Goal: Task Accomplishment & Management: Manage account settings

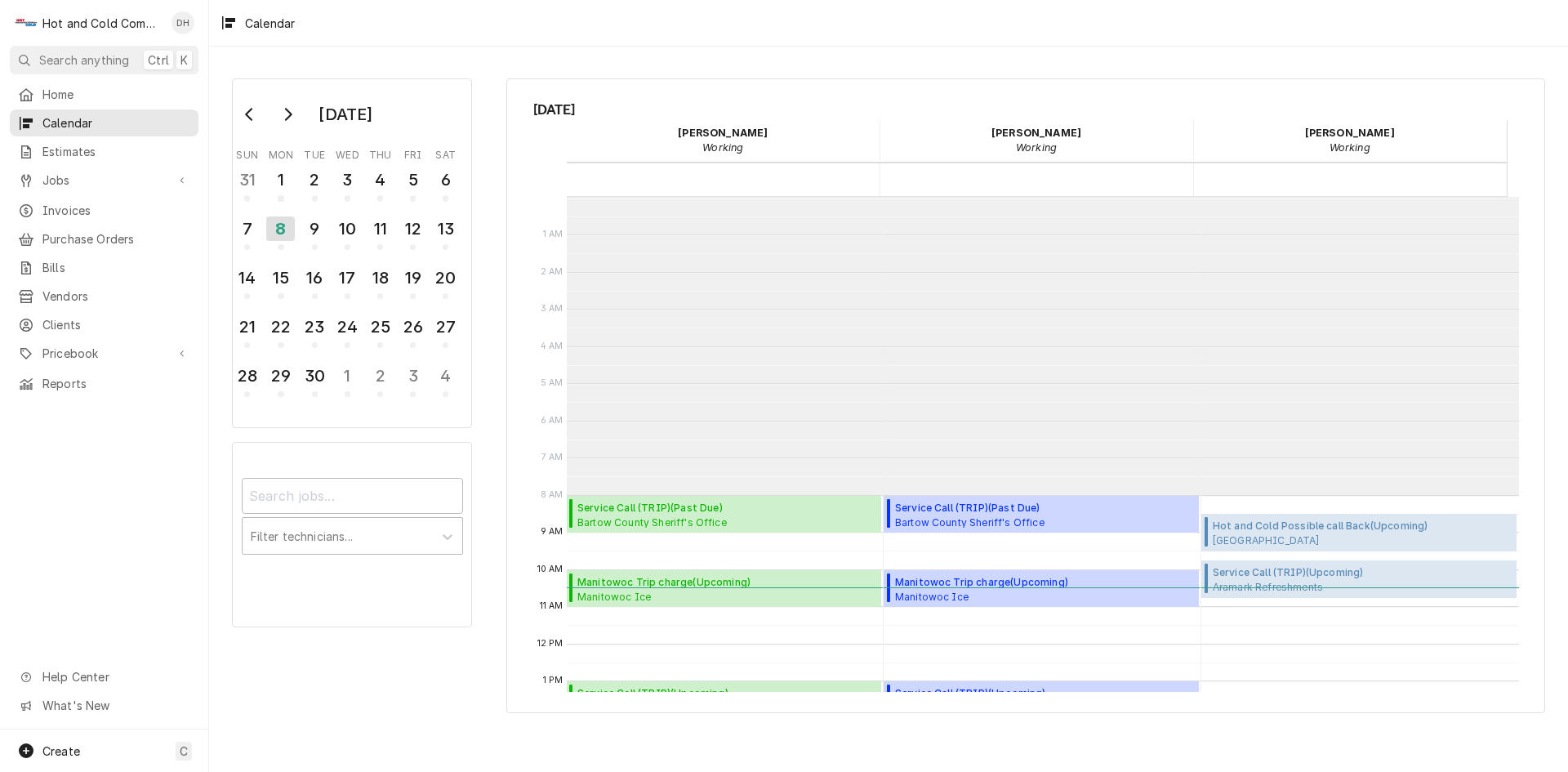
scroll to position [298, 0]
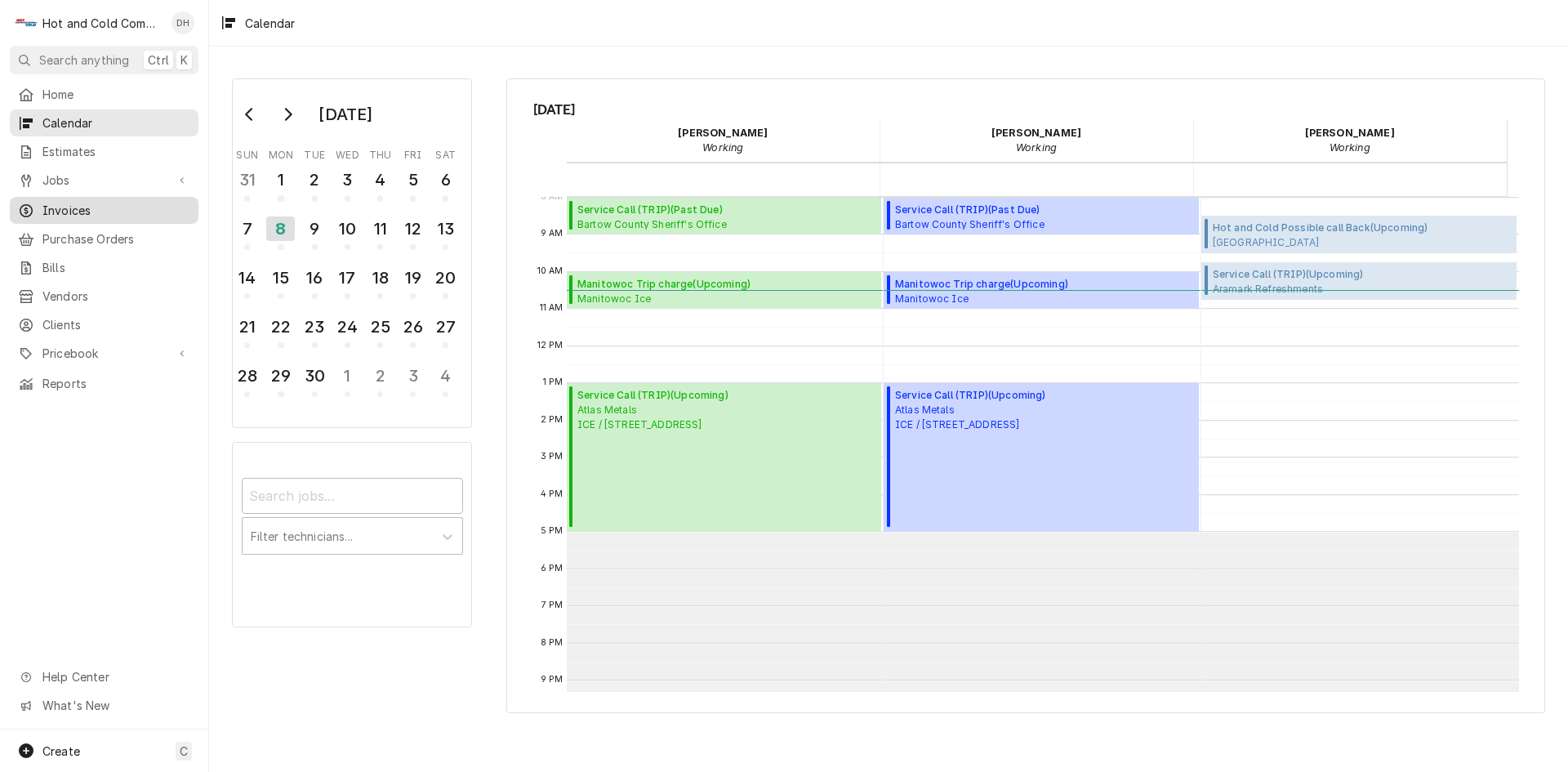
click at [126, 207] on span "Invoices" at bounding box center [116, 210] width 148 height 17
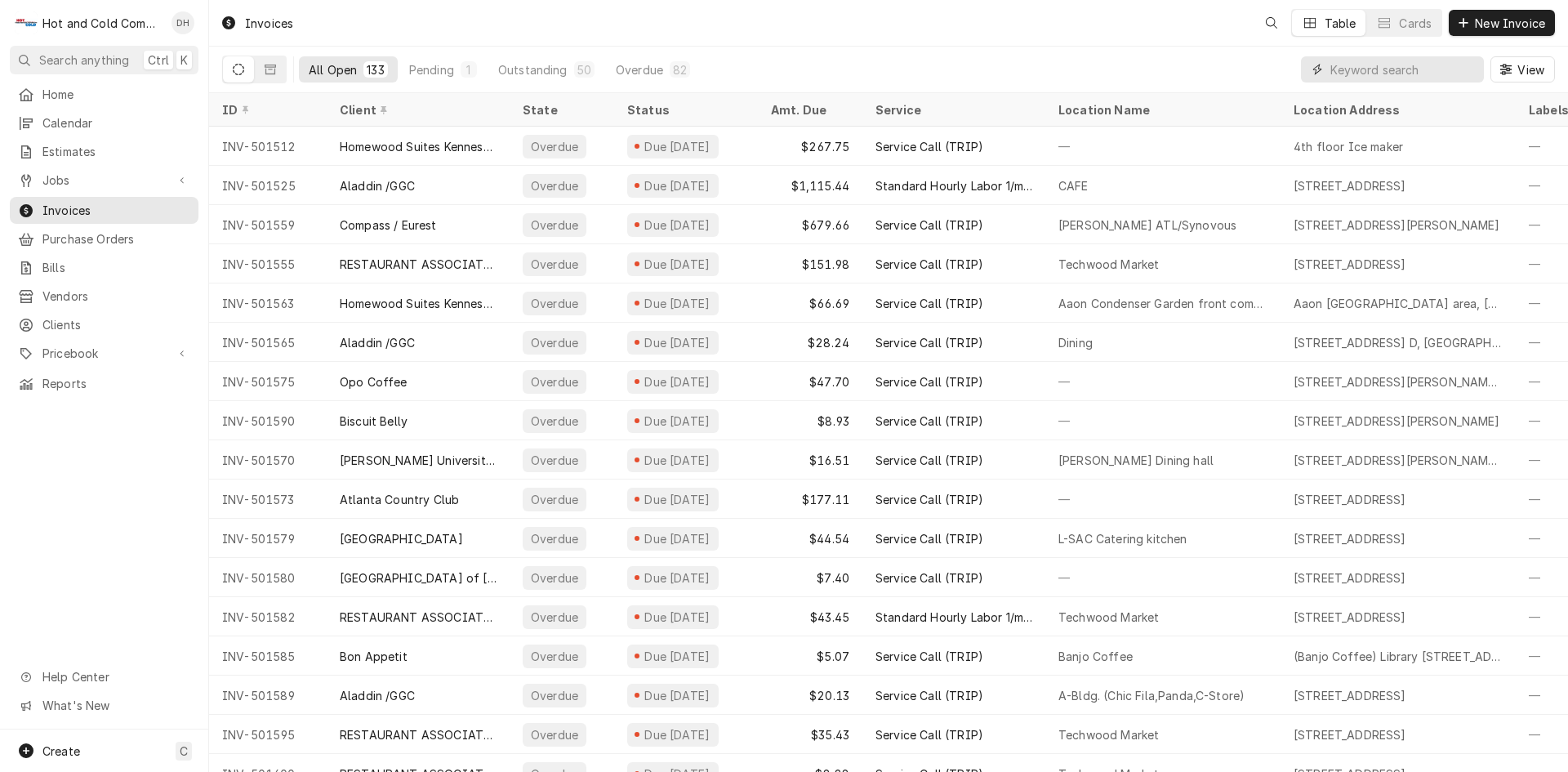
click at [1415, 72] on input "Dynamic Content Wrapper" at bounding box center [1403, 70] width 146 height 26
type input "cHARLES"
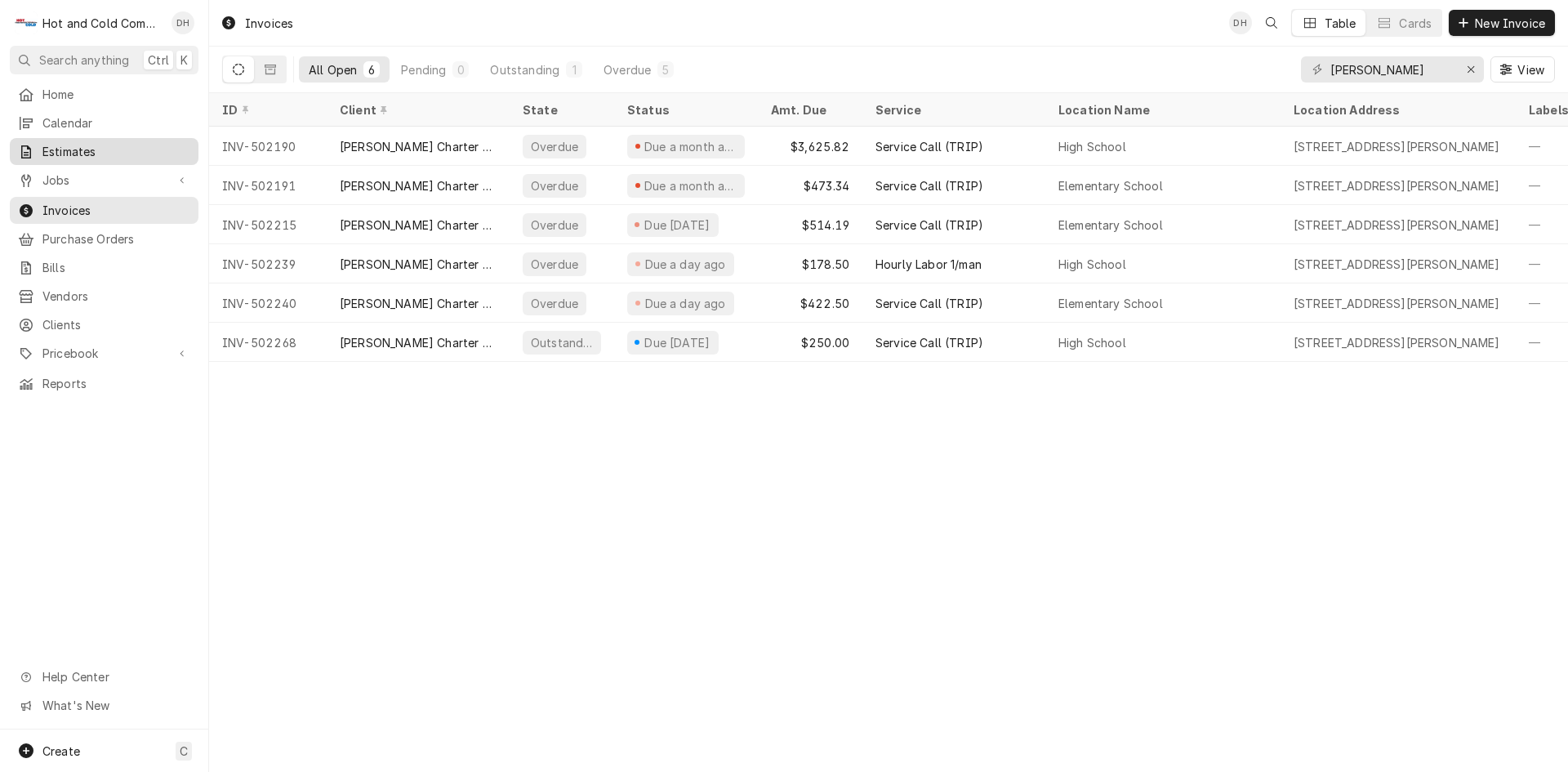
click at [131, 147] on span "Estimates" at bounding box center [116, 151] width 148 height 17
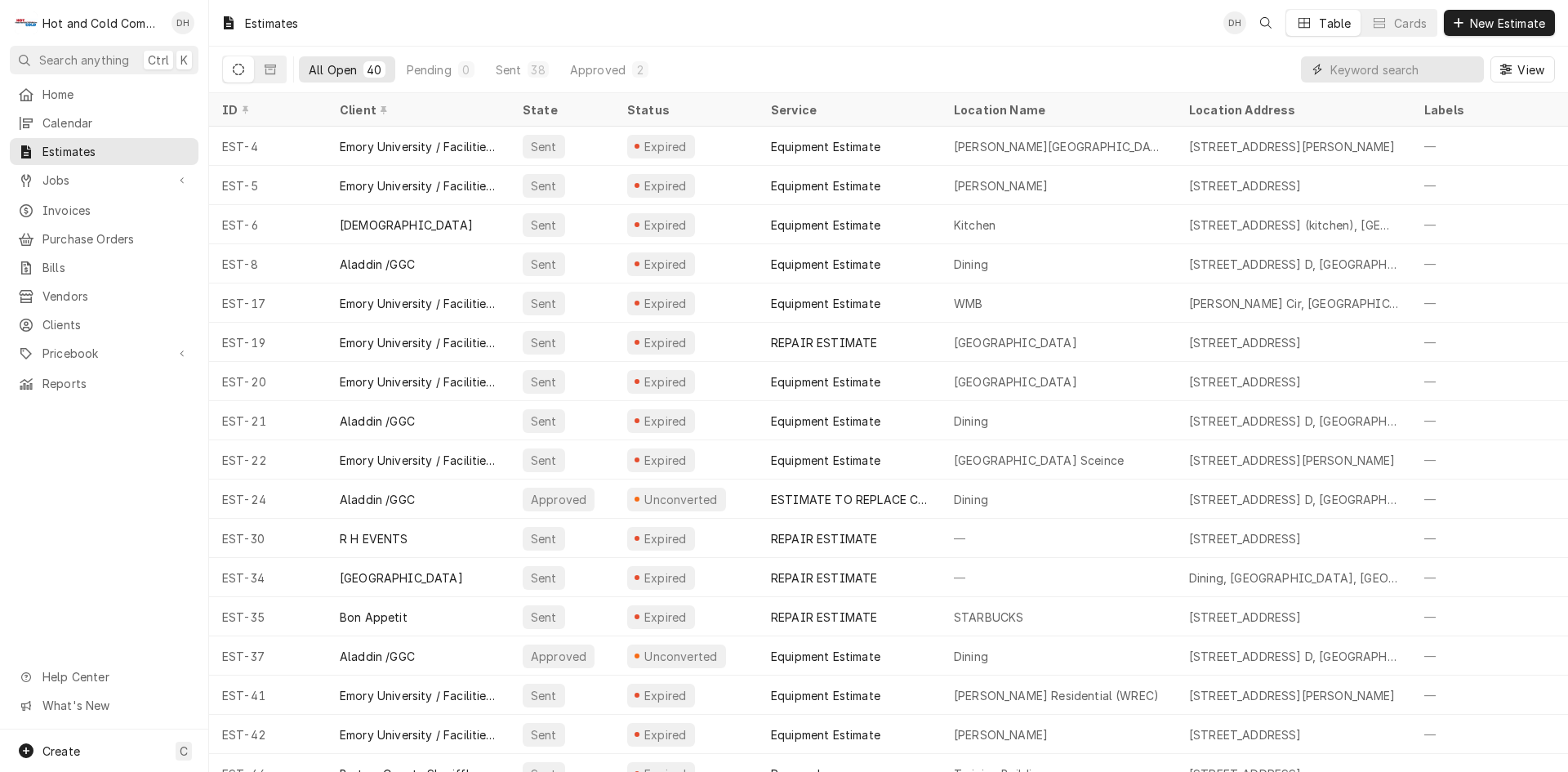
drag, startPoint x: 1361, startPoint y: 61, endPoint x: 1361, endPoint y: 70, distance: 9.0
click at [1361, 63] on input "Dynamic Content Wrapper" at bounding box center [1403, 70] width 146 height 26
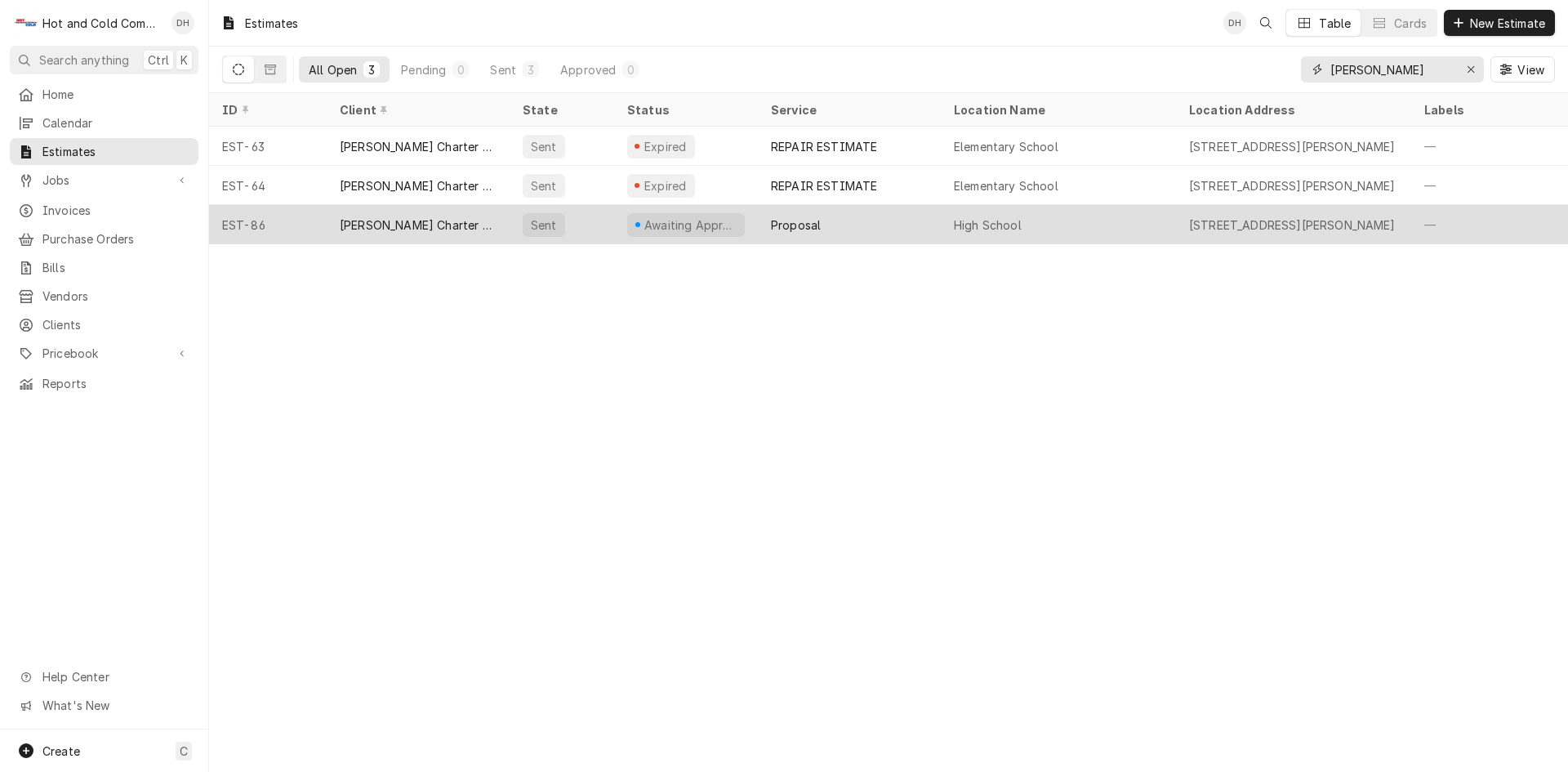
type input "[PERSON_NAME]"
click at [887, 221] on div "Proposal" at bounding box center [849, 225] width 183 height 39
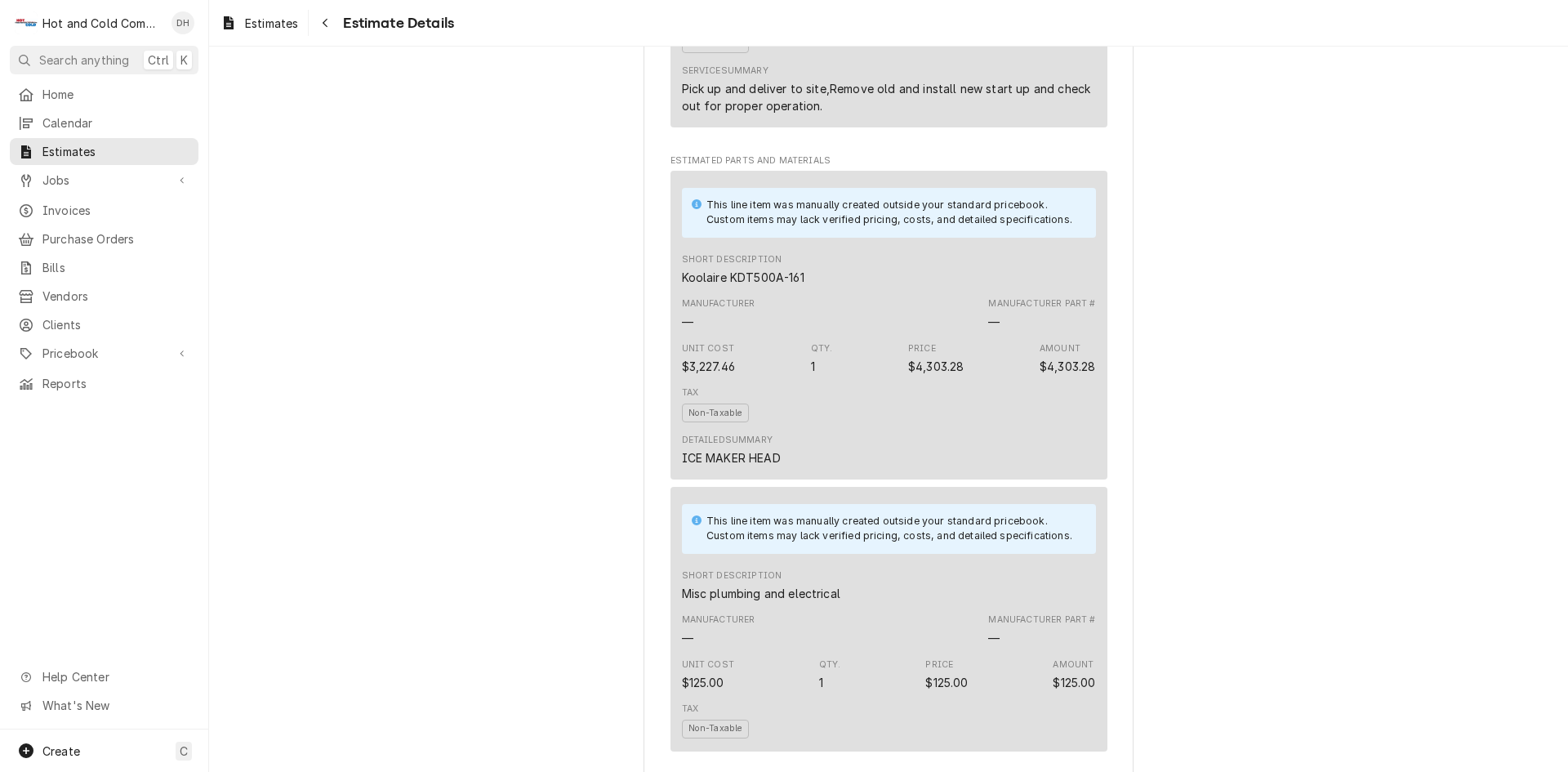
scroll to position [1935, 0]
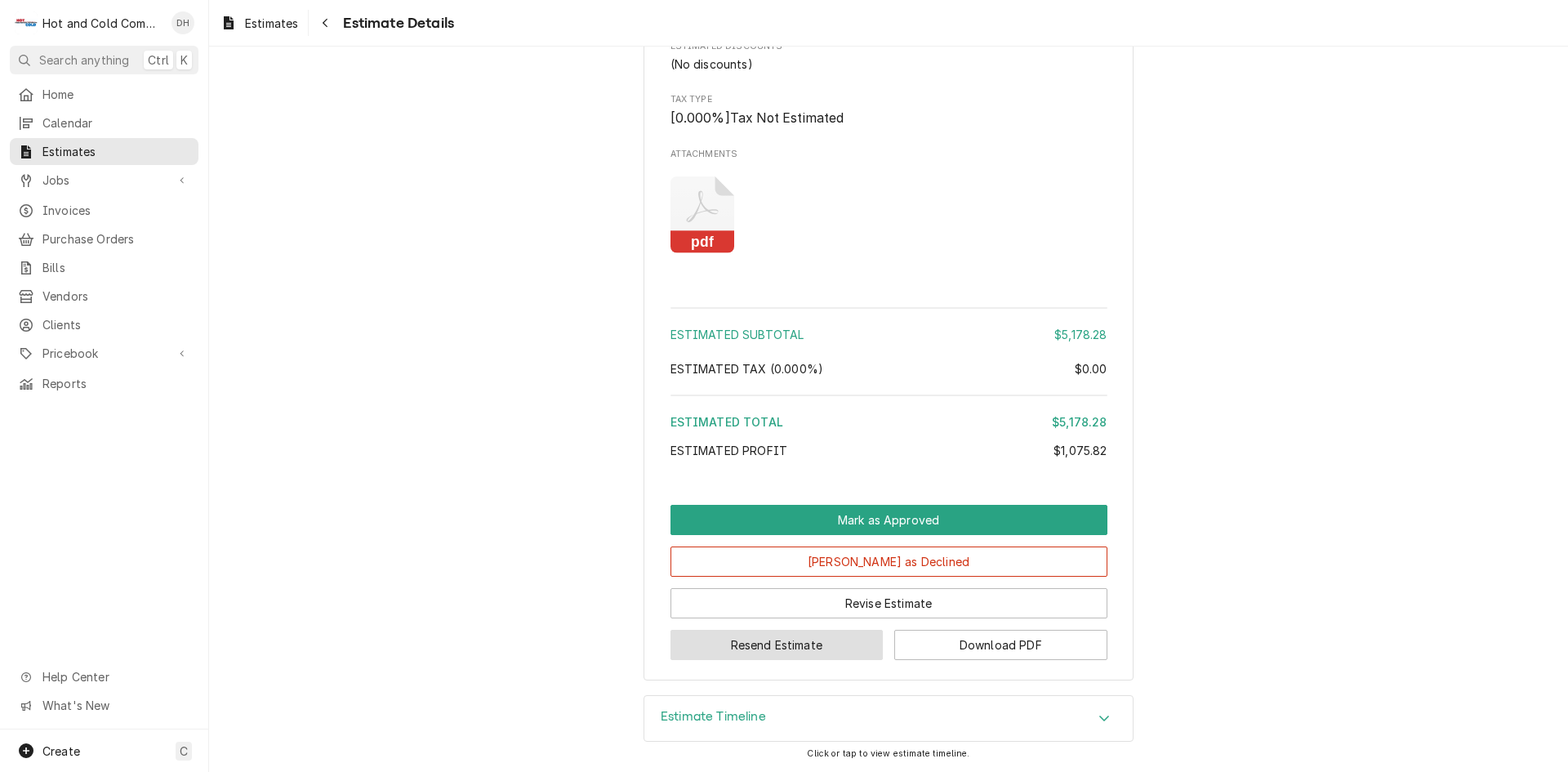
click at [808, 642] on button "Resend Estimate" at bounding box center [777, 644] width 213 height 30
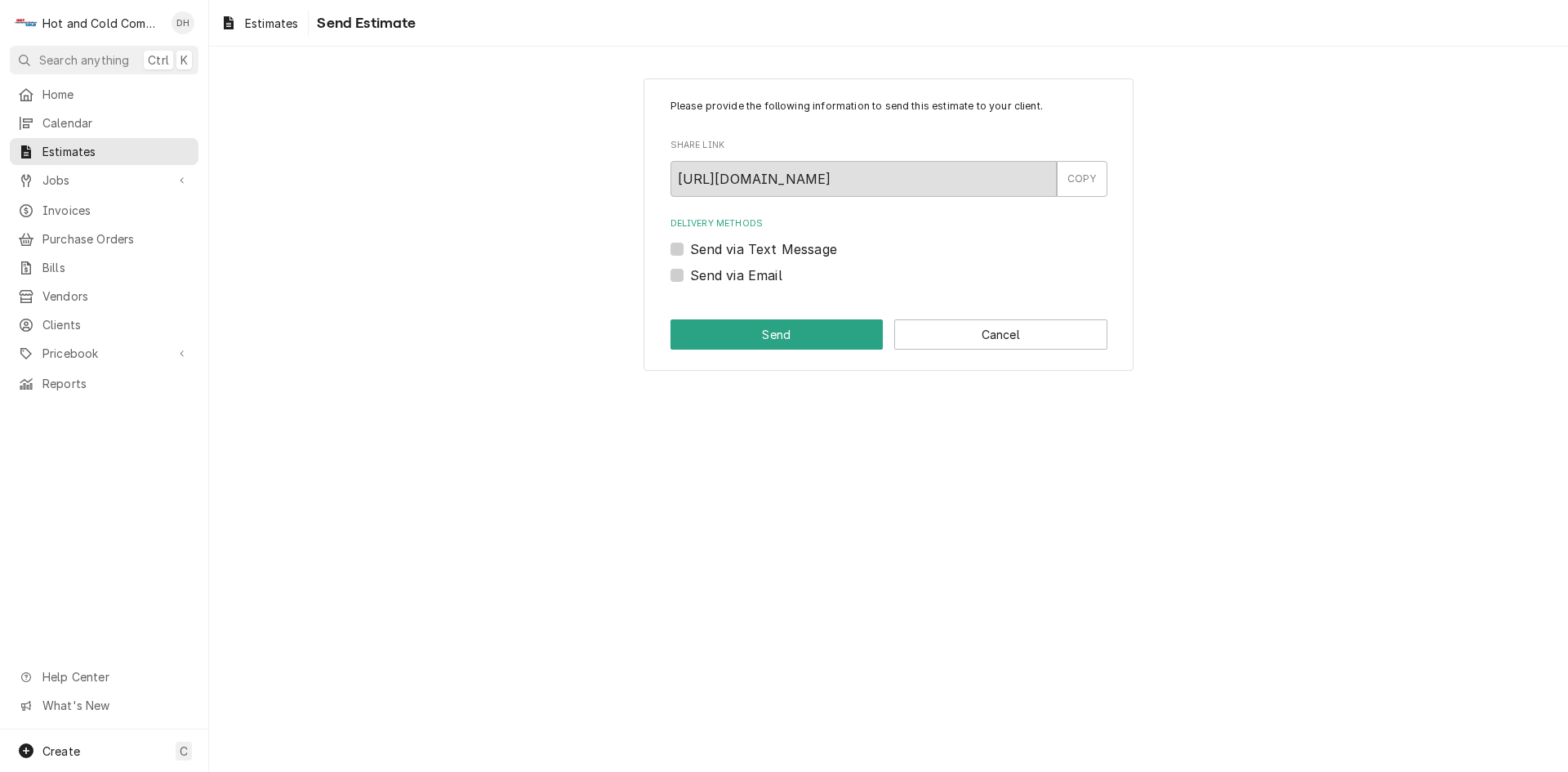
click at [690, 276] on label "Send via Email" at bounding box center [736, 276] width 92 height 20
click at [690, 276] on input "Send via Email" at bounding box center [908, 284] width 437 height 36
checkbox input "true"
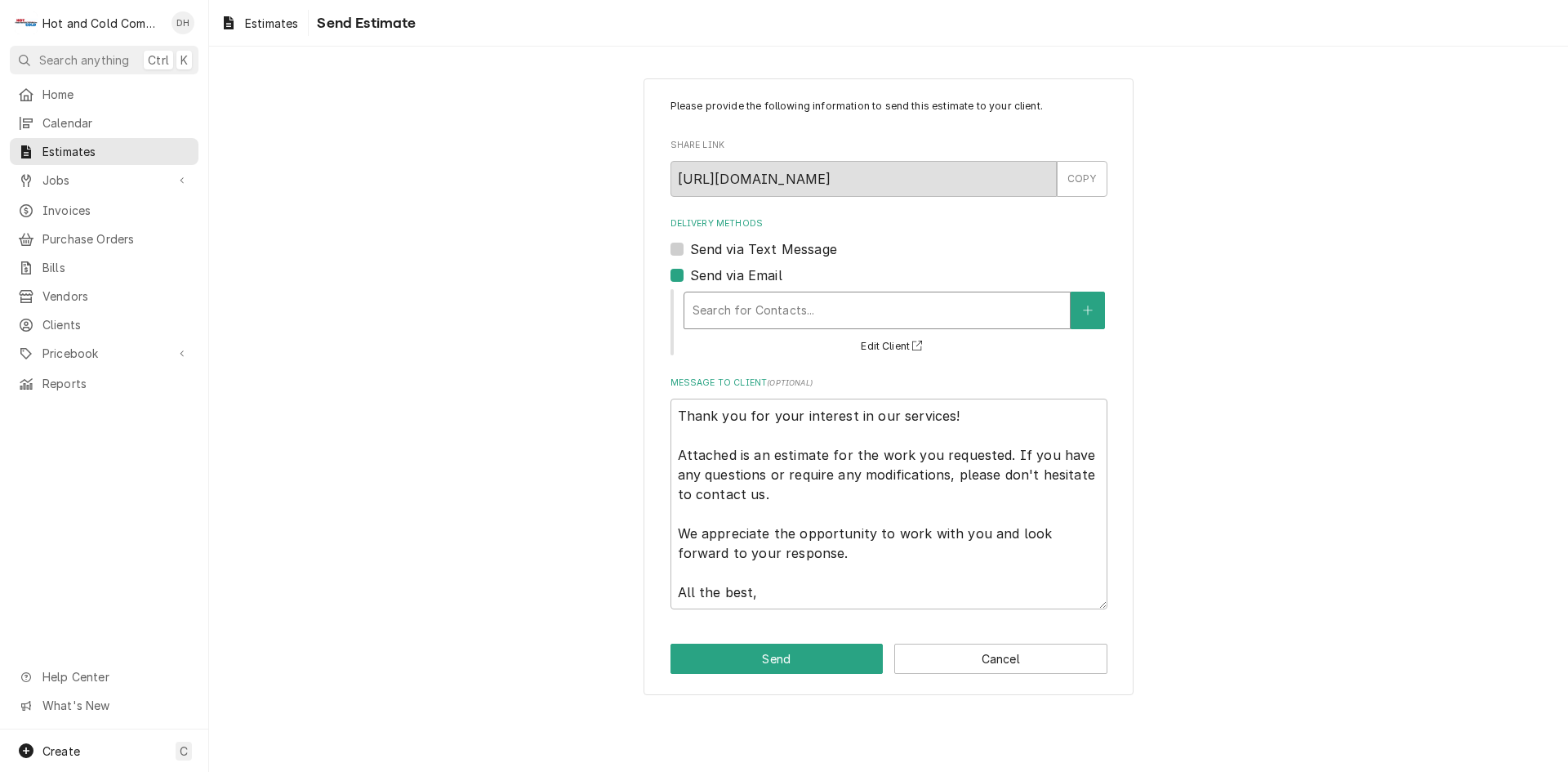
click at [798, 313] on div "Delivery Methods" at bounding box center [877, 311] width 370 height 29
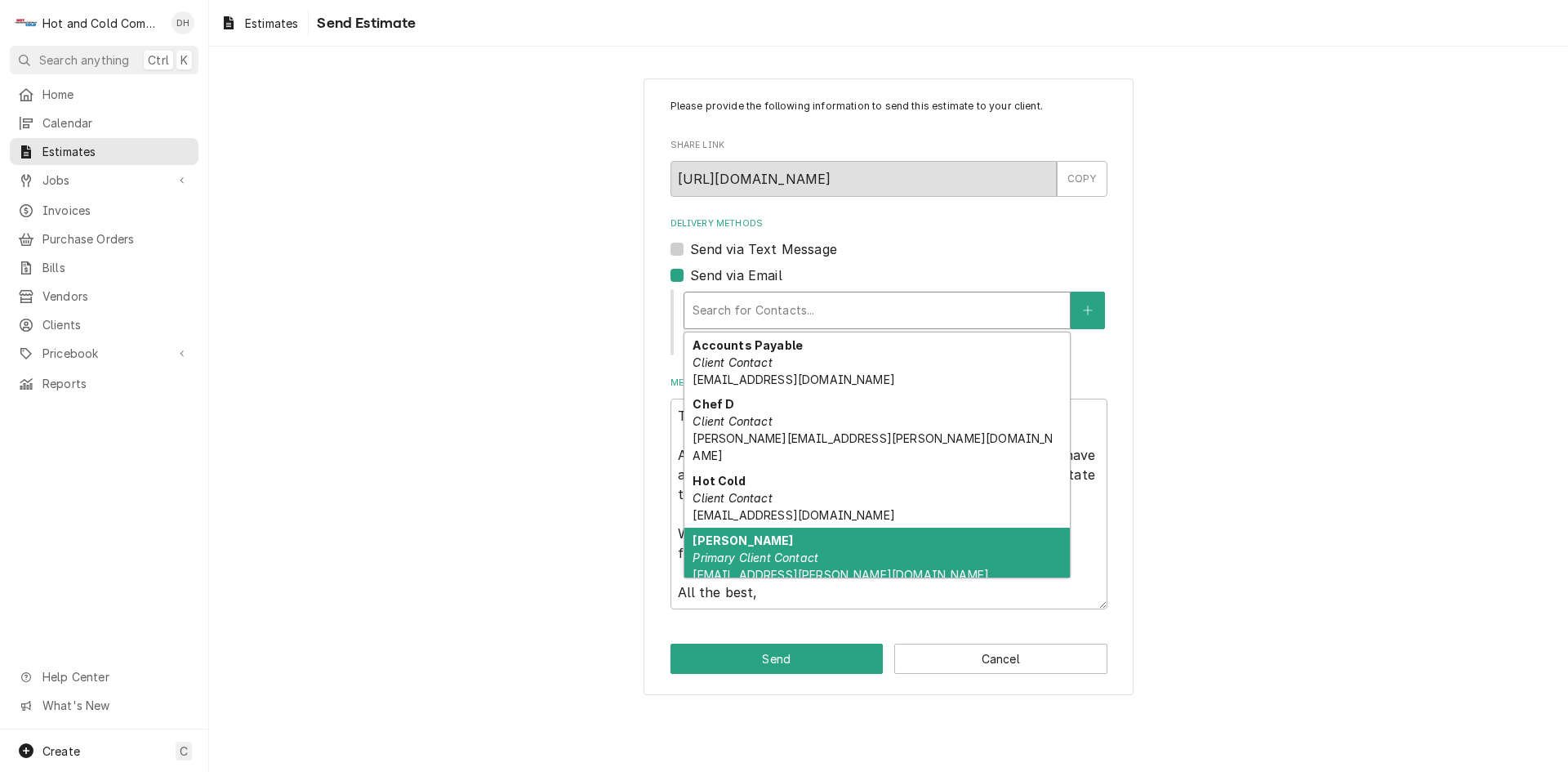
click at [807, 527] on div "Quindell Myrick Primary Client Contact quindell.myrick@drewcharterschool.org" at bounding box center [877, 557] width 386 height 60
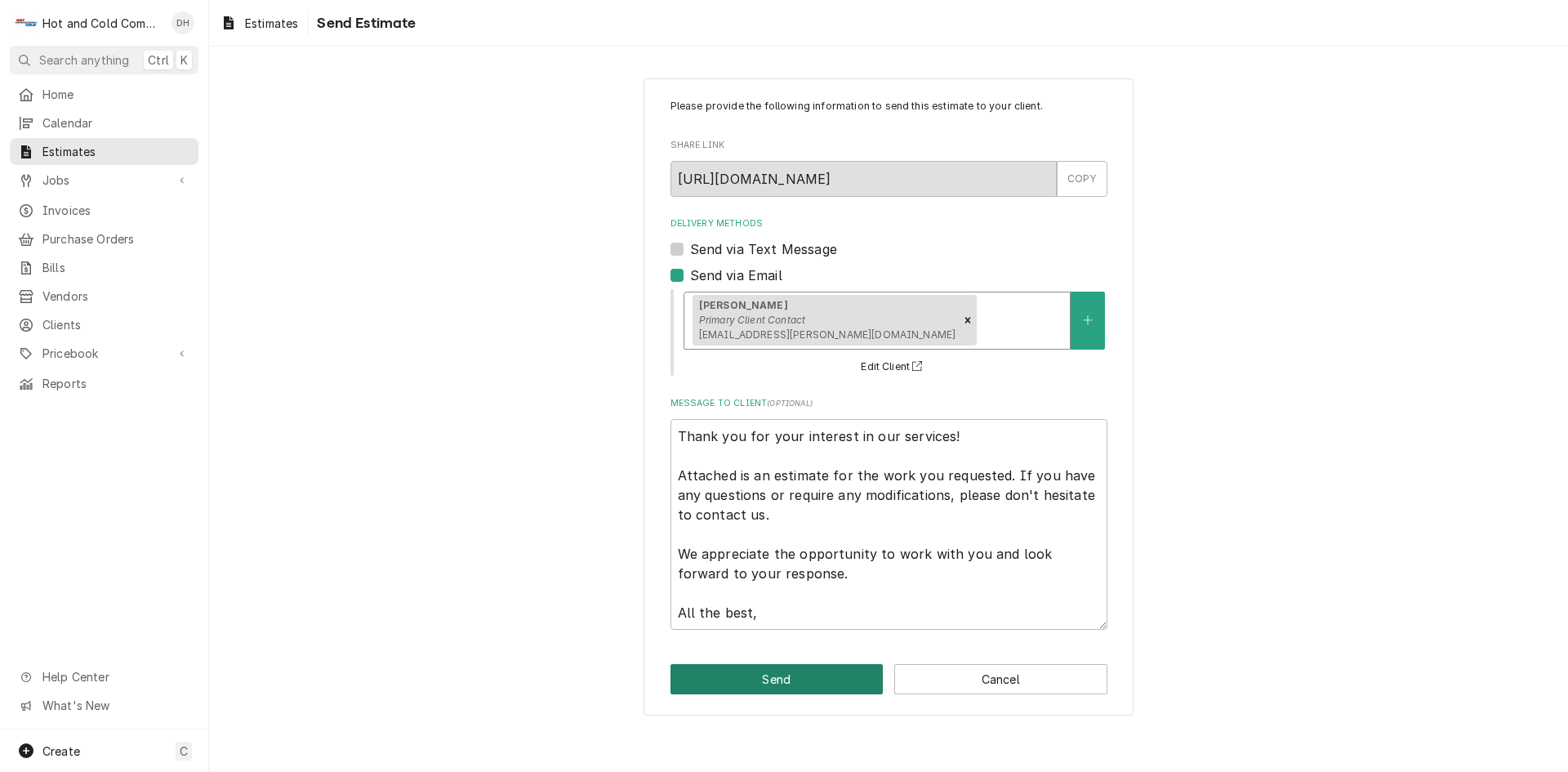
click at [804, 688] on button "Send" at bounding box center [777, 679] width 213 height 30
type textarea "x"
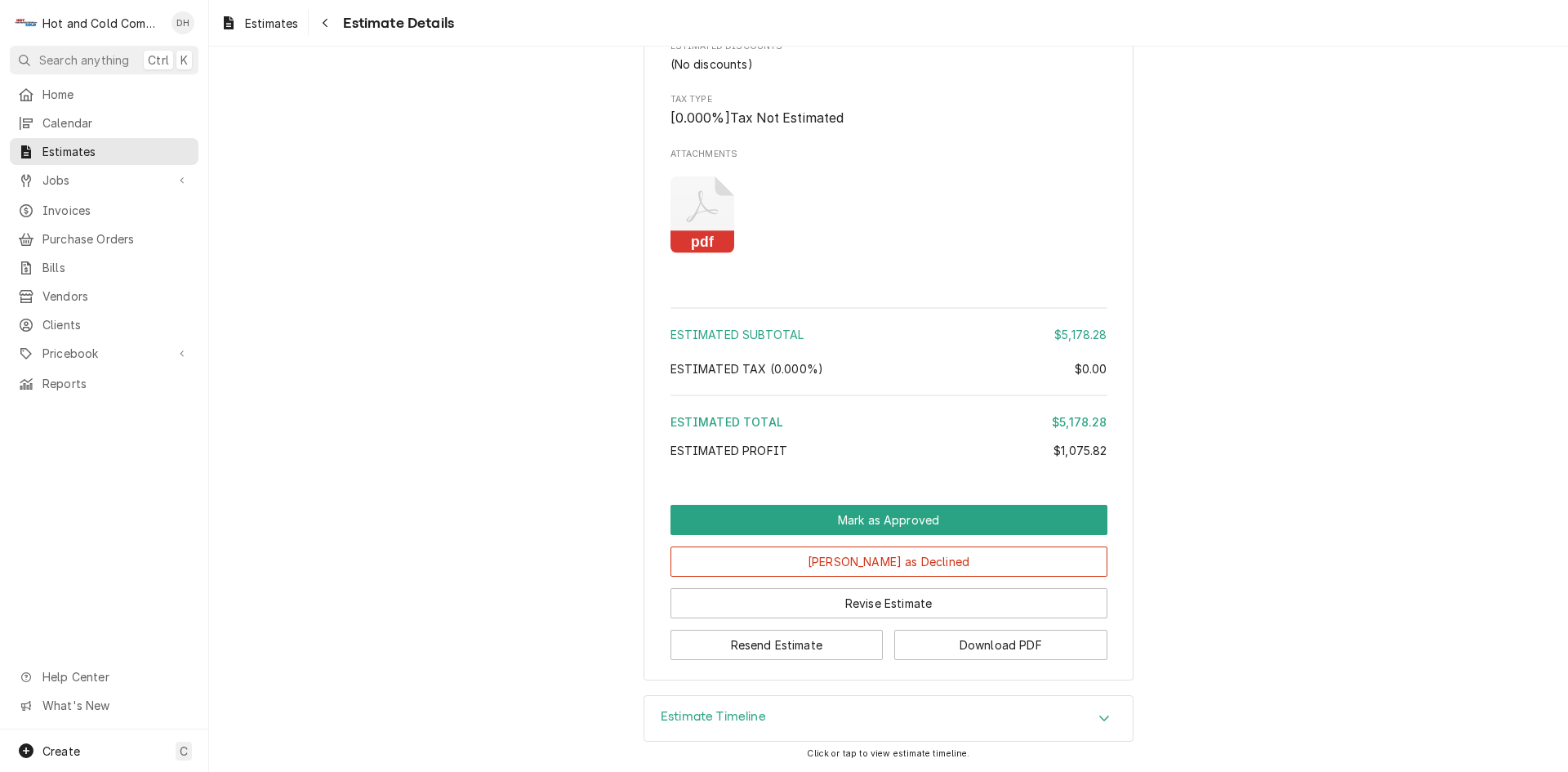
scroll to position [1935, 0]
drag, startPoint x: 1022, startPoint y: 637, endPoint x: 1034, endPoint y: 631, distance: 13.4
click at [1023, 637] on button "Download PDF" at bounding box center [1001, 644] width 213 height 30
click at [68, 114] on span "Calendar" at bounding box center [116, 123] width 148 height 17
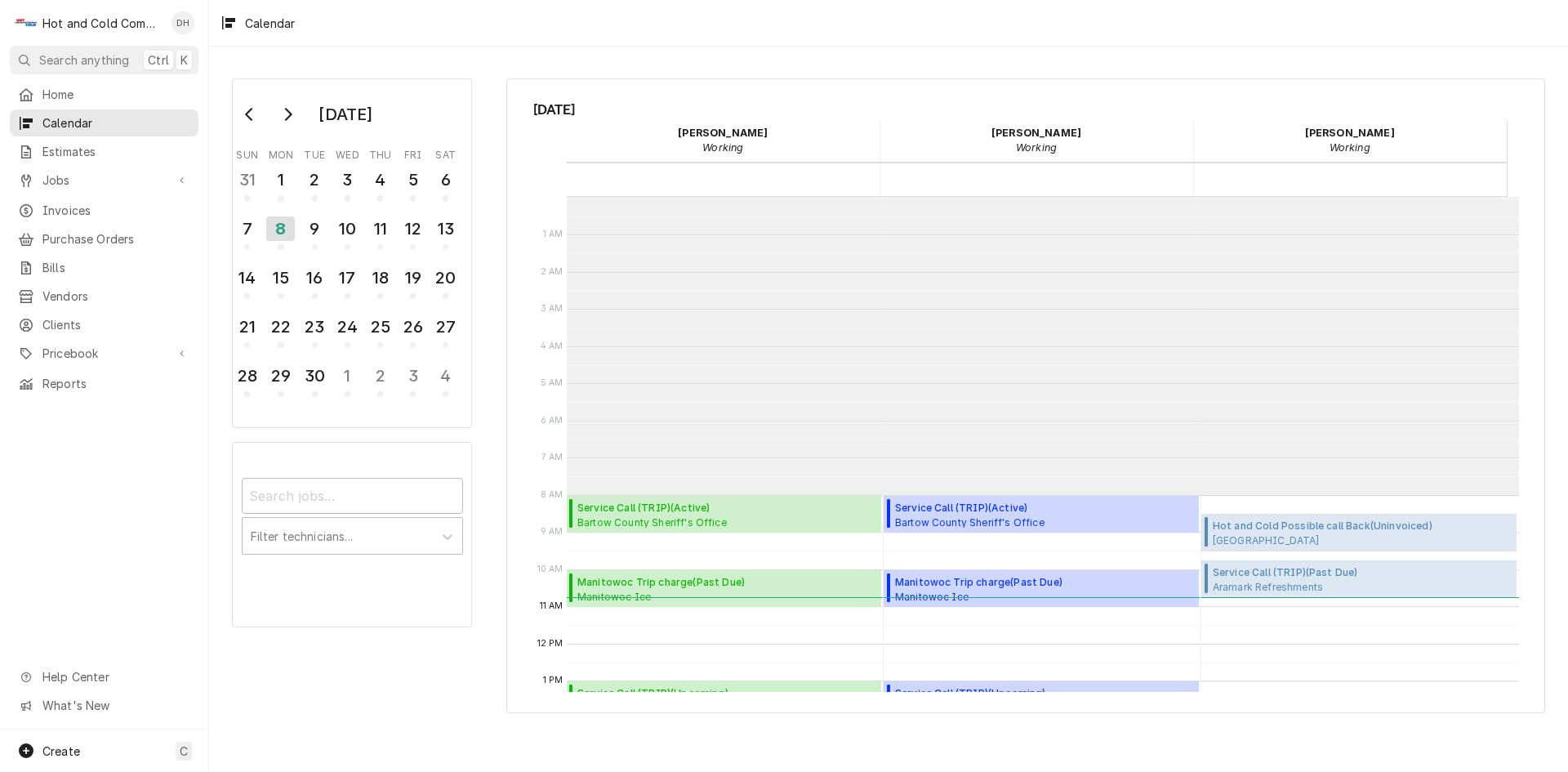
scroll to position [298, 0]
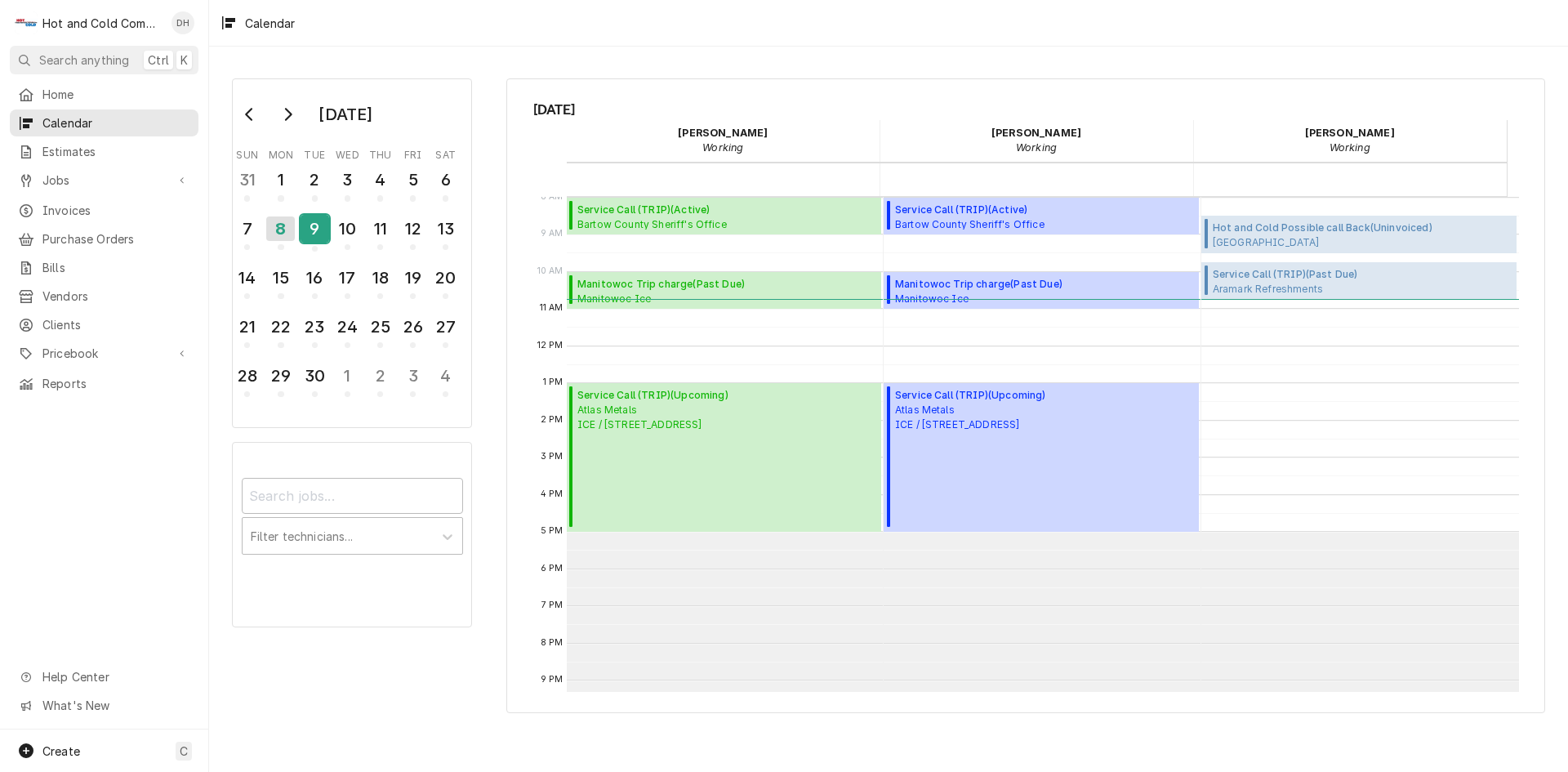
click at [320, 228] on div "9" at bounding box center [315, 229] width 29 height 28
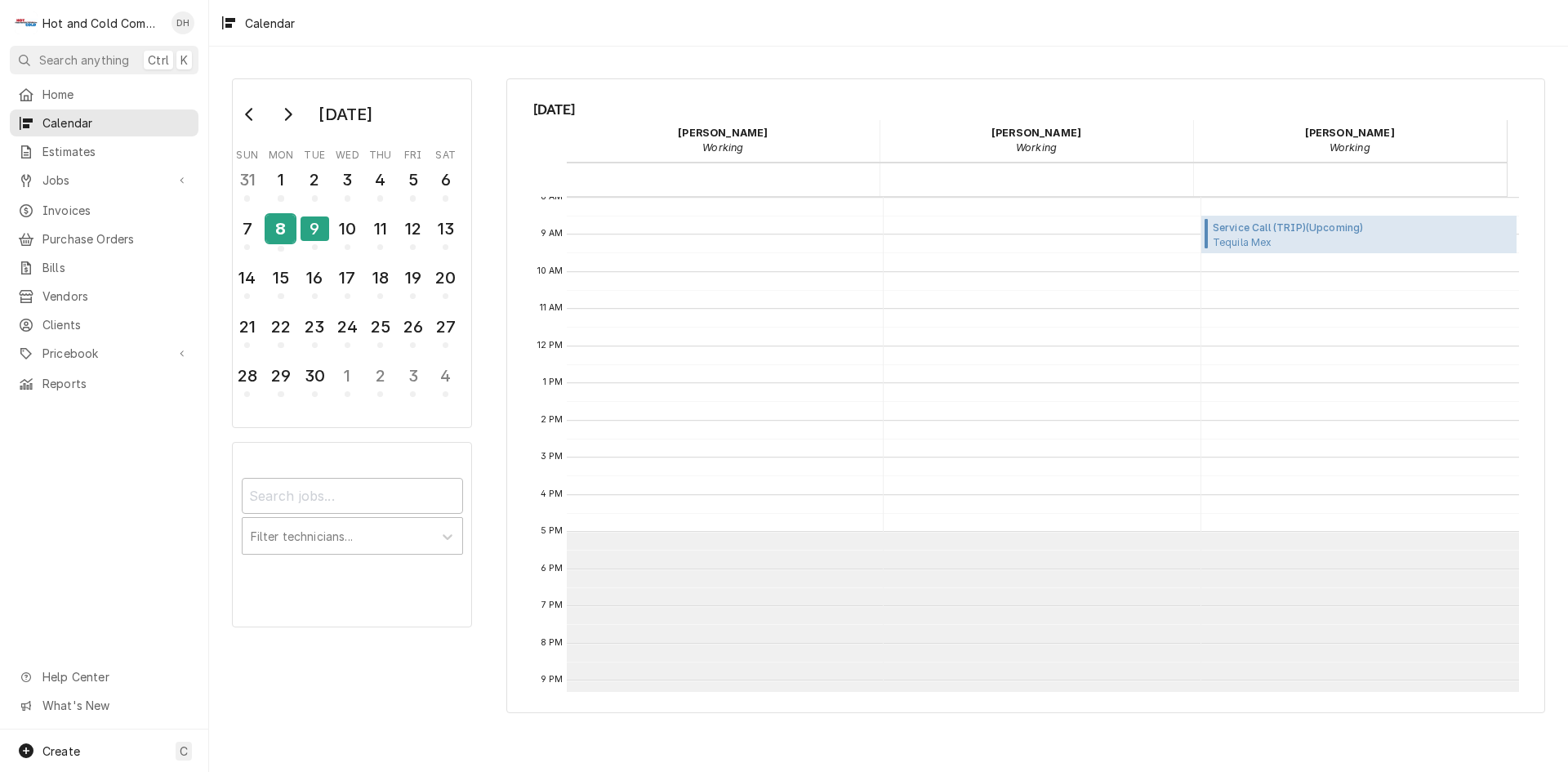
click at [282, 241] on div "8" at bounding box center [280, 229] width 29 height 28
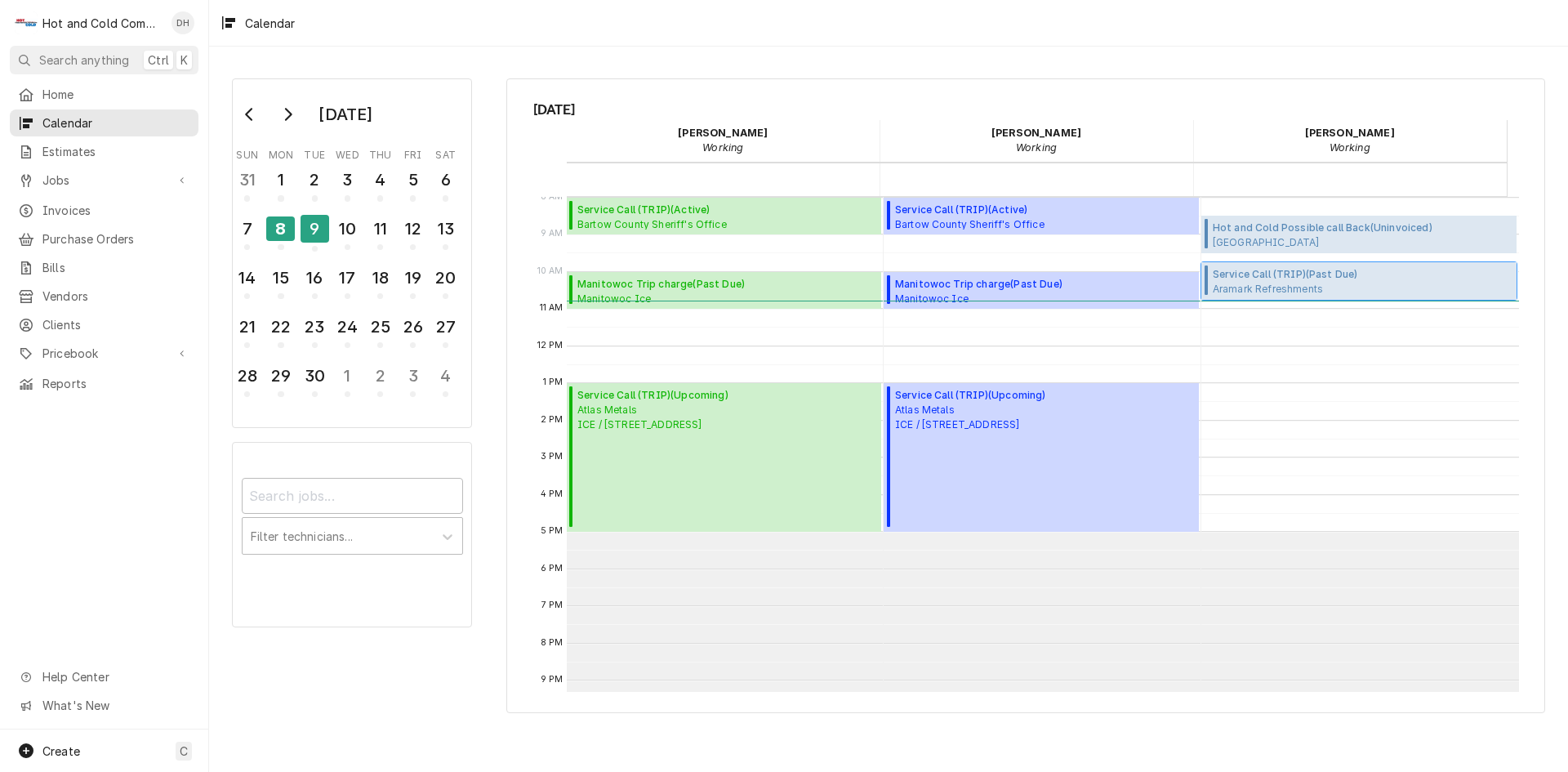
click at [1308, 279] on span "Service Call (TRIP) ( Past Due )" at bounding box center [1363, 275] width 300 height 15
click at [314, 240] on div "9" at bounding box center [315, 229] width 29 height 28
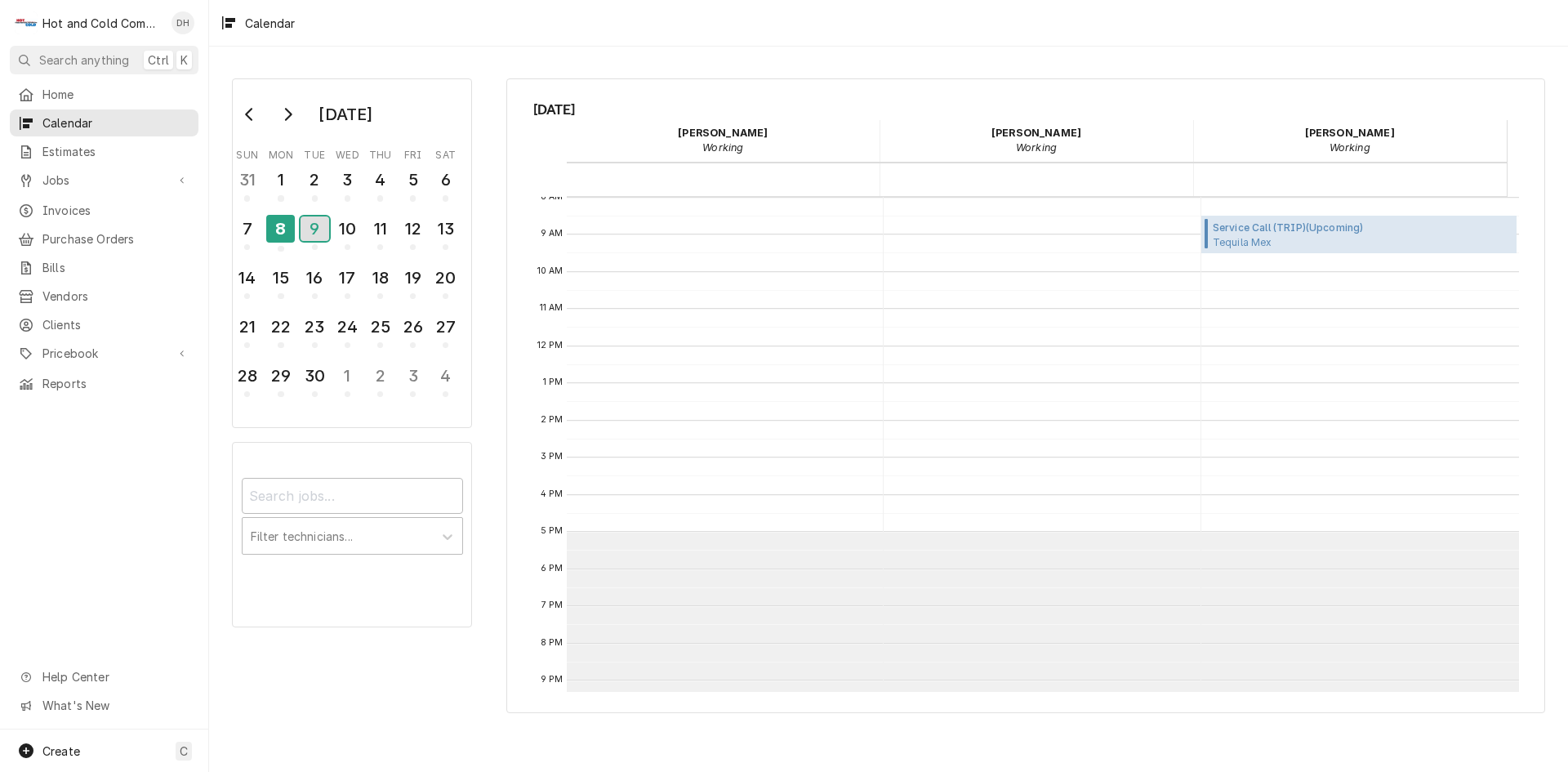
scroll to position [266, 0]
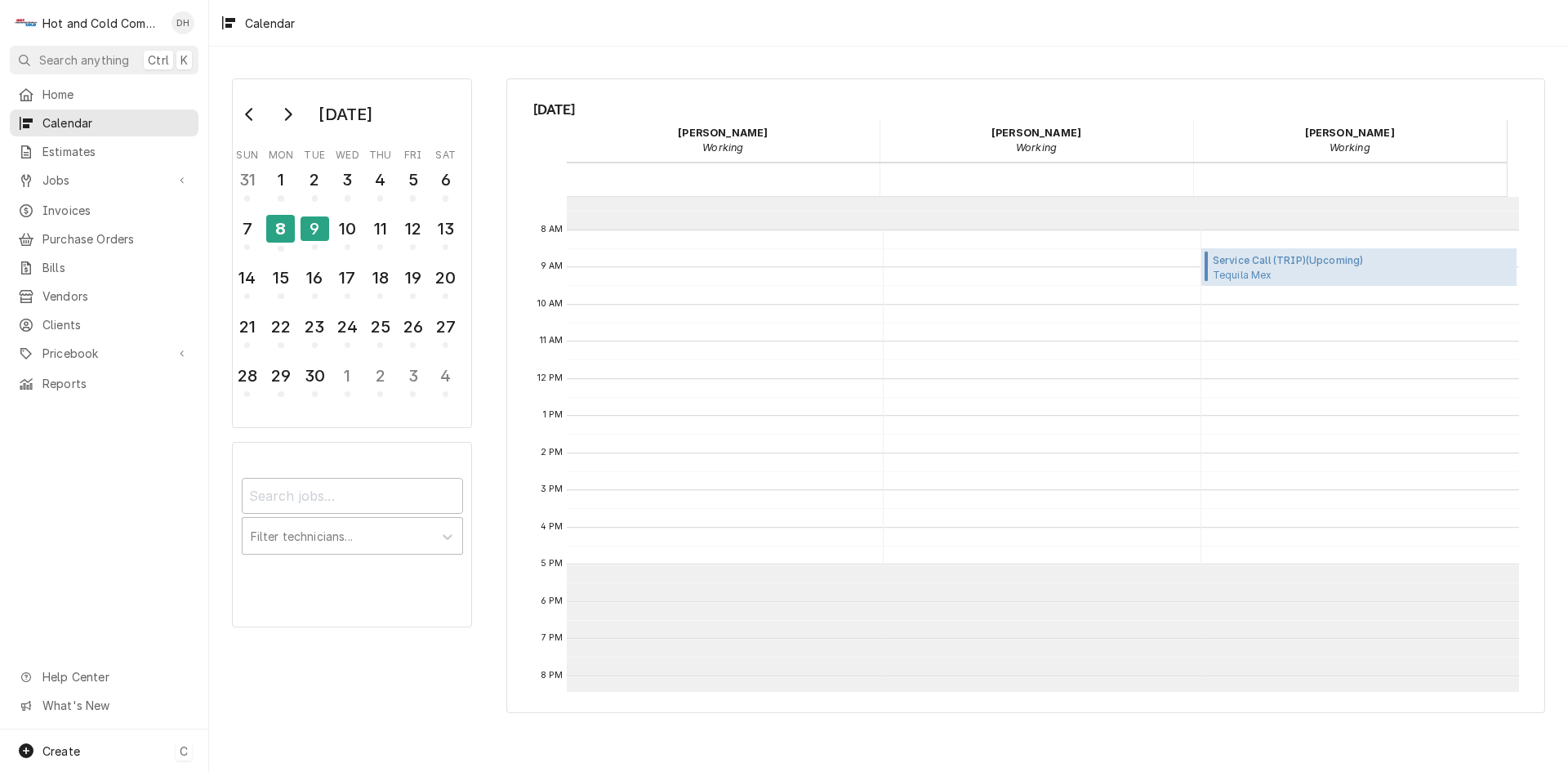
click at [81, 743] on div "Create C" at bounding box center [104, 751] width 208 height 43
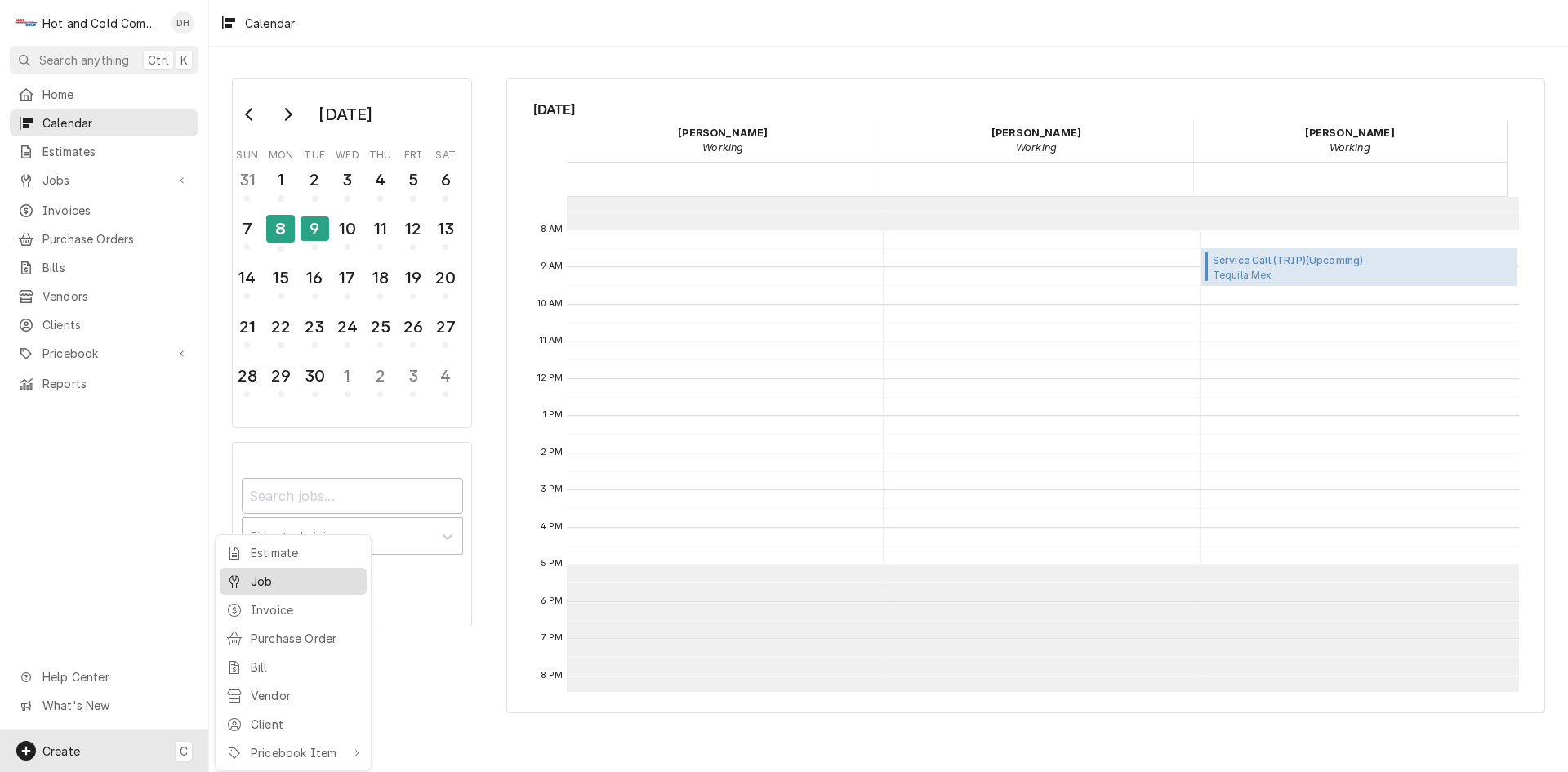
click at [282, 581] on div "Job" at bounding box center [306, 581] width 110 height 17
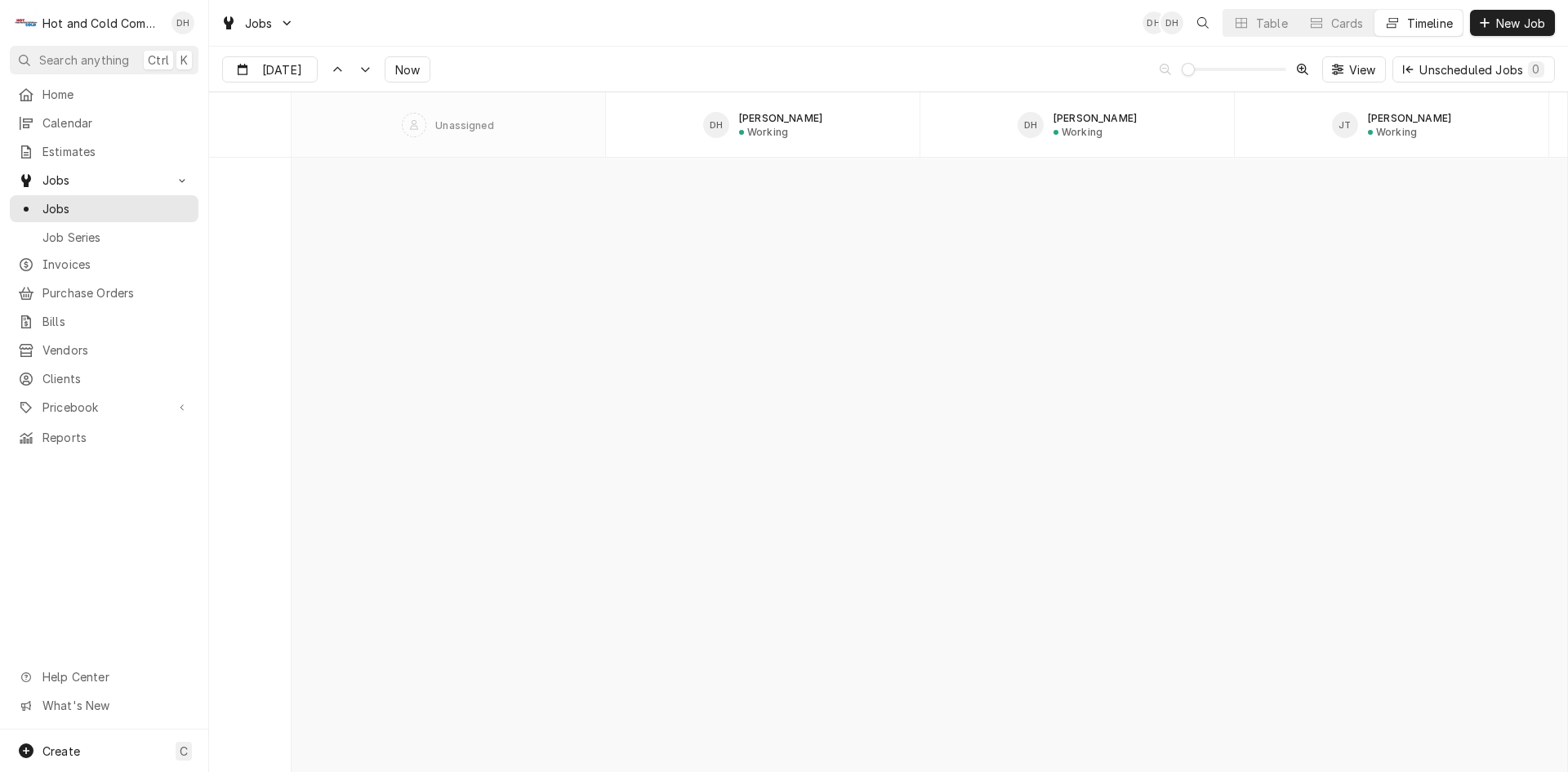
scroll to position [12799, 0]
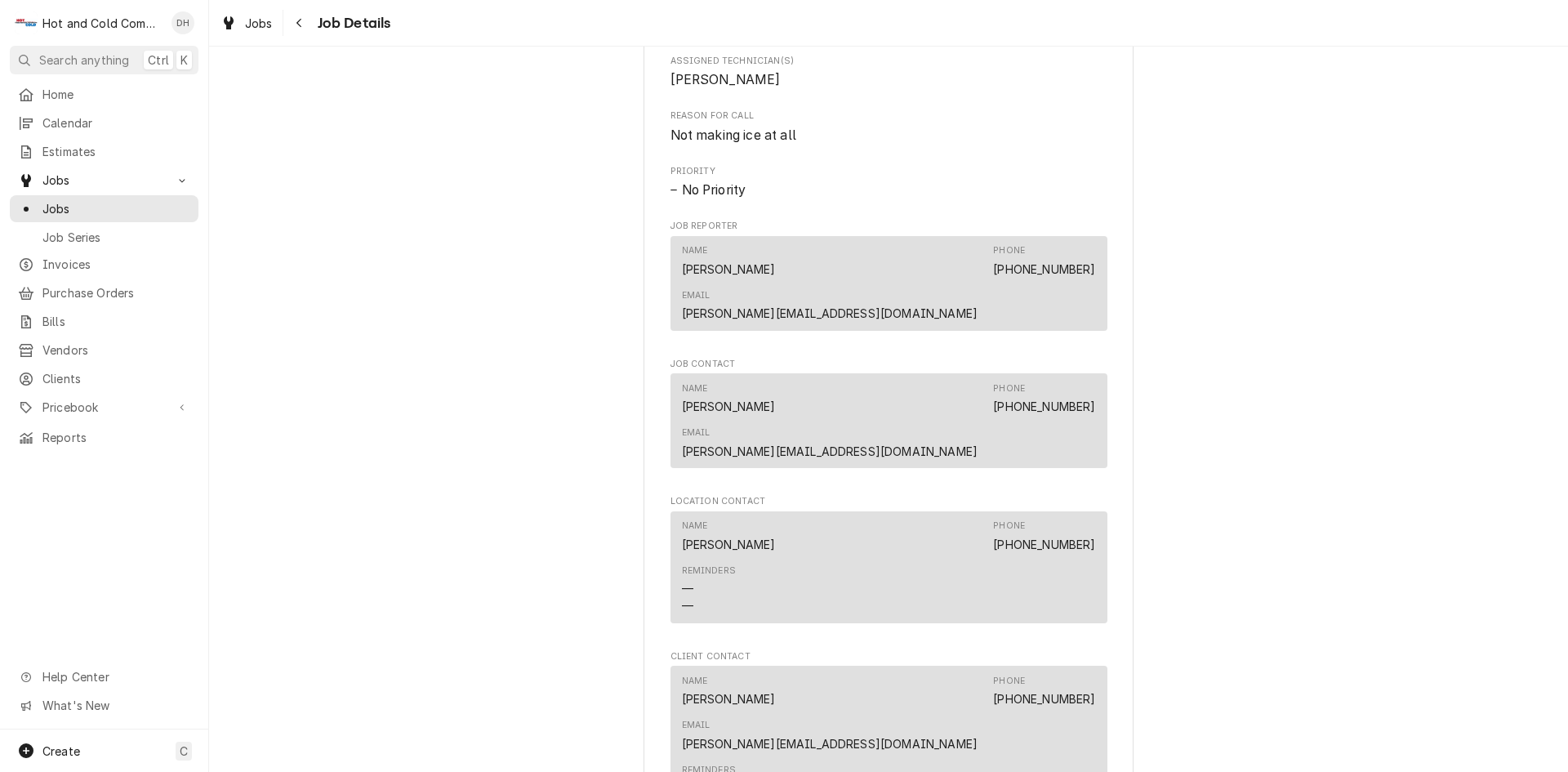
scroll to position [1089, 0]
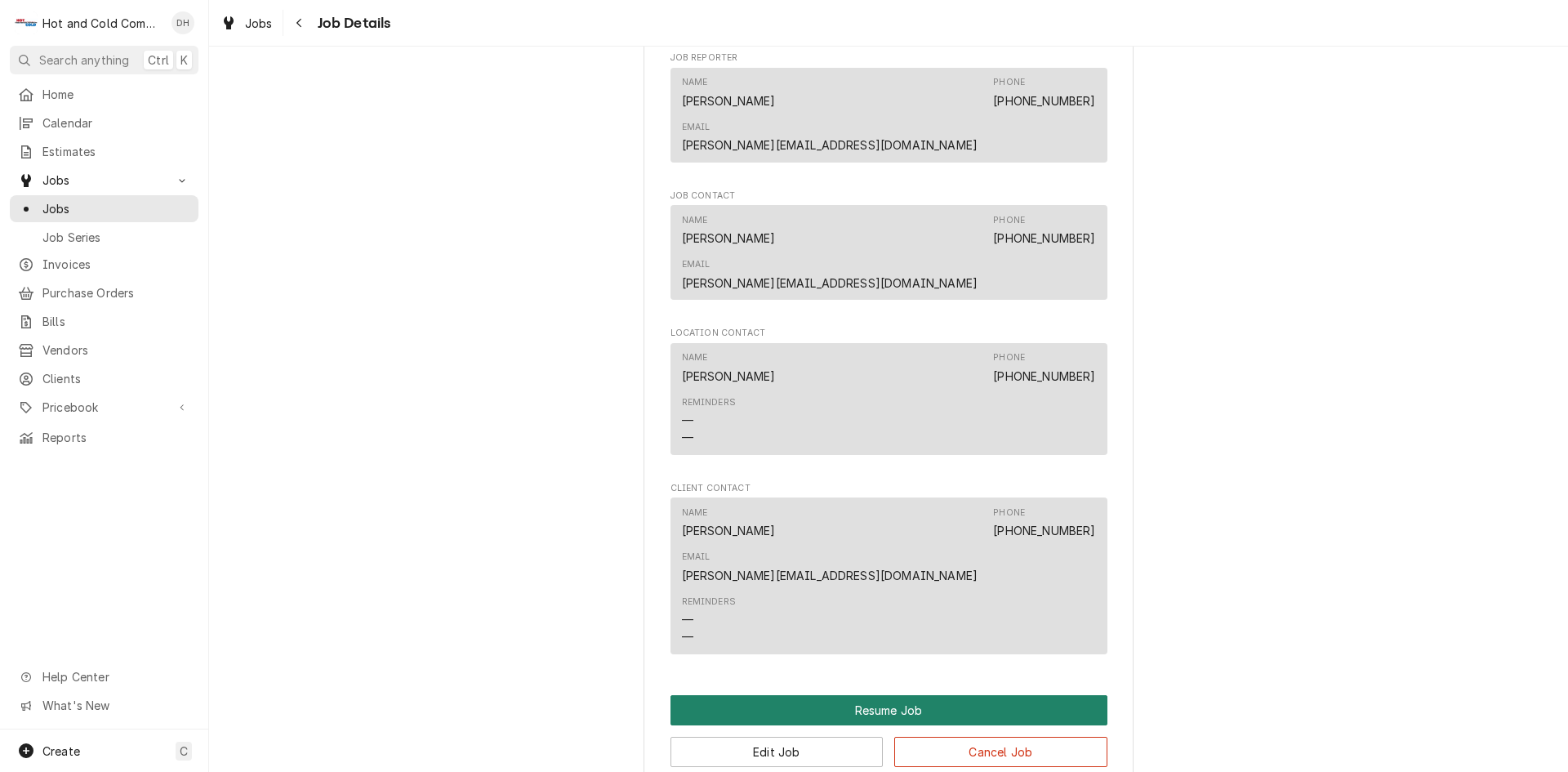
click at [898, 695] on button "Resume Job" at bounding box center [889, 710] width 437 height 30
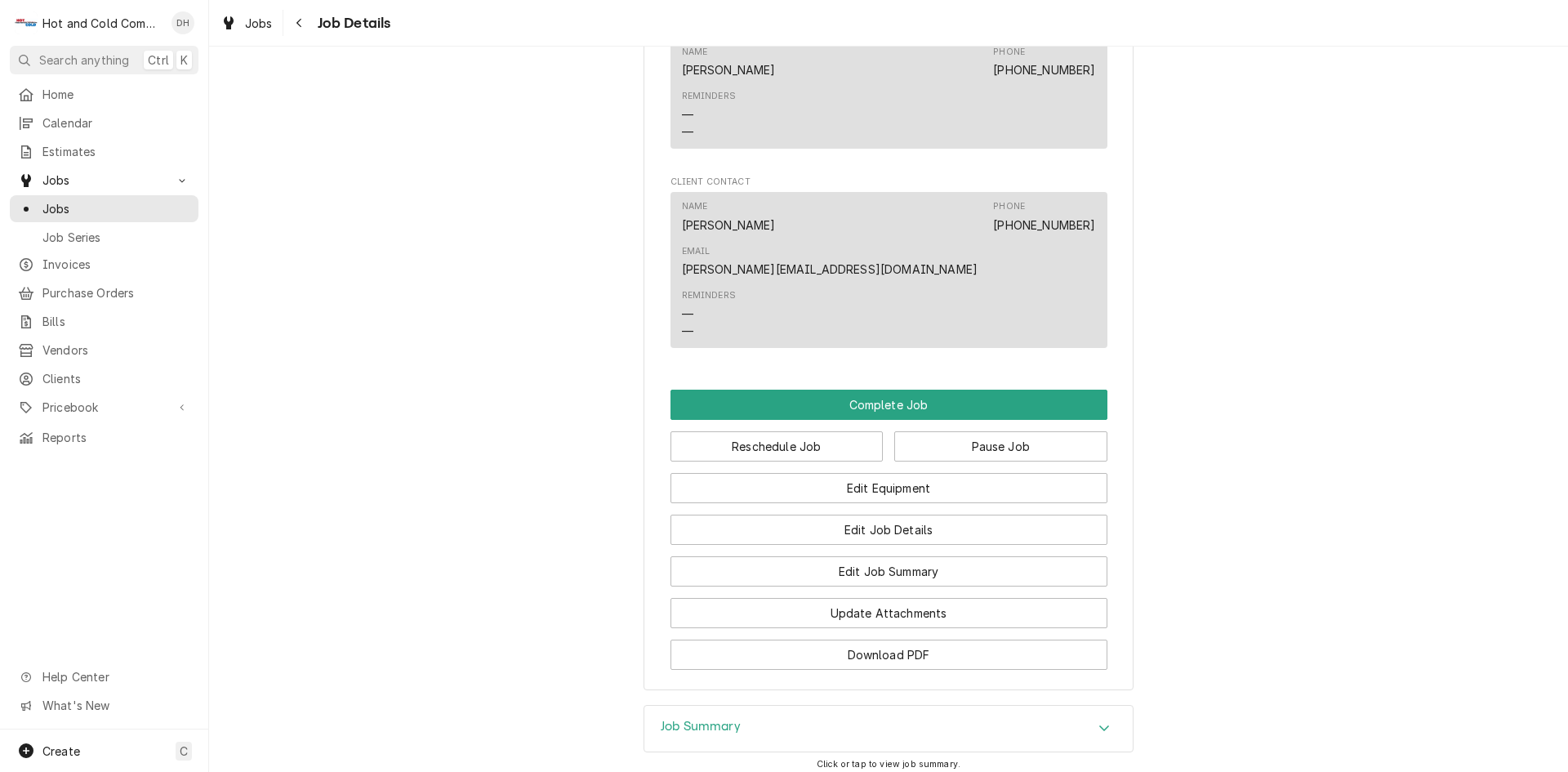
scroll to position [1389, 0]
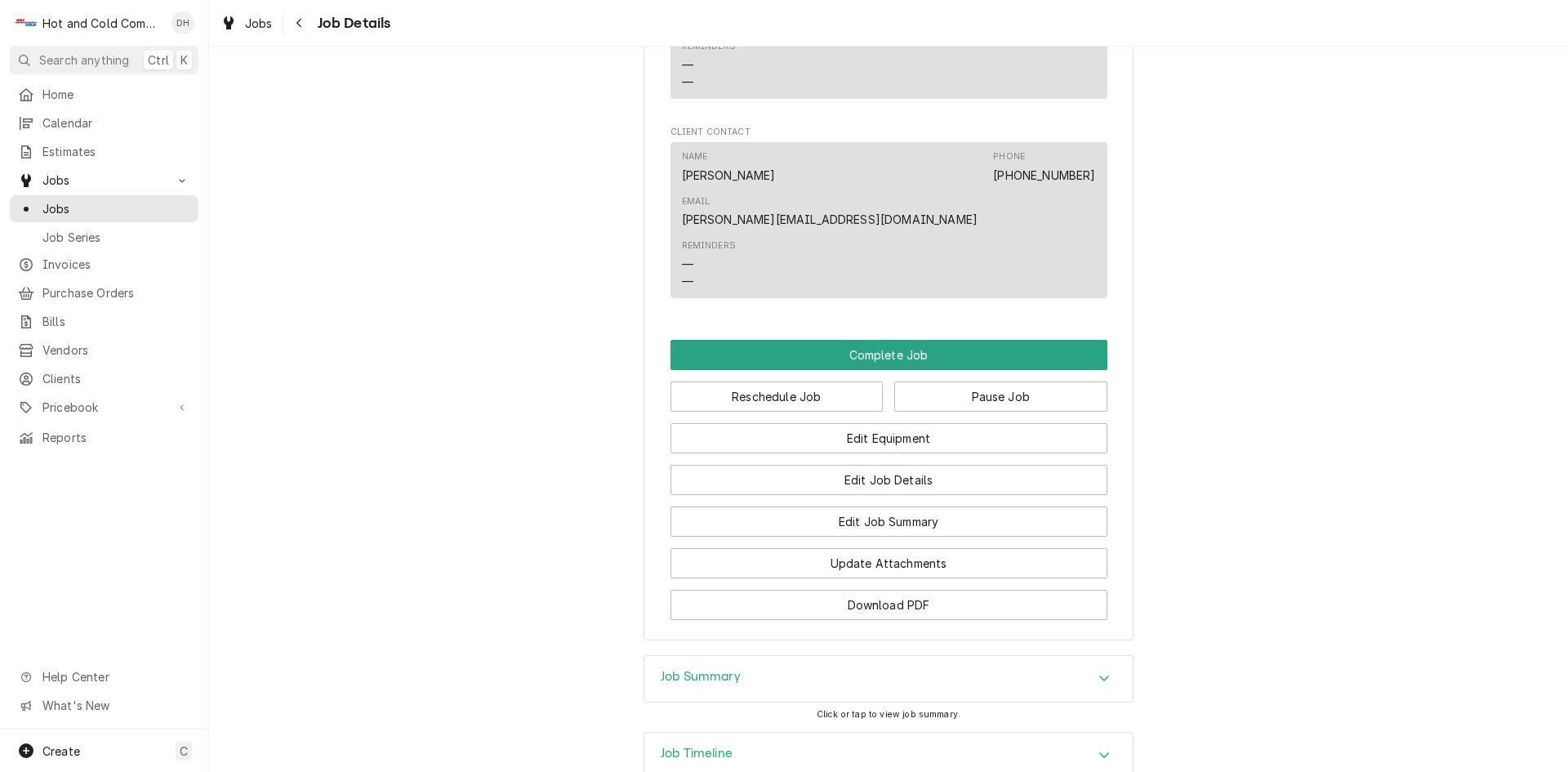
click at [1100, 748] on icon "Accordion Header" at bounding box center [1104, 755] width 11 height 13
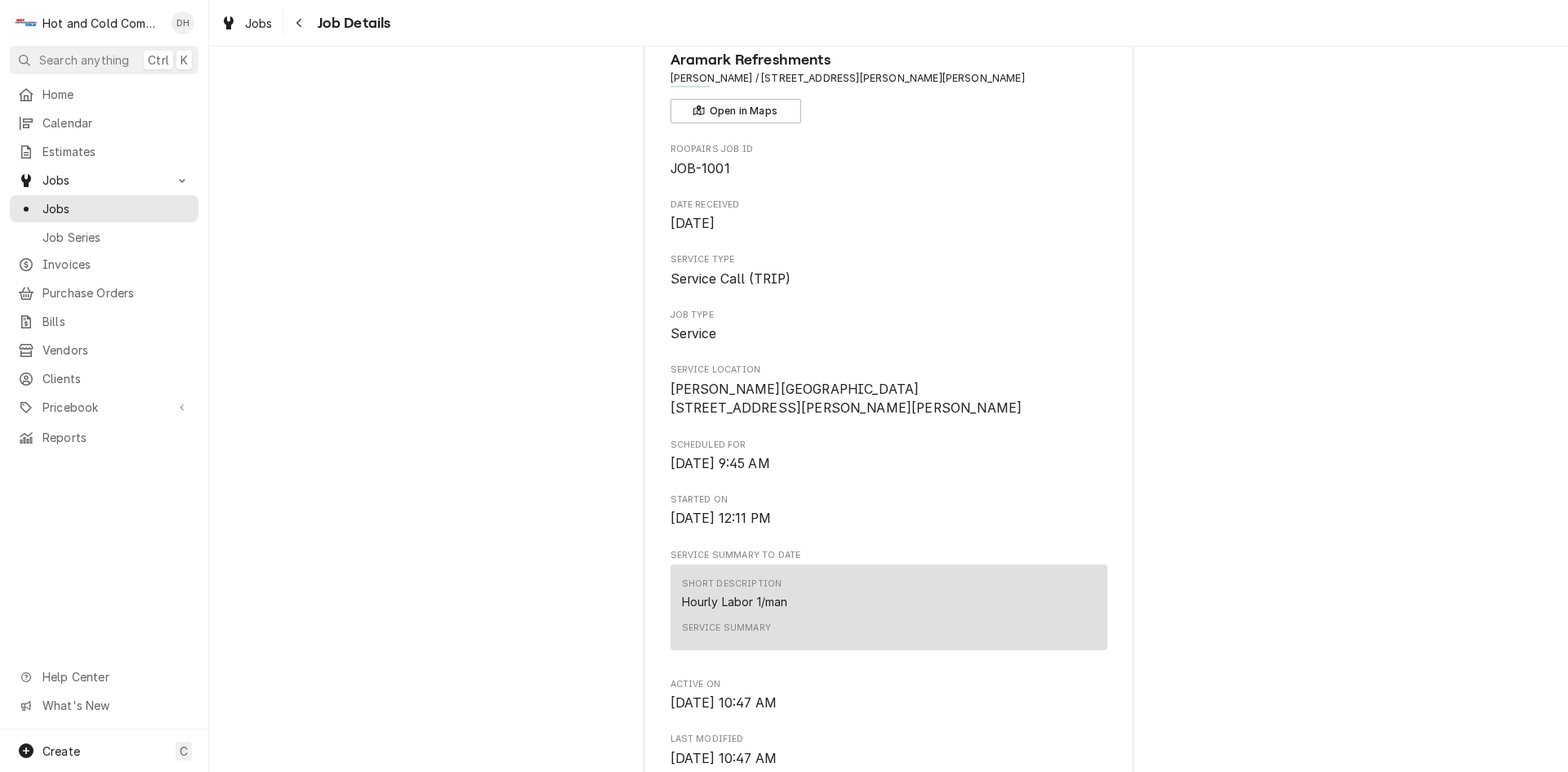
scroll to position [61, 0]
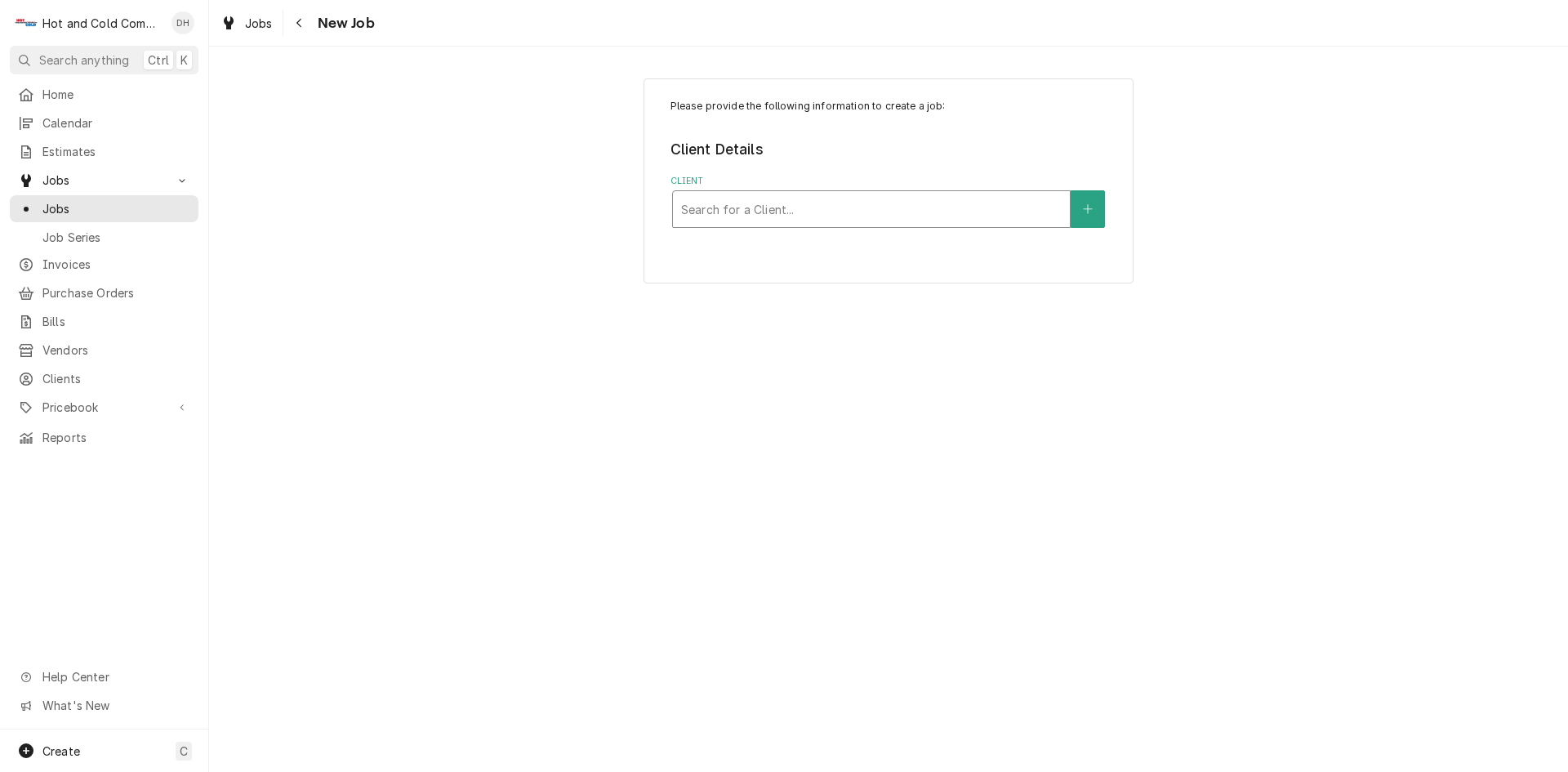
click at [747, 204] on div "Client" at bounding box center [871, 209] width 381 height 29
type input "Manitow"
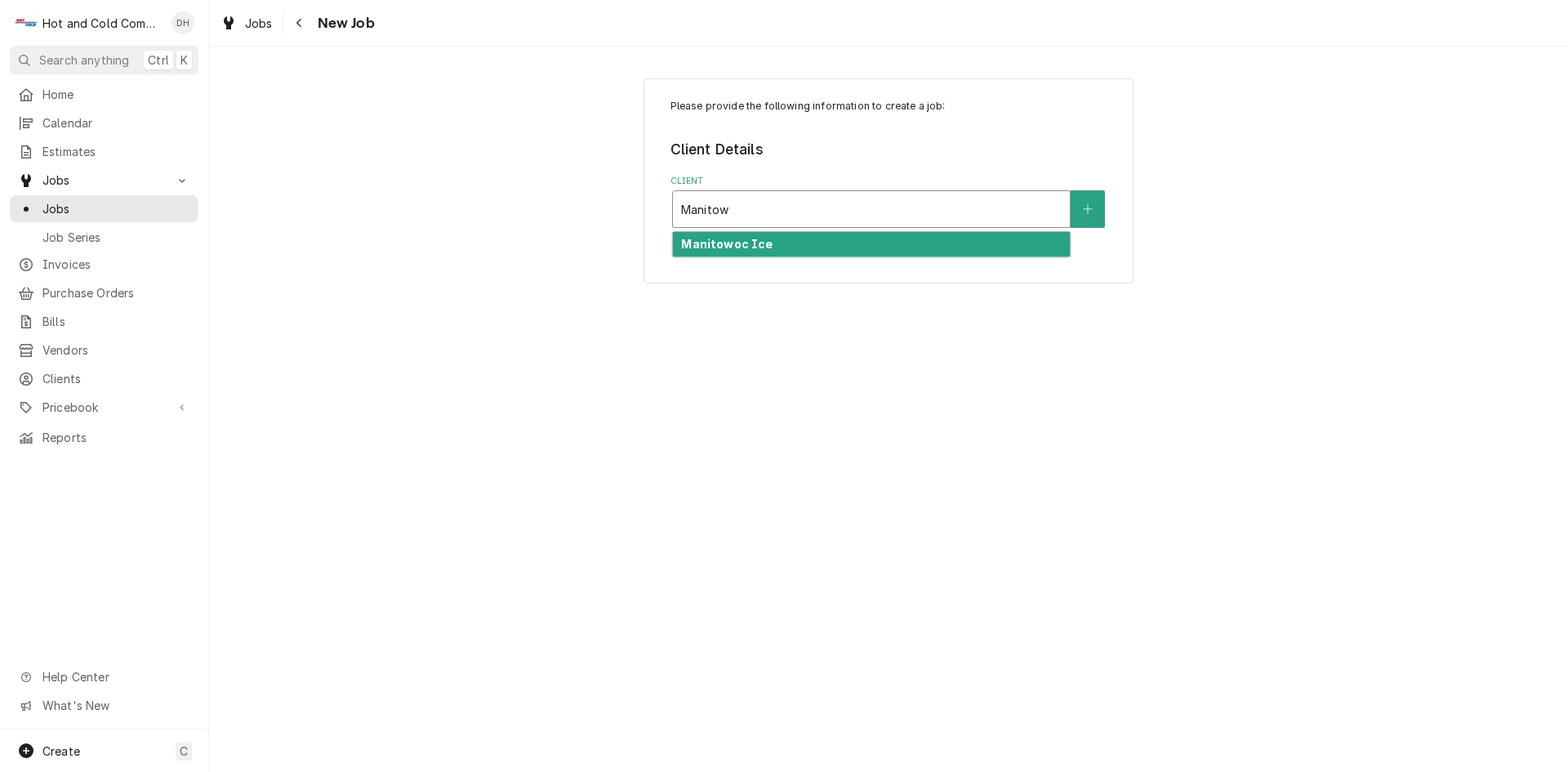
click at [723, 249] on strong "Manitowoc Ice" at bounding box center [727, 244] width 92 height 14
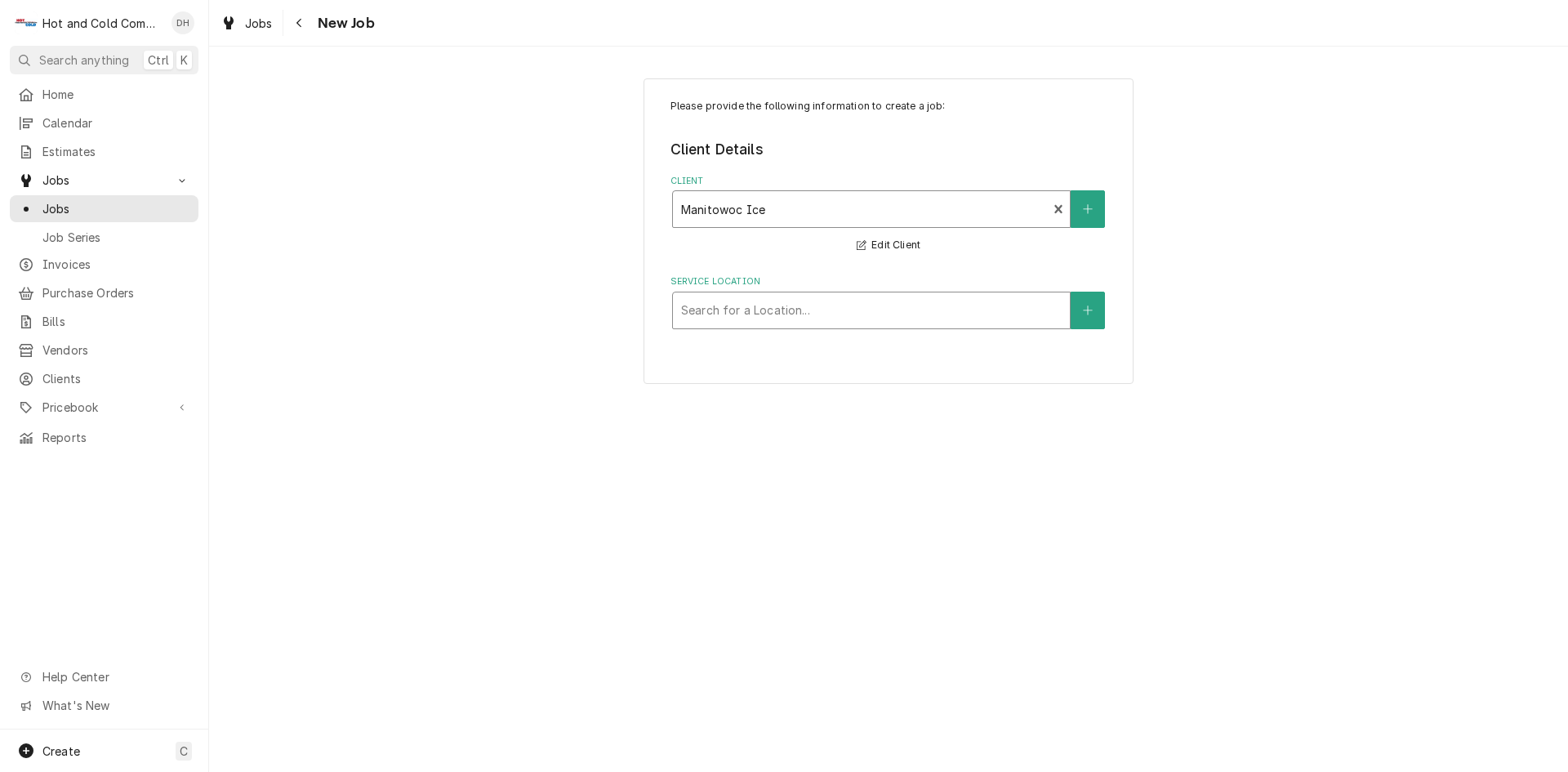
click at [900, 311] on div "Service Location" at bounding box center [871, 311] width 381 height 29
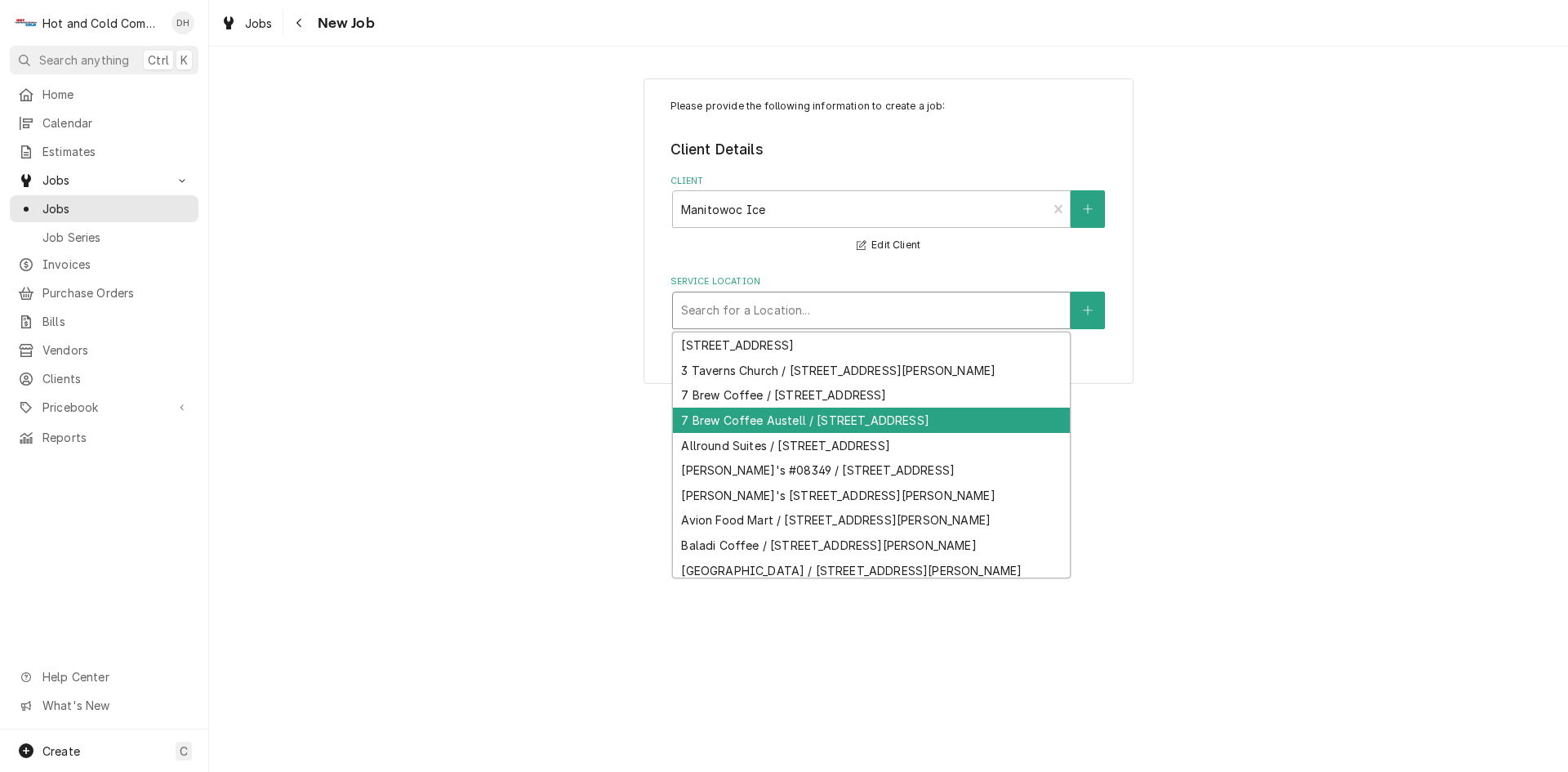
click at [907, 433] on div "7 Brew Coffee Austell / [STREET_ADDRESS]" at bounding box center [871, 420] width 397 height 25
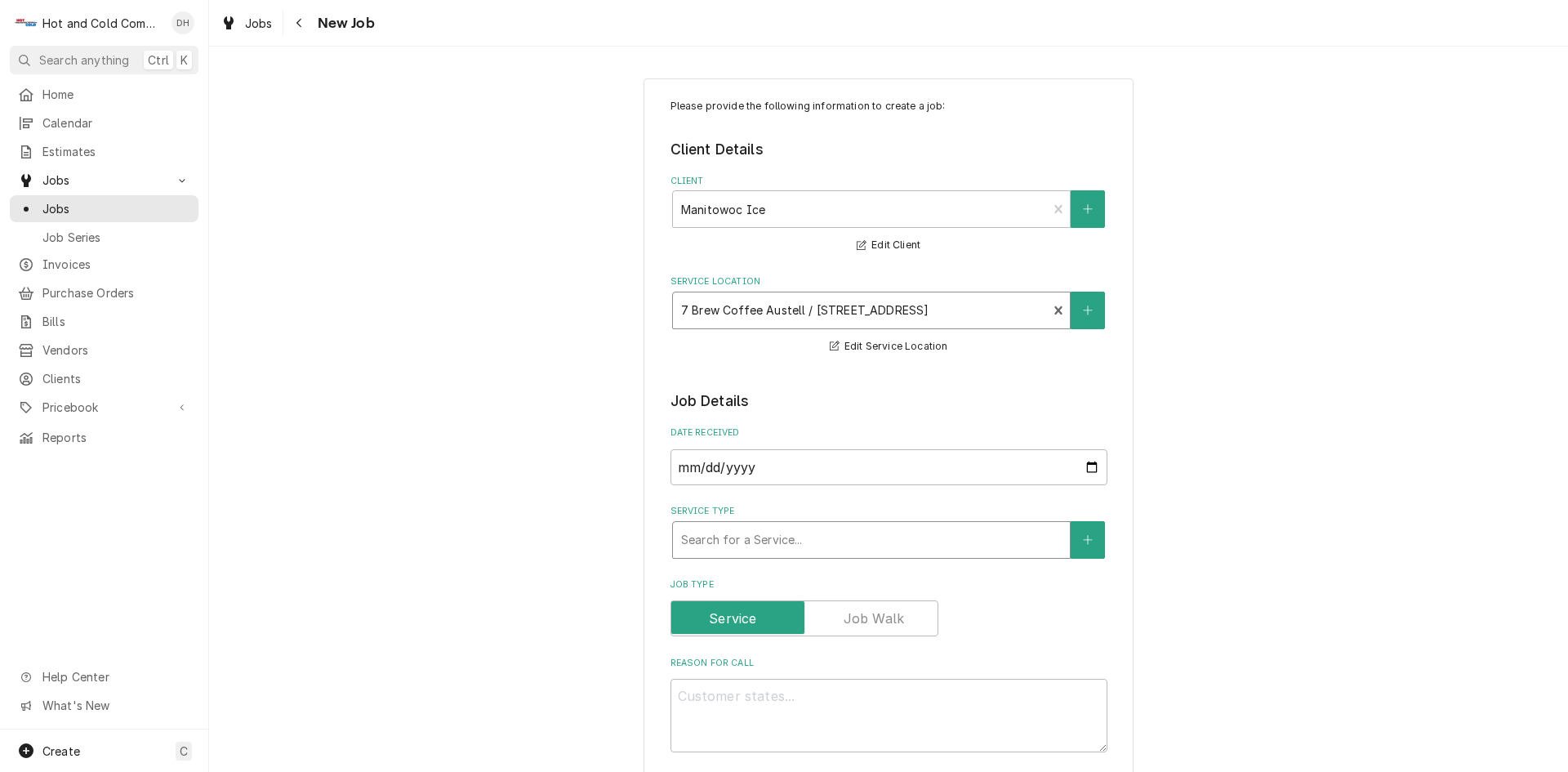
click at [858, 532] on div "Service Type" at bounding box center [871, 540] width 381 height 29
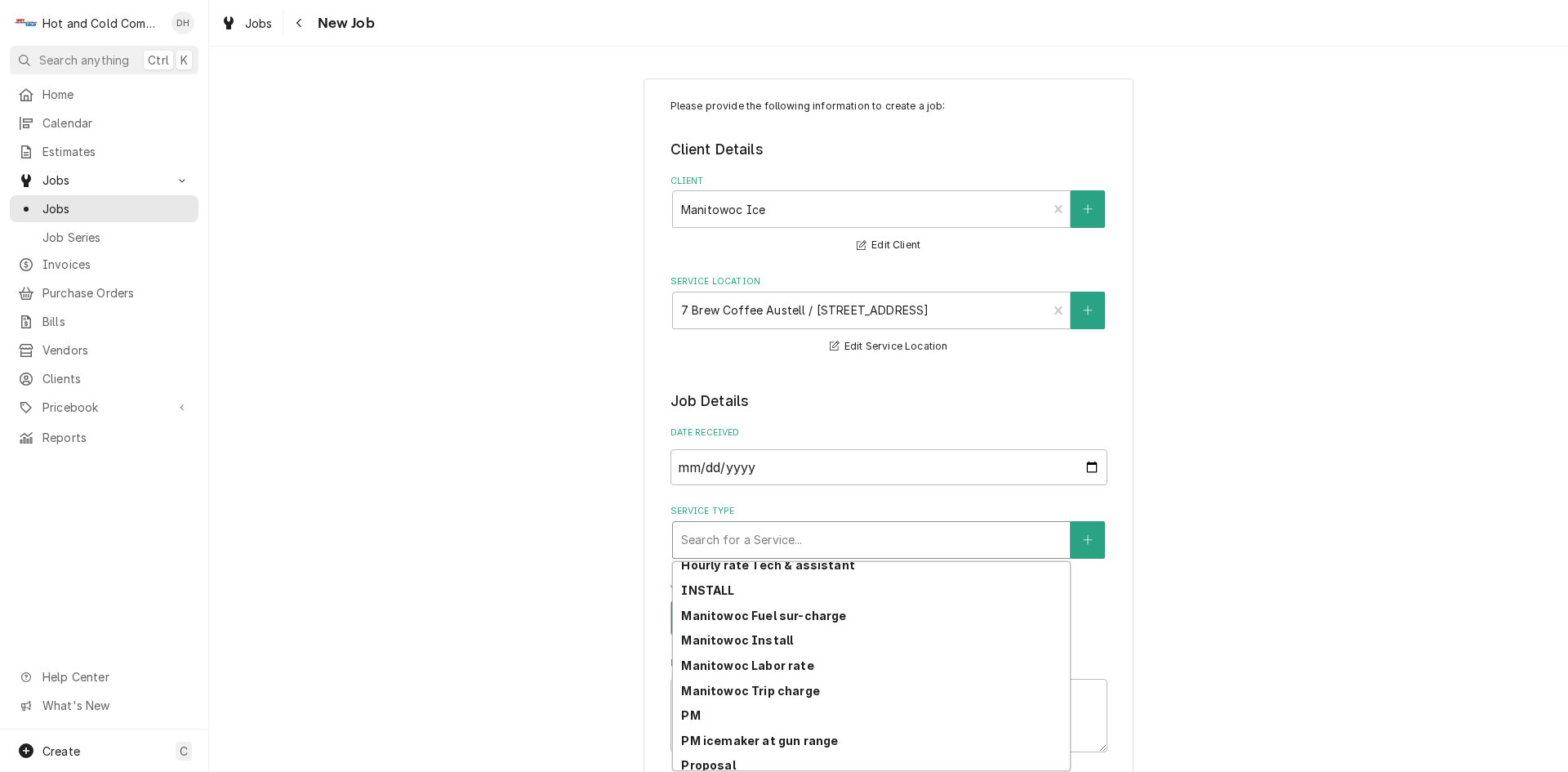
scroll to position [343, 0]
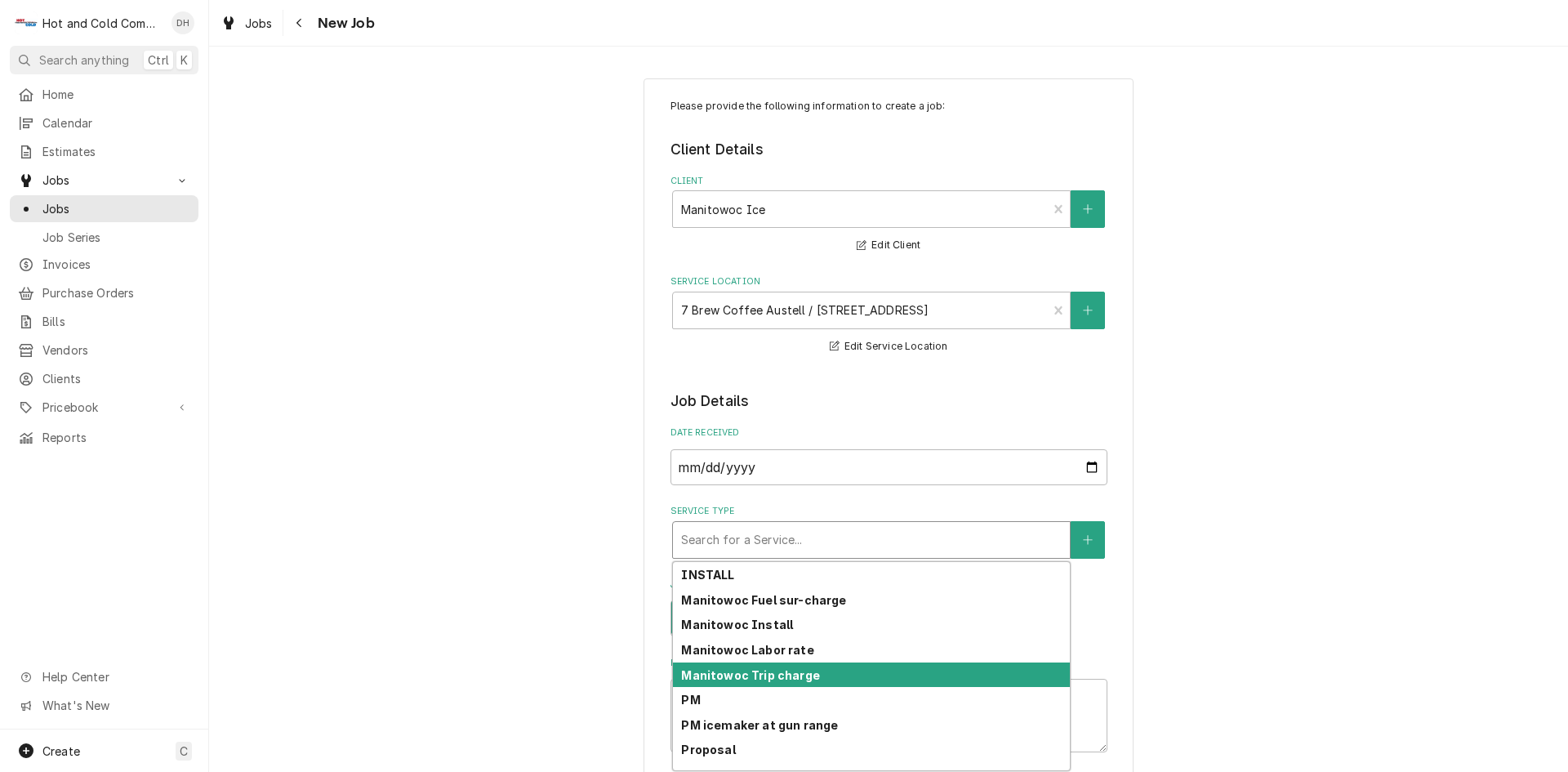
click at [789, 674] on strong "Manitowoc Trip charge" at bounding box center [750, 675] width 138 height 14
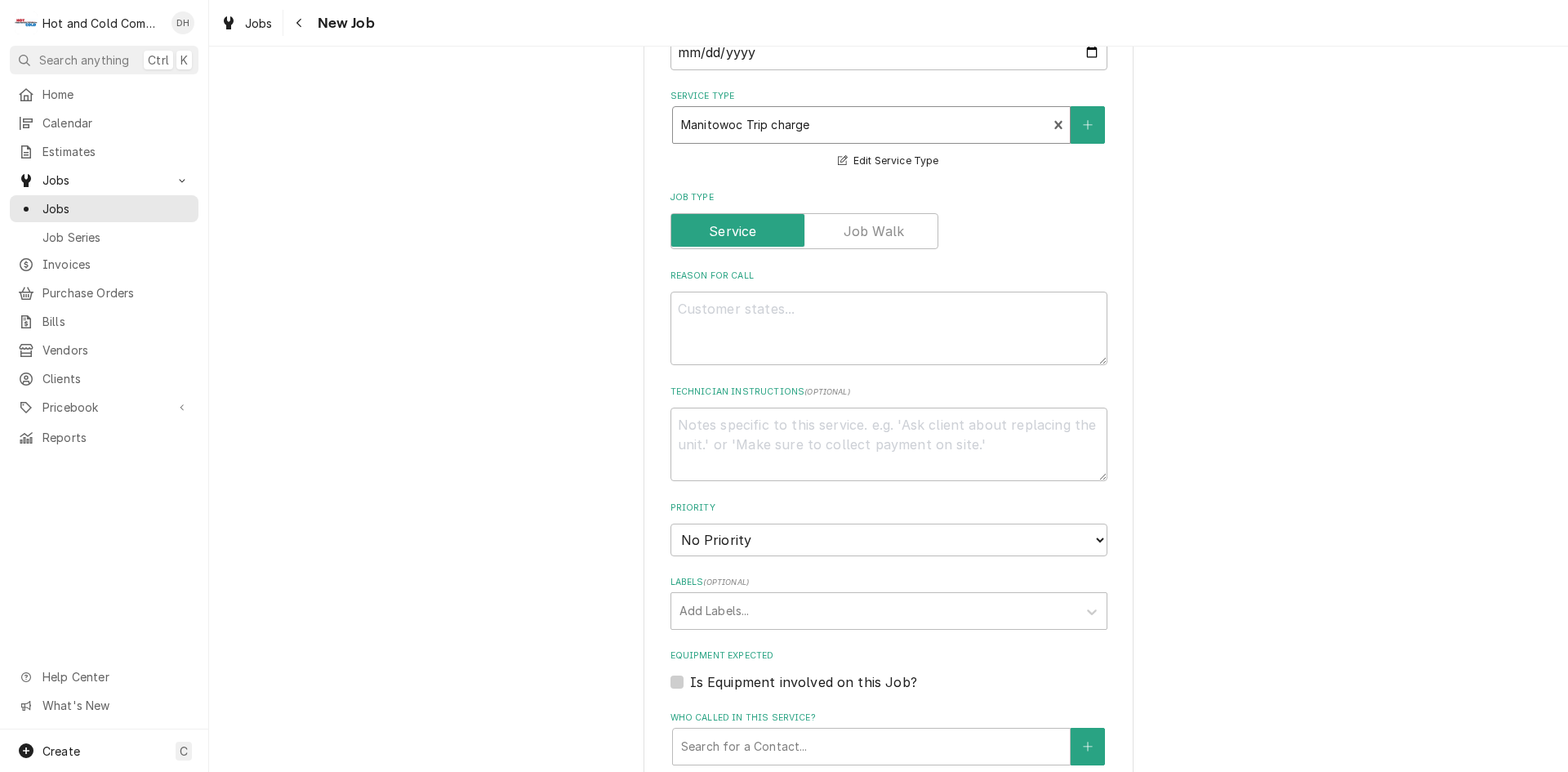
scroll to position [272, 0]
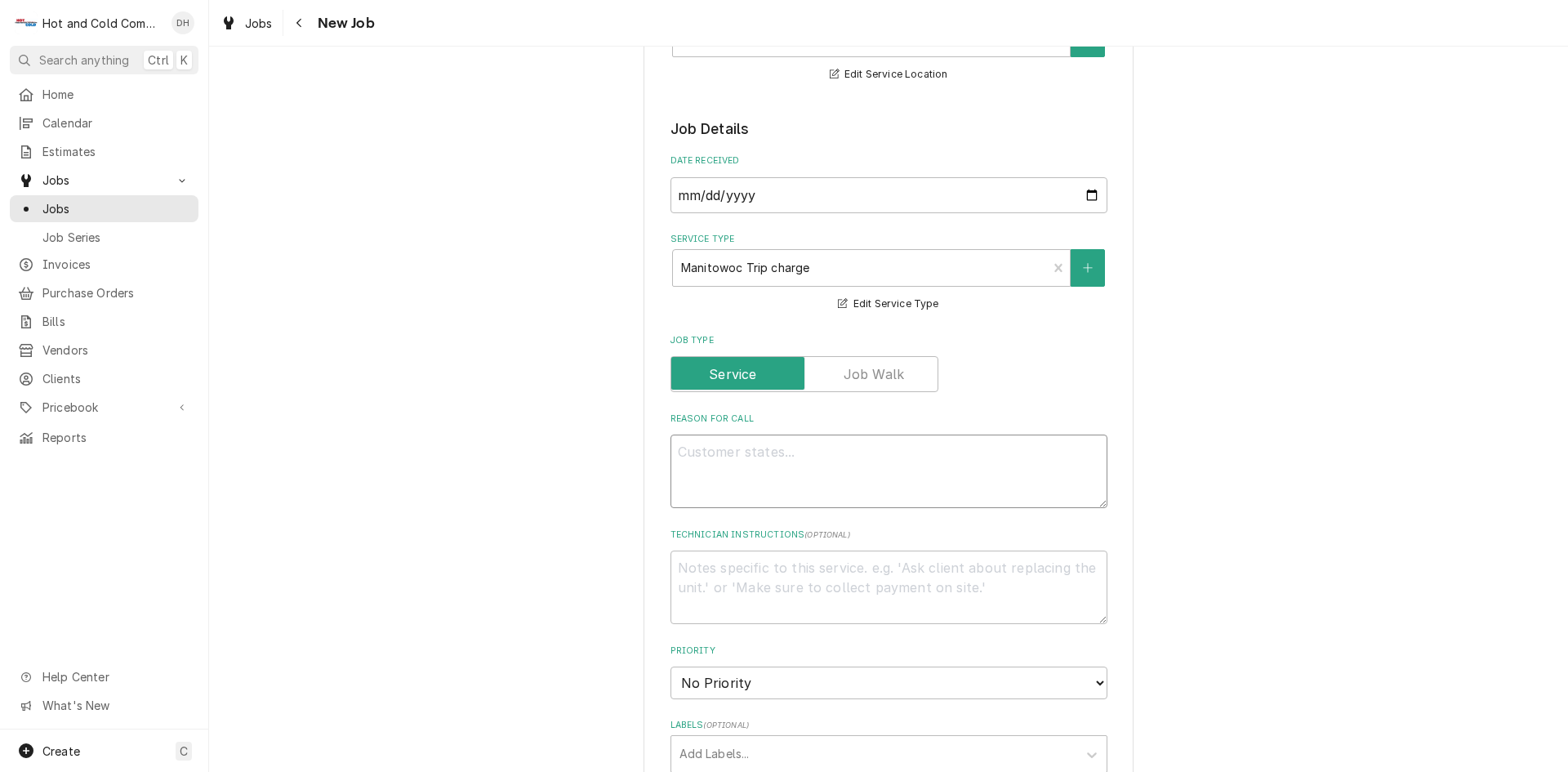
click at [725, 469] on textarea "Reason For Call" at bounding box center [889, 471] width 437 height 74
paste textarea "It was nice to speak with you this morning. Please see the below regarding the …"
type textarea "x"
type textarea "It was nice to speak with you this morning. Please see the below regarding the …"
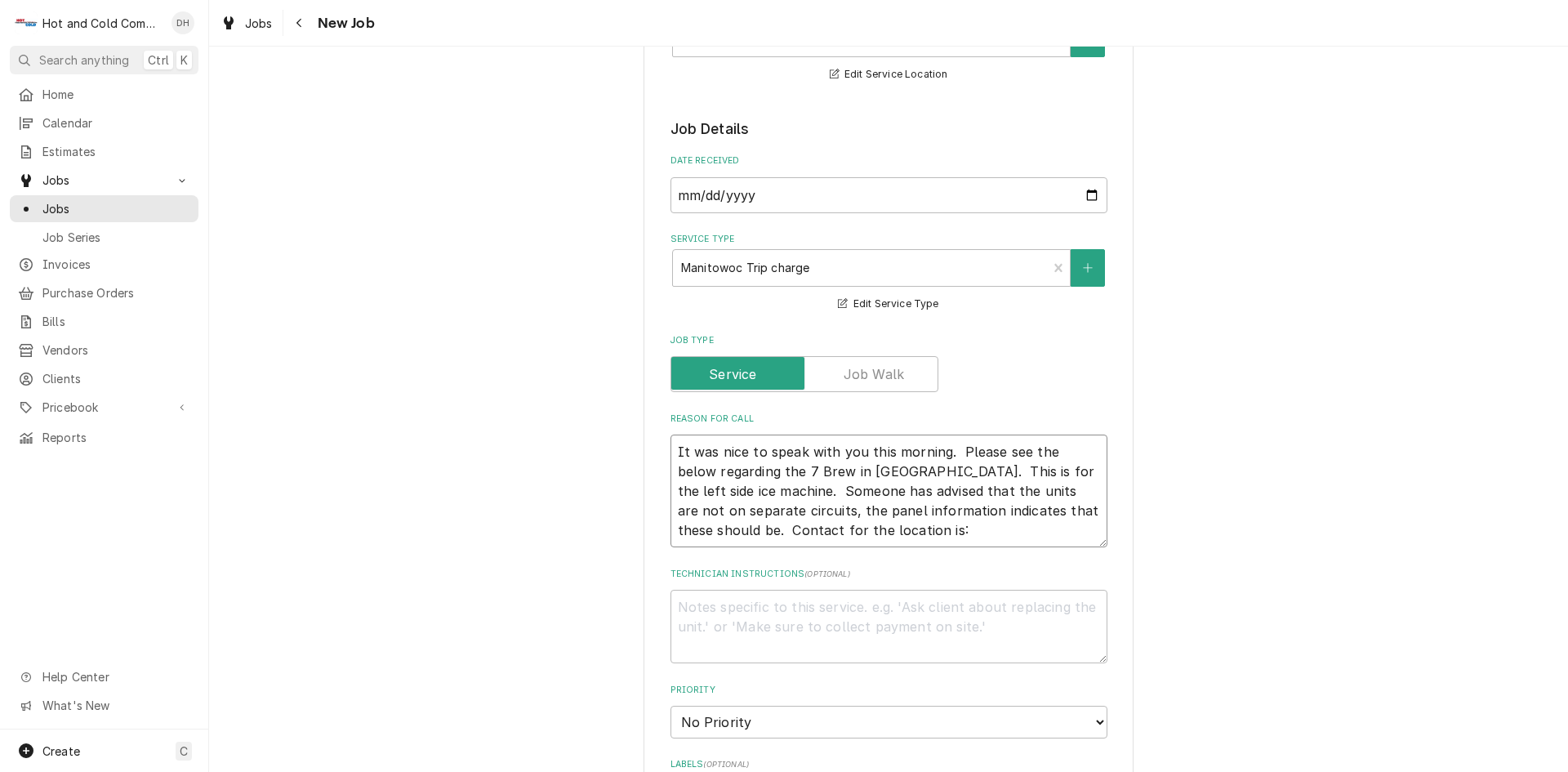
drag, startPoint x: 946, startPoint y: 447, endPoint x: 662, endPoint y: 453, distance: 284.1
click at [670, 451] on textarea "It was nice to speak with you this morning. Please see the below regarding the …" at bounding box center [889, 491] width 437 height 113
type textarea "x"
type textarea "Please see the below regarding the 7 Brew in Austell. This is for the left side…"
type textarea "x"
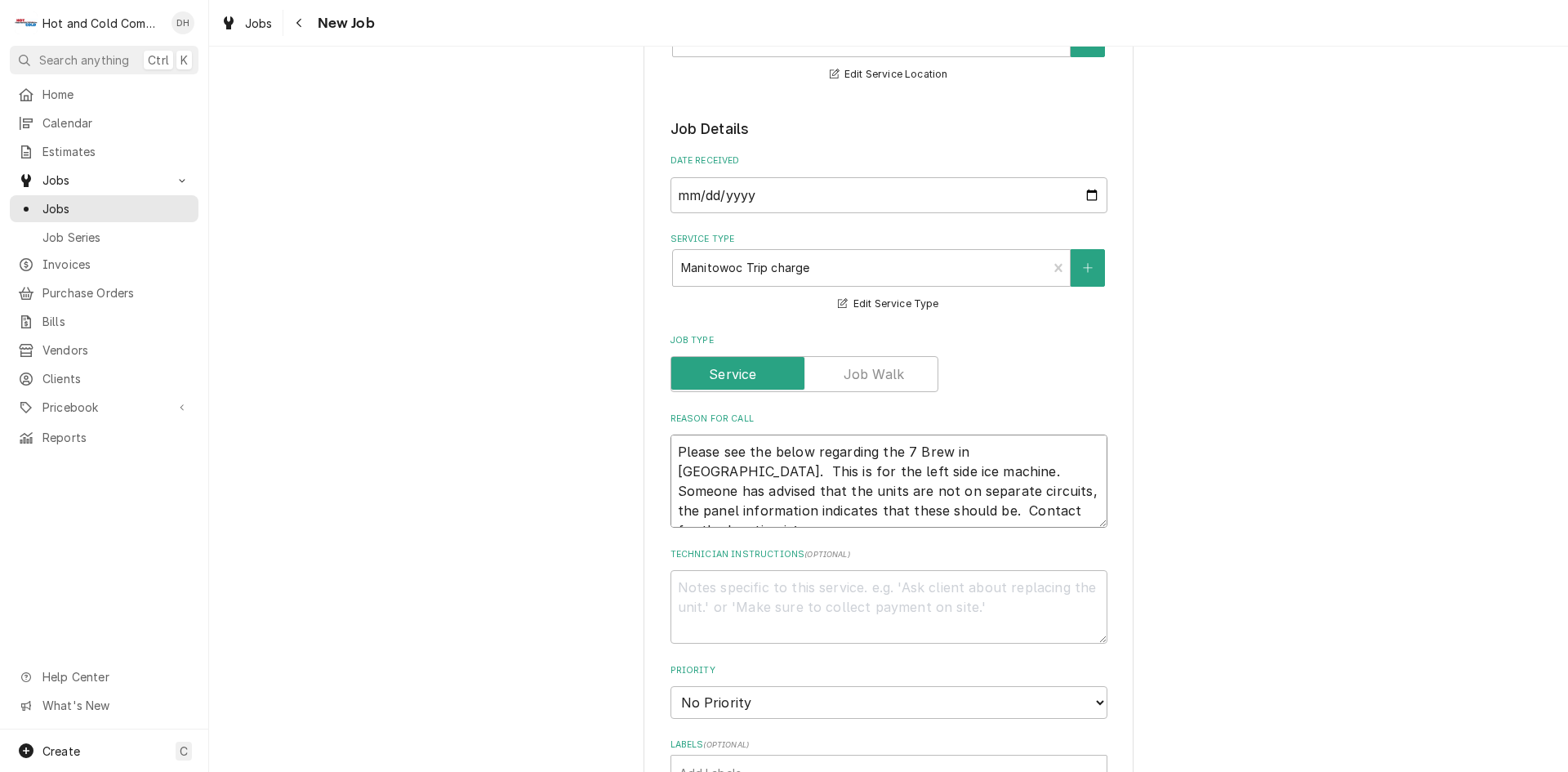
scroll to position [545, 0]
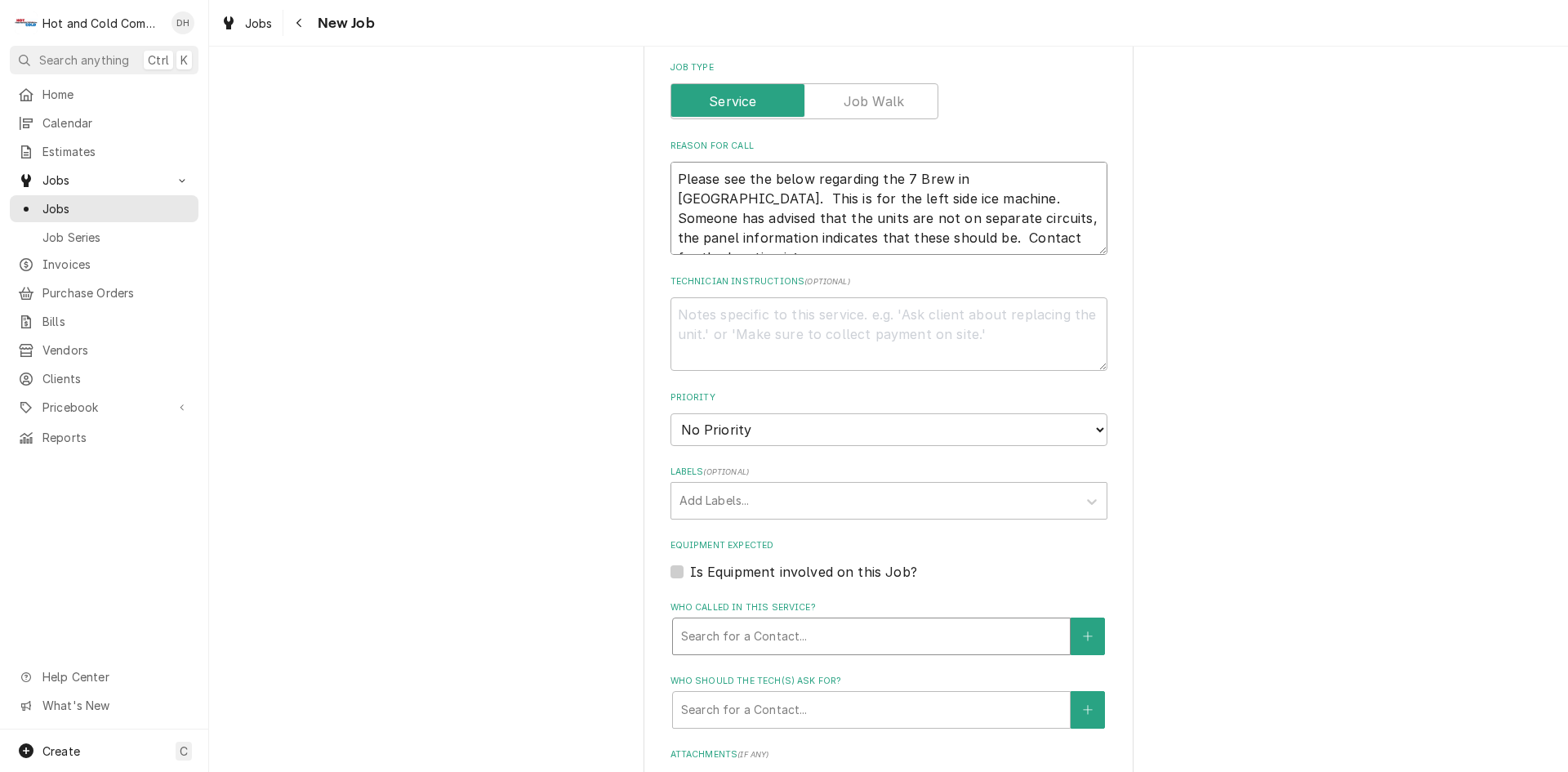
type textarea "Please see the below regarding the 7 Brew in Austell. This is for the left side…"
click at [818, 634] on div "Who called in this service?" at bounding box center [871, 636] width 381 height 29
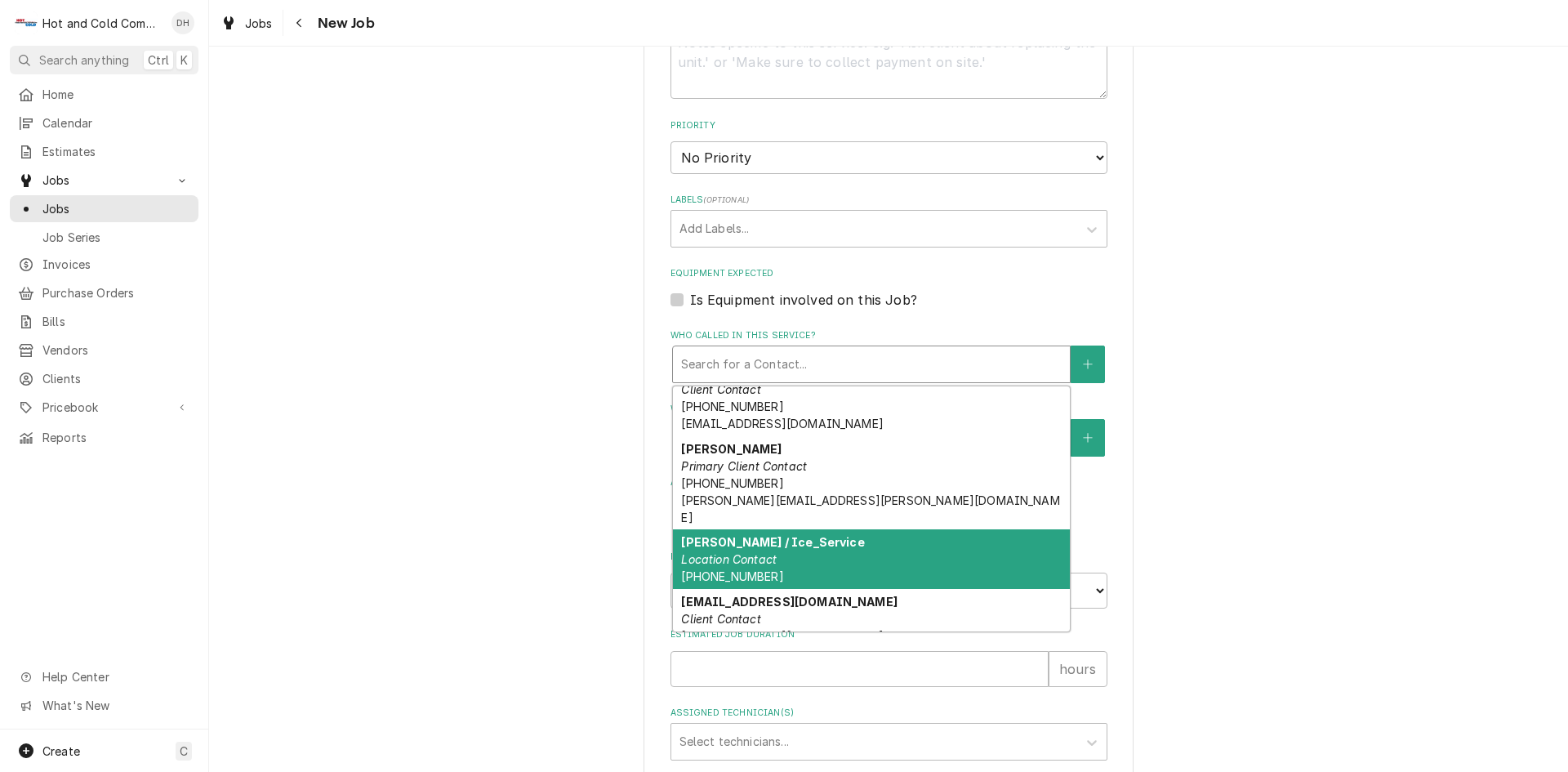
scroll to position [0, 0]
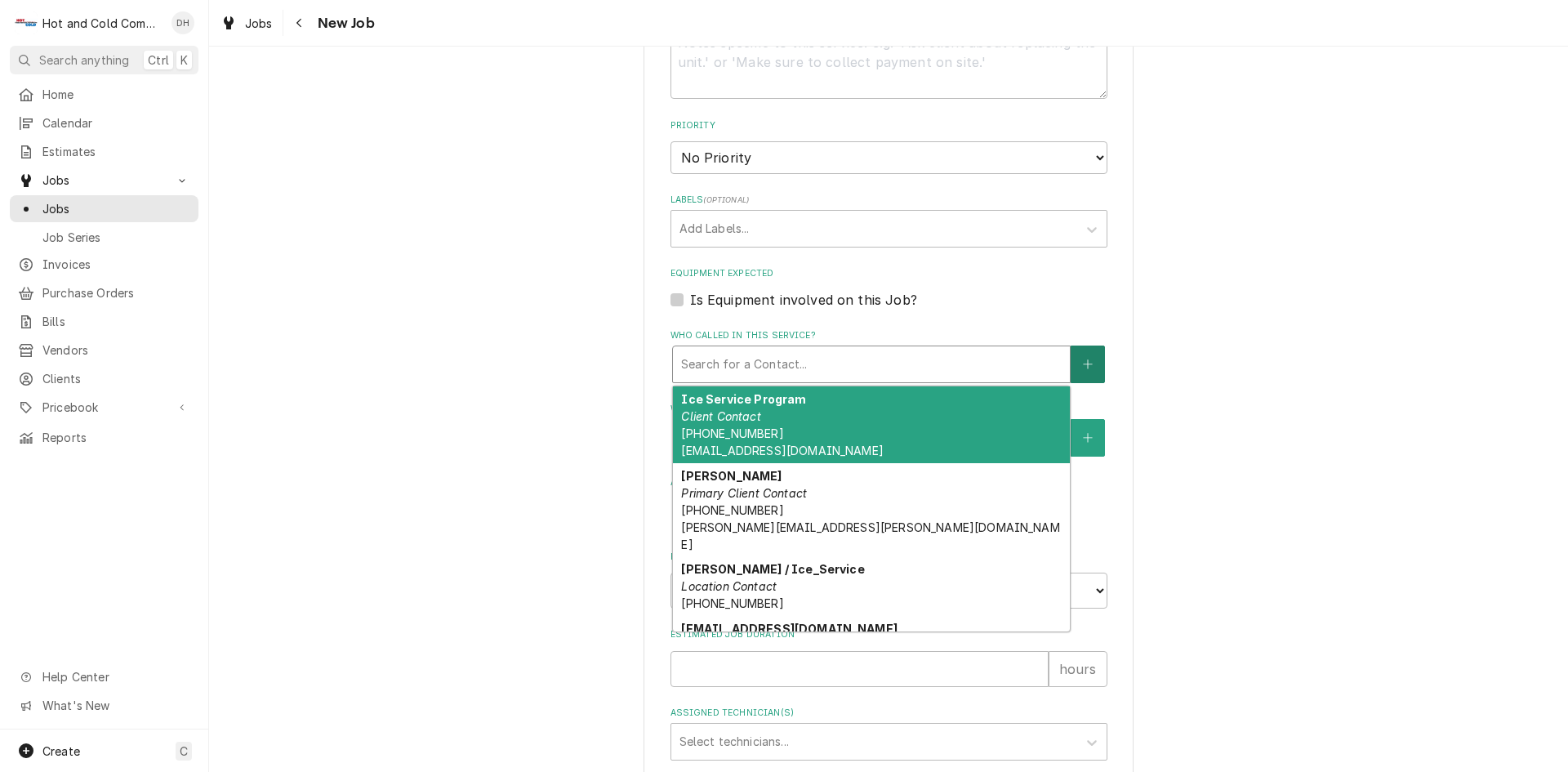
click at [1092, 368] on button "Who called in this service?" at bounding box center [1088, 365] width 34 height 38
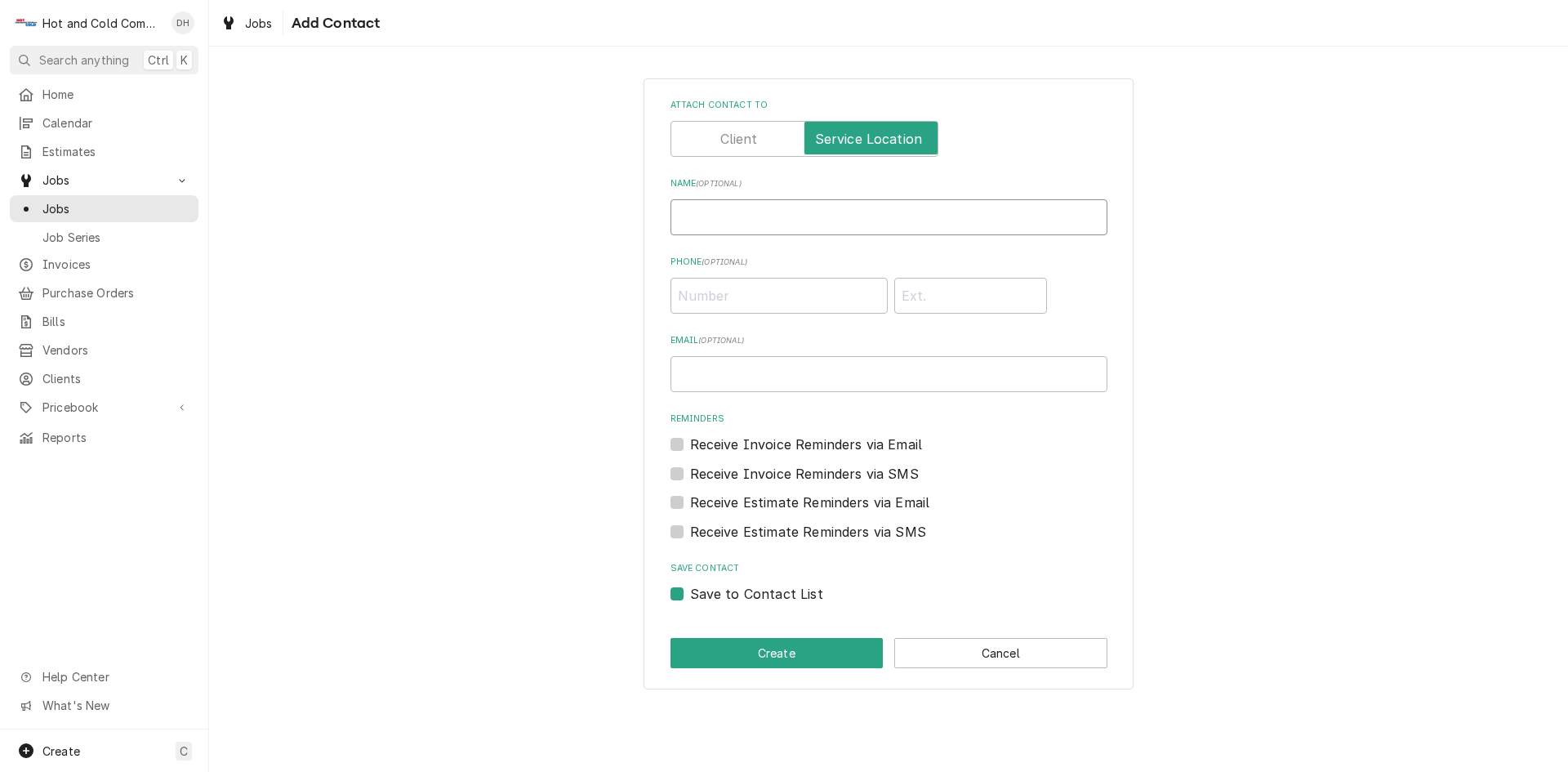
drag, startPoint x: 728, startPoint y: 218, endPoint x: 758, endPoint y: 235, distance: 34.5
click at [728, 218] on input "Name ( optional )" at bounding box center [889, 218] width 437 height 36
type input "Lauren Stanfield"
click at [760, 291] on input "Phone ( optional )" at bounding box center [779, 296] width 217 height 36
type input "(803) 517-4787"
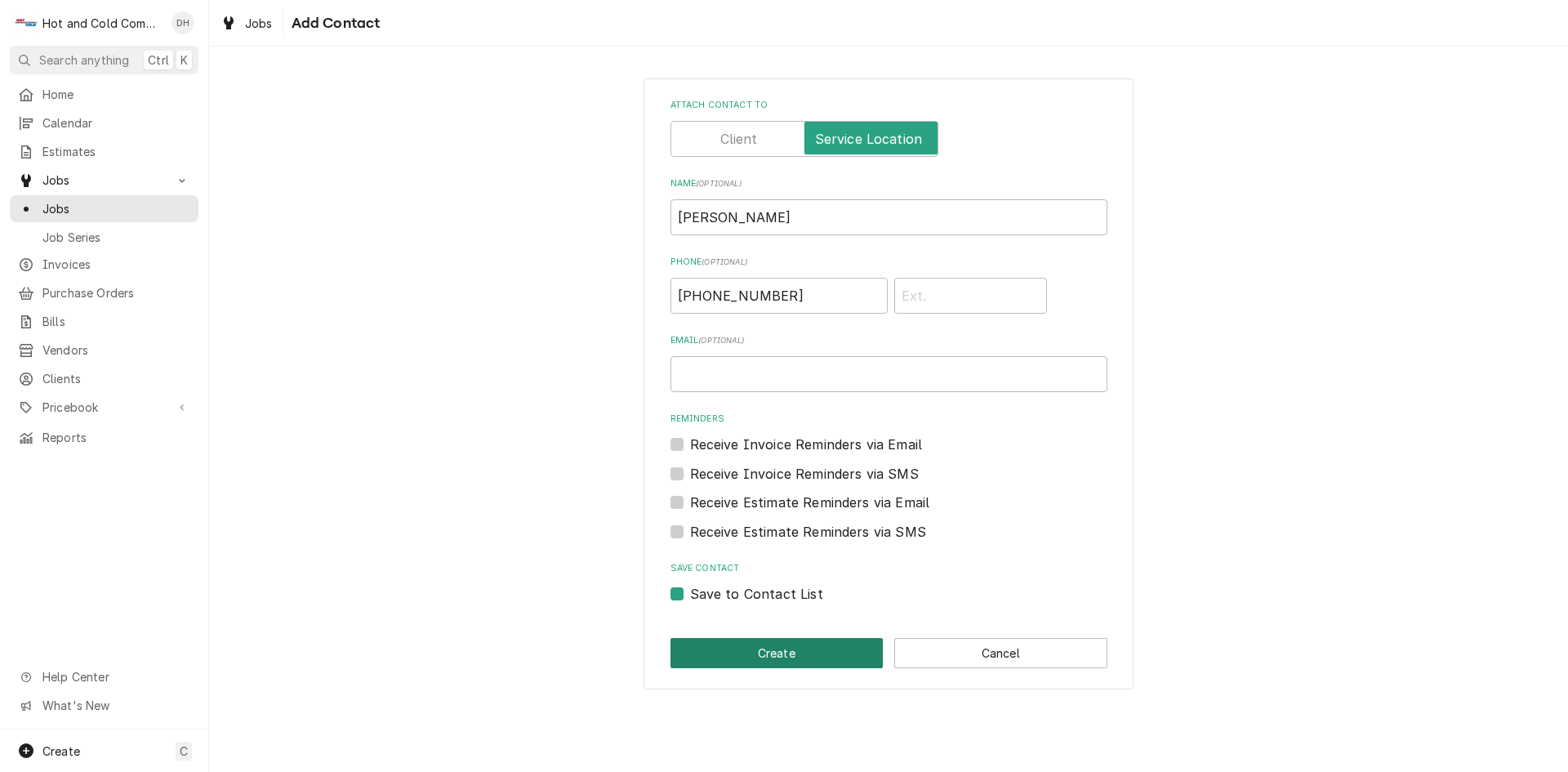
click at [791, 648] on button "Create" at bounding box center [777, 653] width 213 height 30
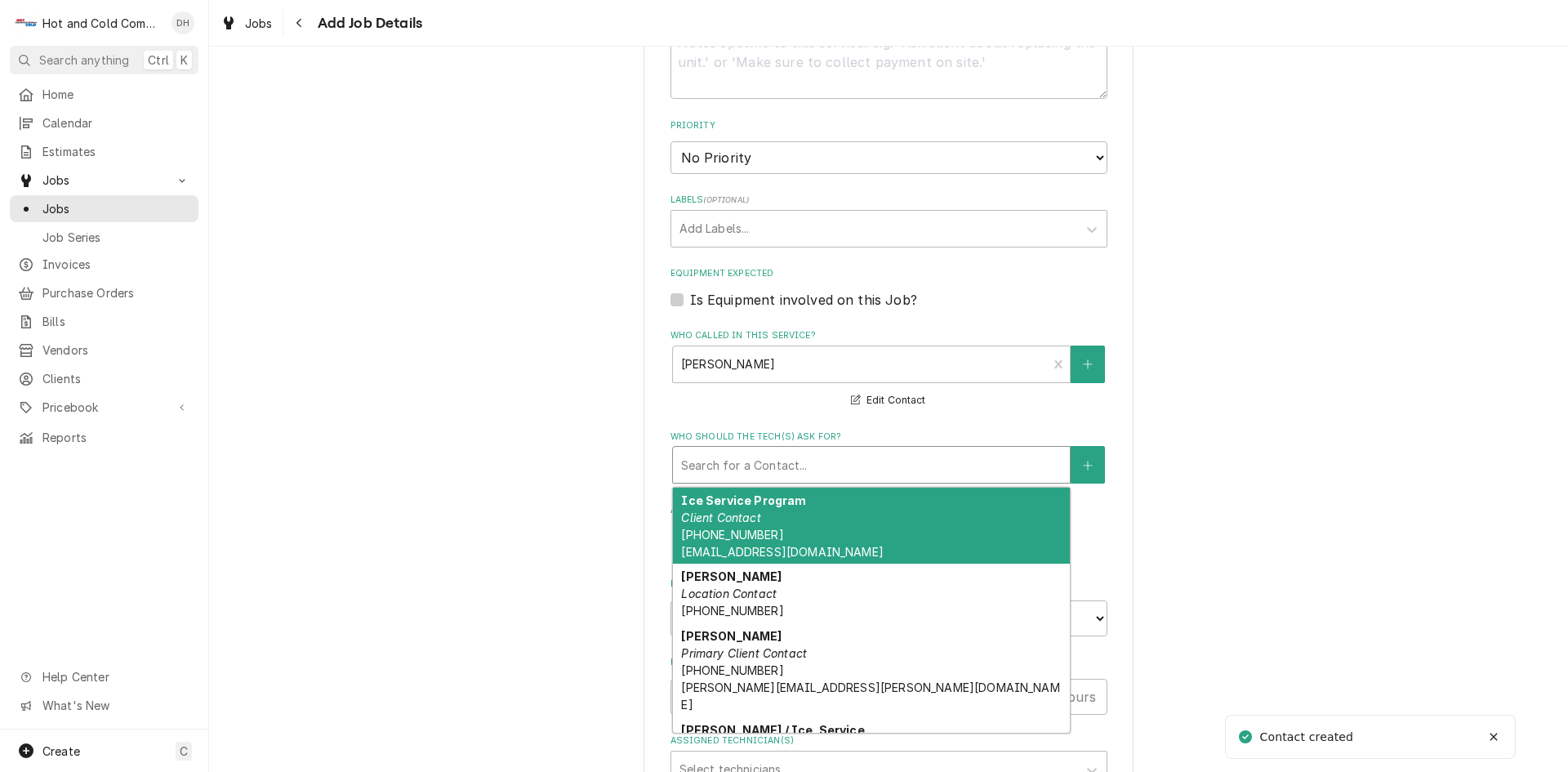
click at [726, 456] on div "Who should the tech(s) ask for?" at bounding box center [871, 465] width 381 height 29
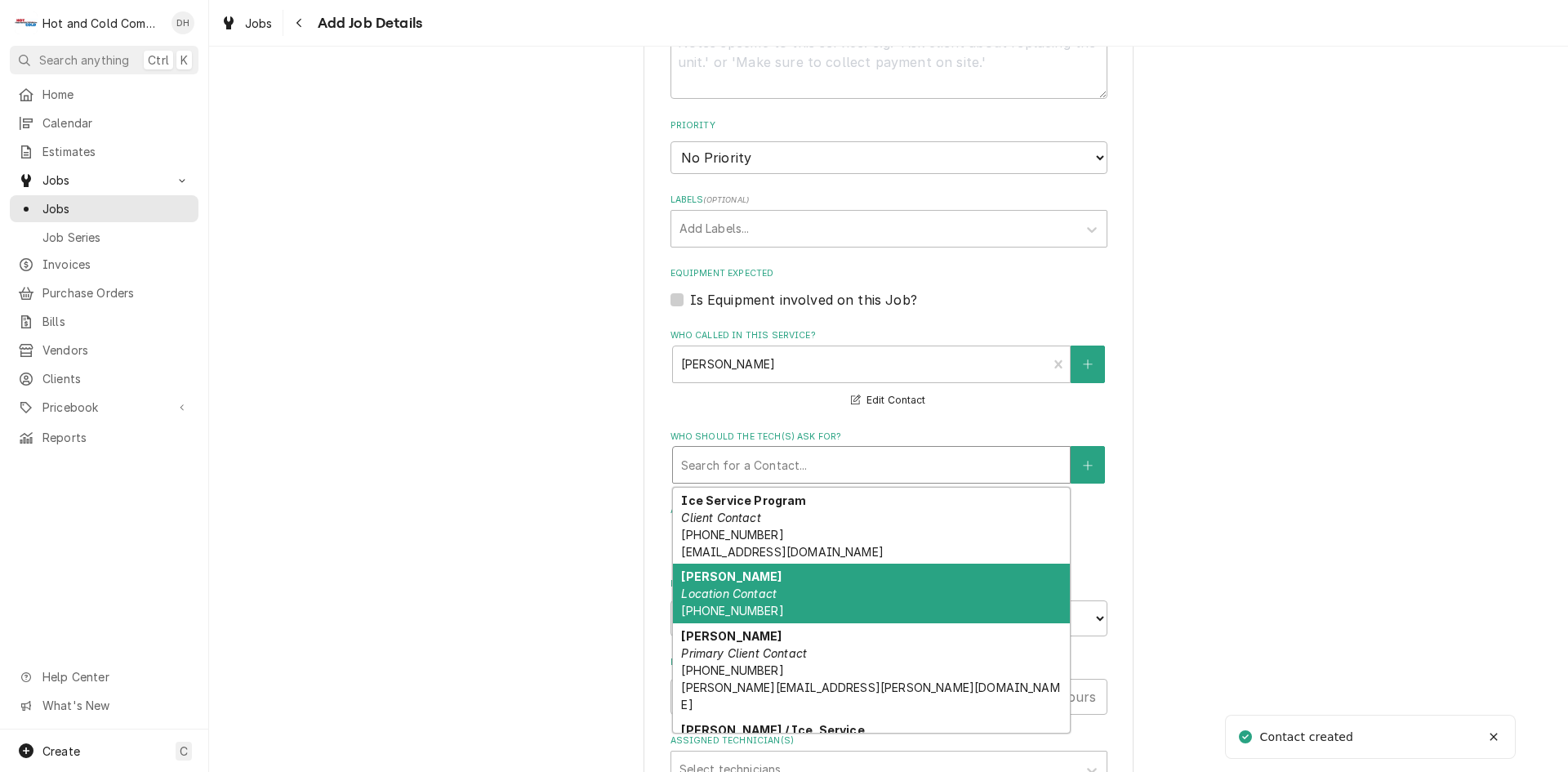
drag, startPoint x: 753, startPoint y: 597, endPoint x: 771, endPoint y: 578, distance: 26.2
click at [754, 597] on em "Location Contact" at bounding box center [728, 593] width 96 height 14
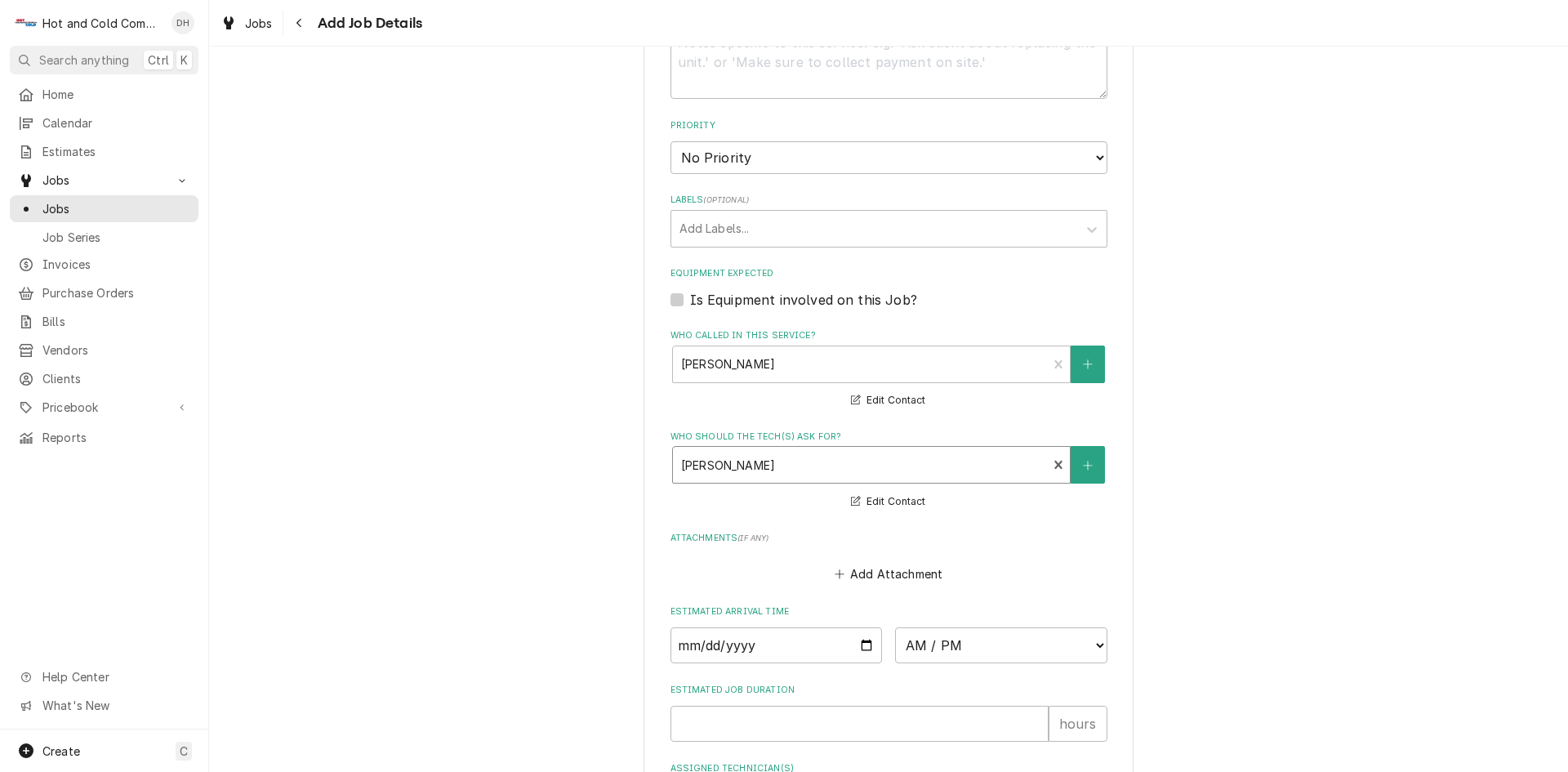
scroll to position [1002, 0]
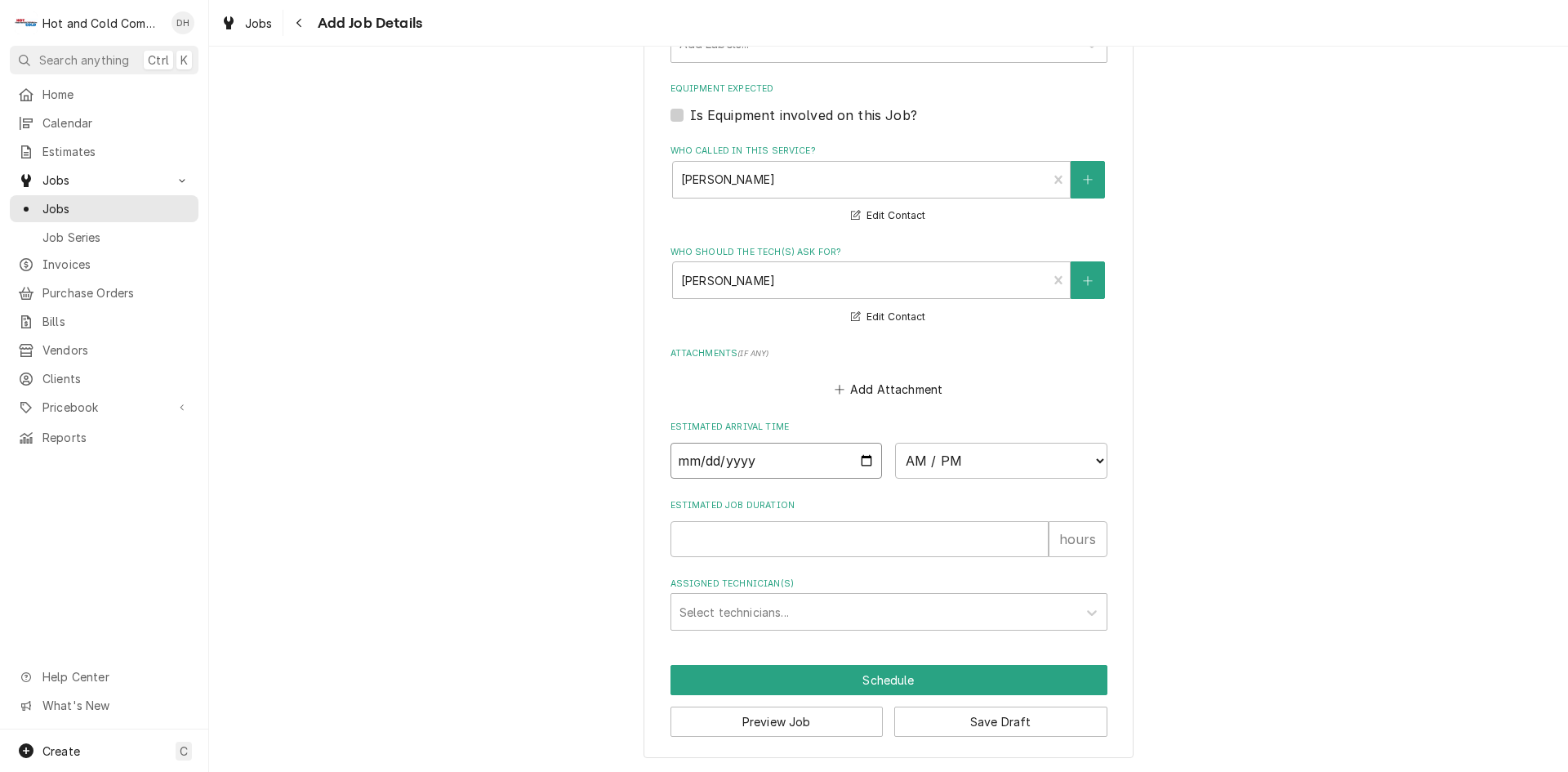
click at [864, 461] on input "Date" at bounding box center [777, 460] width 213 height 36
type textarea "x"
type input "[DATE]"
type textarea "x"
click at [1095, 460] on select "AM / PM 6:00 AM 6:15 AM 6:30 AM 6:45 AM 7:00 AM 7:15 AM 7:30 AM 7:45 AM 8:00 AM…" at bounding box center [1001, 460] width 213 height 36
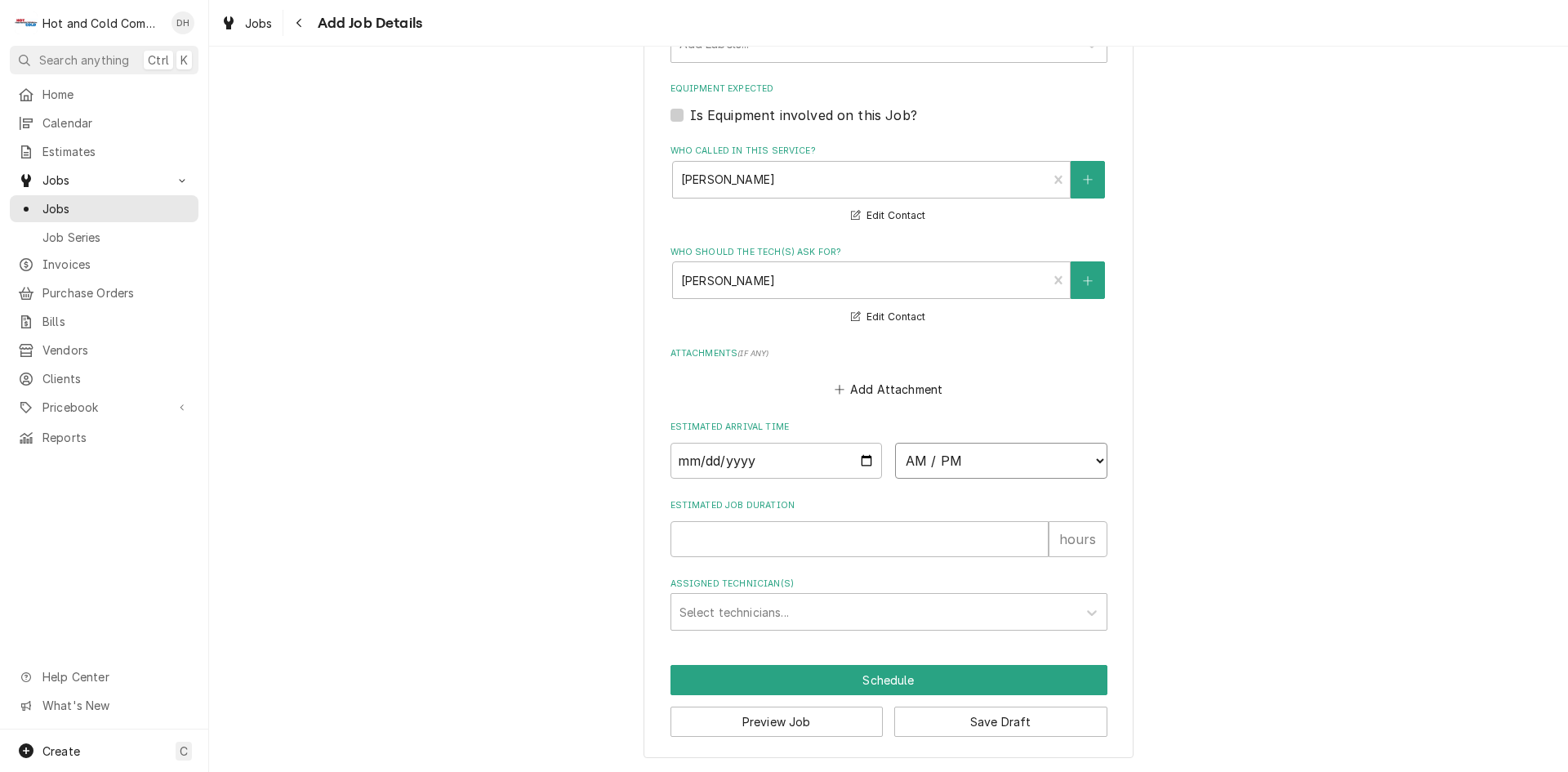
select select "08:00:00"
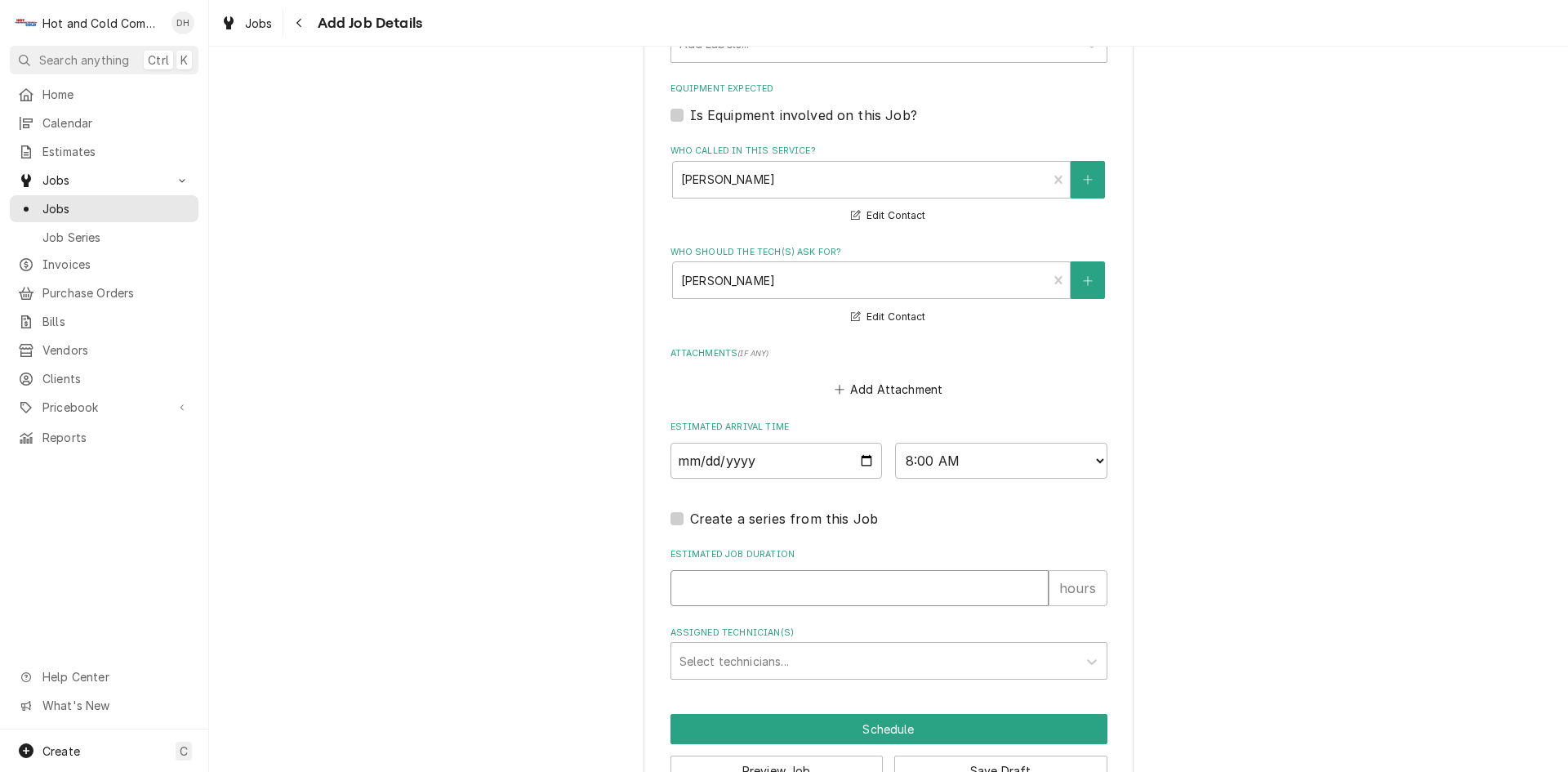
drag, startPoint x: 748, startPoint y: 578, endPoint x: 752, endPoint y: 563, distance: 15.5
click at [747, 578] on input "Estimated Job Duration" at bounding box center [859, 588] width 379 height 36
type textarea "x"
type input "1"
type textarea "x"
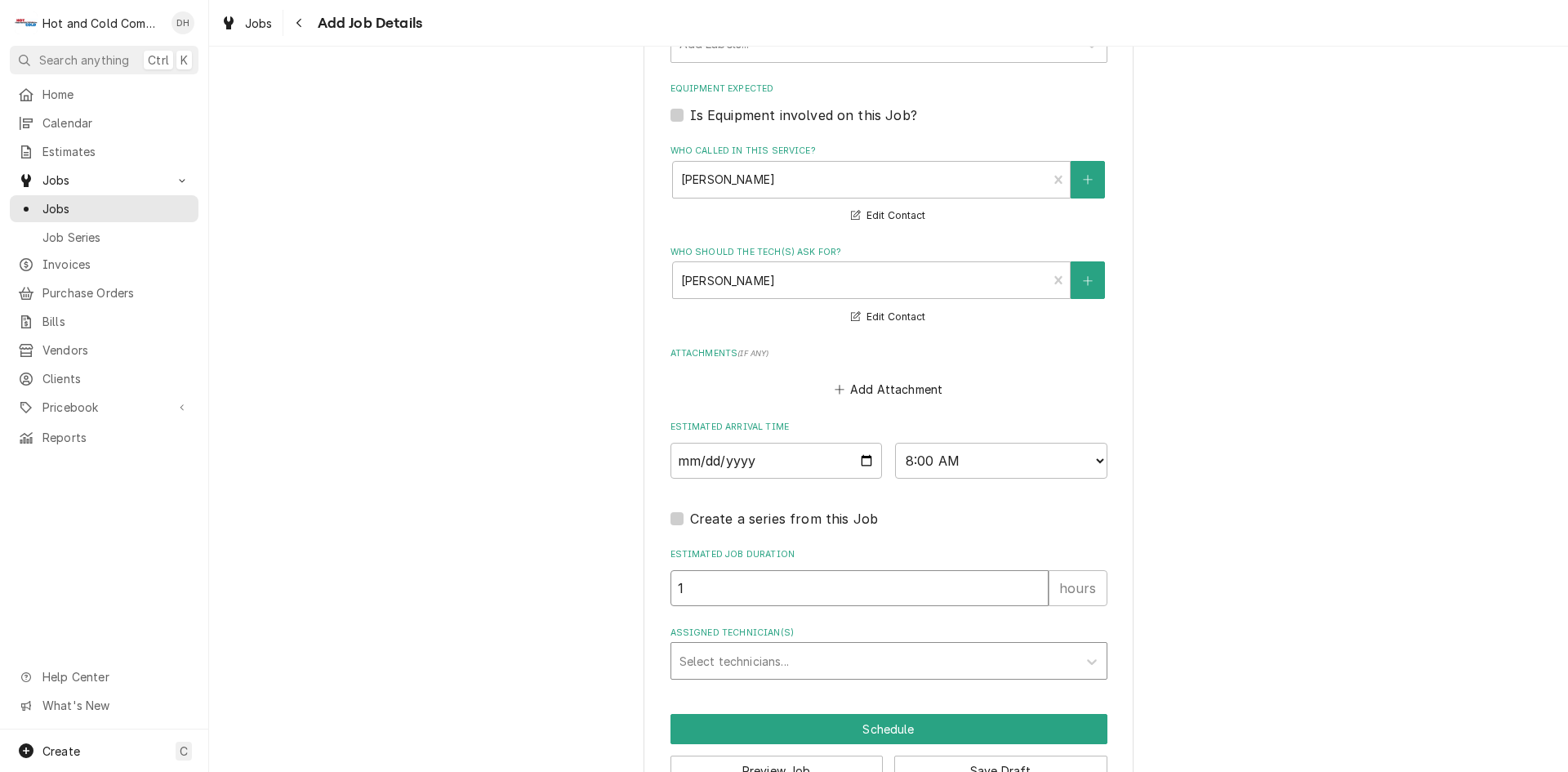
type input "1"
click at [813, 658] on div "Assigned Technician(s)" at bounding box center [874, 661] width 390 height 29
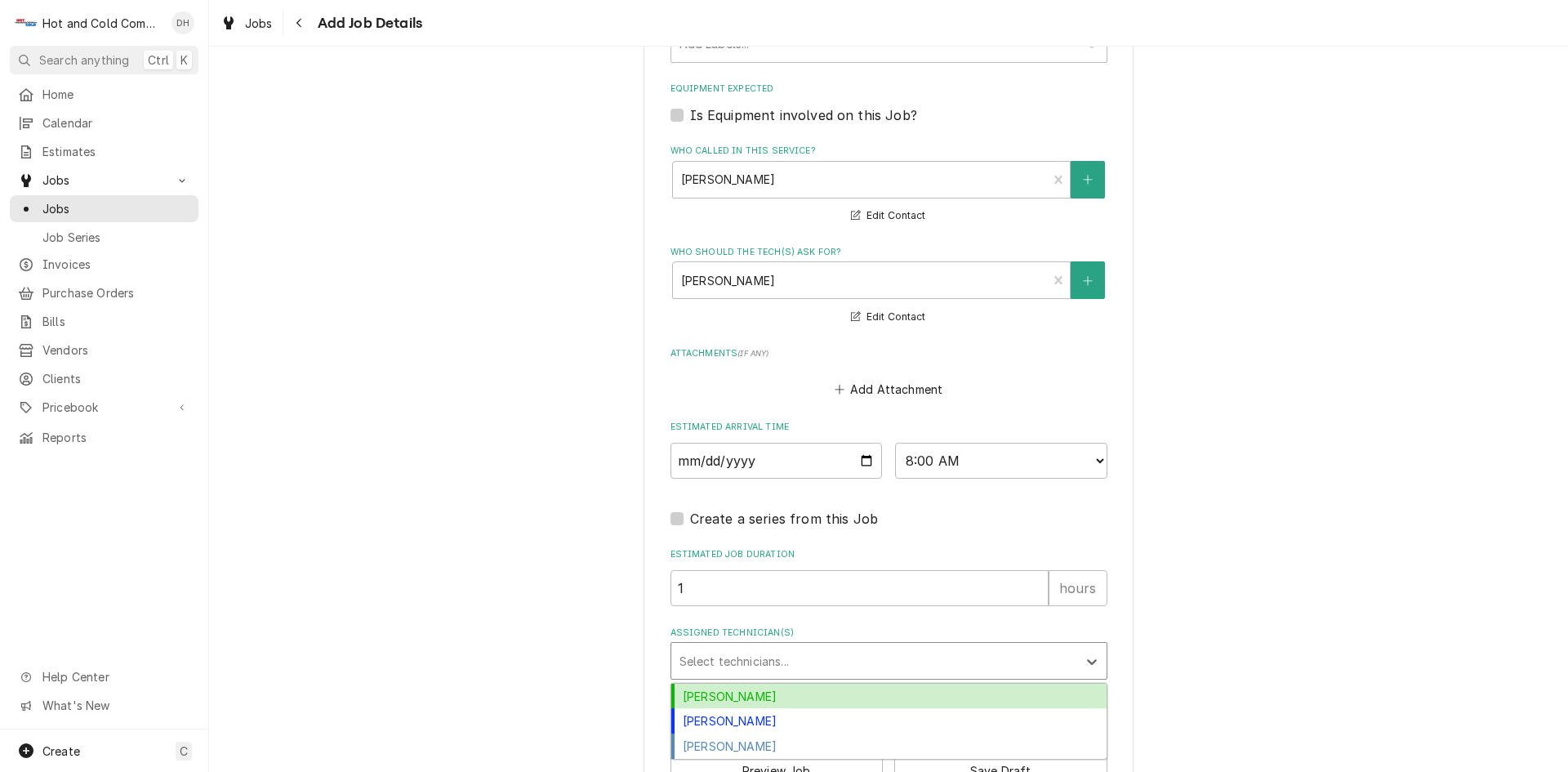
click at [783, 691] on div "[PERSON_NAME]" at bounding box center [889, 696] width 435 height 25
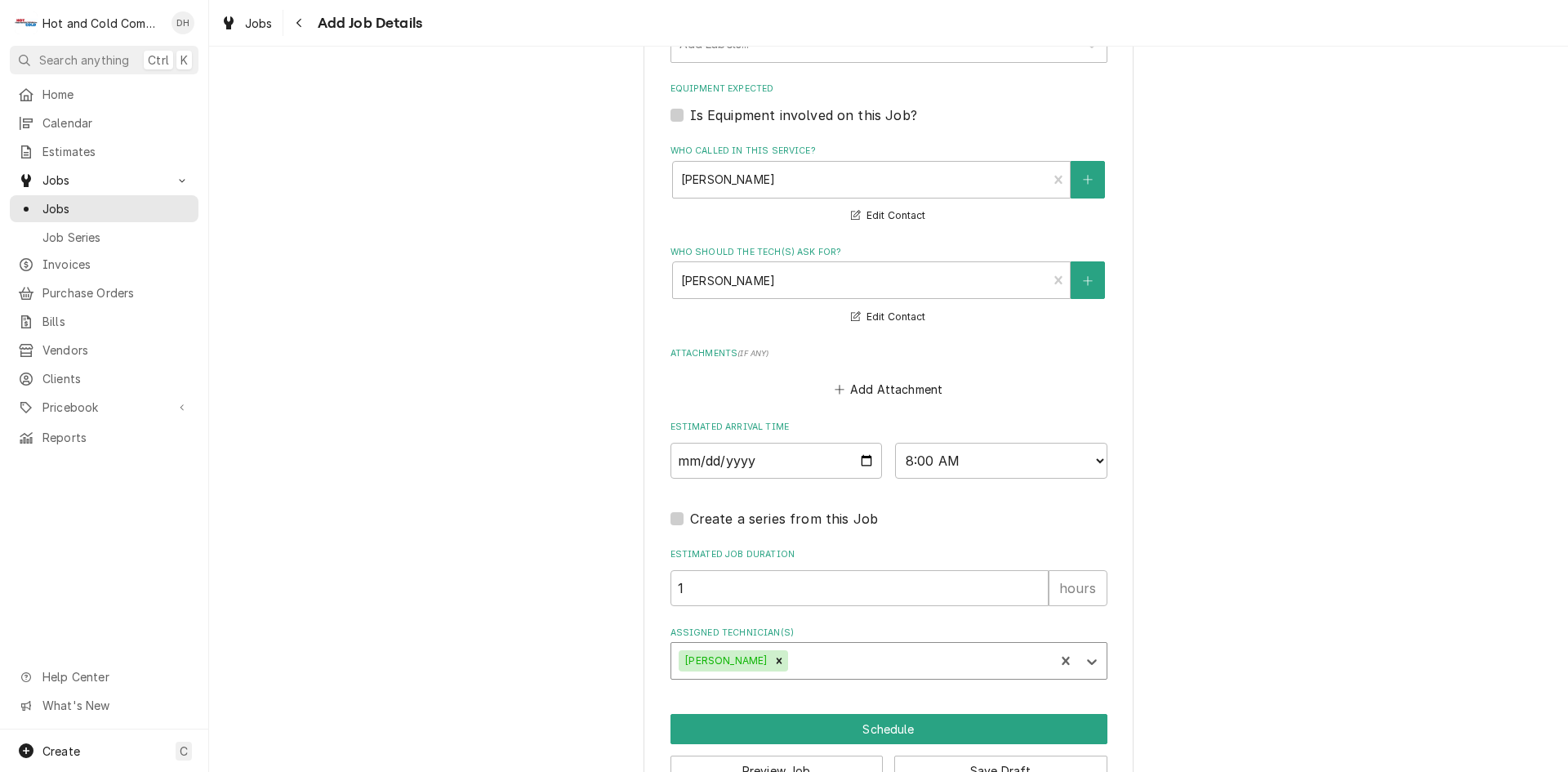
click at [924, 649] on div "Assigned Technician(s)" at bounding box center [919, 661] width 255 height 29
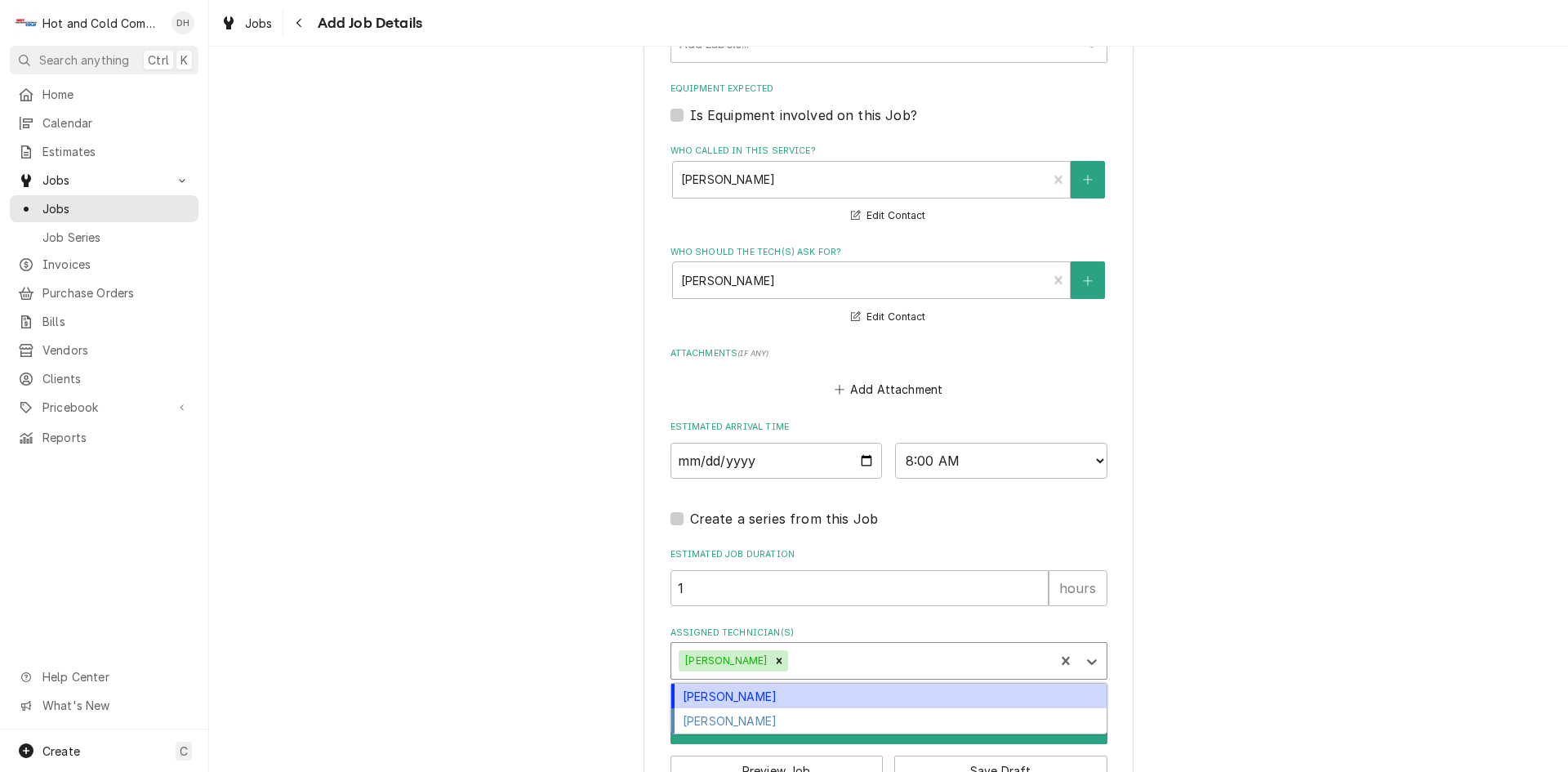
click at [771, 700] on div "[PERSON_NAME]" at bounding box center [889, 696] width 435 height 25
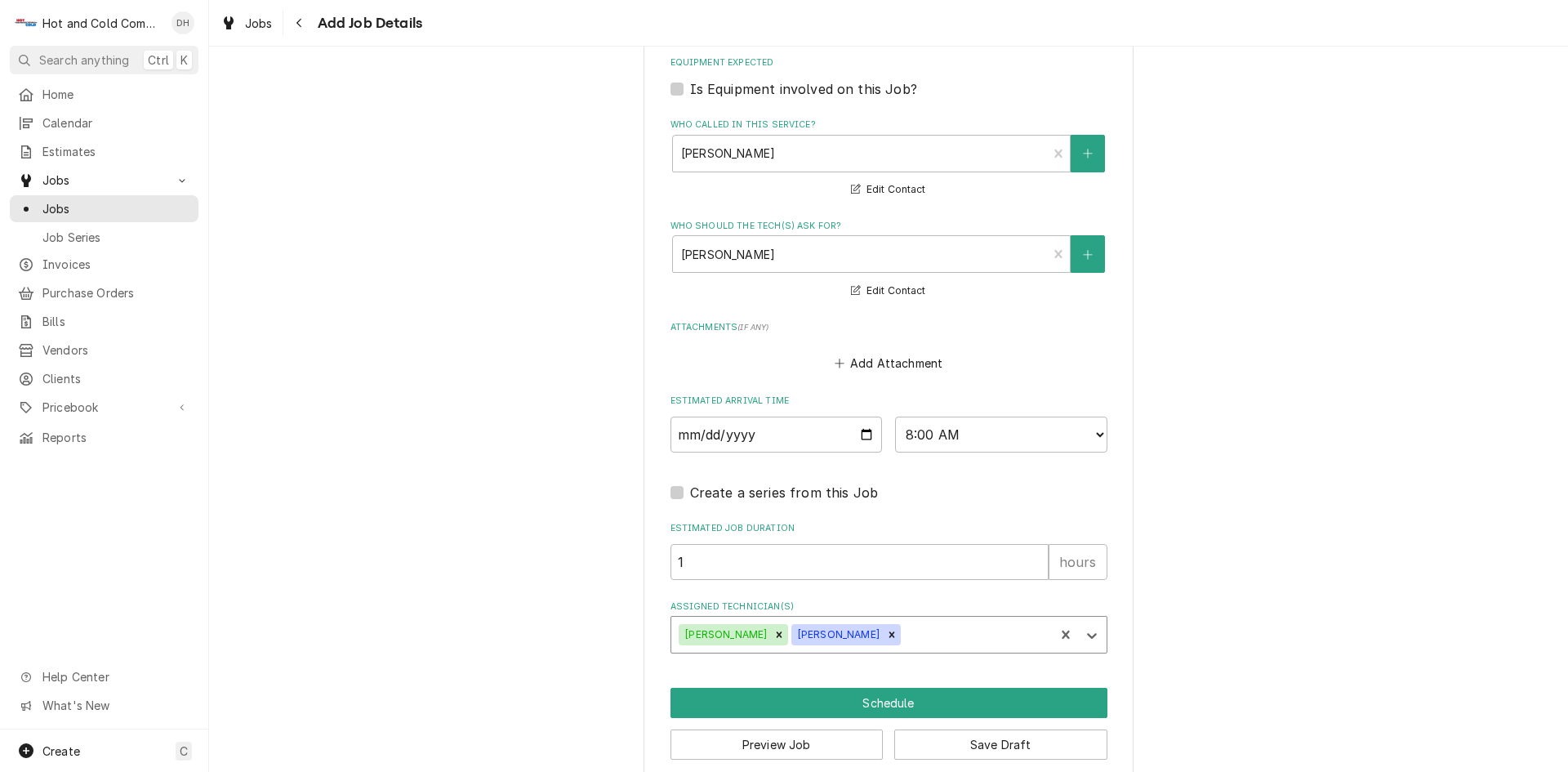
scroll to position [1051, 0]
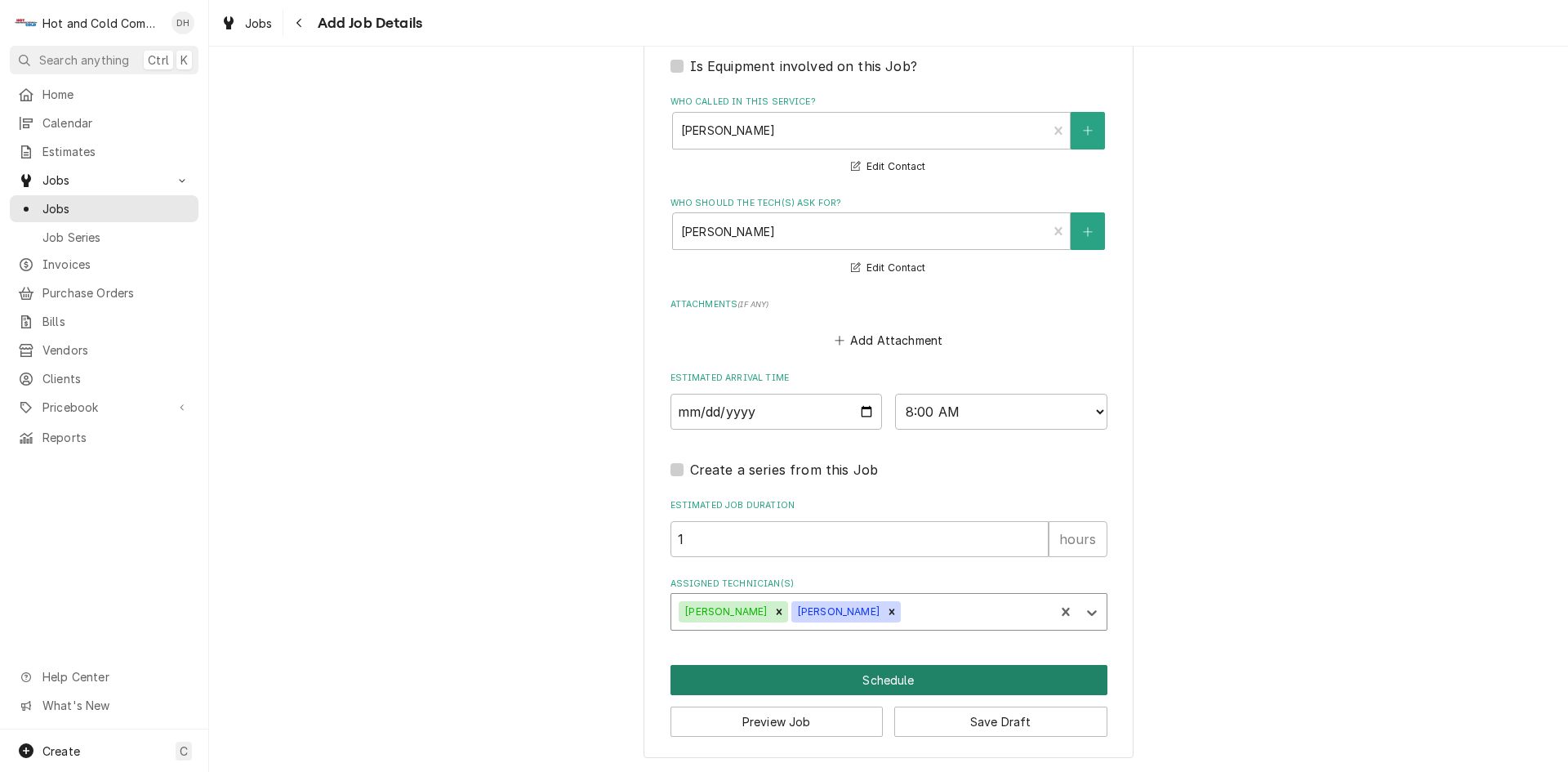
click at [908, 677] on button "Schedule" at bounding box center [889, 680] width 437 height 30
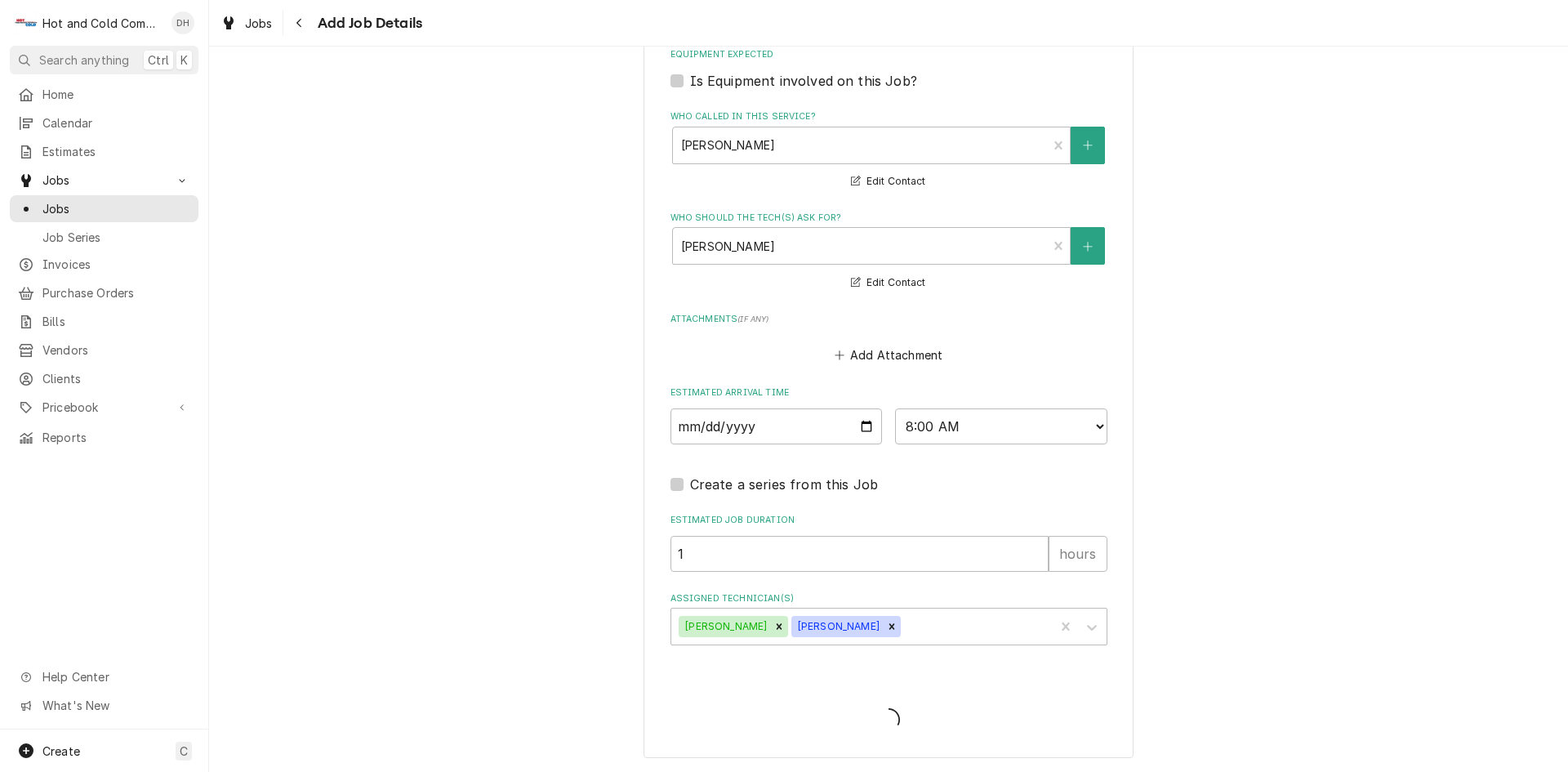
scroll to position [1036, 0]
type textarea "x"
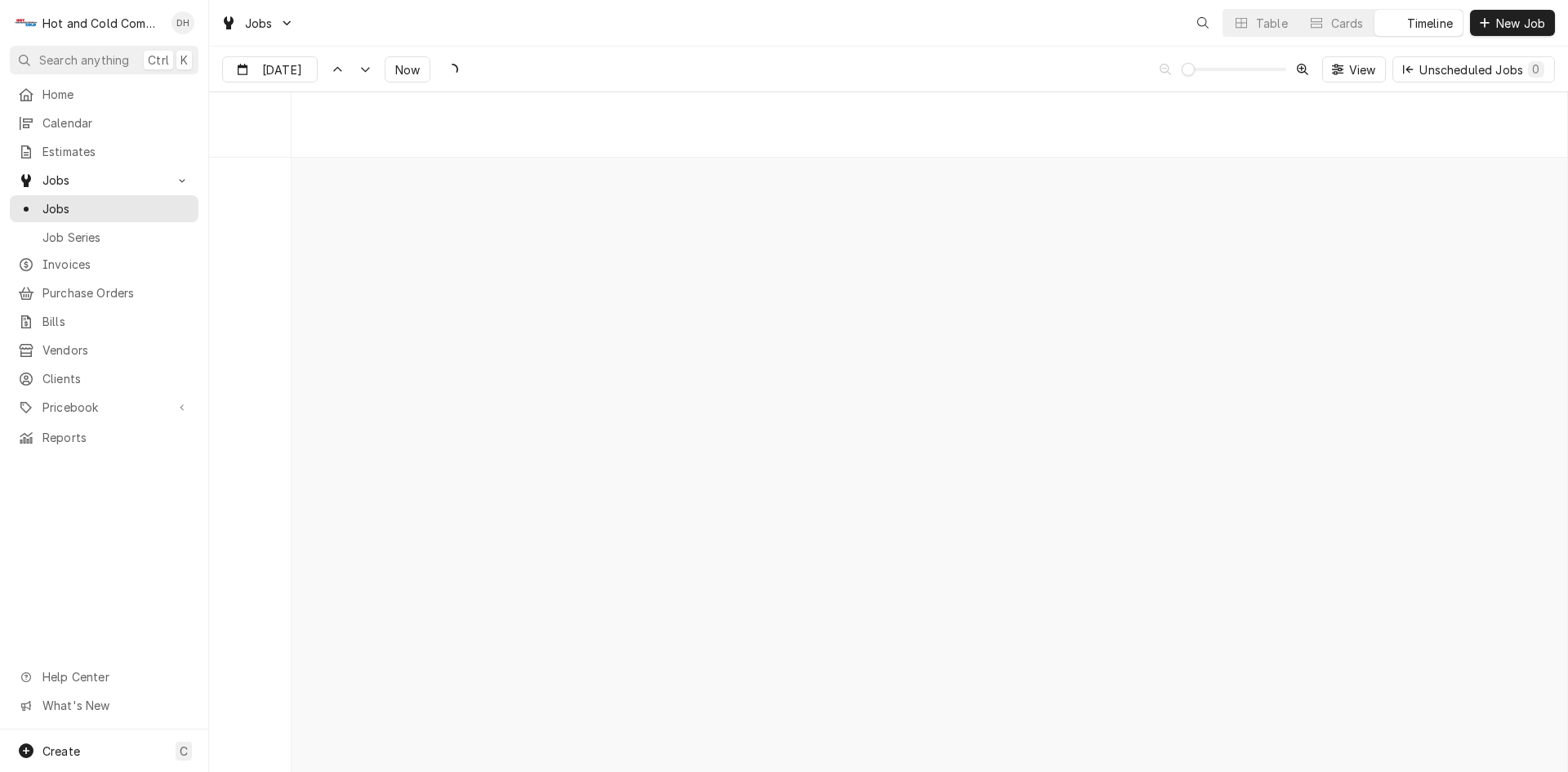
scroll to position [12799, 0]
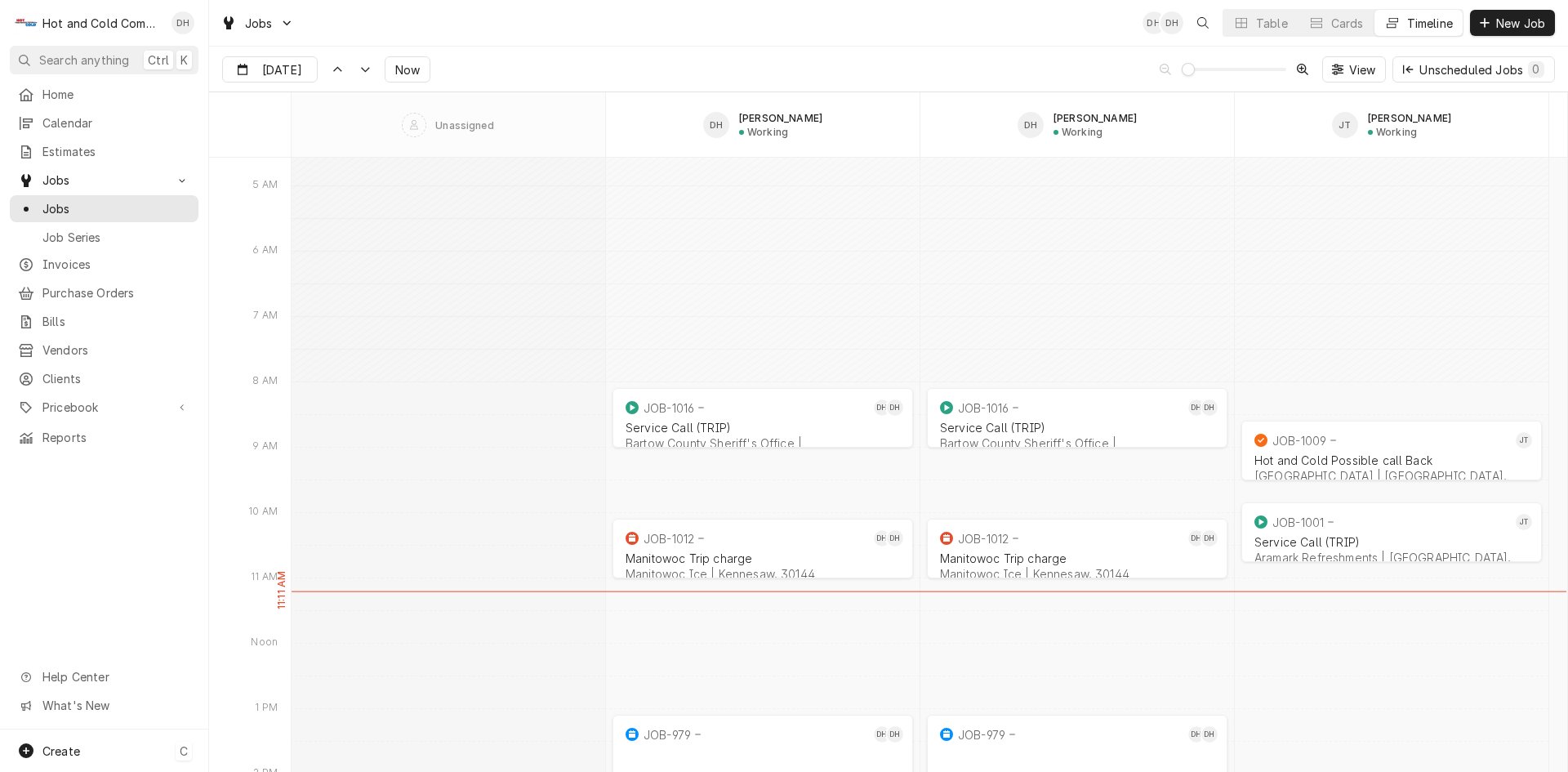
drag, startPoint x: 62, startPoint y: 751, endPoint x: 73, endPoint y: 724, distance: 29.2
click at [62, 751] on span "Create" at bounding box center [61, 751] width 38 height 14
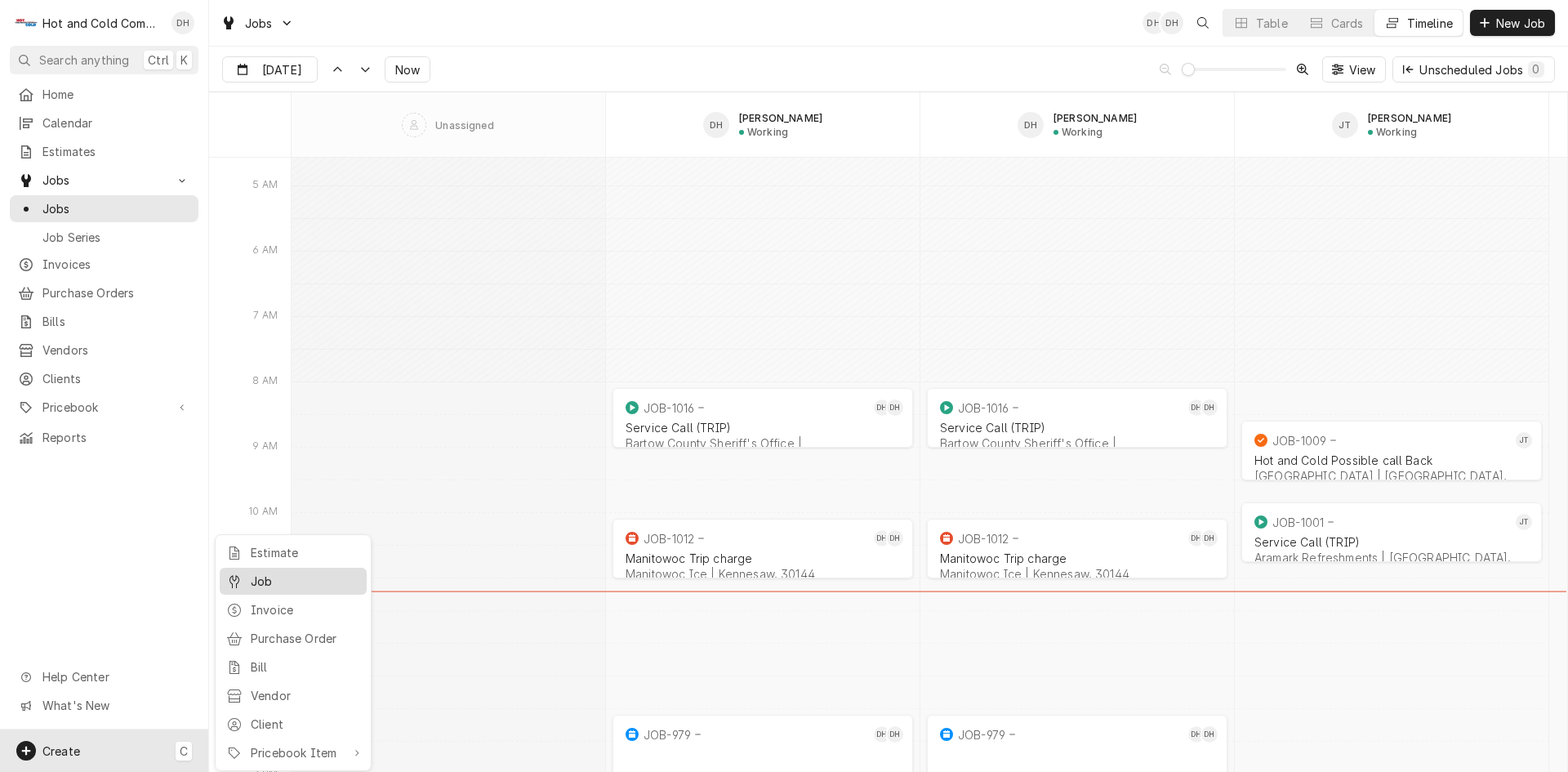
click at [271, 573] on div "Job" at bounding box center [306, 581] width 110 height 17
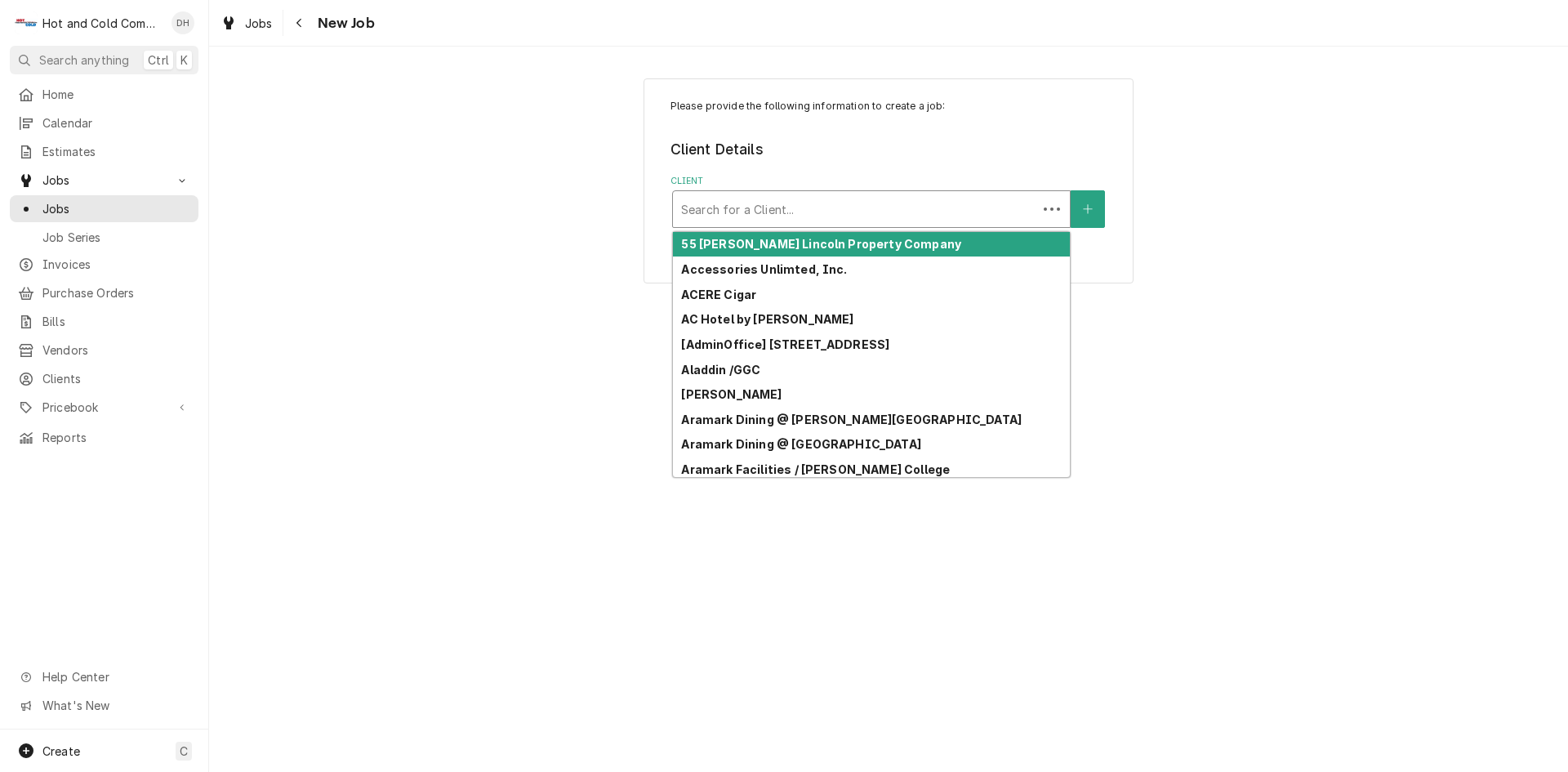
click at [838, 209] on div "Client" at bounding box center [855, 209] width 348 height 29
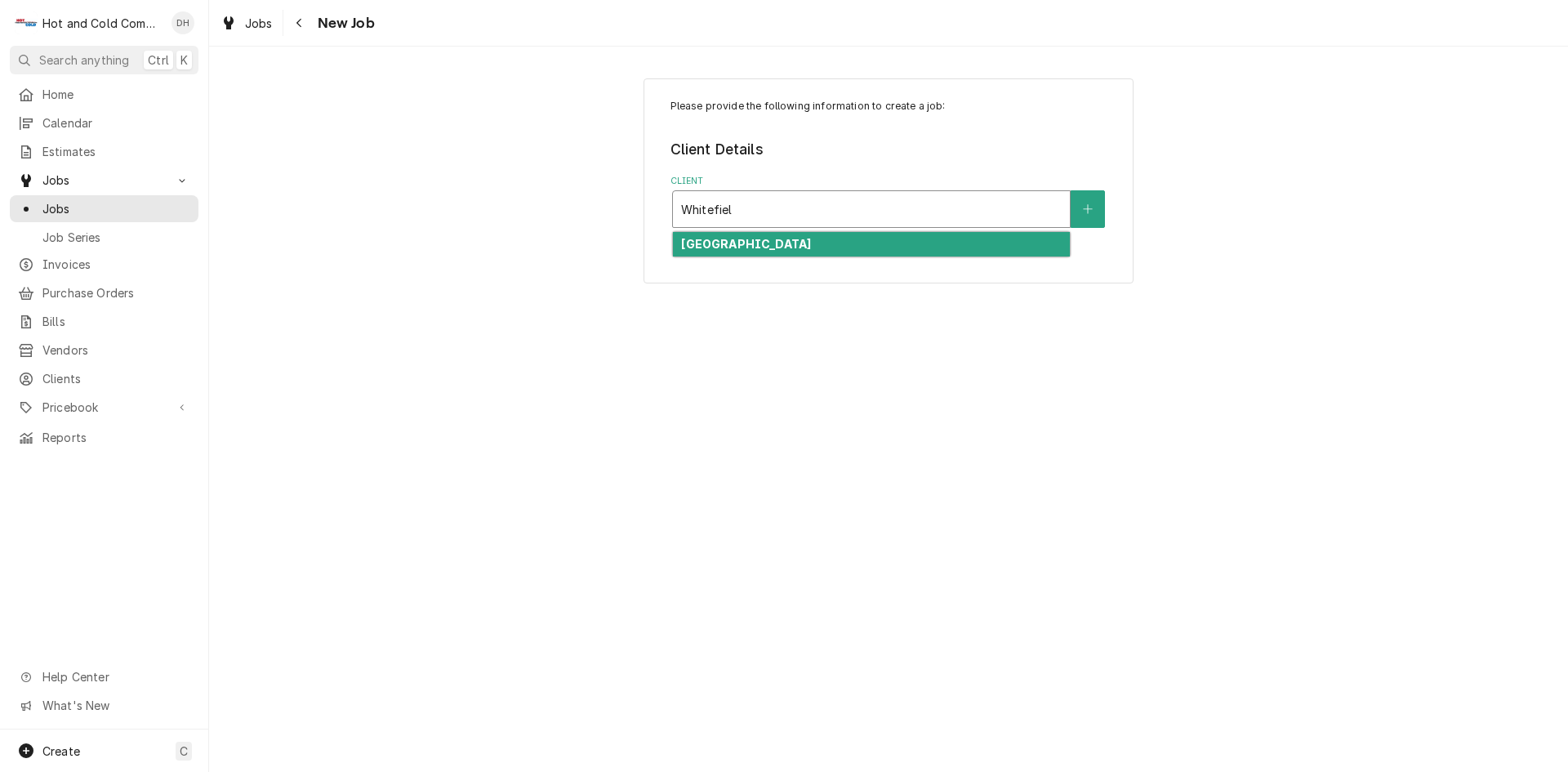
type input "Whitefield"
click at [790, 247] on strong "[GEOGRAPHIC_DATA]" at bounding box center [746, 244] width 130 height 14
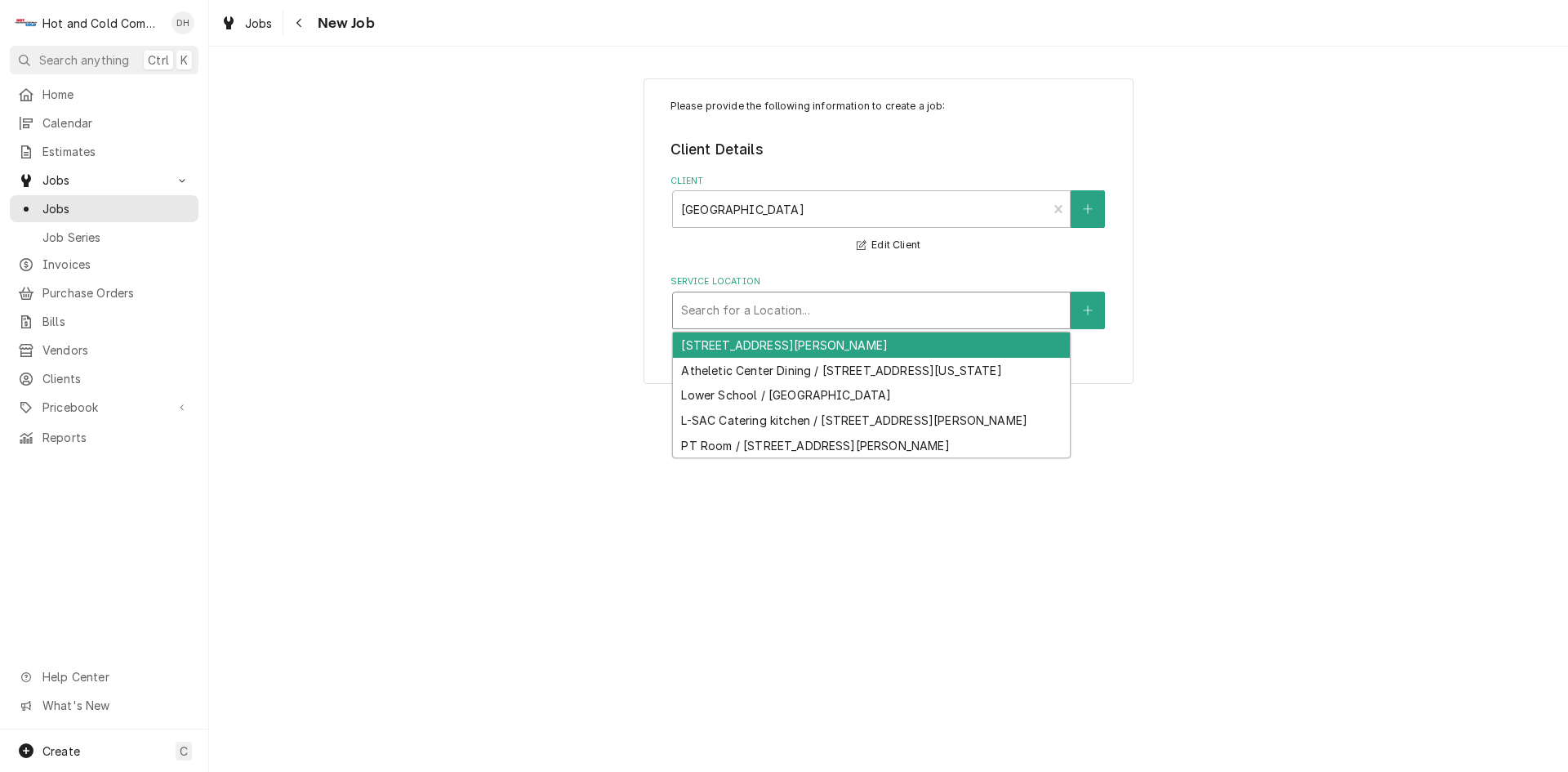
click at [795, 318] on div "Service Location" at bounding box center [871, 311] width 381 height 29
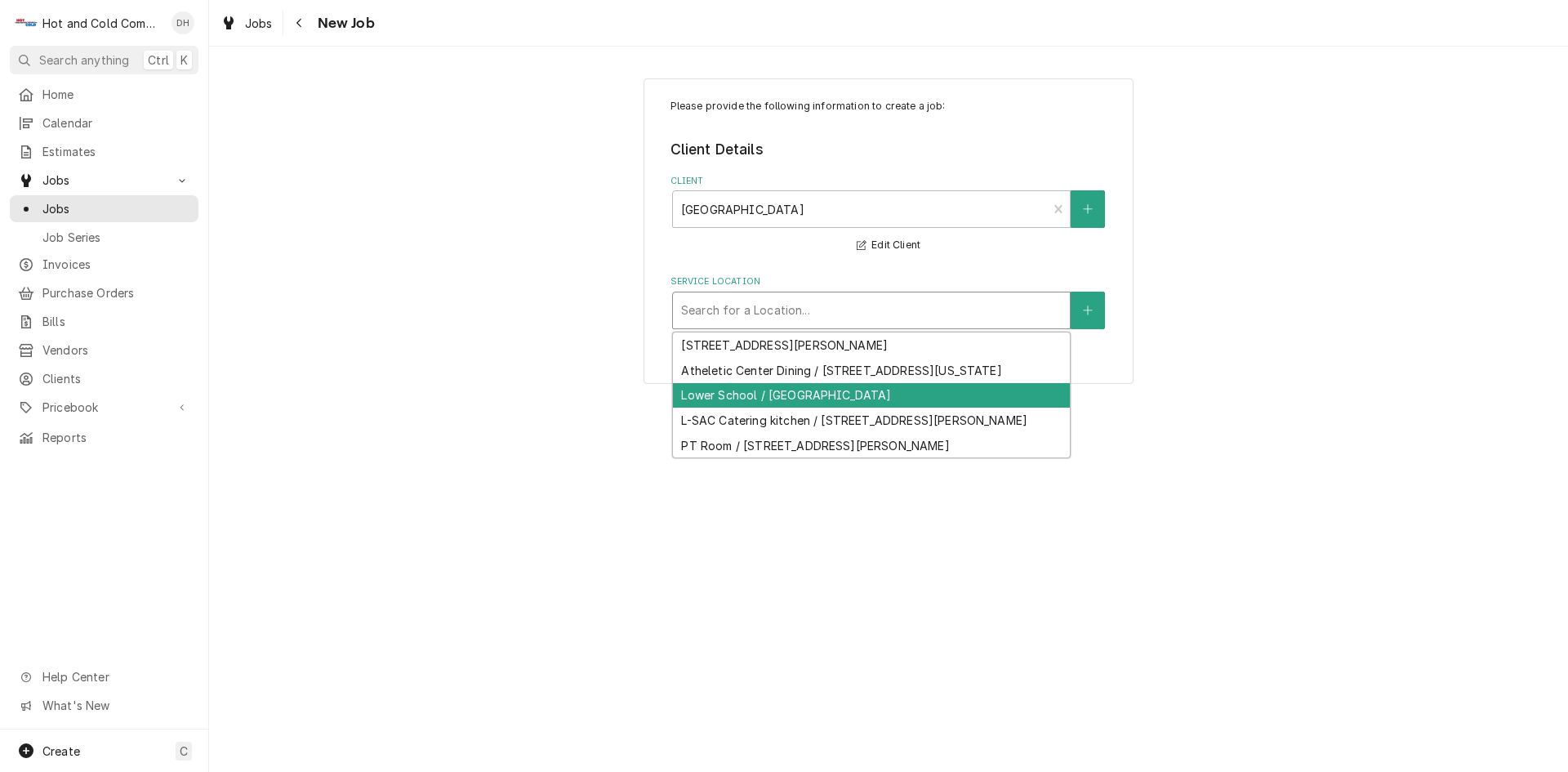
click at [952, 409] on div "Lower School / [GEOGRAPHIC_DATA]" at bounding box center [871, 396] width 397 height 25
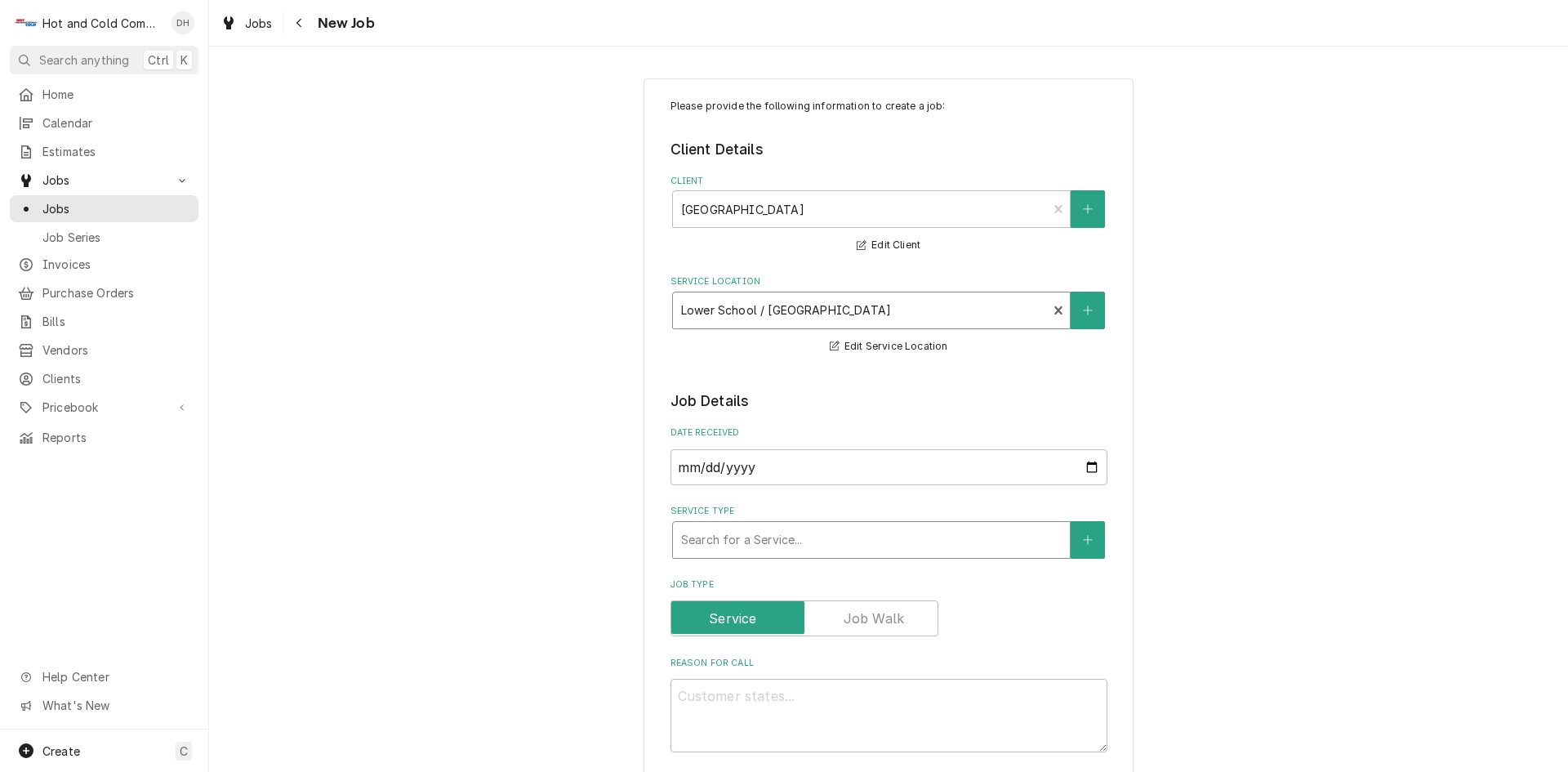
click at [907, 541] on div "Service Type" at bounding box center [871, 540] width 381 height 29
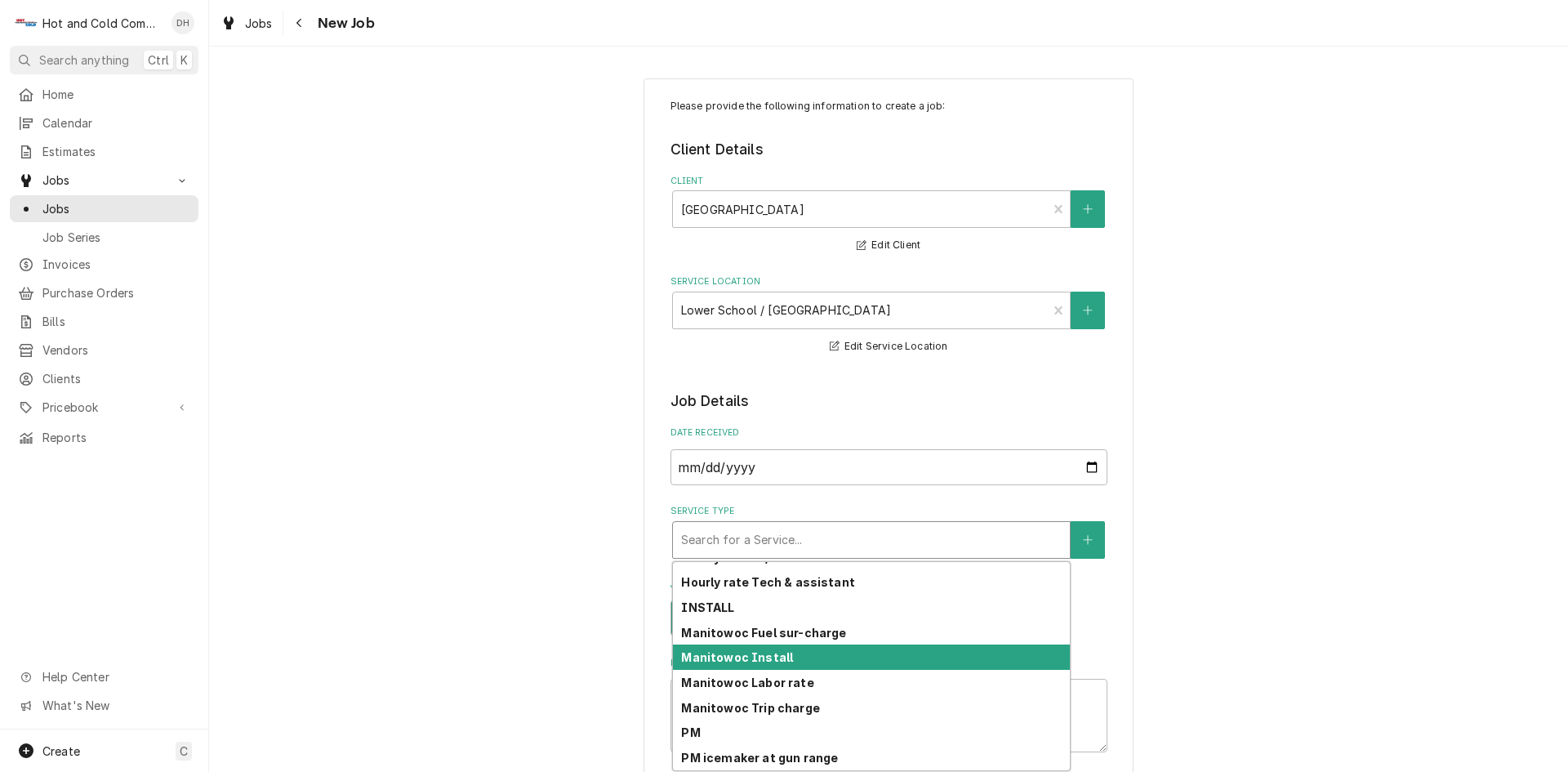
scroll to position [459, 0]
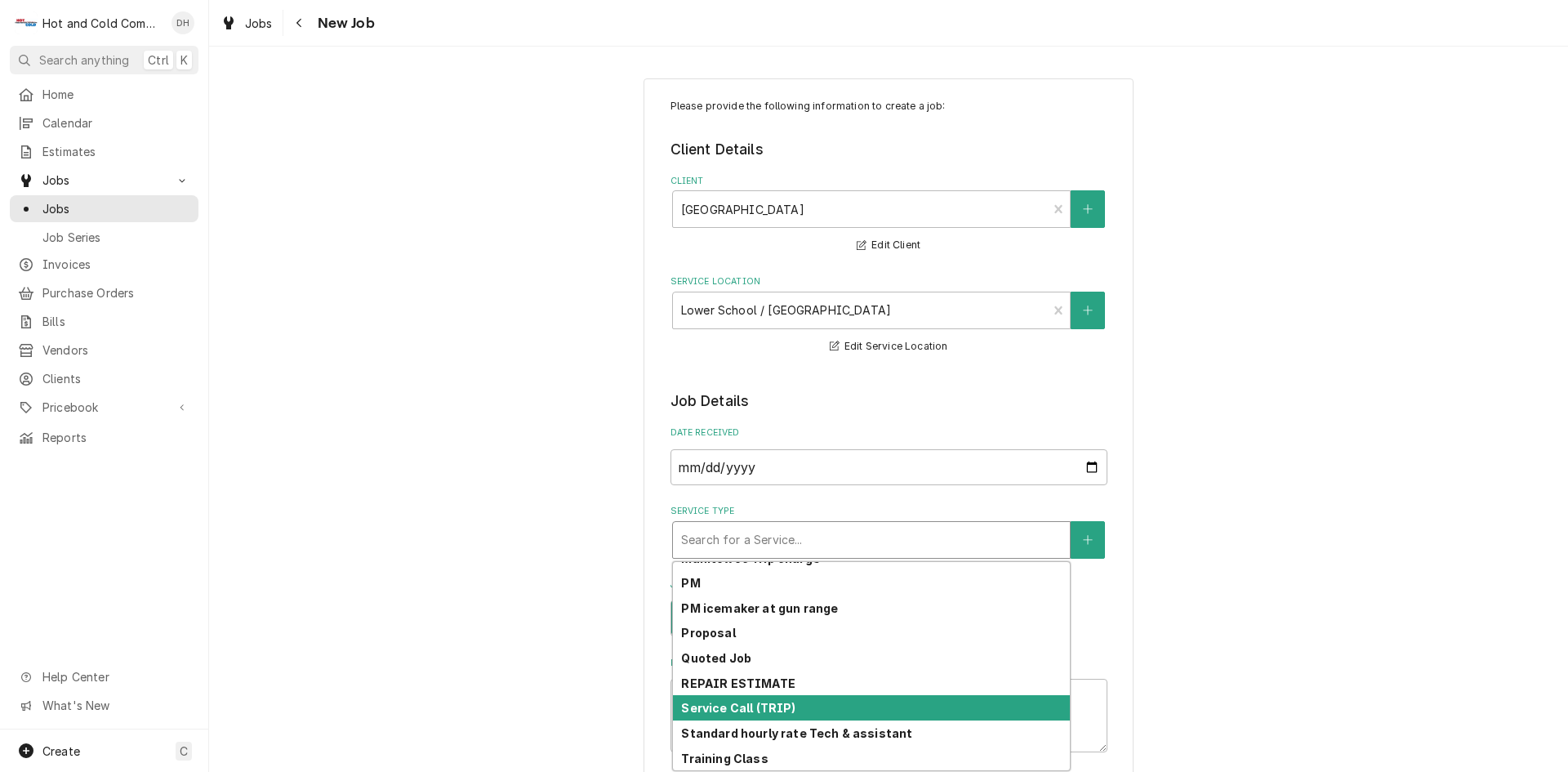
click at [784, 702] on strong "Service Call (TRIP)" at bounding box center [738, 707] width 114 height 14
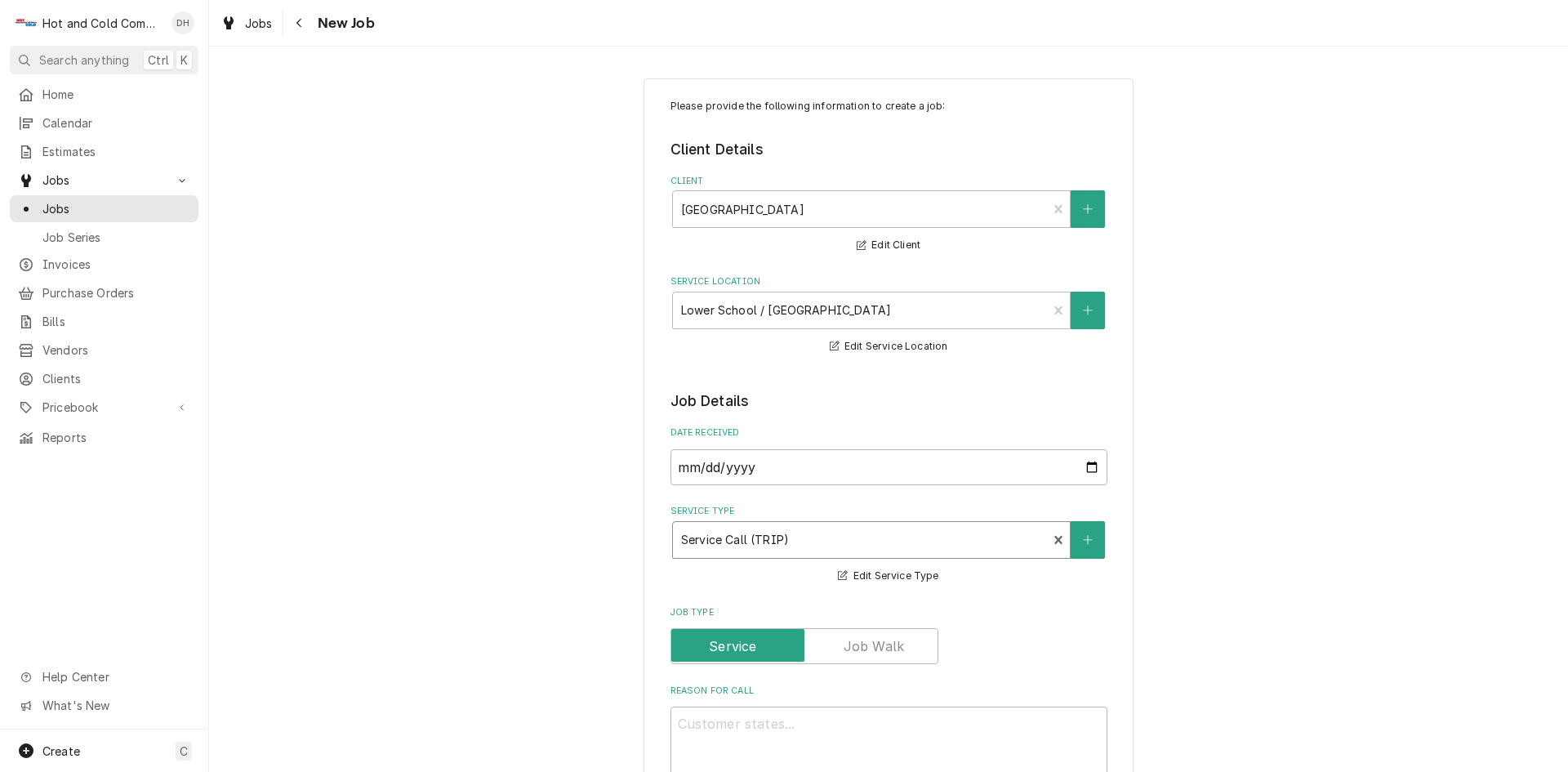
scroll to position [272, 0]
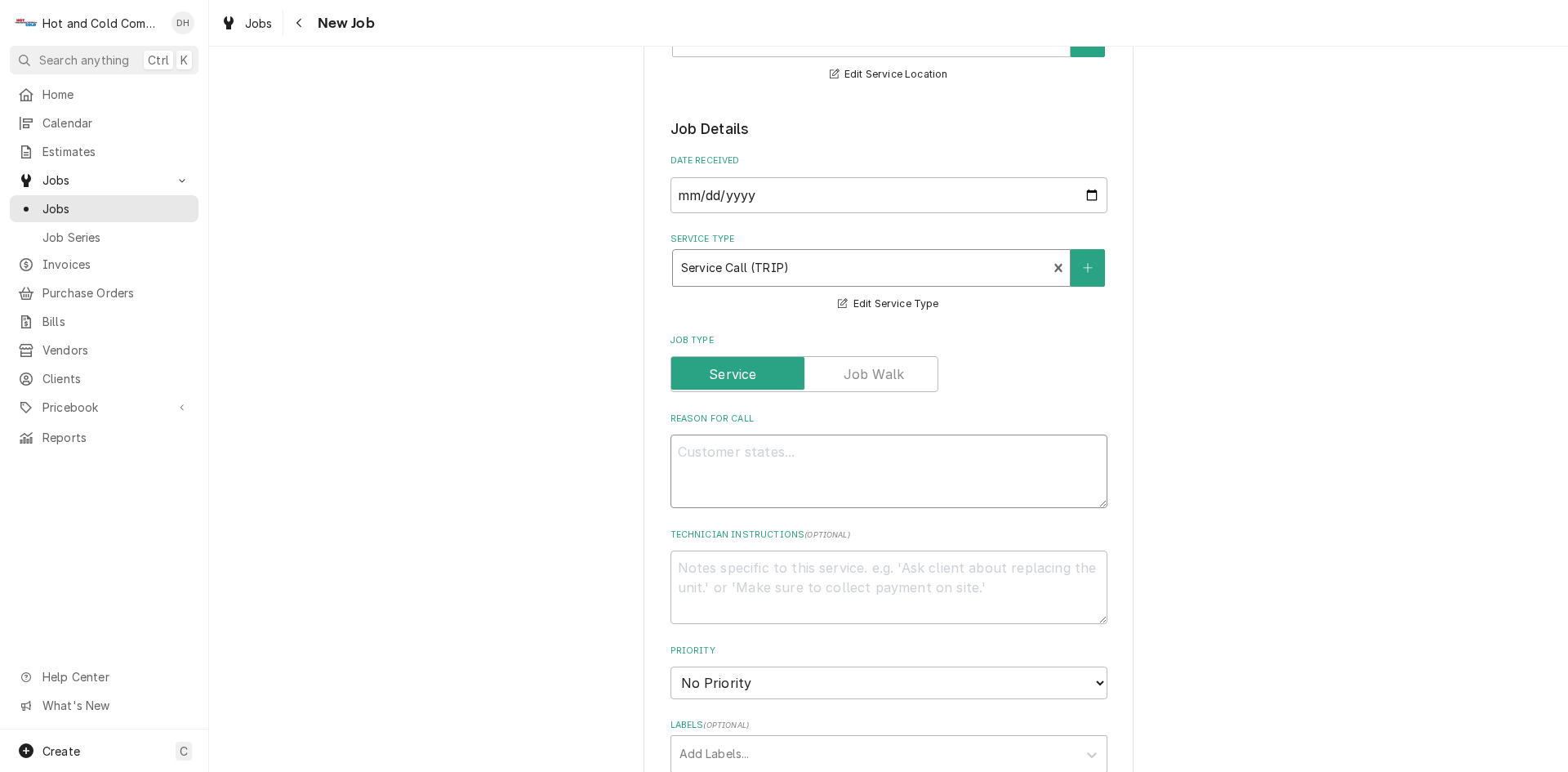
click at [747, 451] on textarea "Reason For Call" at bounding box center [889, 471] width 437 height 74
type textarea "x"
type textarea "T"
type textarea "x"
type textarea "Th"
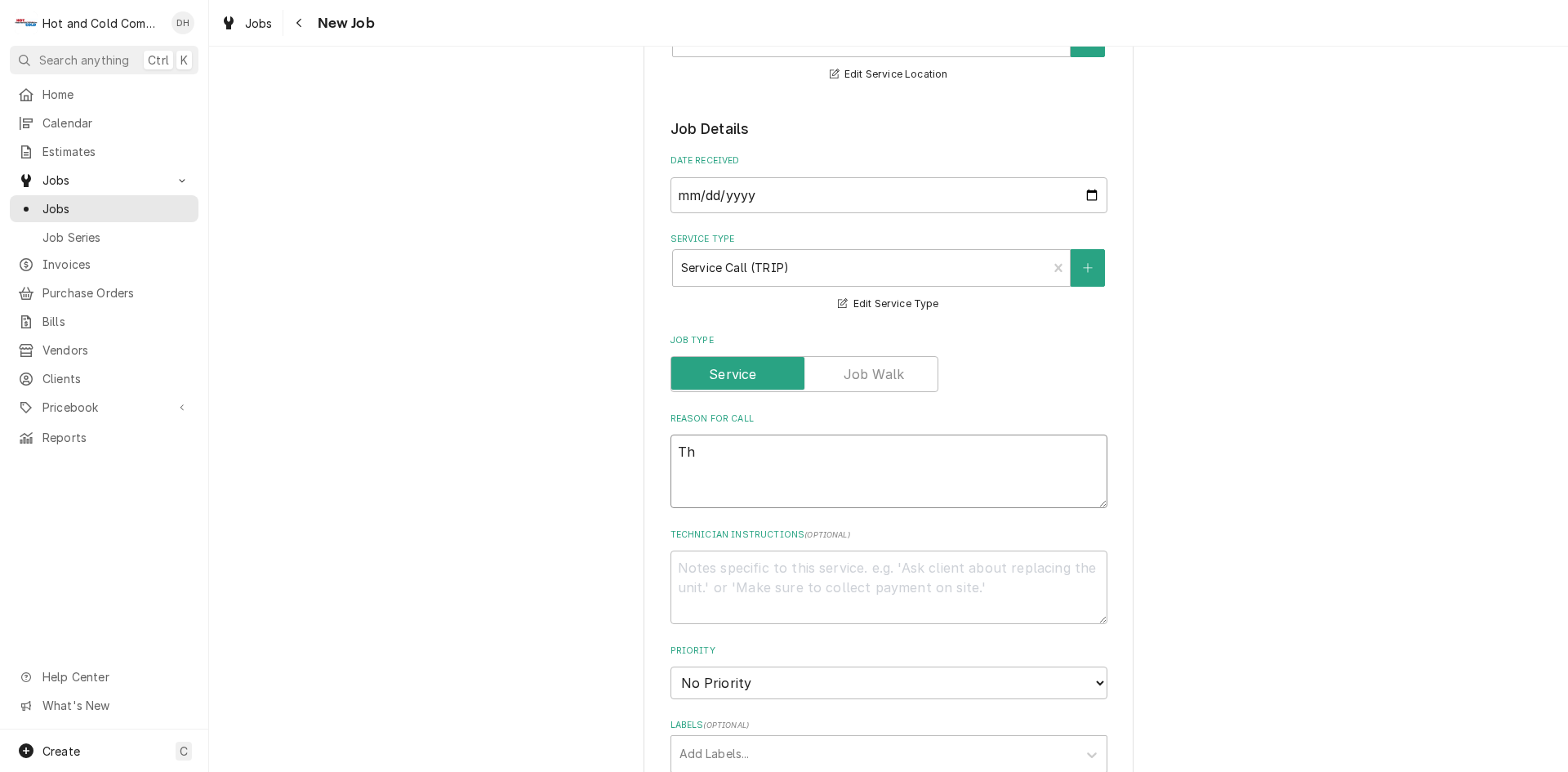
type textarea "x"
type textarea "The"
type textarea "x"
type textarea "They"
type textarea "x"
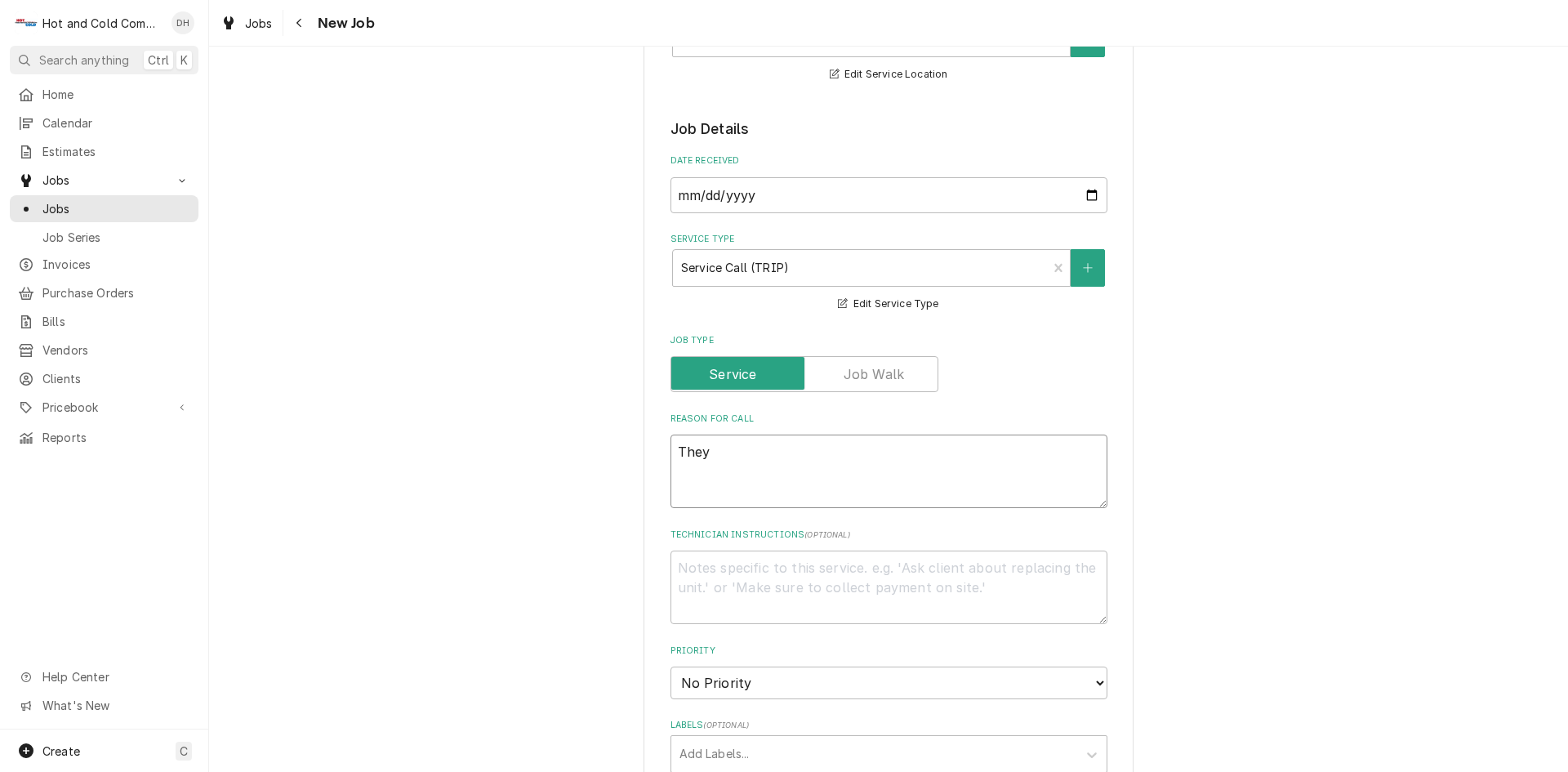
type textarea "They"
type textarea "x"
type textarea "They h"
type textarea "x"
type textarea "They ha"
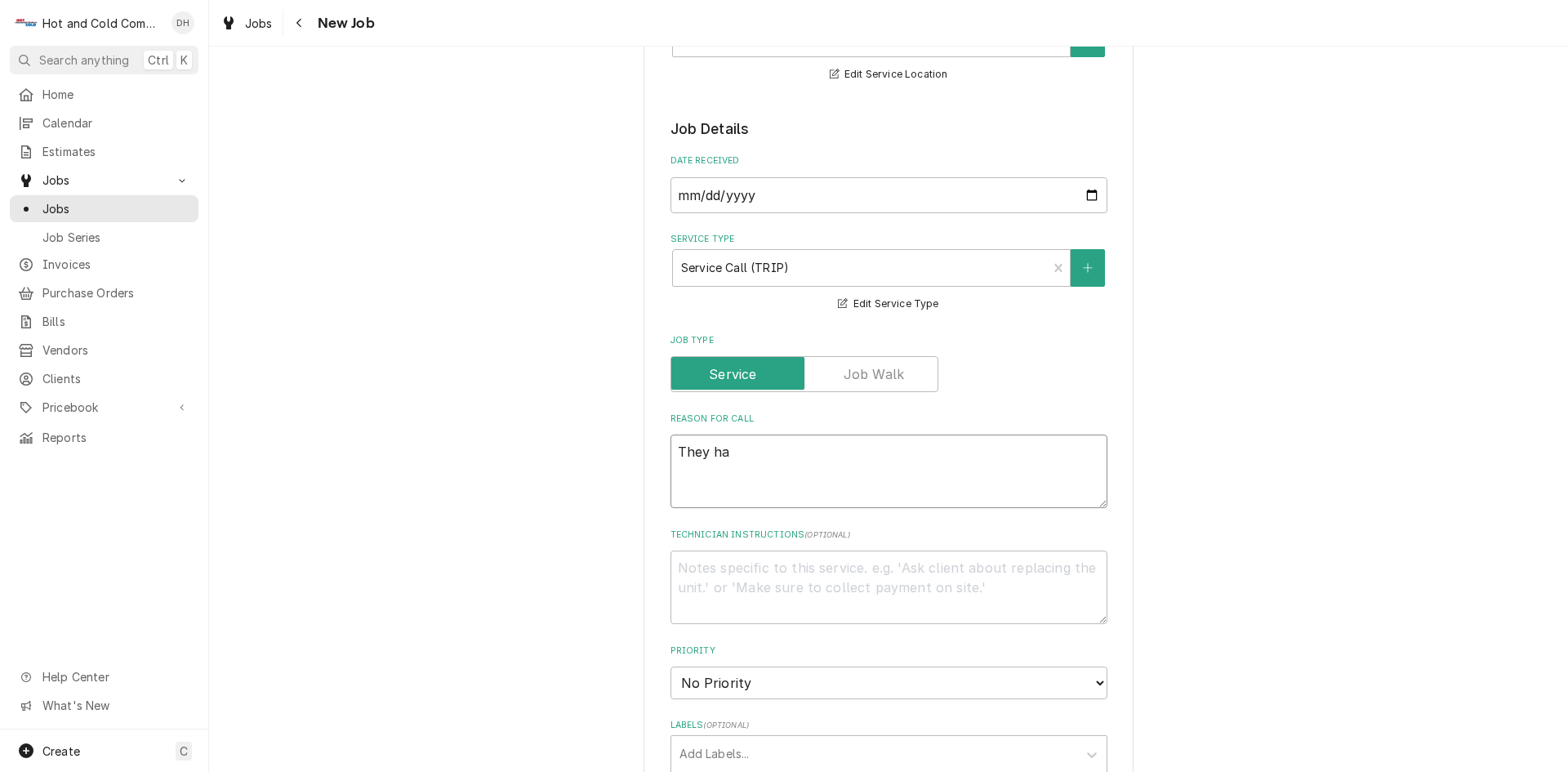
type textarea "x"
type textarea "They hav"
type textarea "x"
type textarea "They have"
type textarea "x"
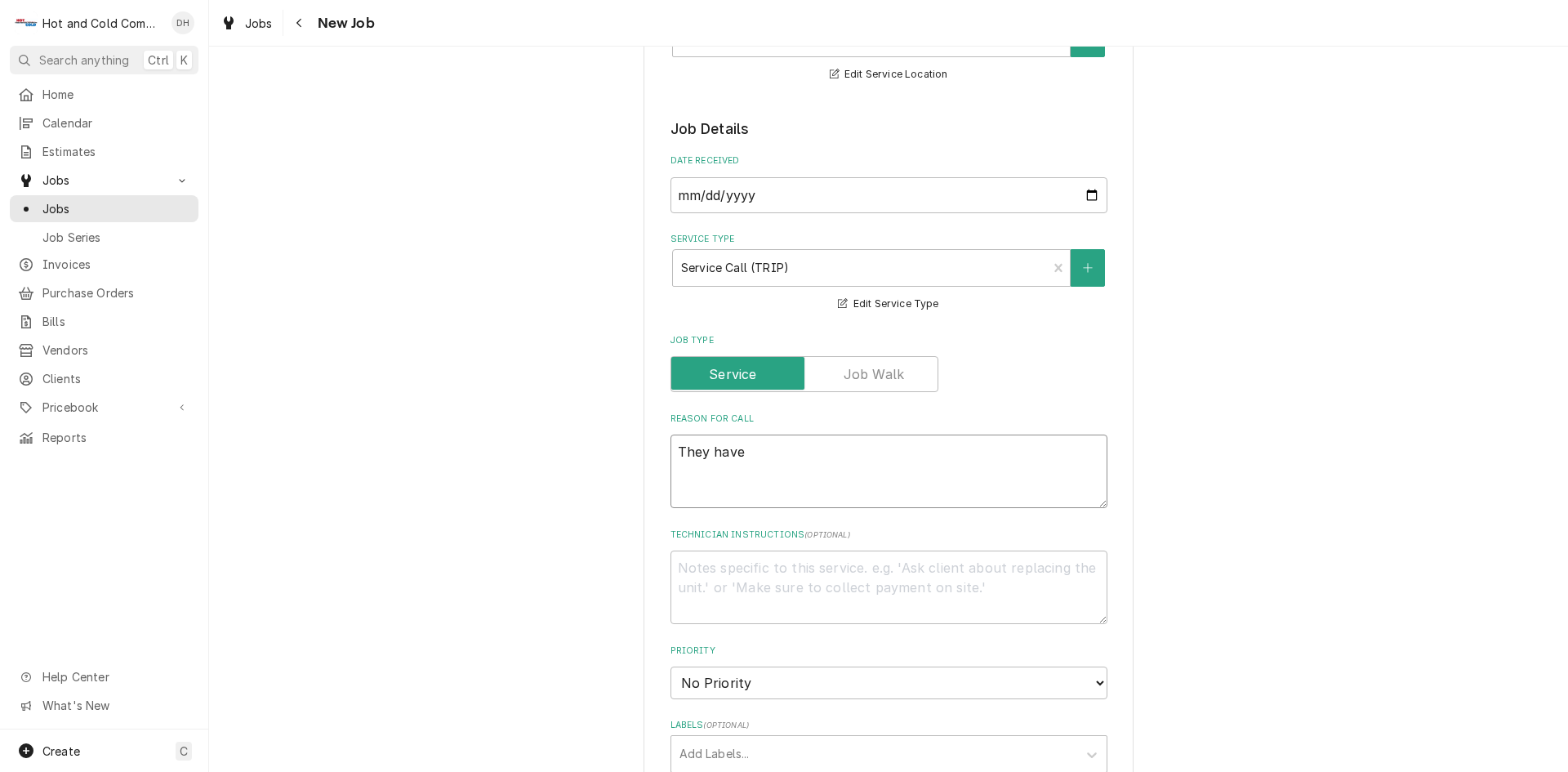
type textarea "They have"
type textarea "x"
type textarea "They have h"
type textarea "x"
type textarea "They have ha"
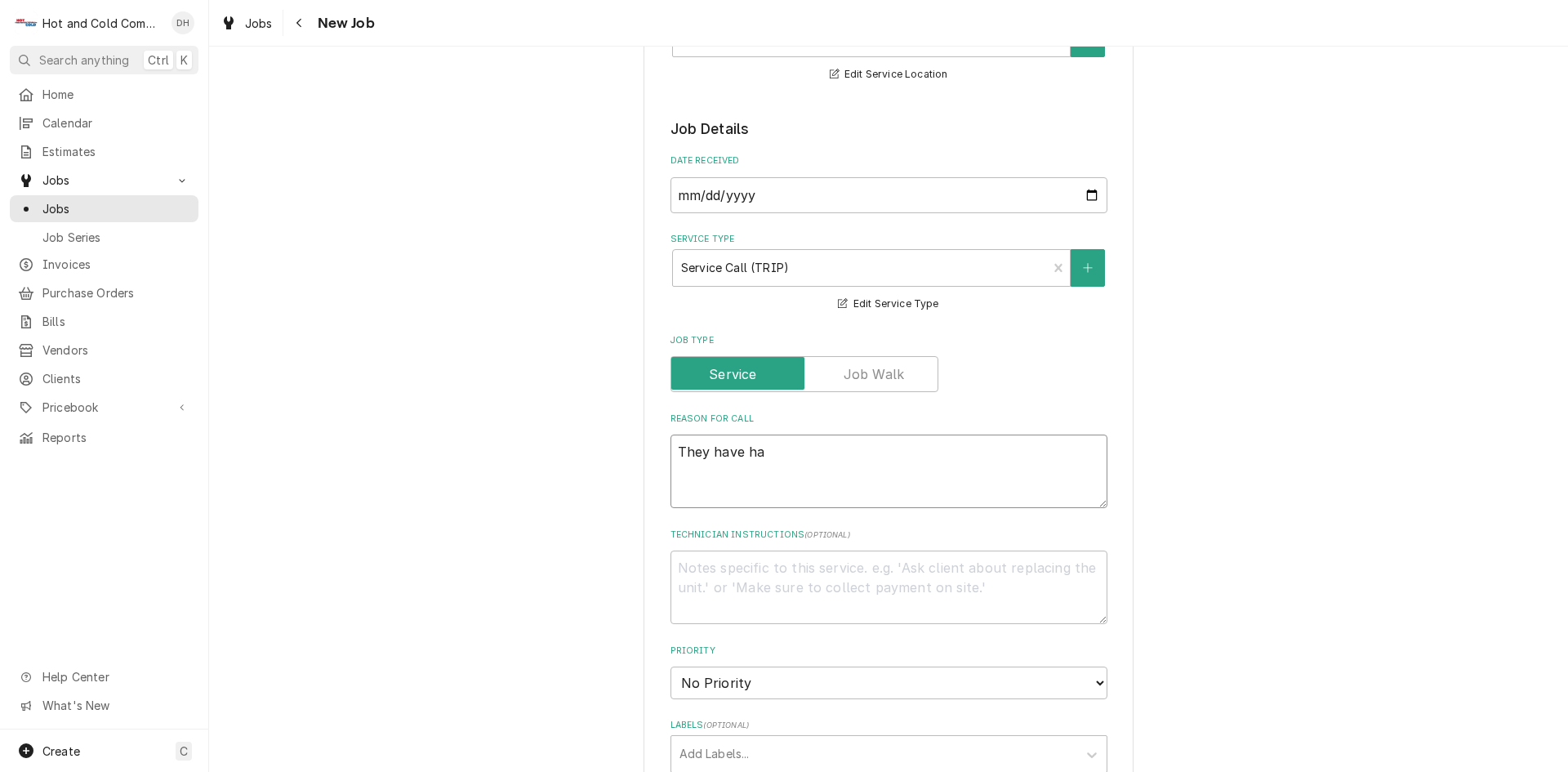
type textarea "x"
type textarea "They have had"
type textarea "x"
type textarea "They have had"
type textarea "x"
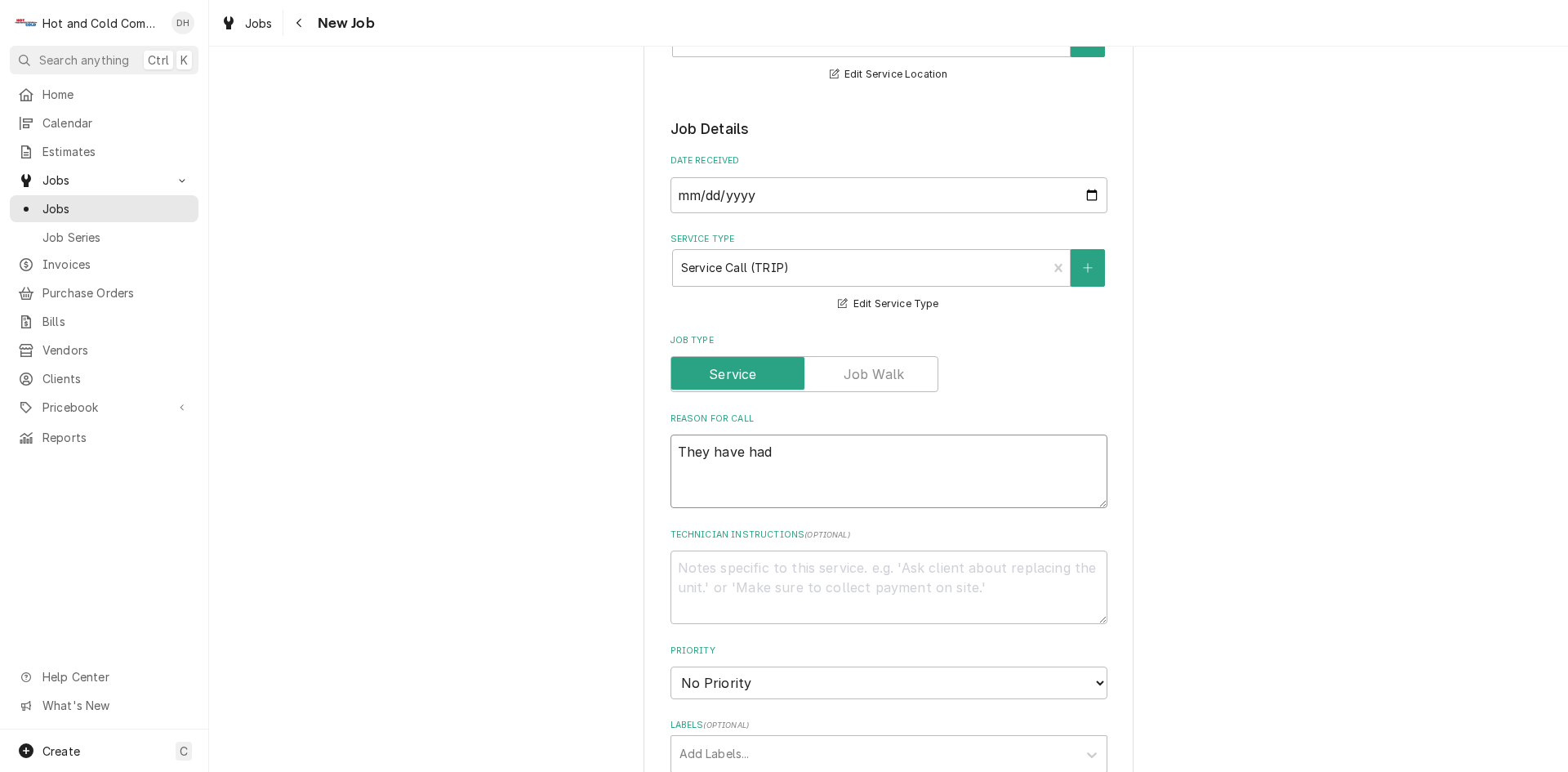
type textarea "They have had T"
type textarea "x"
type textarea "They have had Ta"
type textarea "x"
type textarea "They have had Tab"
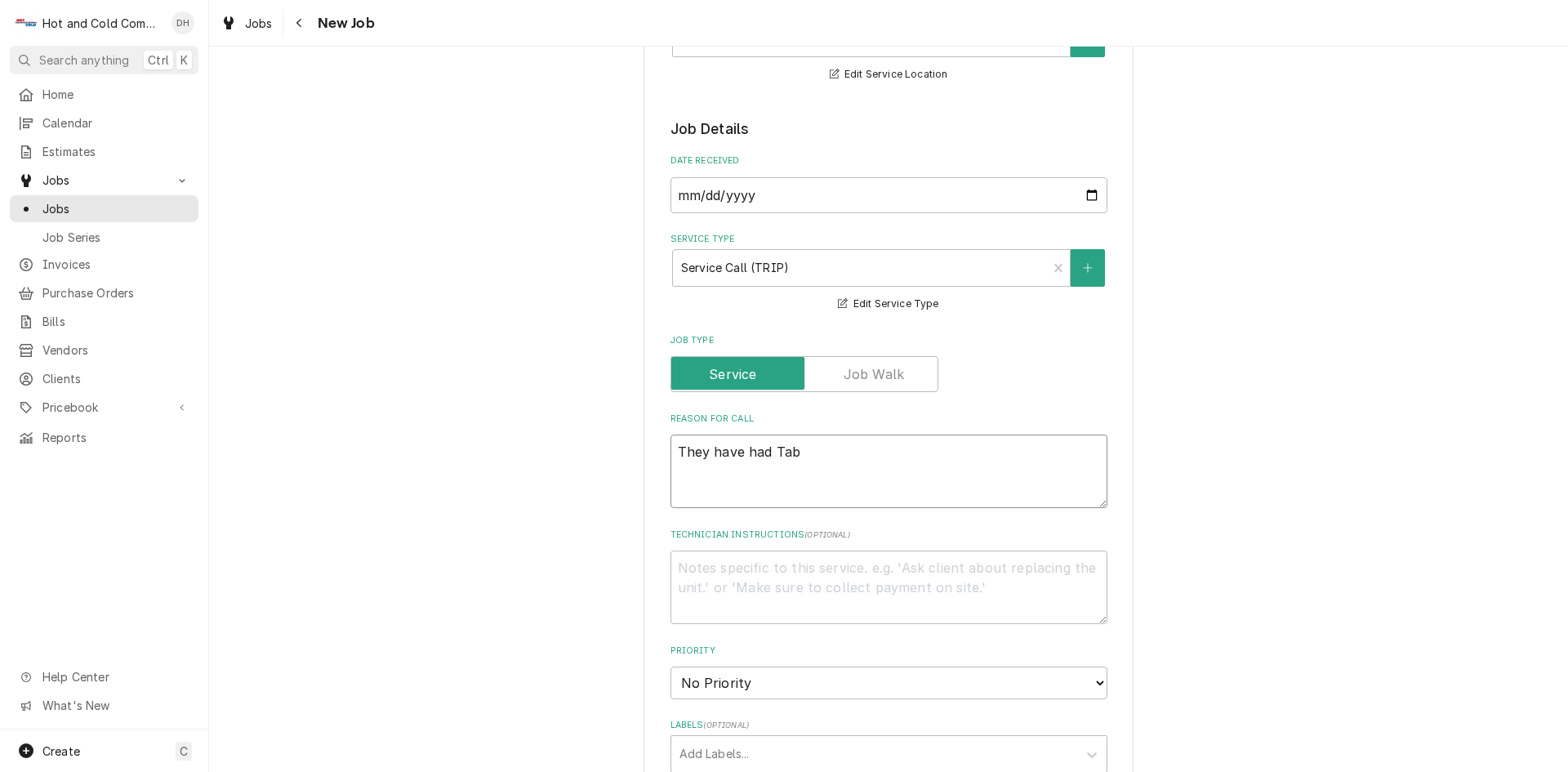
type textarea "x"
type textarea "They have had Tabr"
type textarea "x"
type textarea "They have had Tabrc"
type textarea "x"
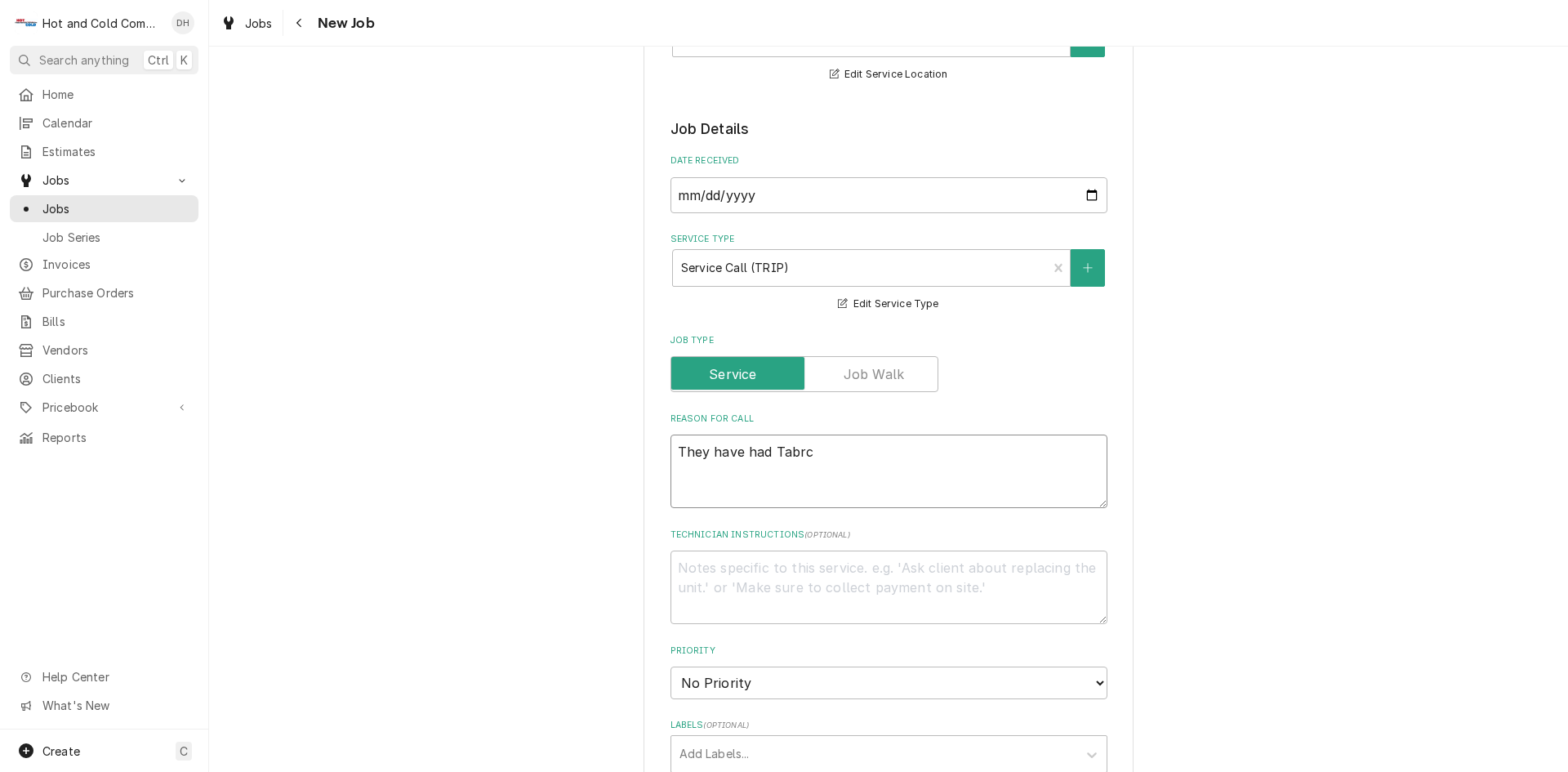
type textarea "They have had Tabrco"
type textarea "x"
type textarea "They have had Tabrco"
type textarea "x"
type textarea "They have had Tabrco o"
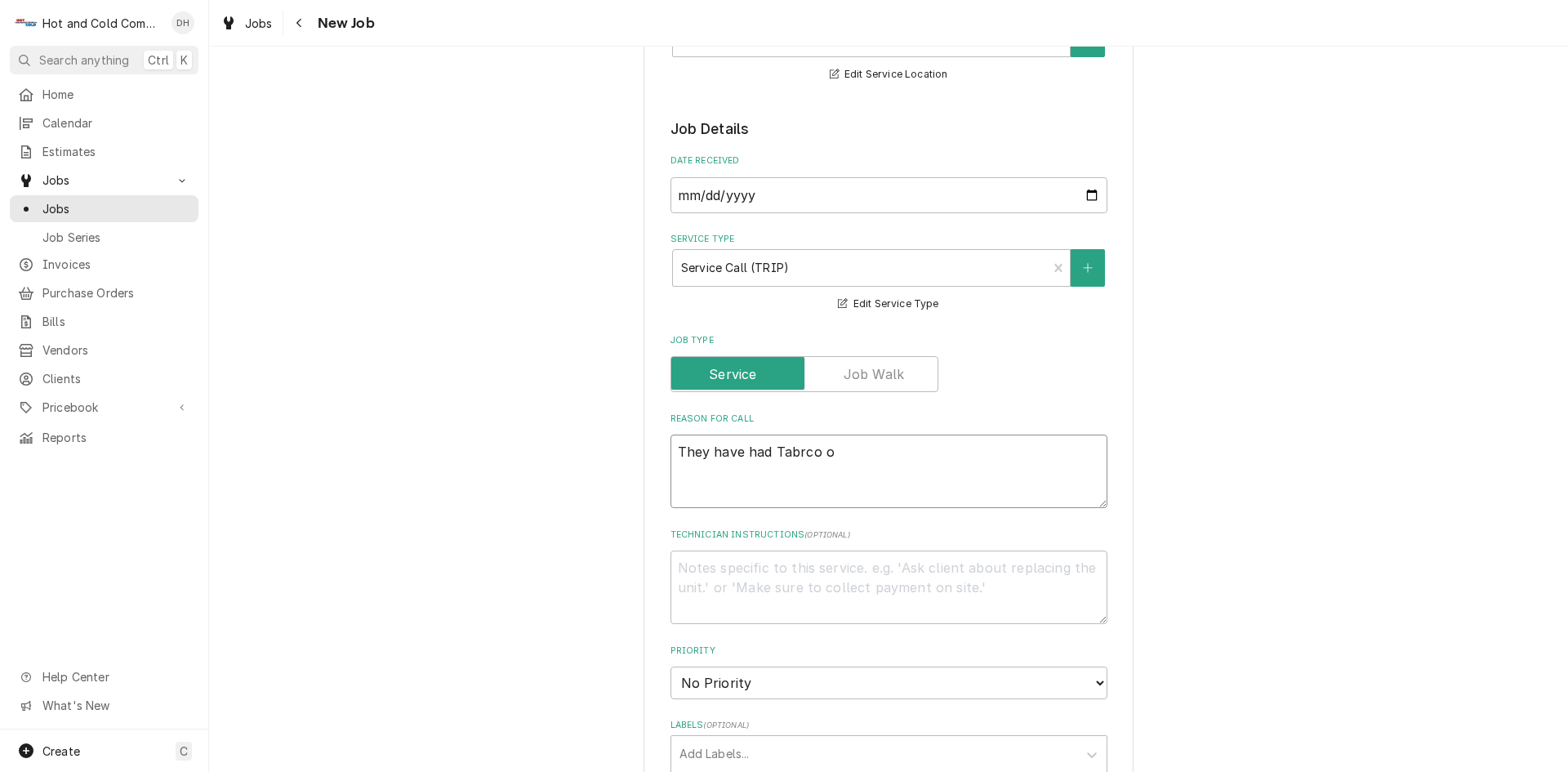
type textarea "x"
type textarea "They have had Tabrco ou"
type textarea "x"
type textarea "They have had Tabrco out"
click at [787, 456] on textarea "They have had Tabrco out" at bounding box center [889, 471] width 437 height 74
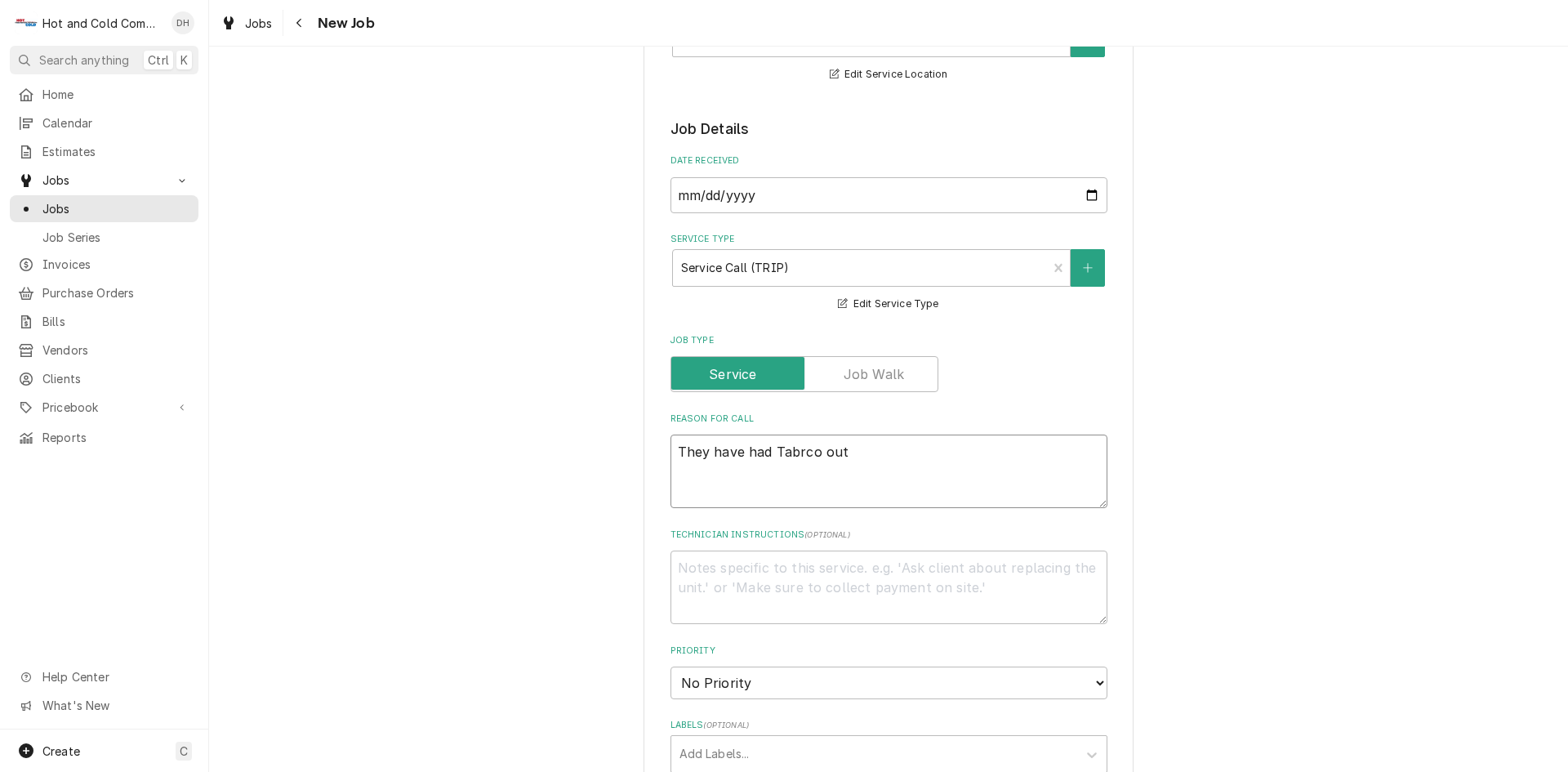
click at [797, 450] on textarea "They have had Tabrco out" at bounding box center [889, 471] width 437 height 74
drag, startPoint x: 782, startPoint y: 453, endPoint x: 1020, endPoint y: 453, distance: 238.0
click at [1032, 453] on textarea "They have had Tabrco out" at bounding box center [889, 471] width 437 height 74
click at [795, 450] on textarea "They have had Tabrco out" at bounding box center [889, 471] width 437 height 74
type textarea "x"
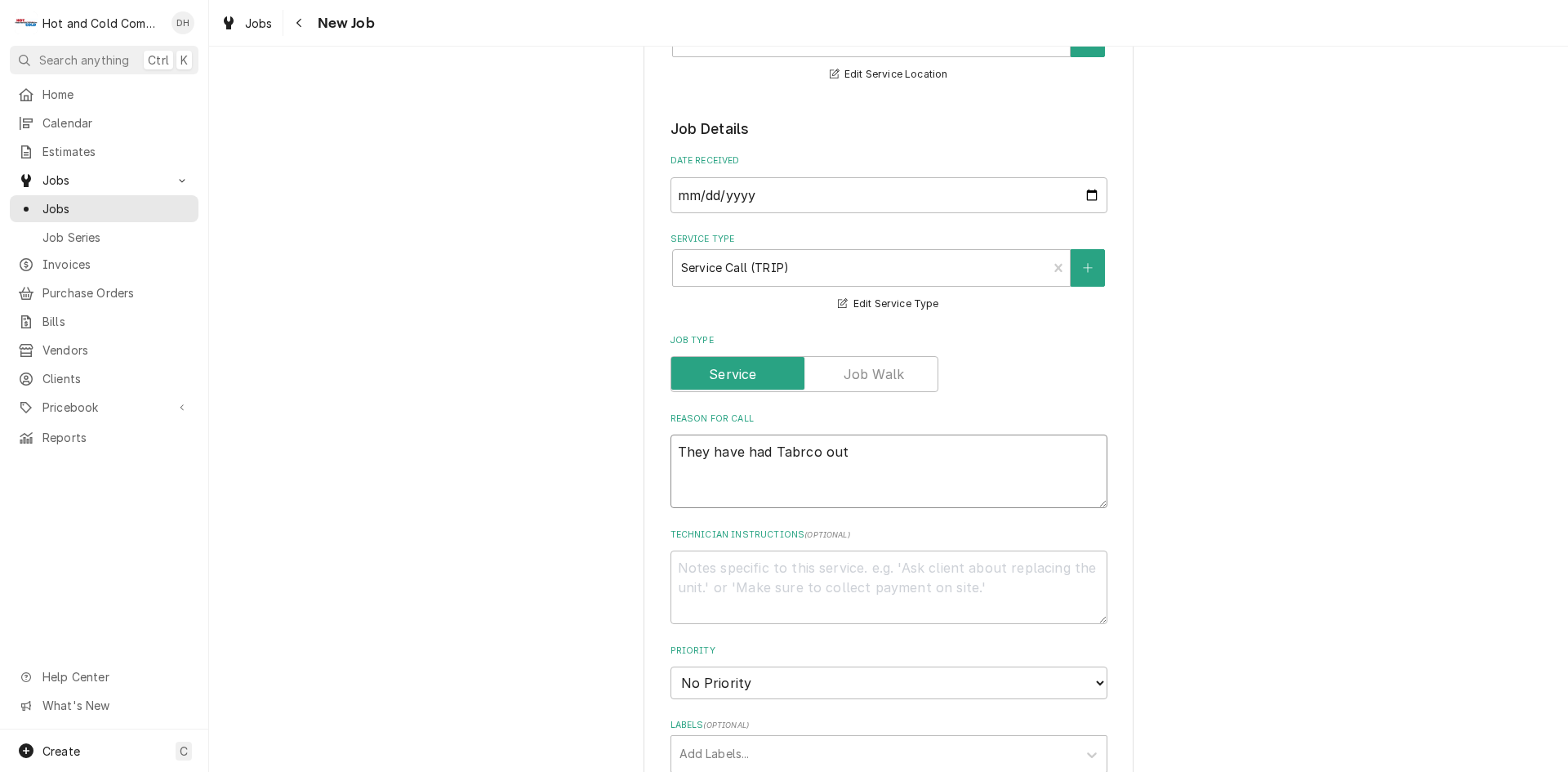
type textarea "They have had Tabraco out"
click at [956, 463] on textarea "They have had Tabraco out" at bounding box center [889, 471] width 437 height 74
type textarea "x"
type textarea "They have had Tabraco out"
type textarea "x"
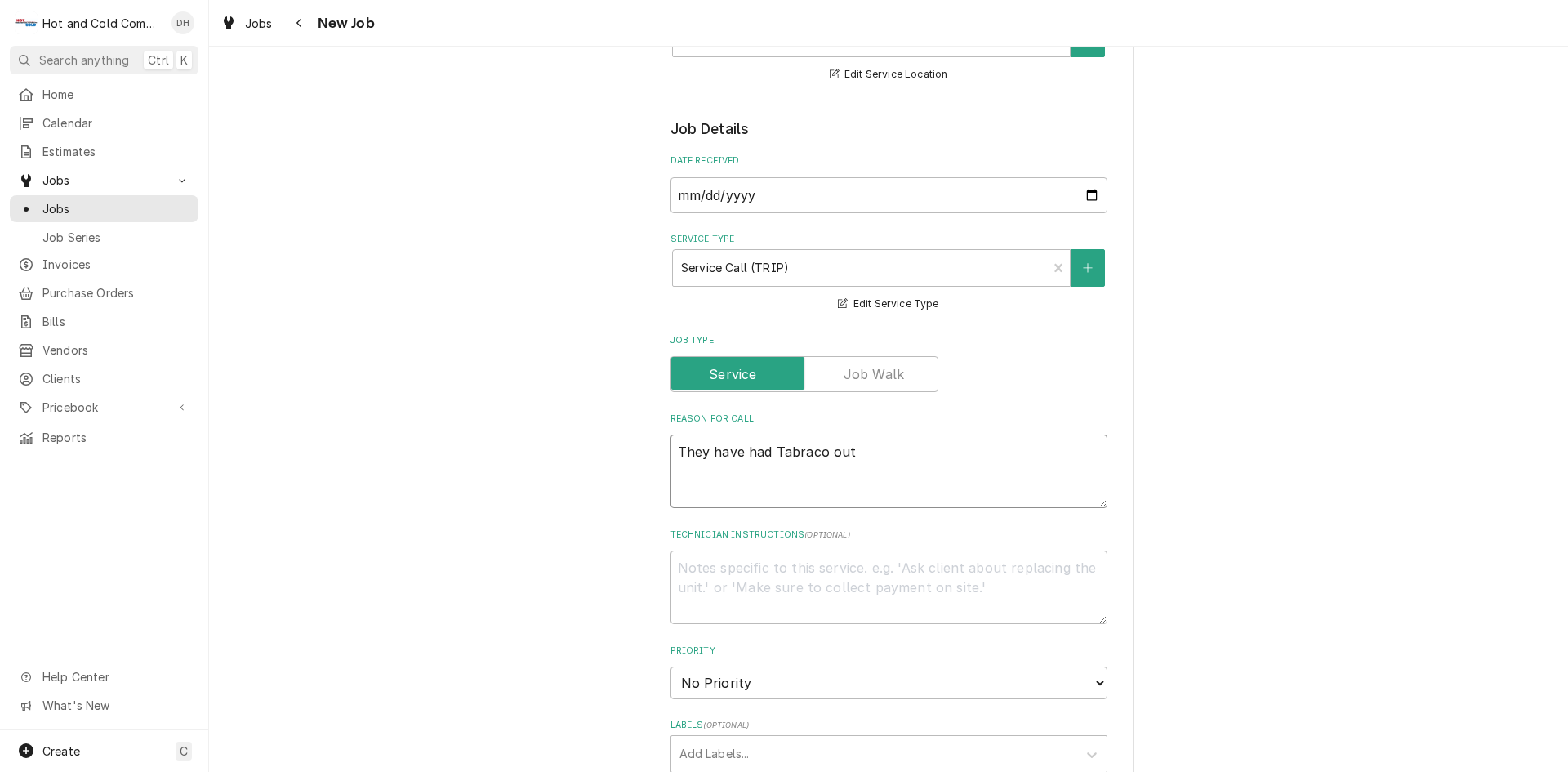
type textarea "They have had Tabraco out w"
type textarea "x"
type textarea "They have had Tabraco out wa"
type textarea "x"
type textarea "They have had Tabraco out wan"
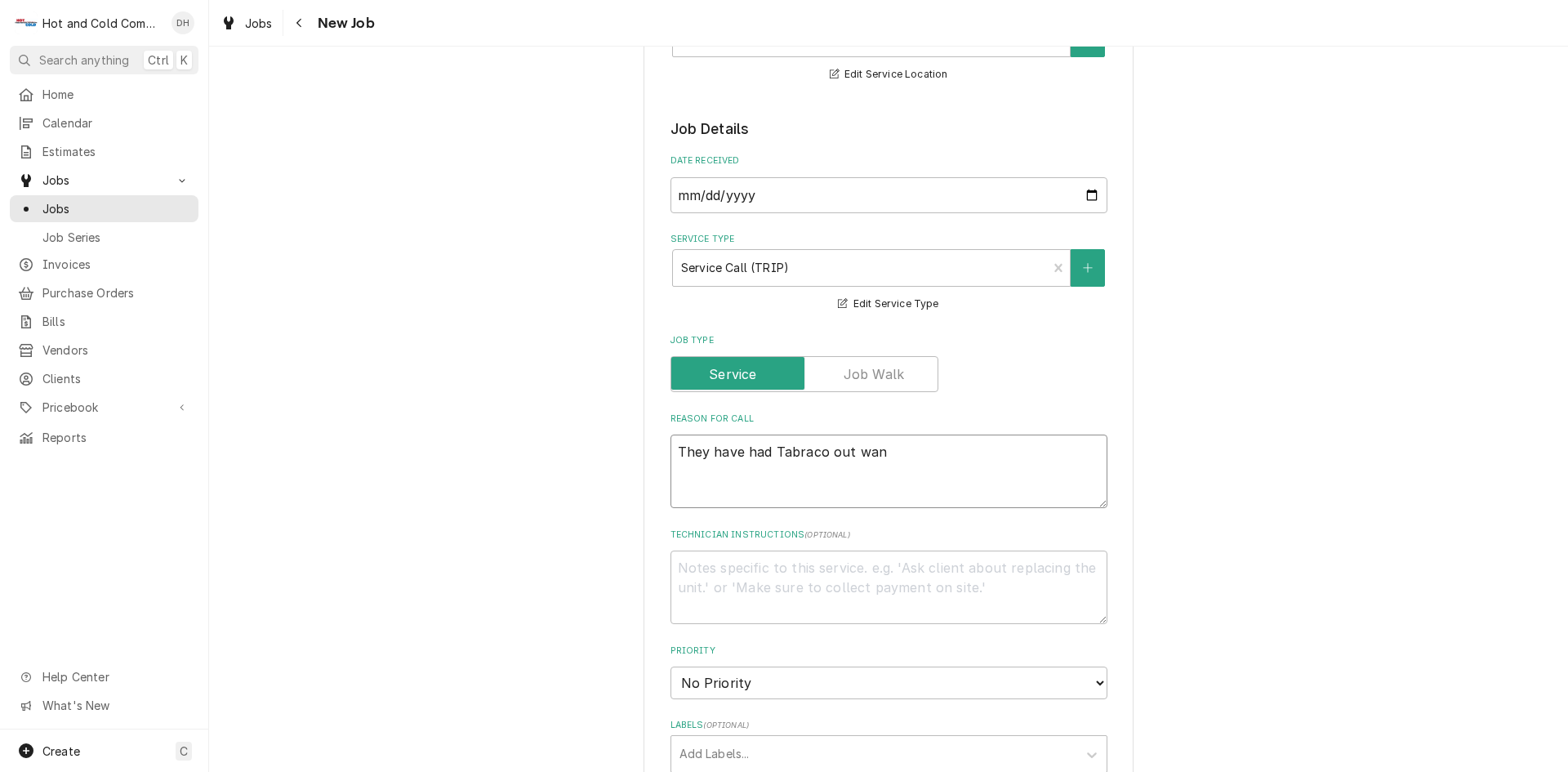
type textarea "x"
type textarea "They have had Tabraco out want"
type textarea "x"
type textarea "They have had Tabraco out wante"
type textarea "x"
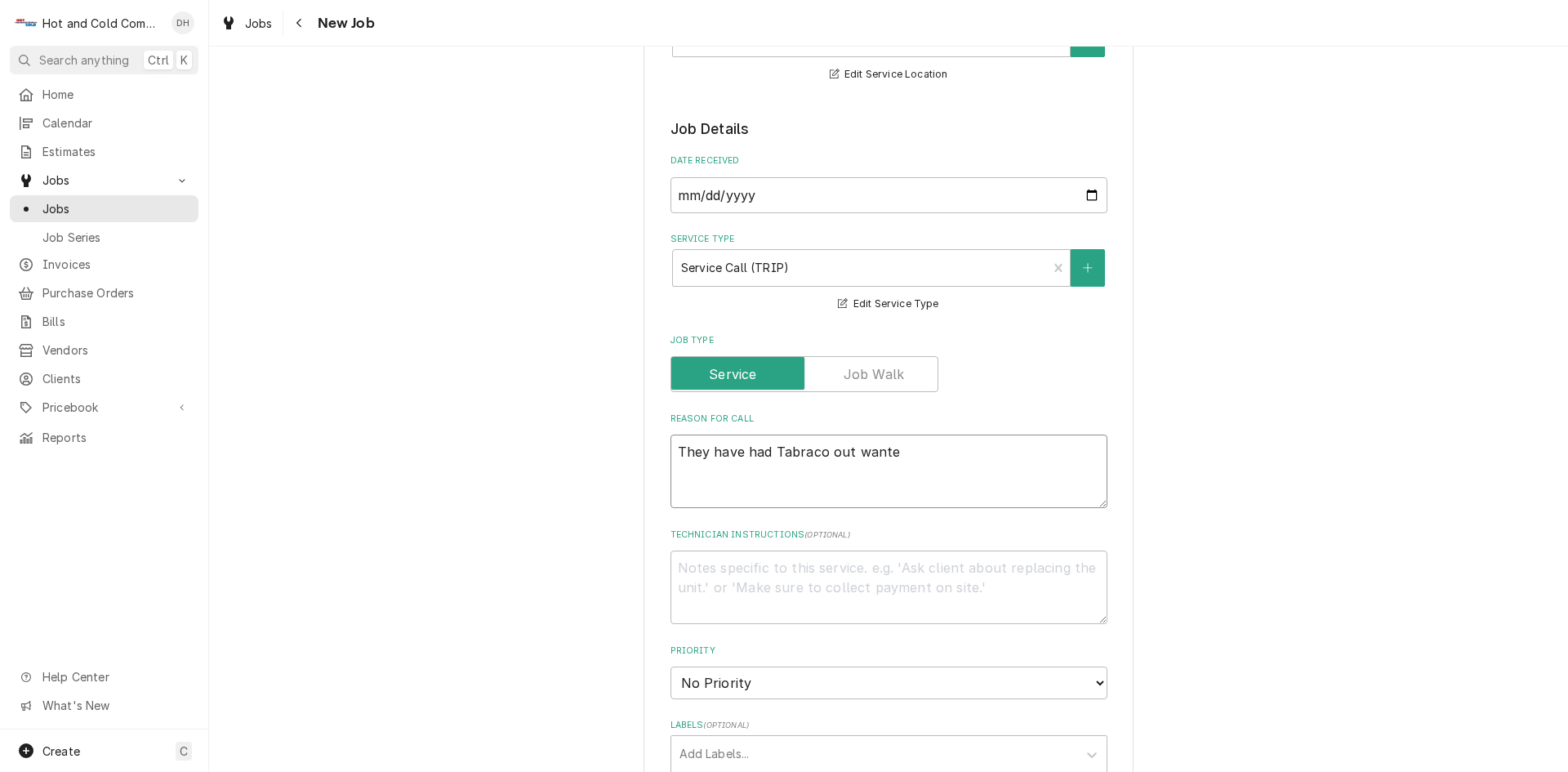
type textarea "They have had Tabraco out wanted"
type textarea "x"
type textarea "They have had Tabraco out wanted"
type textarea "x"
type textarea "They have had Tabraco out wanted u"
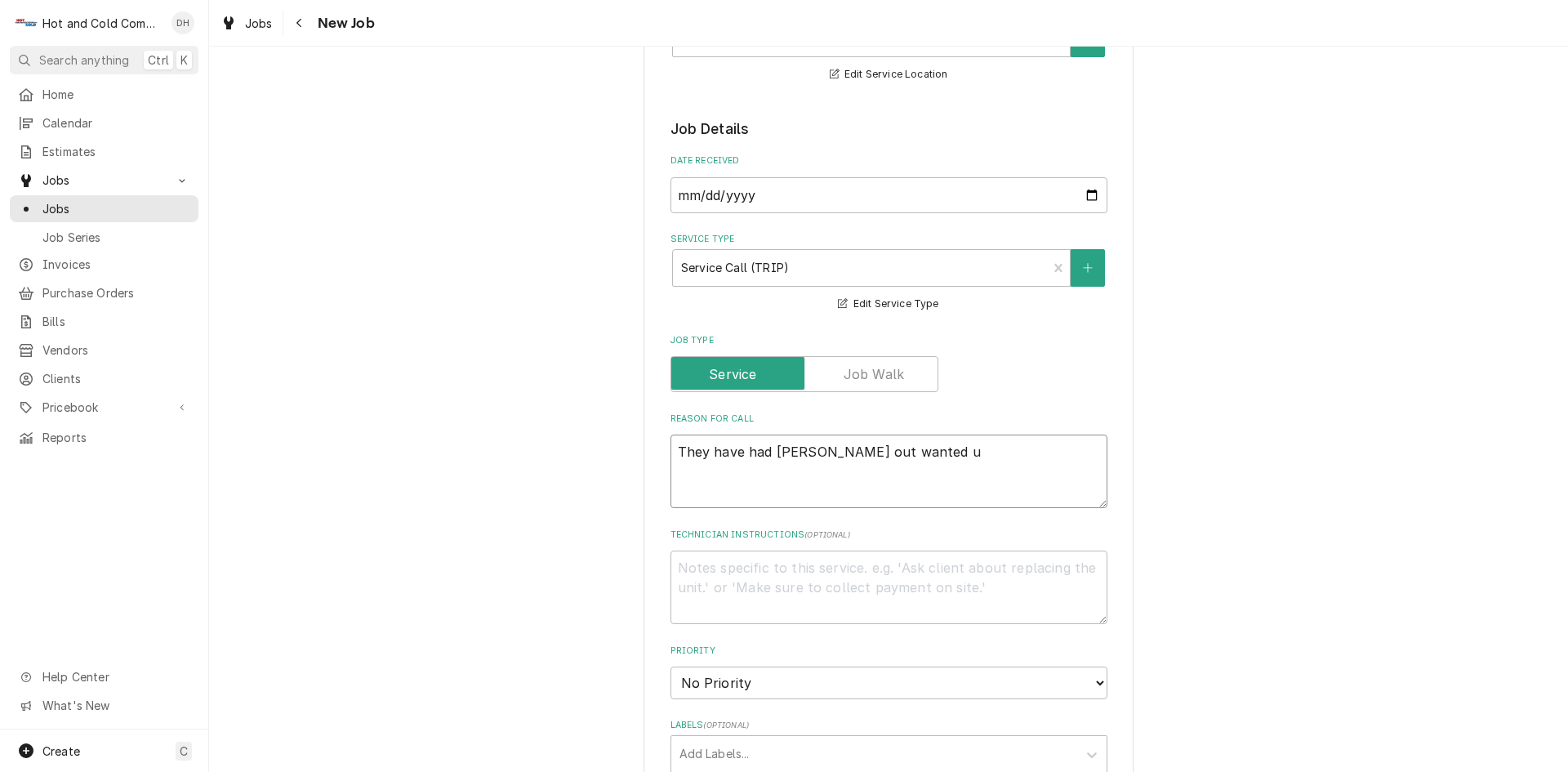
type textarea "x"
type textarea "They have had Tabraco out wanted us"
type textarea "x"
type textarea "They have had Tabraco out wanted us"
type textarea "x"
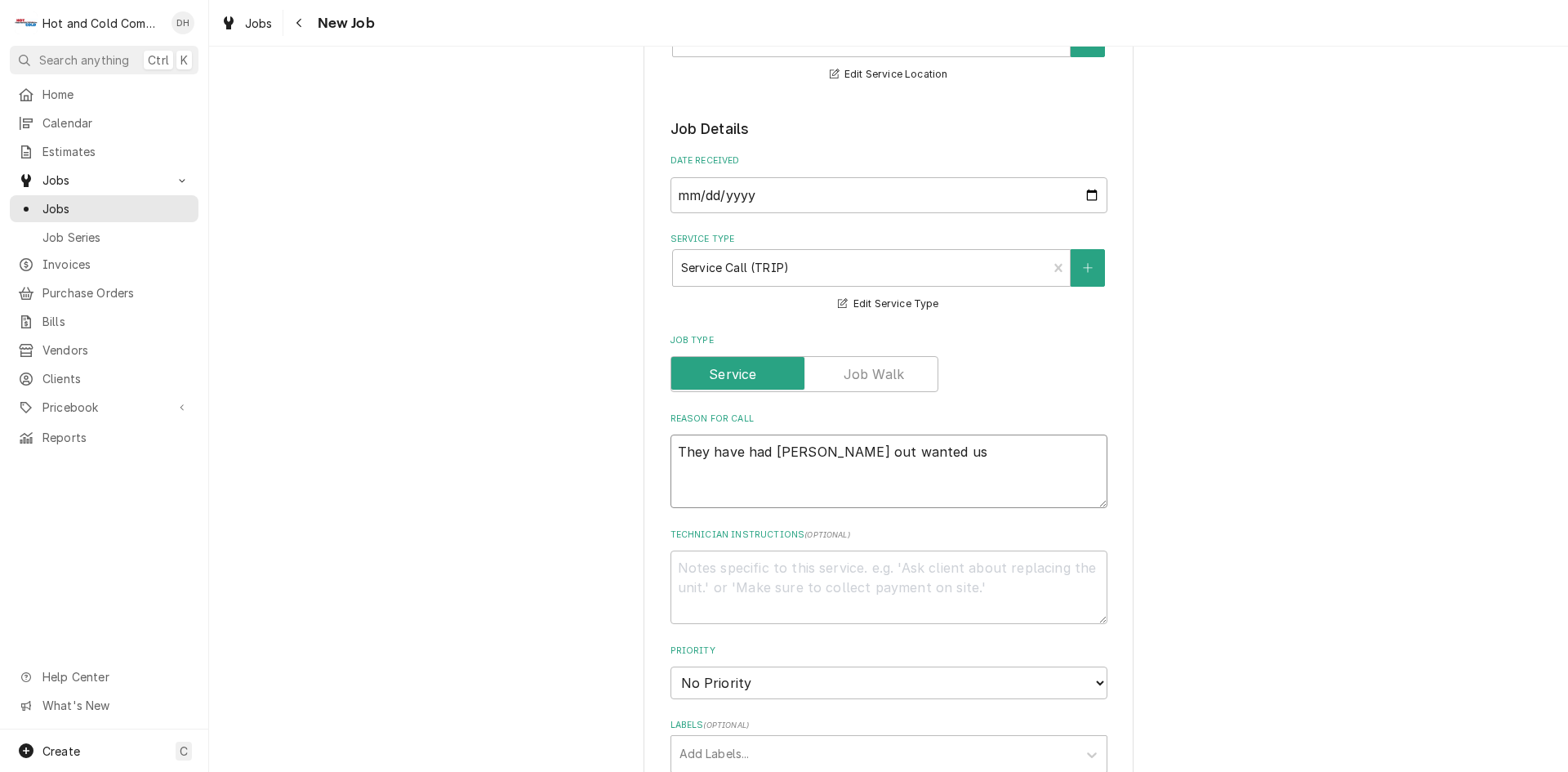
type textarea "They have had Tabraco out wanted us t"
type textarea "x"
type textarea "They have had Tabraco out wanted us to"
type textarea "x"
type textarea "They have had Tabraco out wanted us to"
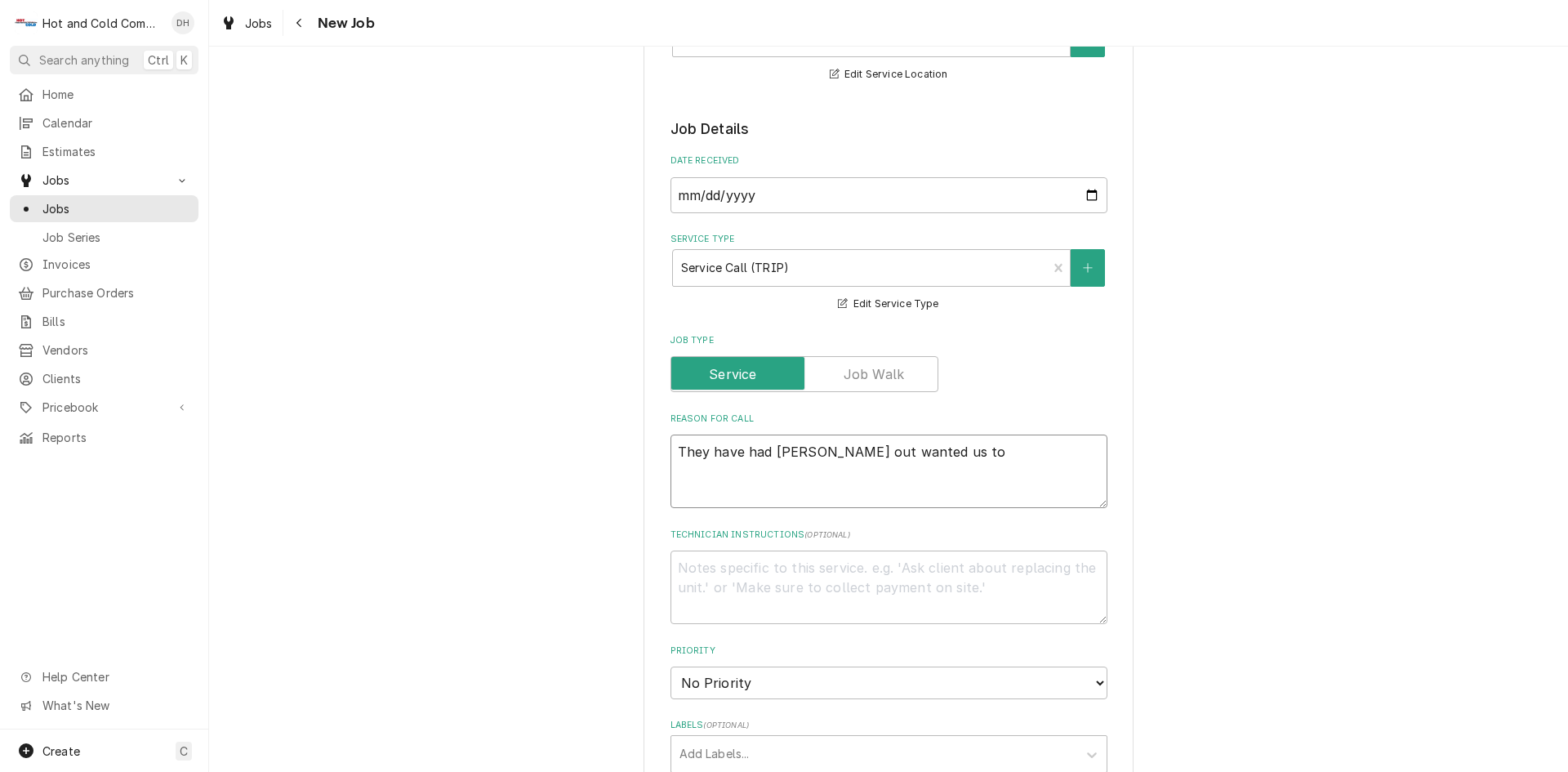
type textarea "x"
type textarea "They have had Tabraco out wanted us to l"
type textarea "x"
type textarea "They have had Tabraco out wanted us to lo"
type textarea "x"
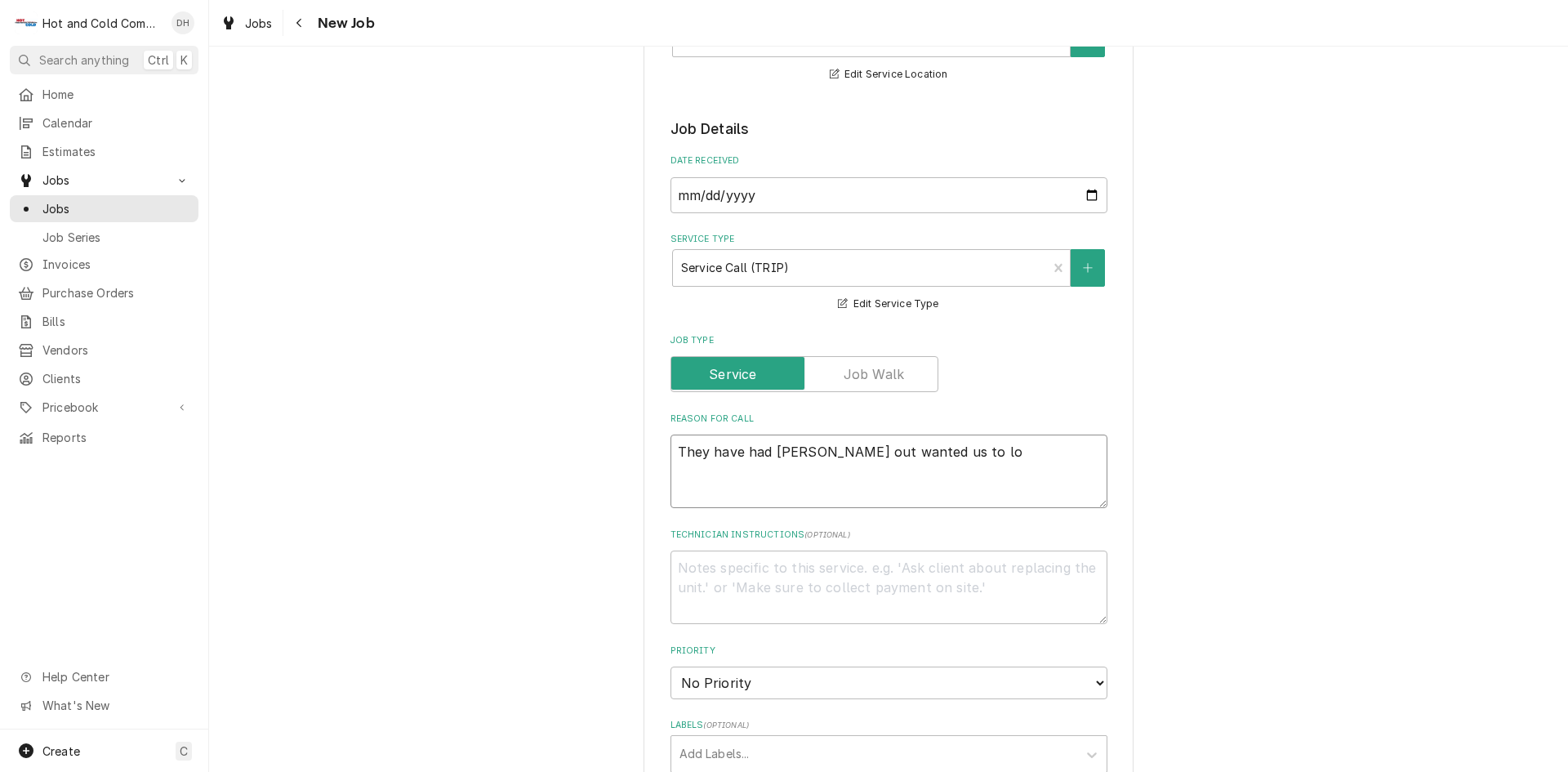
type textarea "They have had Tabraco out wanted us to loo"
type textarea "x"
type textarea "They have had Tabraco out wanted us to look"
type textarea "x"
type textarea "They have had Tabraco out wanted us to look"
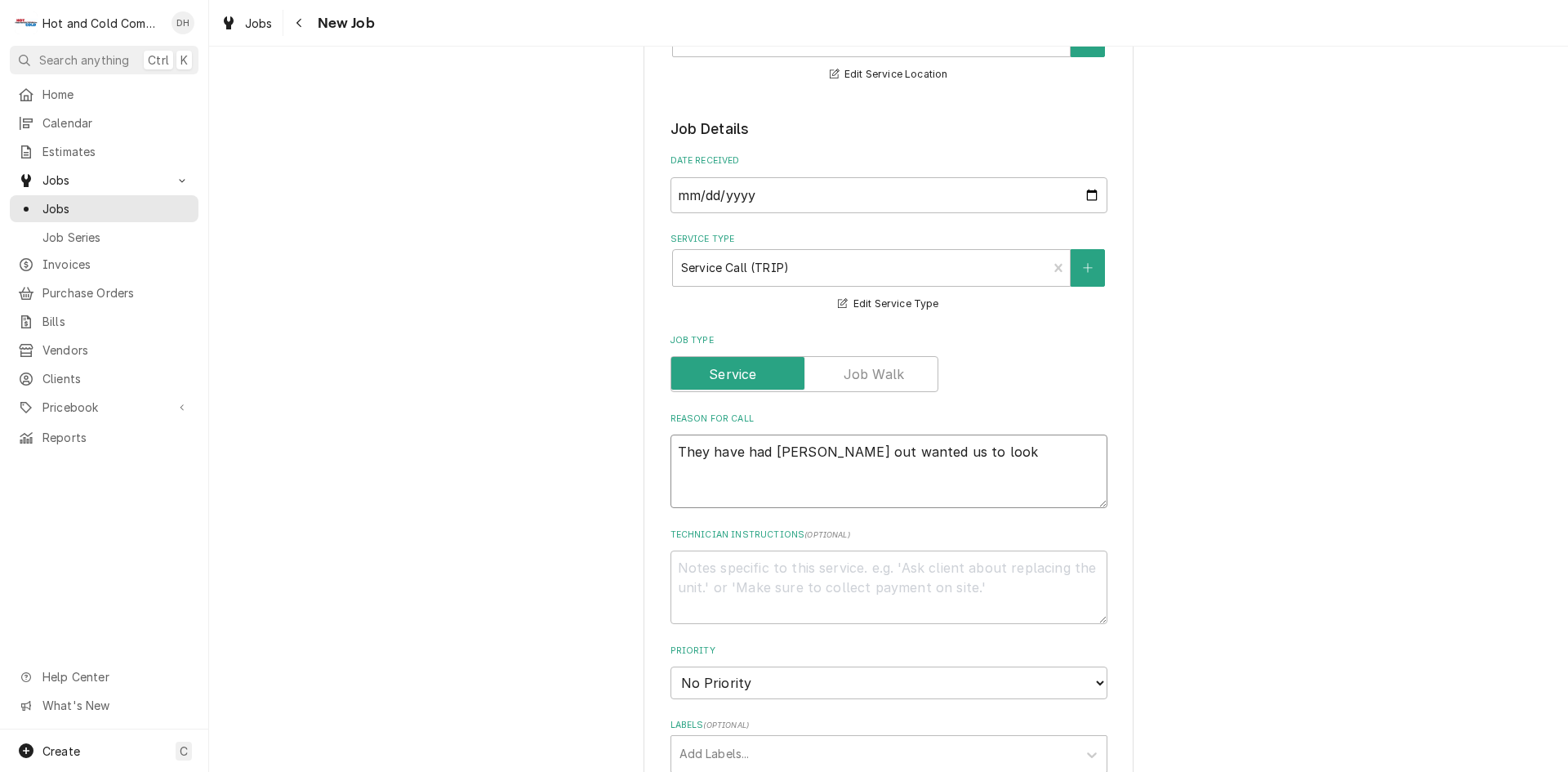
type textarea "x"
type textarea "They have had Tabraco out wanted us to look a"
type textarea "x"
type textarea "They have had Tabraco out wanted us to look at"
type textarea "x"
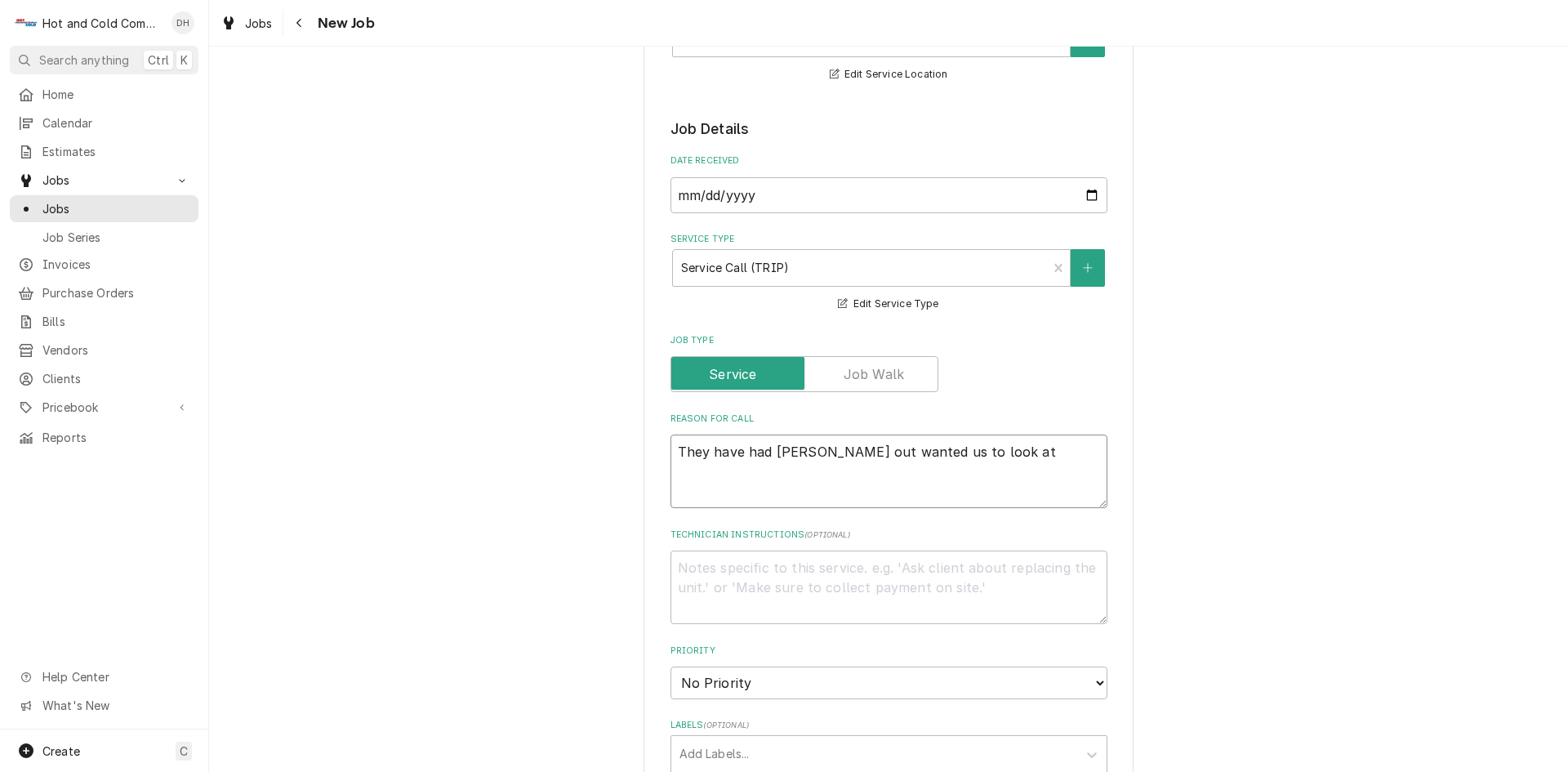
type textarea "They have had Tabraco out wanted us to look at"
type textarea "x"
type textarea "They have had Tabraco out wanted us to look at i"
type textarea "x"
type textarea "They have had Tabraco out wanted us to look at it"
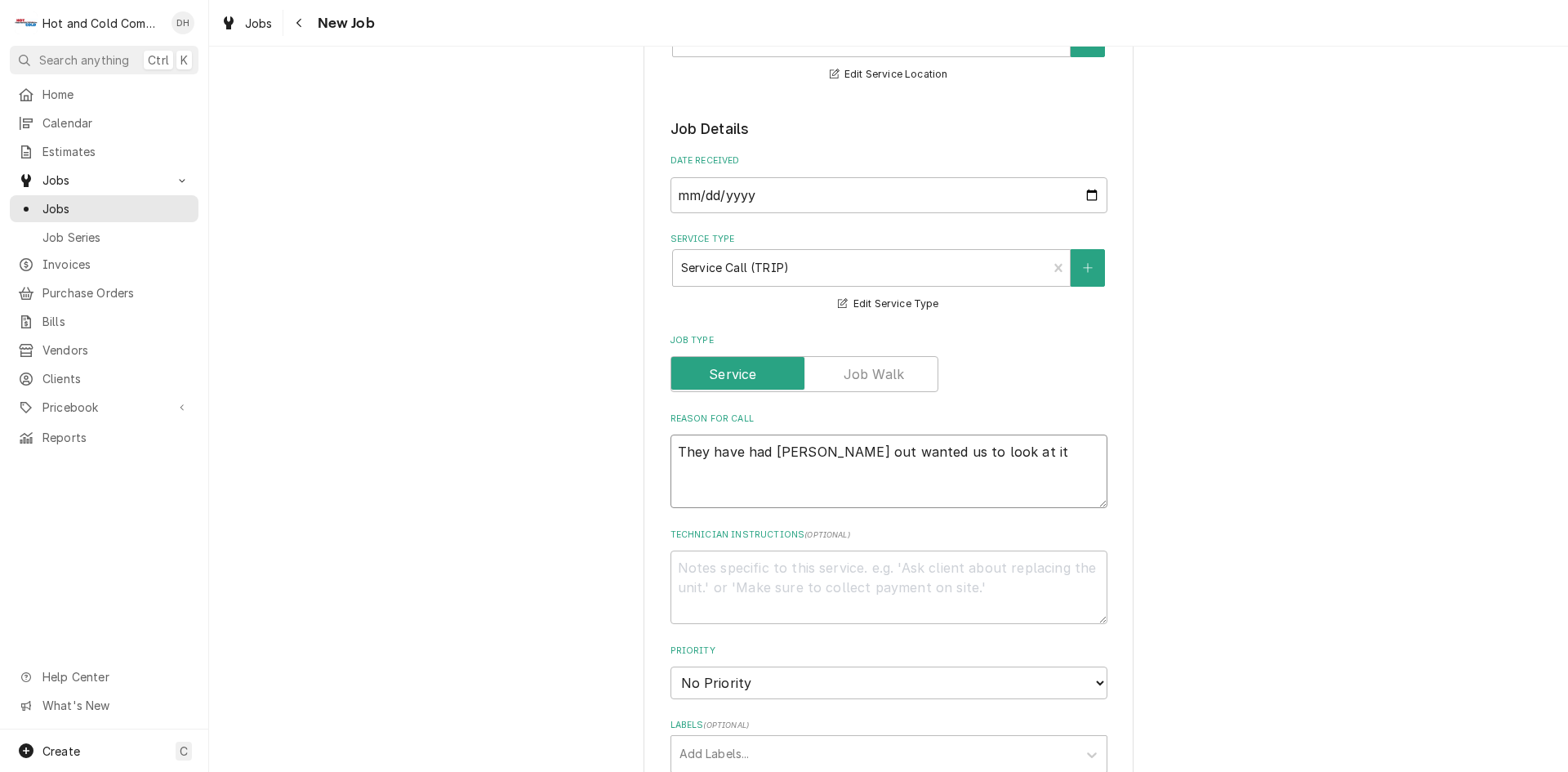
type textarea "x"
type textarea "They have had Tabraco out wanted us to look at it"
type textarea "x"
type textarea "They have had Tabraco out wanted us to look at it t"
type textarea "x"
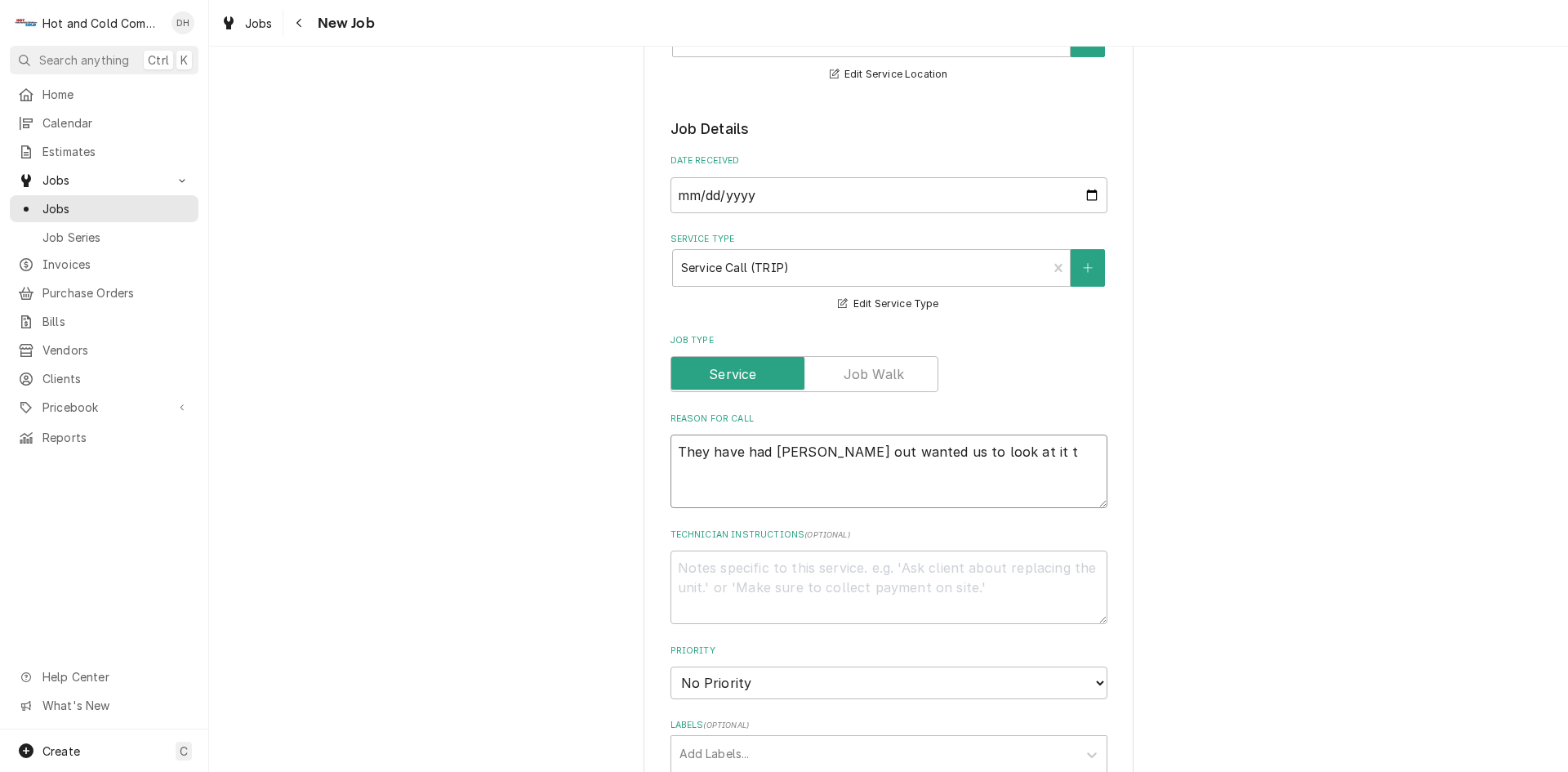
type textarea "They have had Tabraco out wanted us to look at it"
type textarea "x"
type textarea "They have had Tabraco out wanted us to look at it"
type textarea "x"
type textarea "They have had Tabraco out wanted us to look at i"
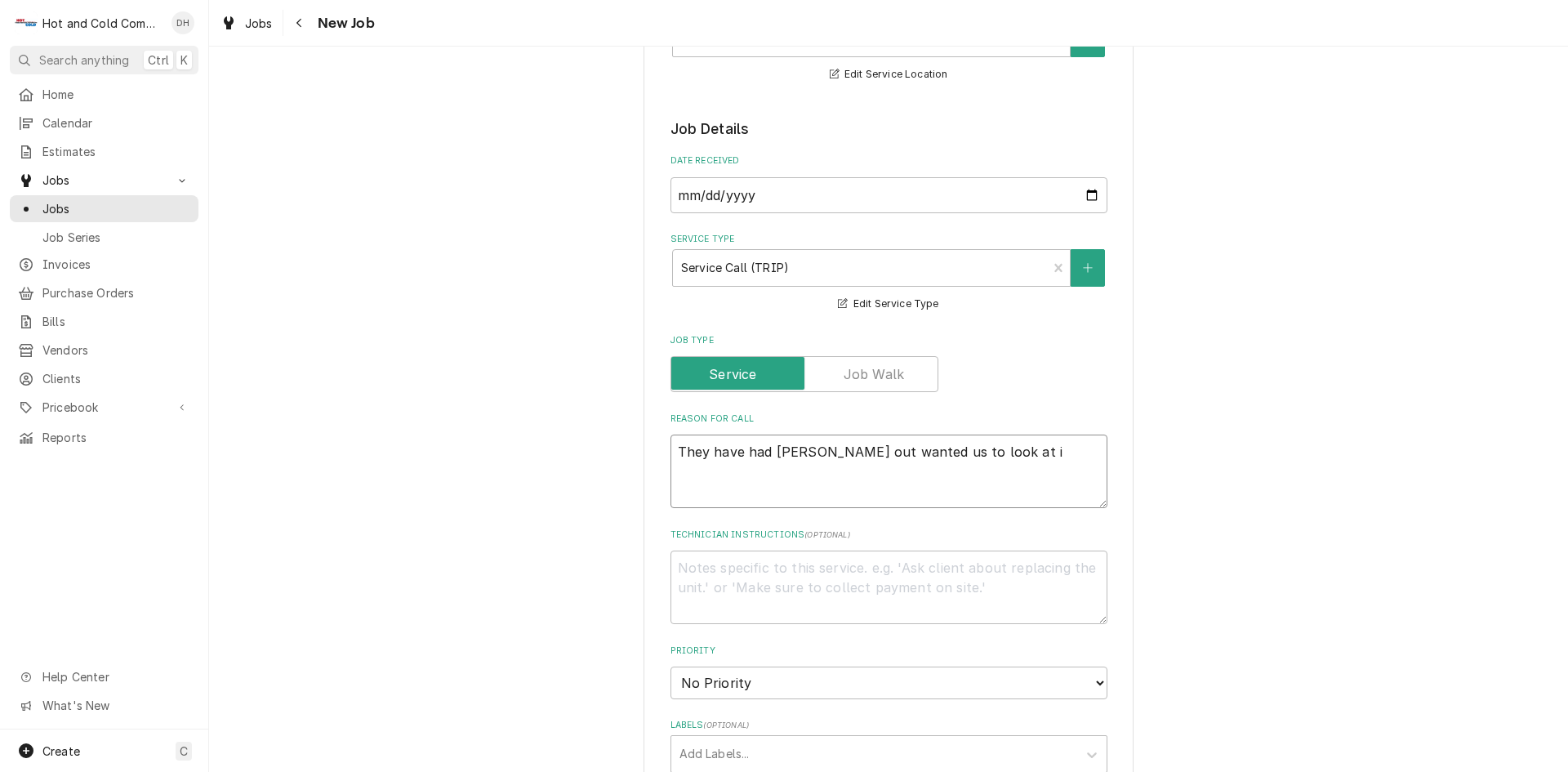
type textarea "x"
type textarea "They have had Tabraco out wanted us to look at"
type textarea "x"
type textarea "They have had Tabraco out wanted us to look at"
type textarea "x"
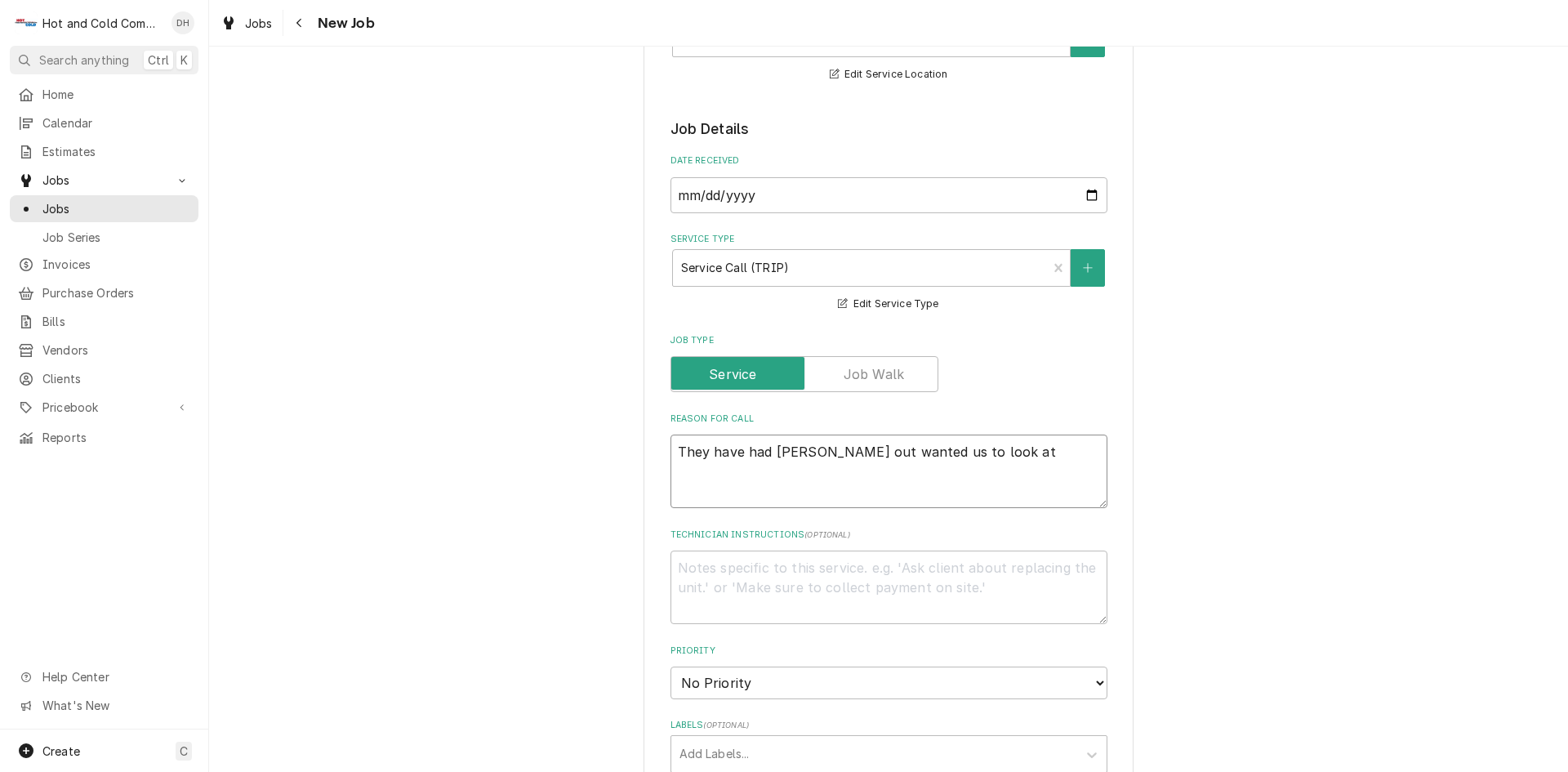
type textarea "They have had Tabraco out wanted us to look a"
type textarea "x"
type textarea "They have had Tabraco out wanted us to look"
type textarea "x"
type textarea "They have had Tabraco out wanted us to look"
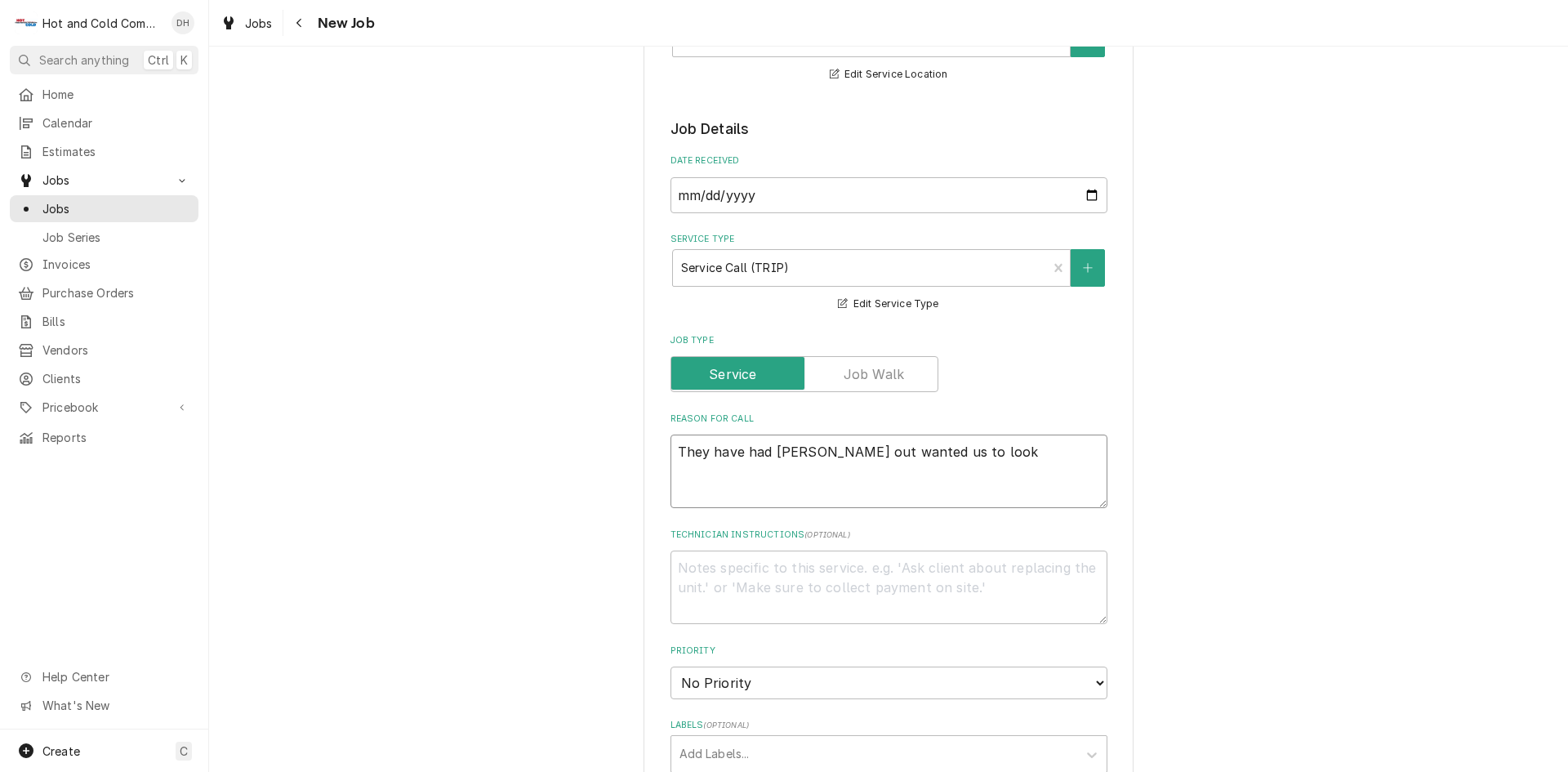
type textarea "x"
type textarea "They have had Tabraco out wanted us to lo"
type textarea "x"
type textarea "They have had Tabraco out wanted us to l"
type textarea "x"
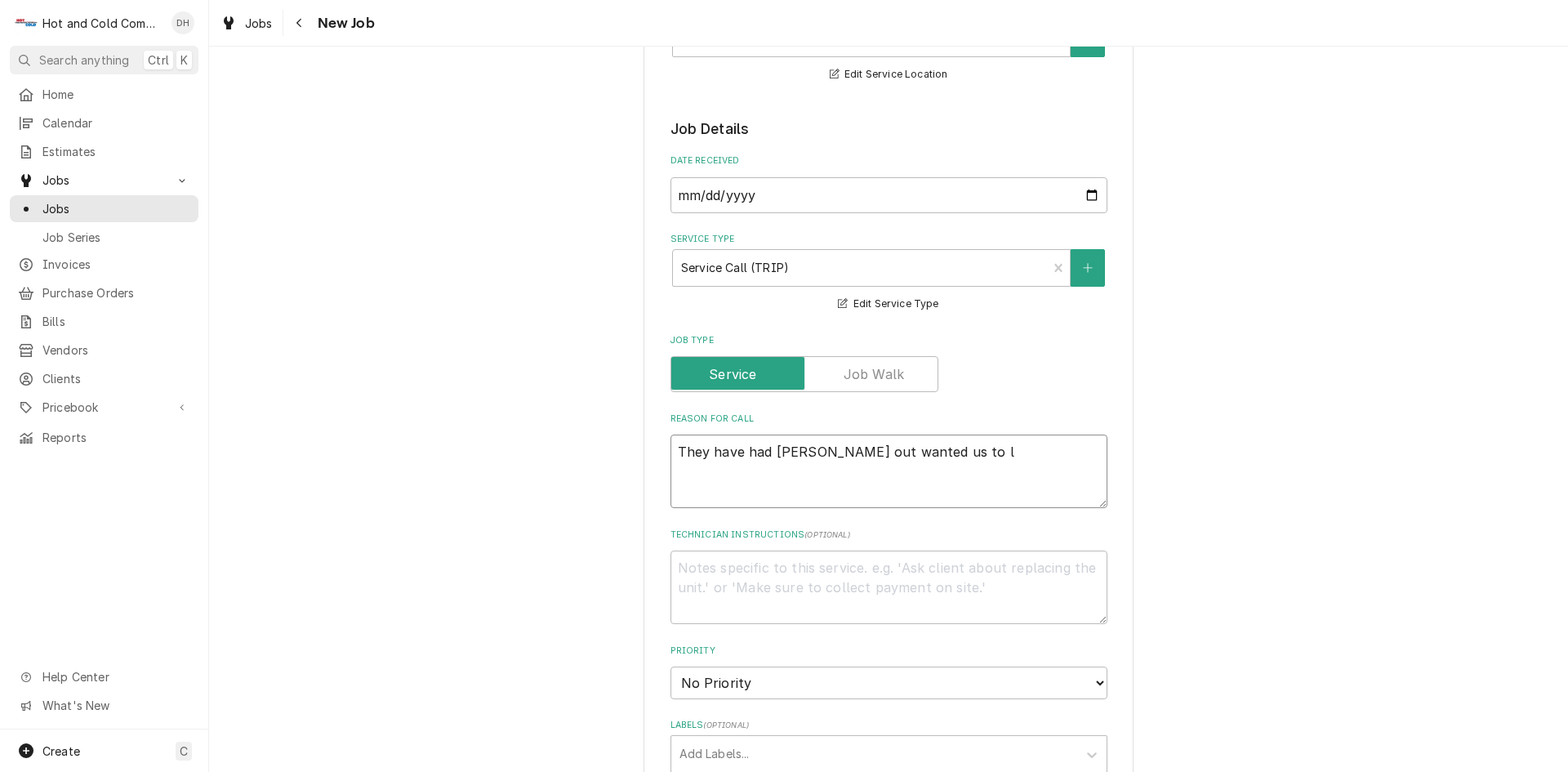
type textarea "They have had Tabraco out wanted us to"
type textarea "x"
type textarea "They have had Tabraco out wanted us to"
type textarea "x"
type textarea "They have had Tabraco out wanted us t"
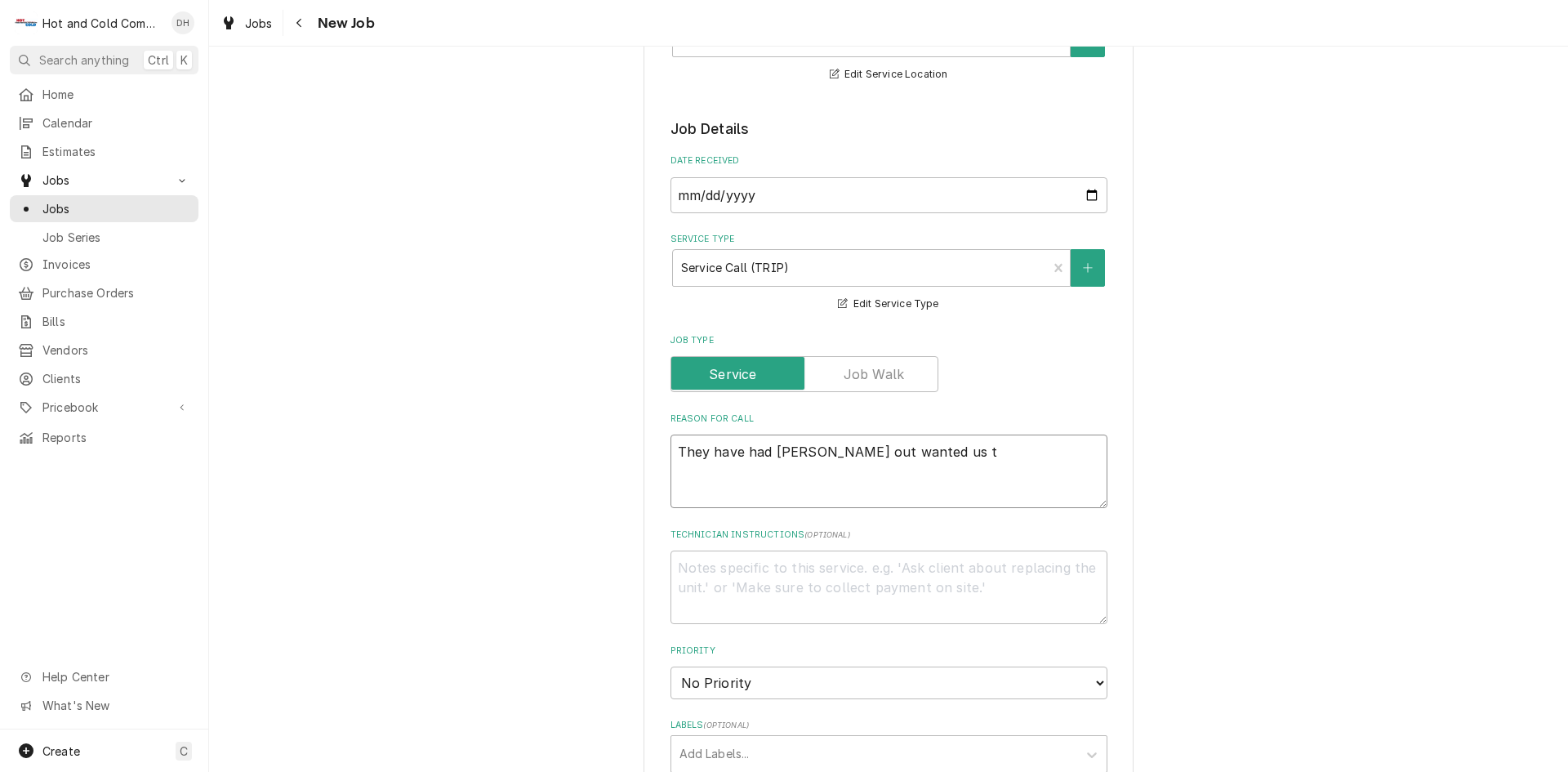
type textarea "x"
type textarea "They have had Tabraco out wanted us"
type textarea "x"
type textarea "They have had Tabraco out wanted us"
type textarea "x"
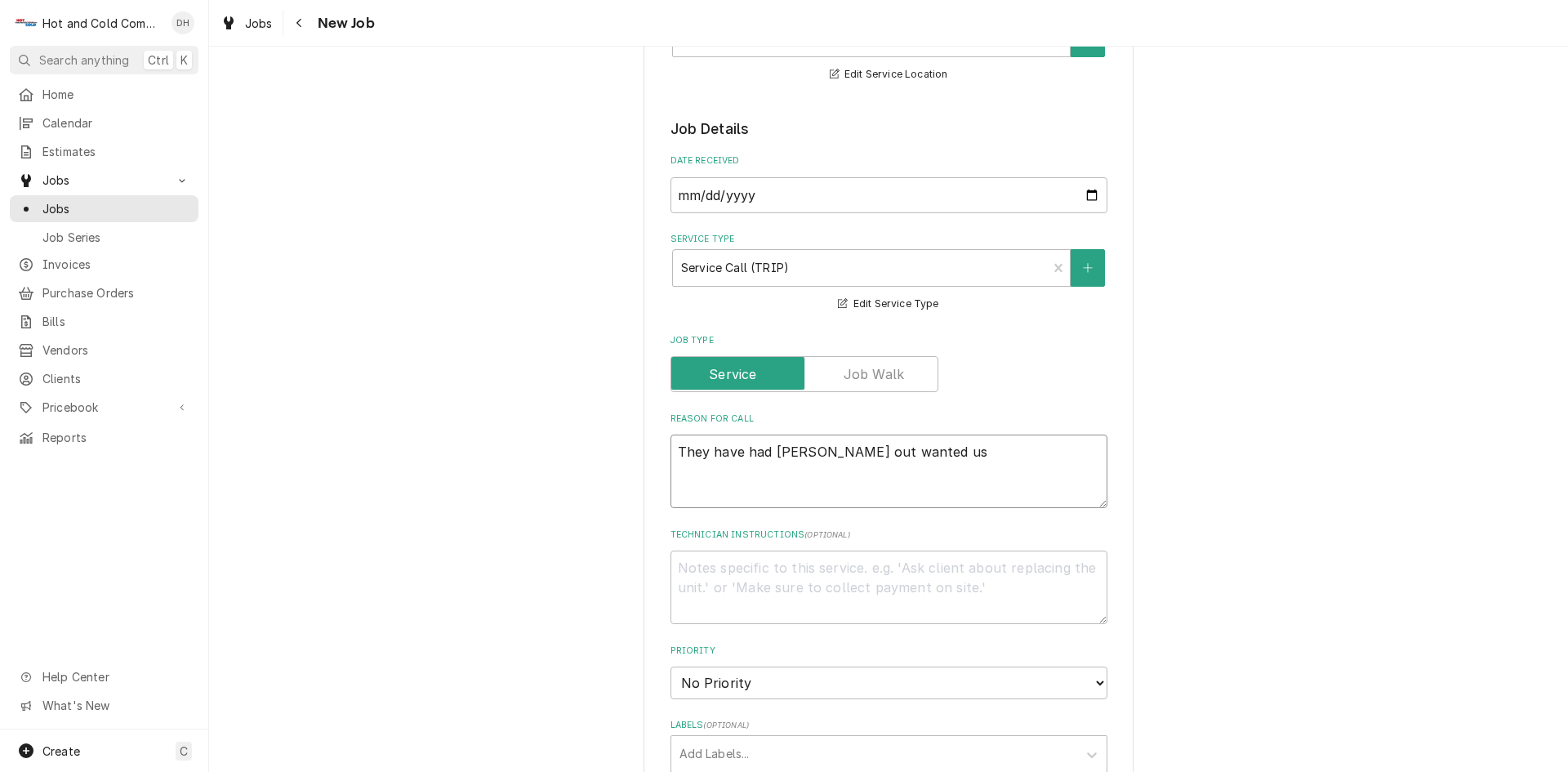
type textarea "They have had Tabraco out wanted u"
type textarea "x"
type textarea "They have had Tabraco out wanted"
type textarea "x"
type textarea "They have had Tabraco out wanted"
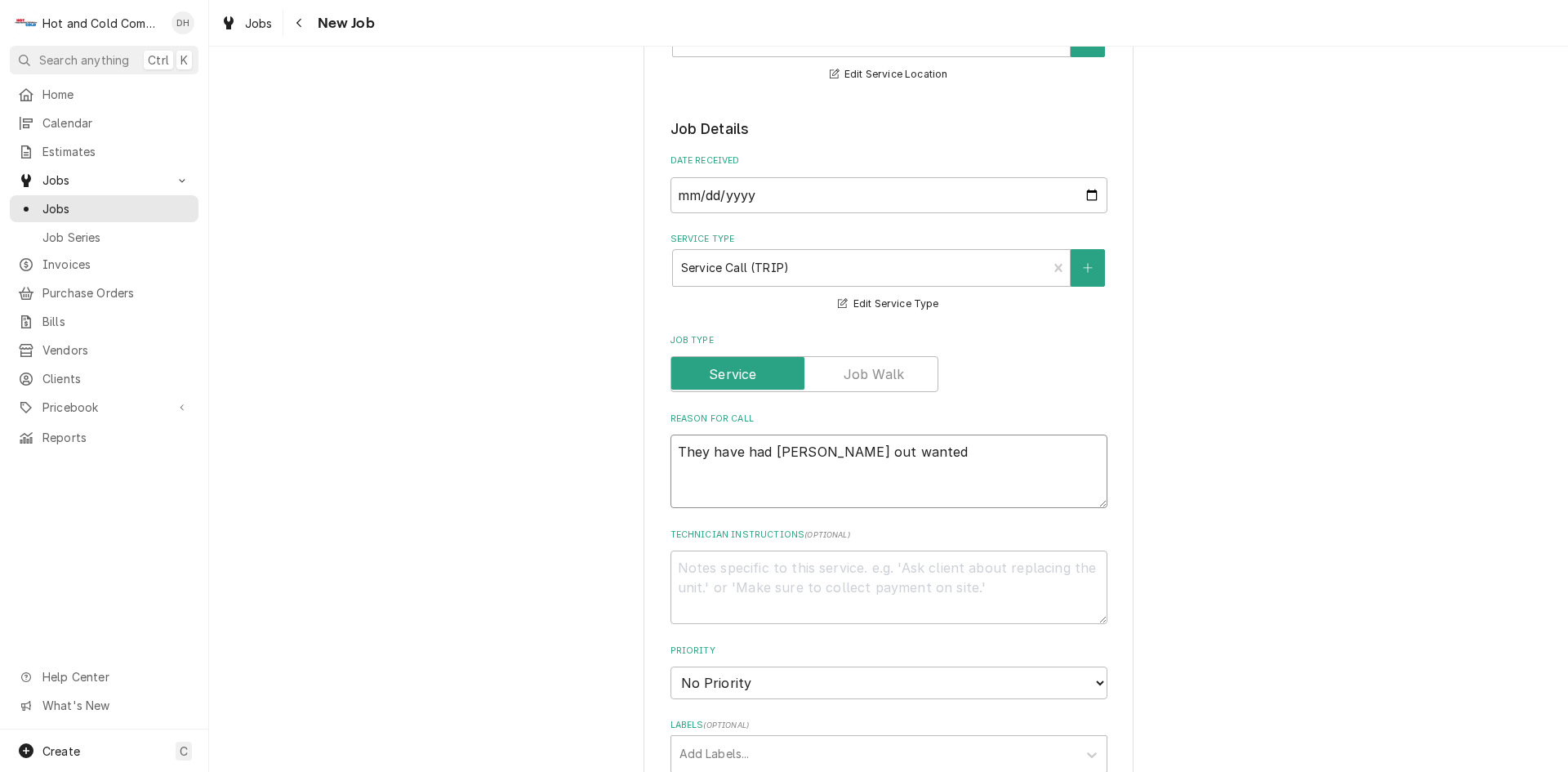
type textarea "x"
type textarea "They have had Tabraco out wante"
type textarea "x"
type textarea "They have had Tabraco out want"
type textarea "x"
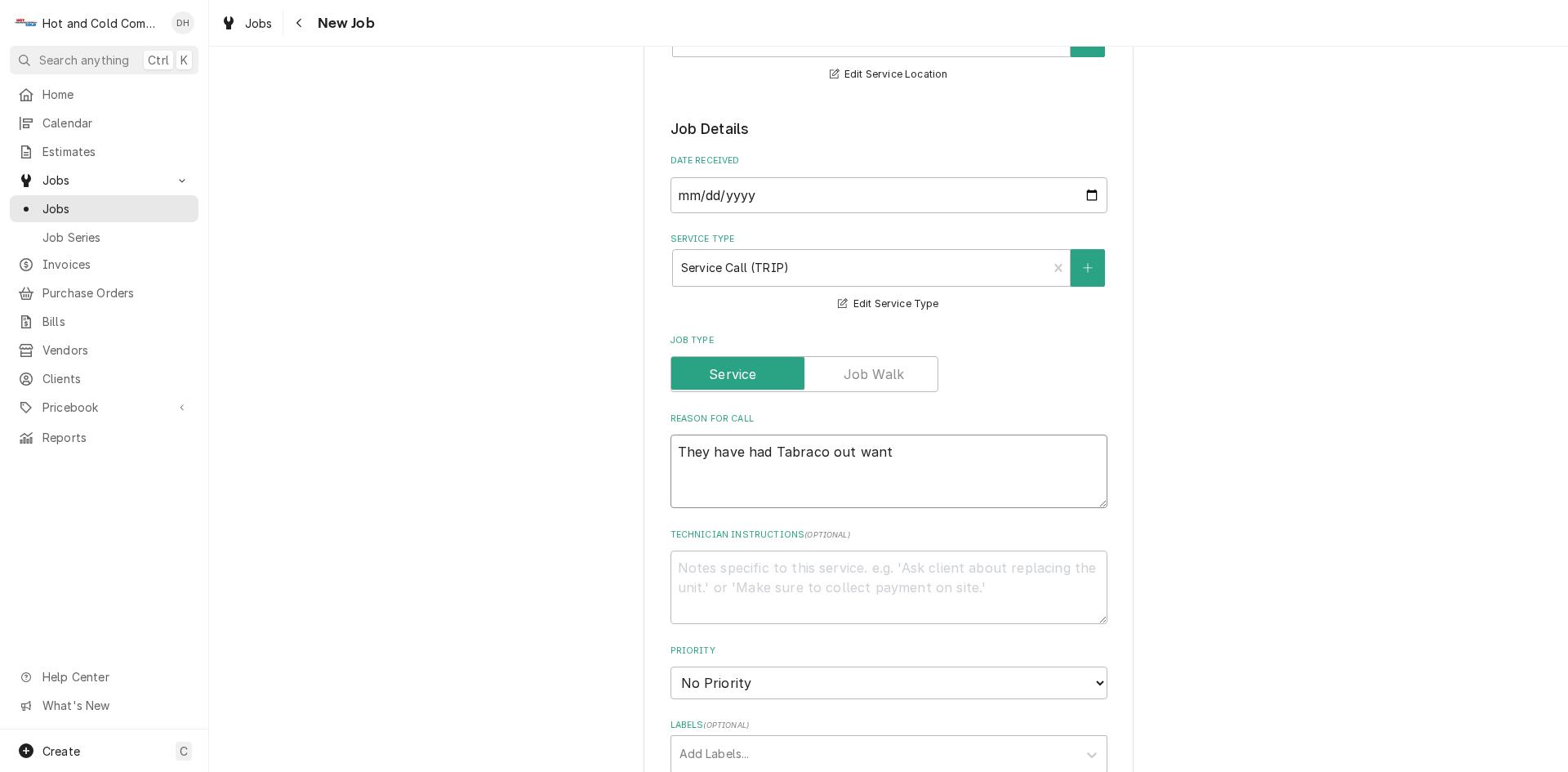
type textarea "They have had Tabraco out wan"
type textarea "x"
type textarea "They have had Tabraco out wa"
type textarea "x"
type textarea "They have had Tabraco out w"
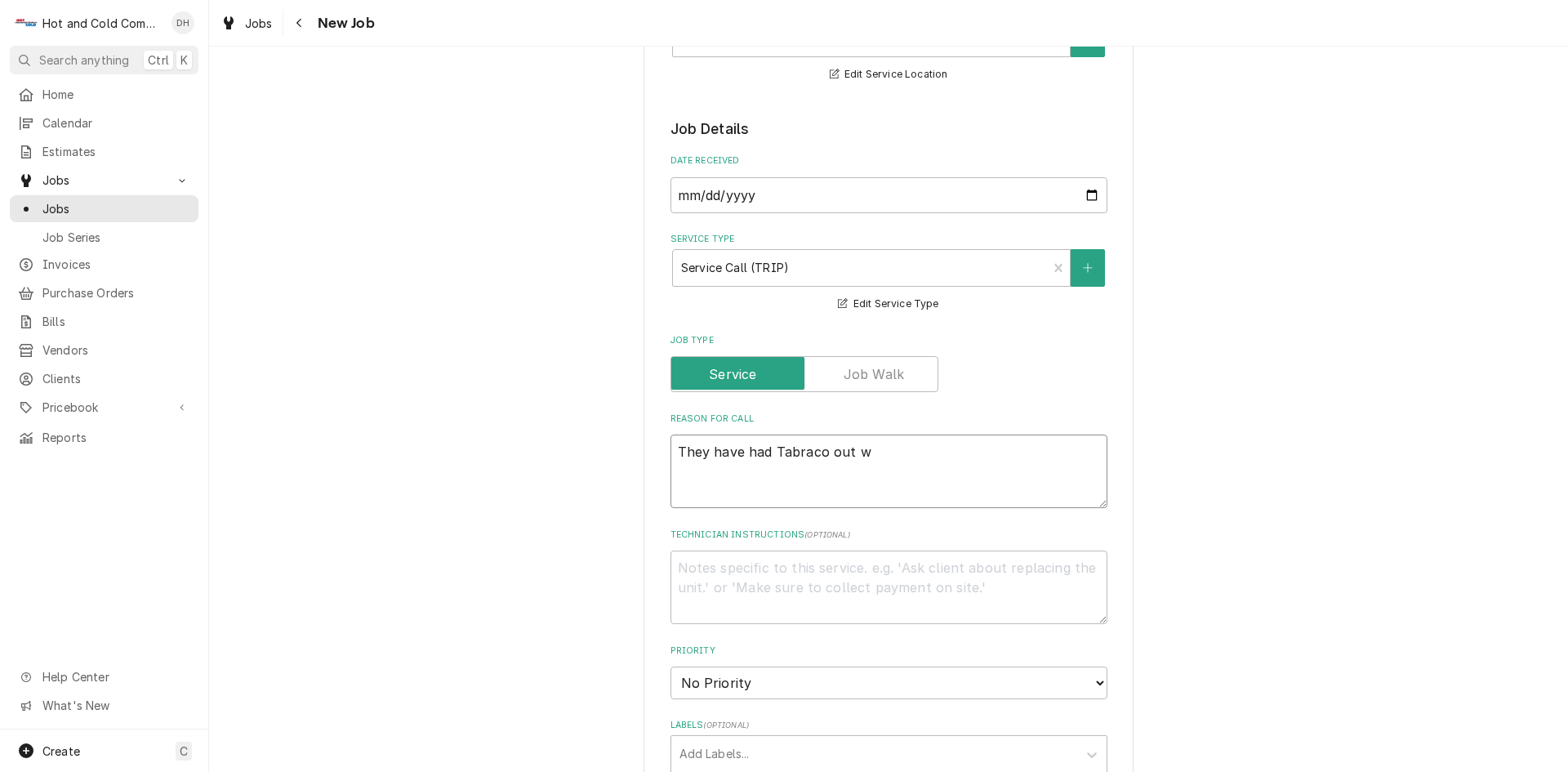
type textarea "x"
type textarea "They have had Tabraco out"
type textarea "x"
type textarea "They have had Tabraco out"
type textarea "x"
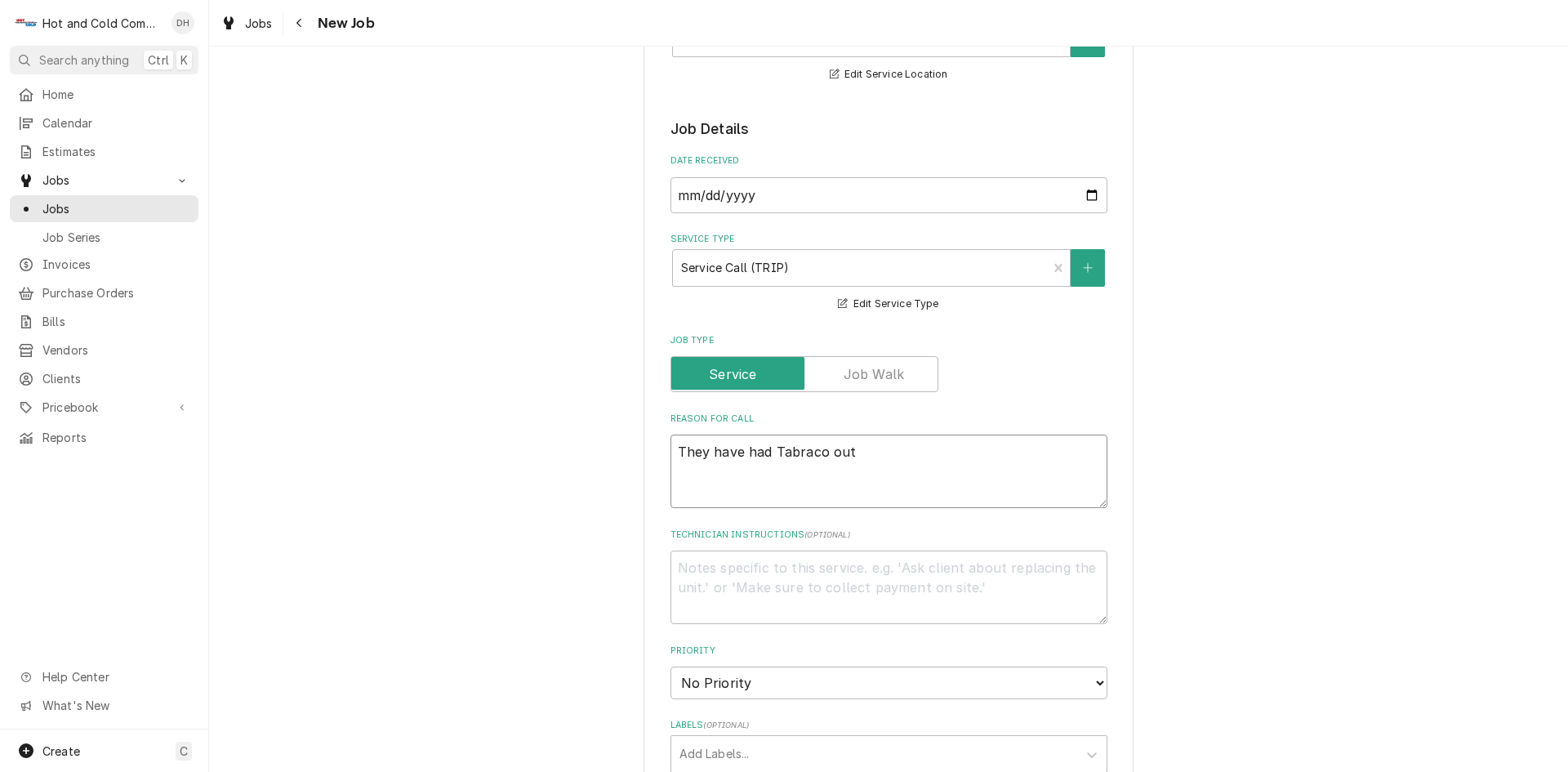
type textarea "They have had Tabraco ou"
type textarea "x"
type textarea "They have had Tabraco o"
type textarea "x"
type textarea "They have had Tabraco"
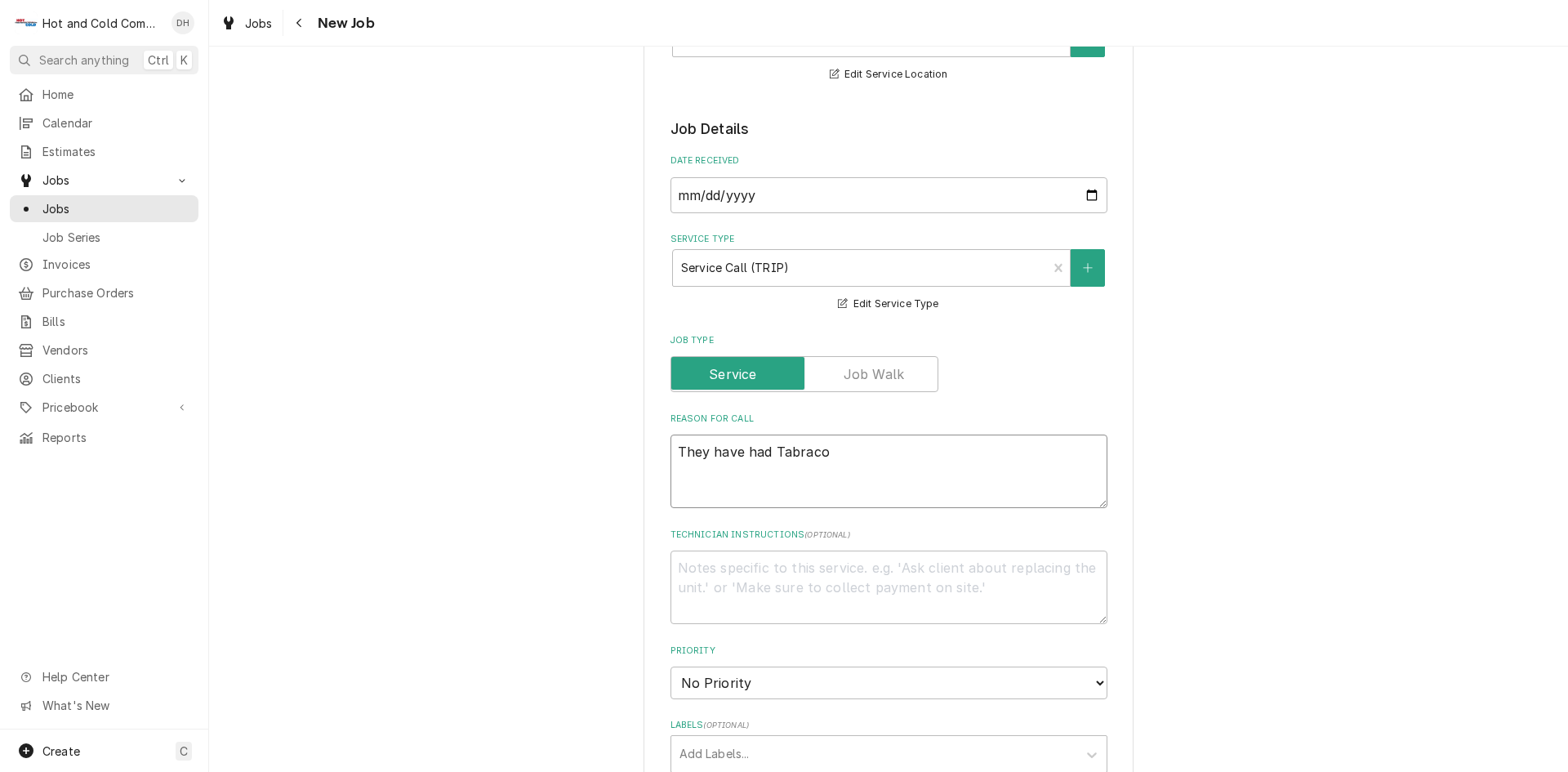
type textarea "x"
type textarea "They have had Tabraco"
type textarea "x"
type textarea "They have had Tabrac"
type textarea "x"
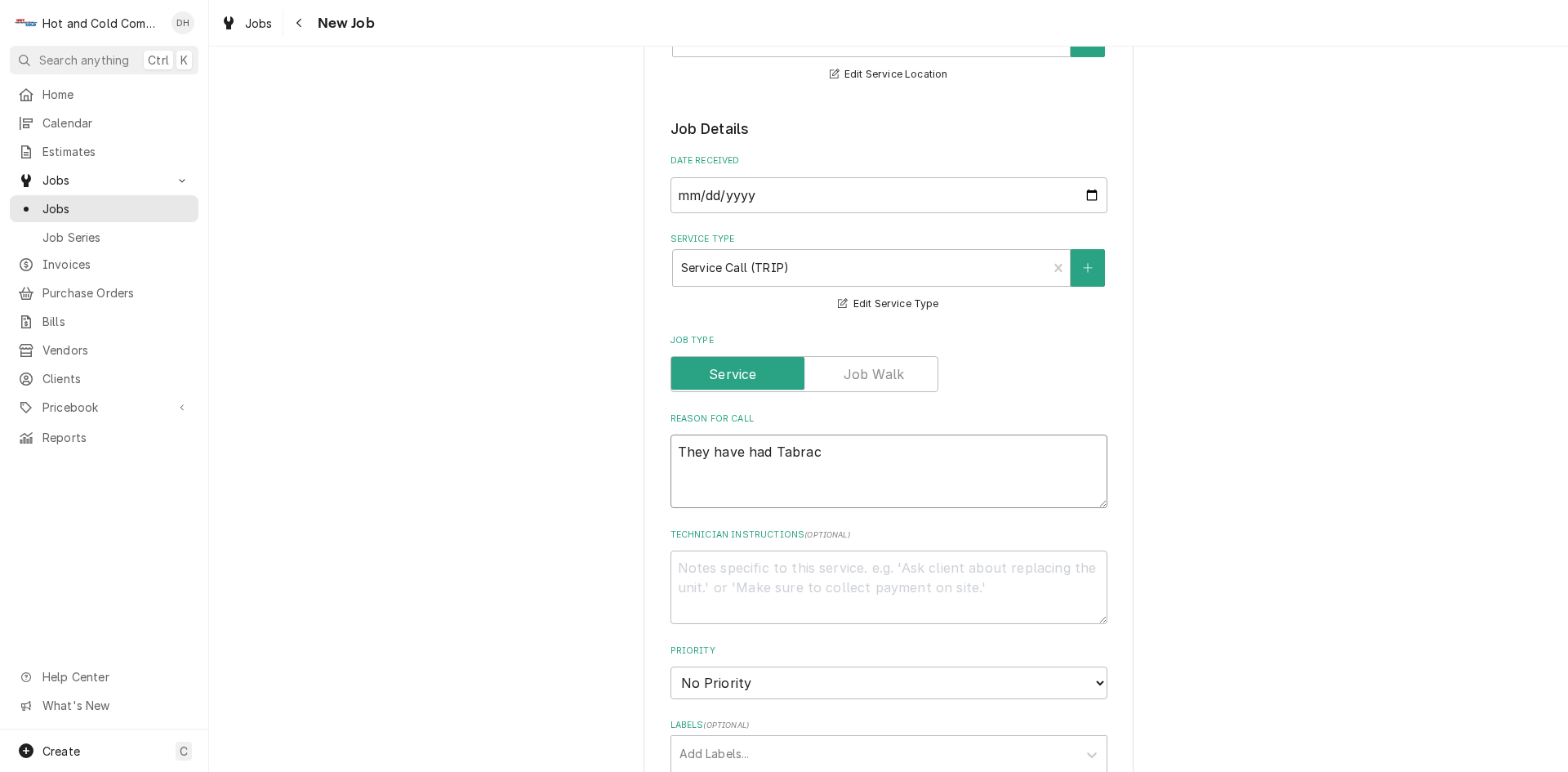
type textarea "They have had Tabra"
type textarea "x"
type textarea "They have had Tabr"
type textarea "x"
type textarea "They have had Tab"
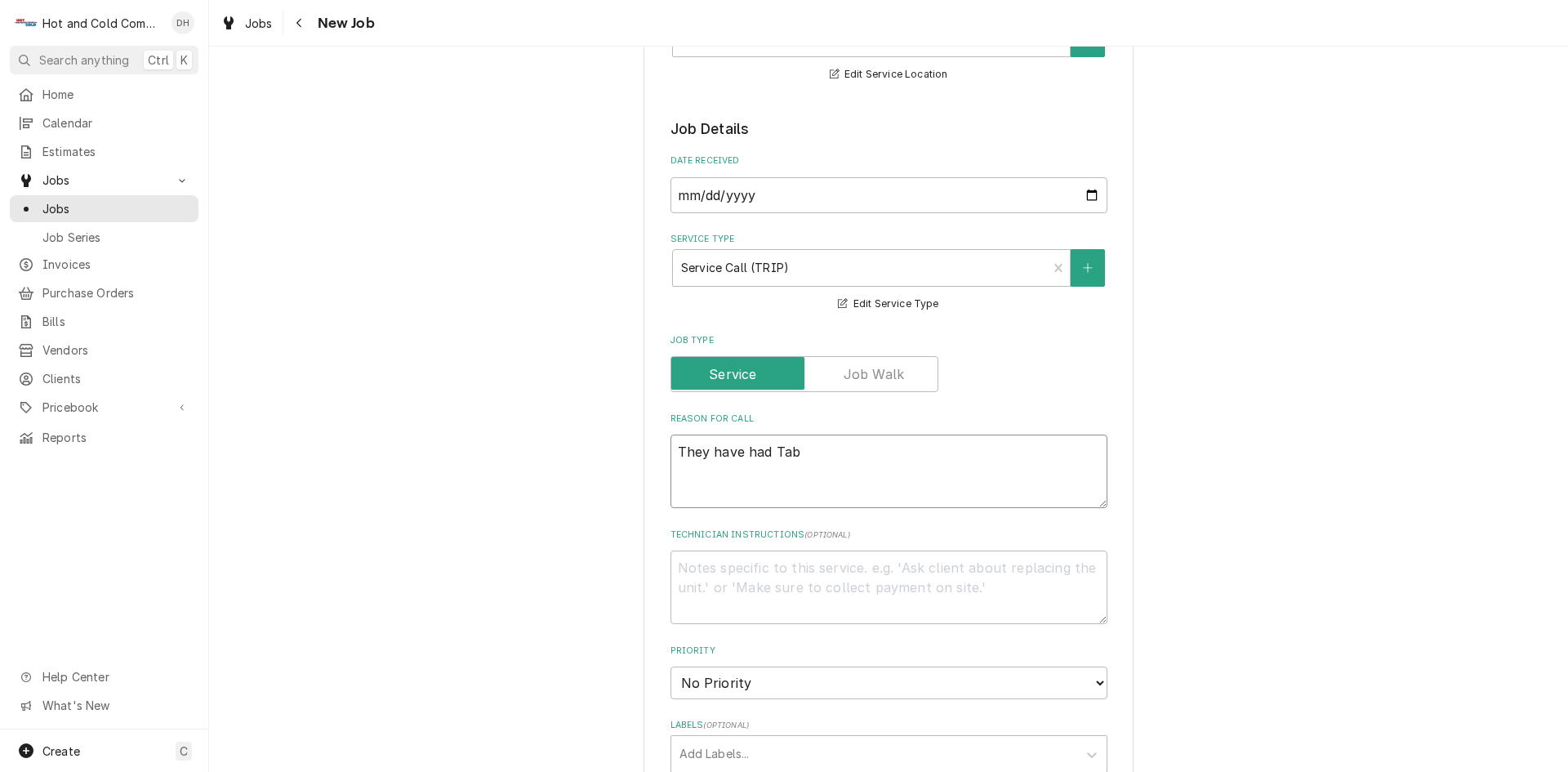
type textarea "x"
type textarea "They have had Ta"
type textarea "x"
type textarea "They have had T"
type textarea "x"
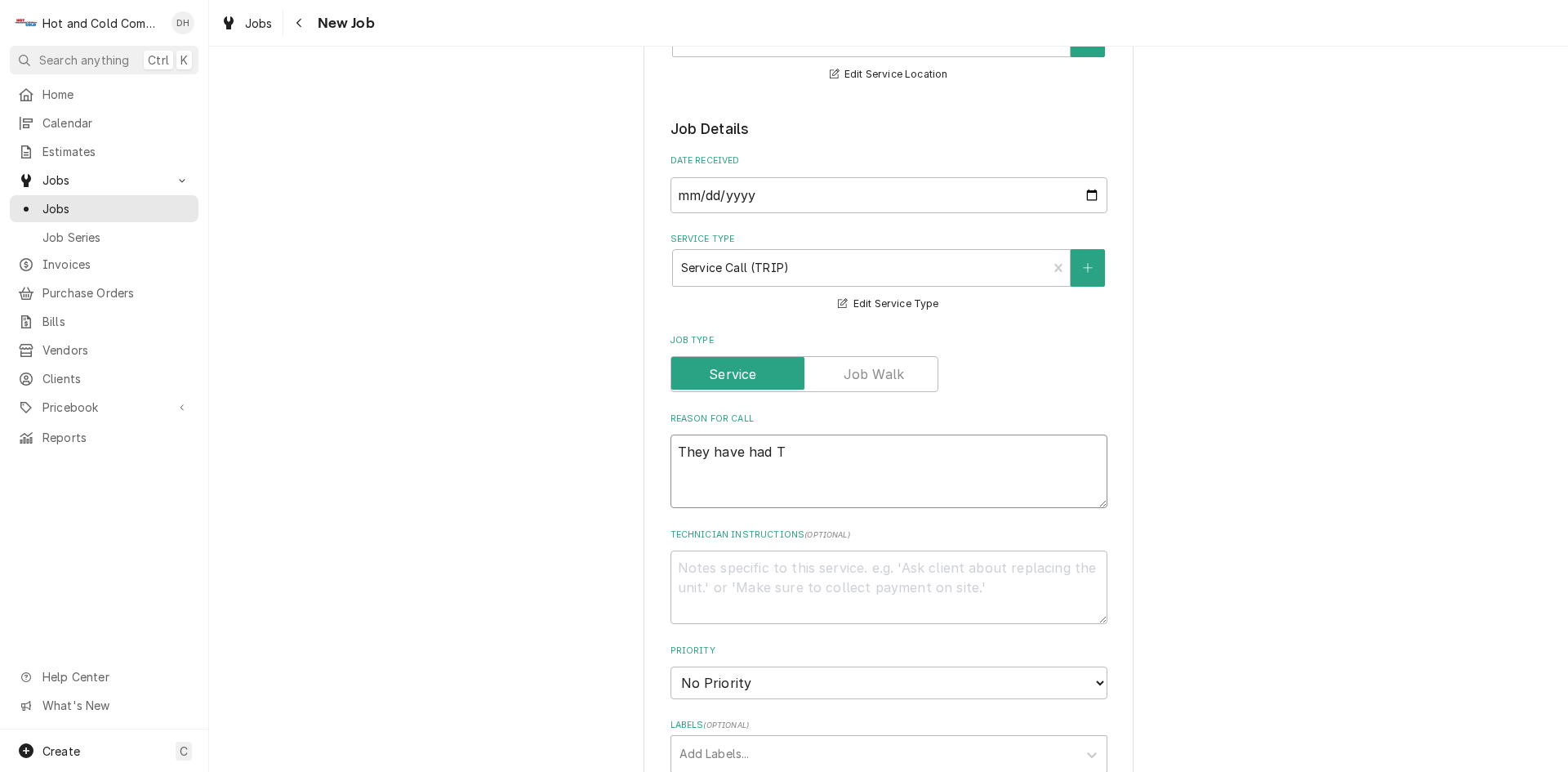
type textarea "They have had"
type textarea "x"
type textarea "They have had"
type textarea "x"
type textarea "They have ha"
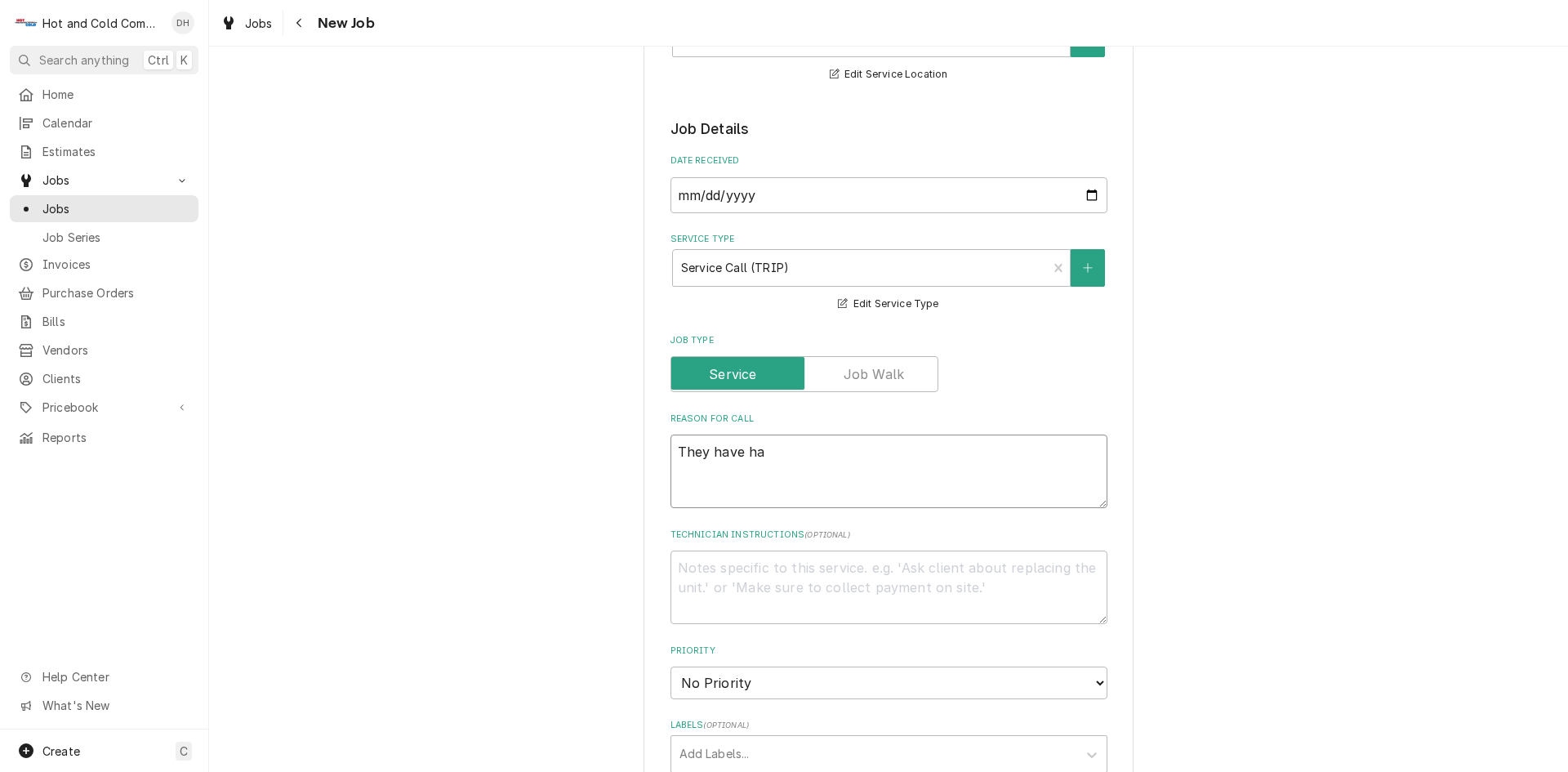
type textarea "x"
type textarea "They have h"
type textarea "x"
type textarea "They have"
type textarea "x"
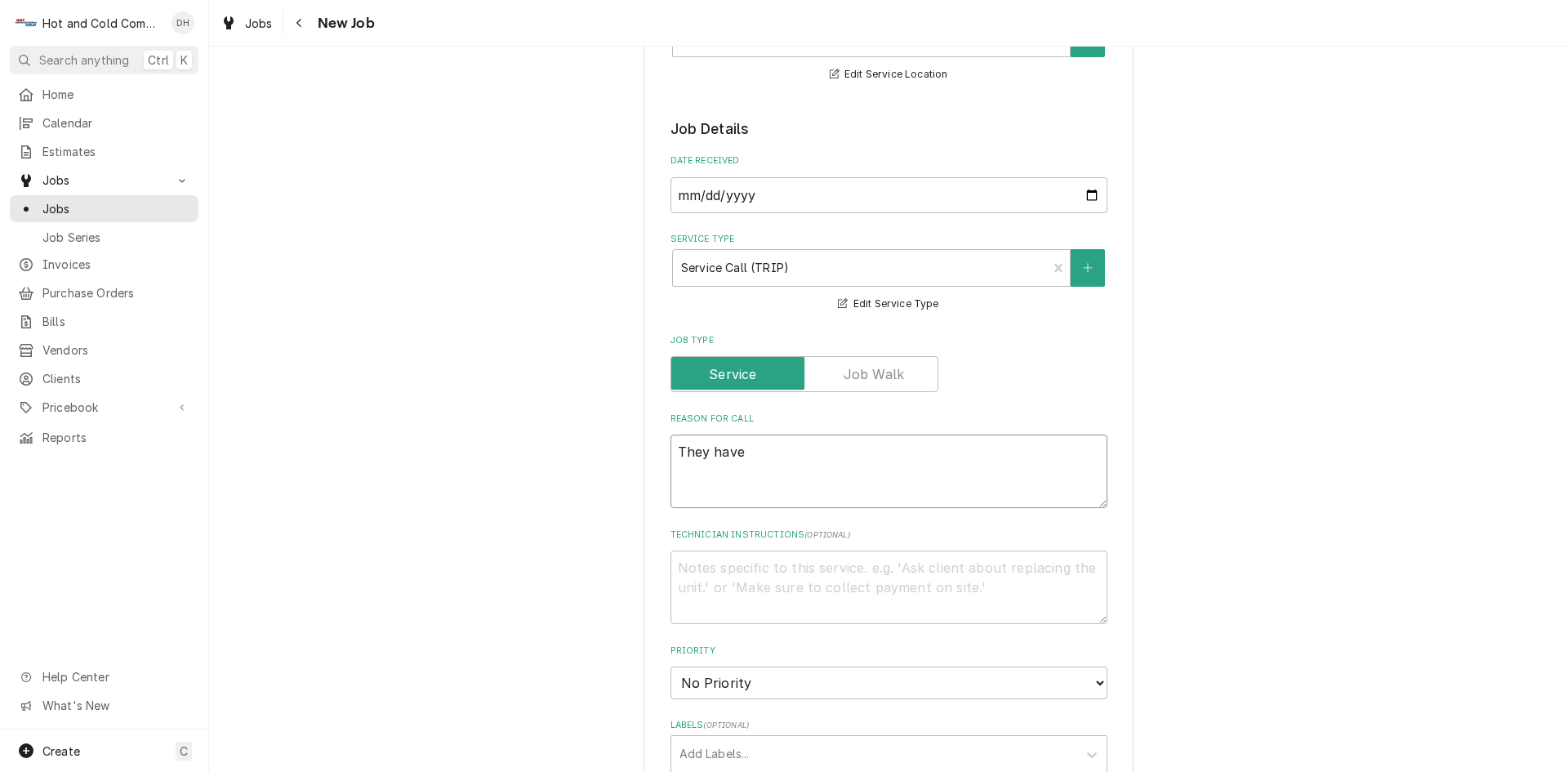
type textarea "They have"
type textarea "x"
type textarea "They hav"
type textarea "x"
type textarea "They ha"
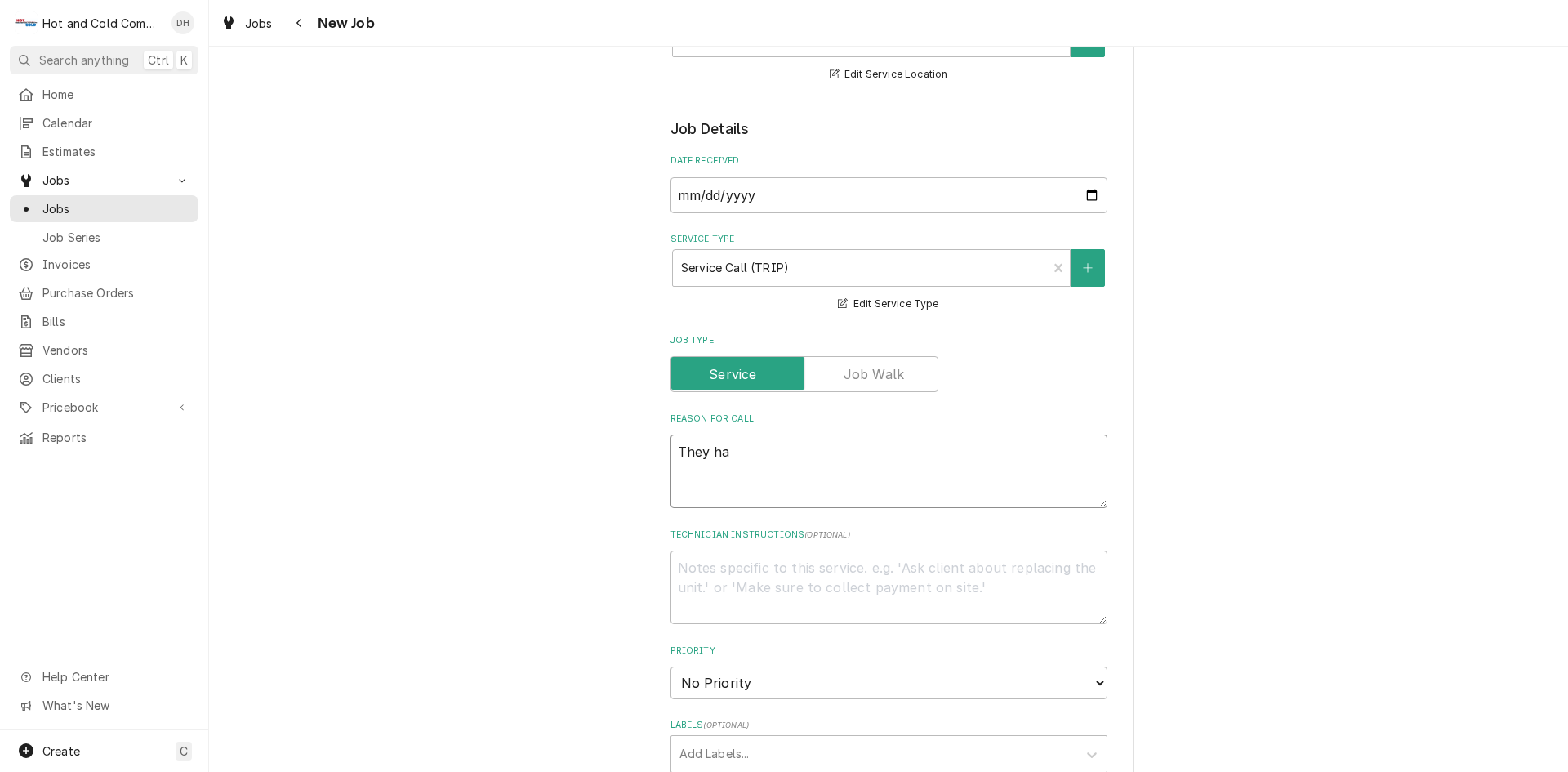
type textarea "x"
type textarea "They h"
type textarea "x"
type textarea "They"
type textarea "x"
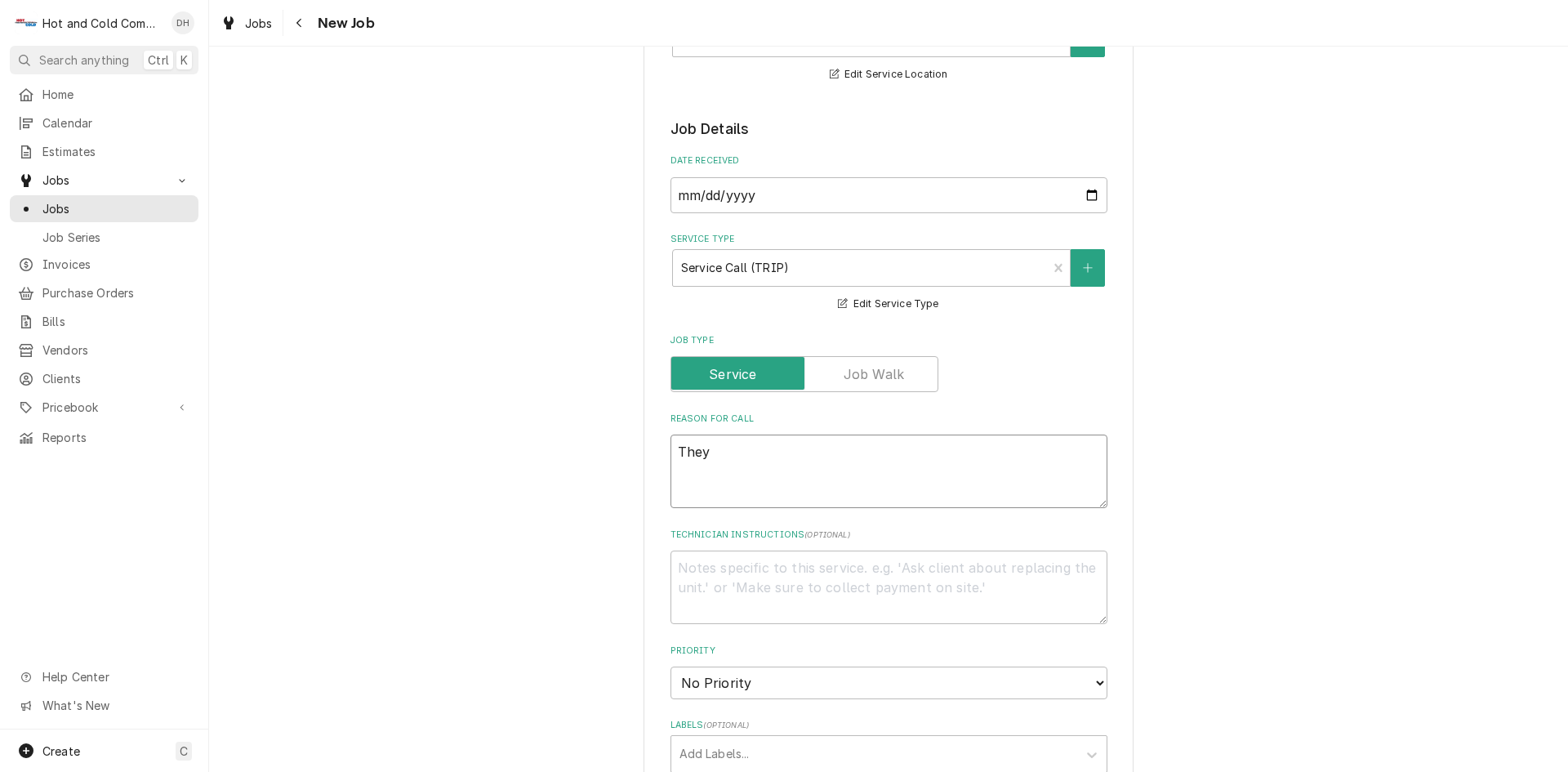
type textarea "They"
type textarea "x"
type textarea "The"
type textarea "x"
type textarea "Th"
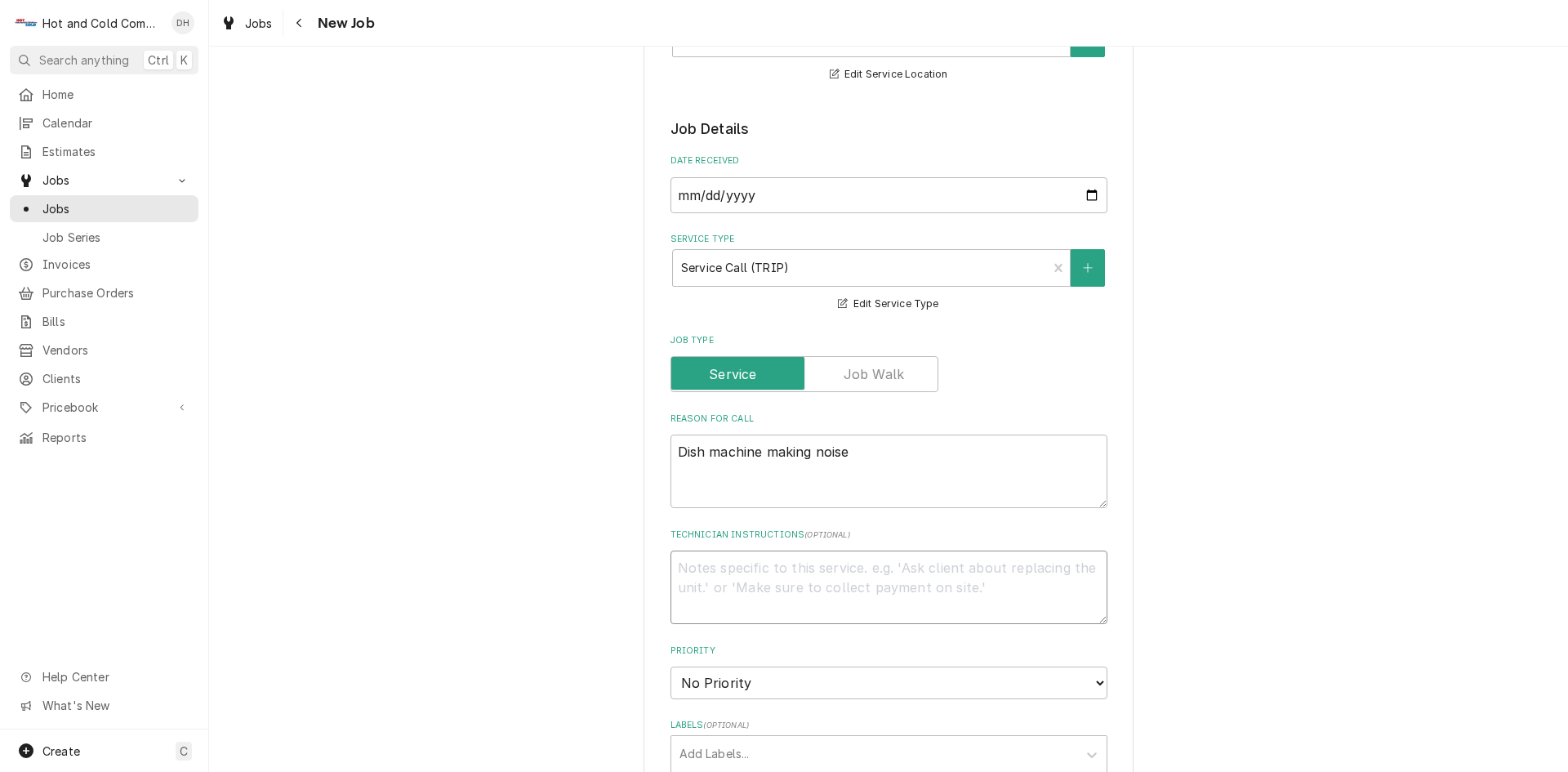
click at [813, 563] on textarea "Technician Instructions ( optional )" at bounding box center [889, 587] width 437 height 74
click at [848, 590] on textarea "They have had Tabraco out said it was just machine ask if we could send David o…" at bounding box center [889, 587] width 437 height 74
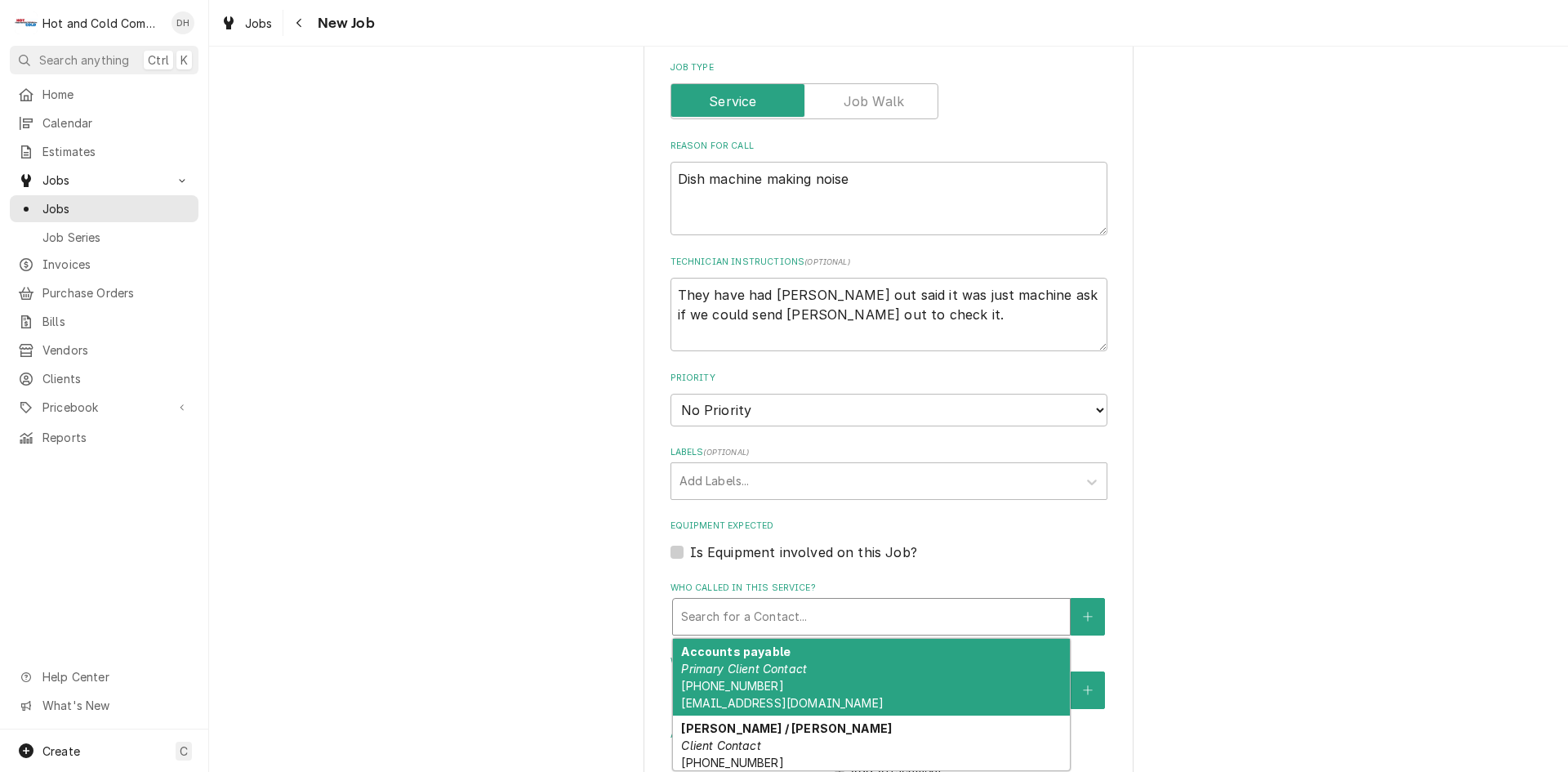
click at [838, 611] on div "Who called in this service?" at bounding box center [871, 617] width 381 height 29
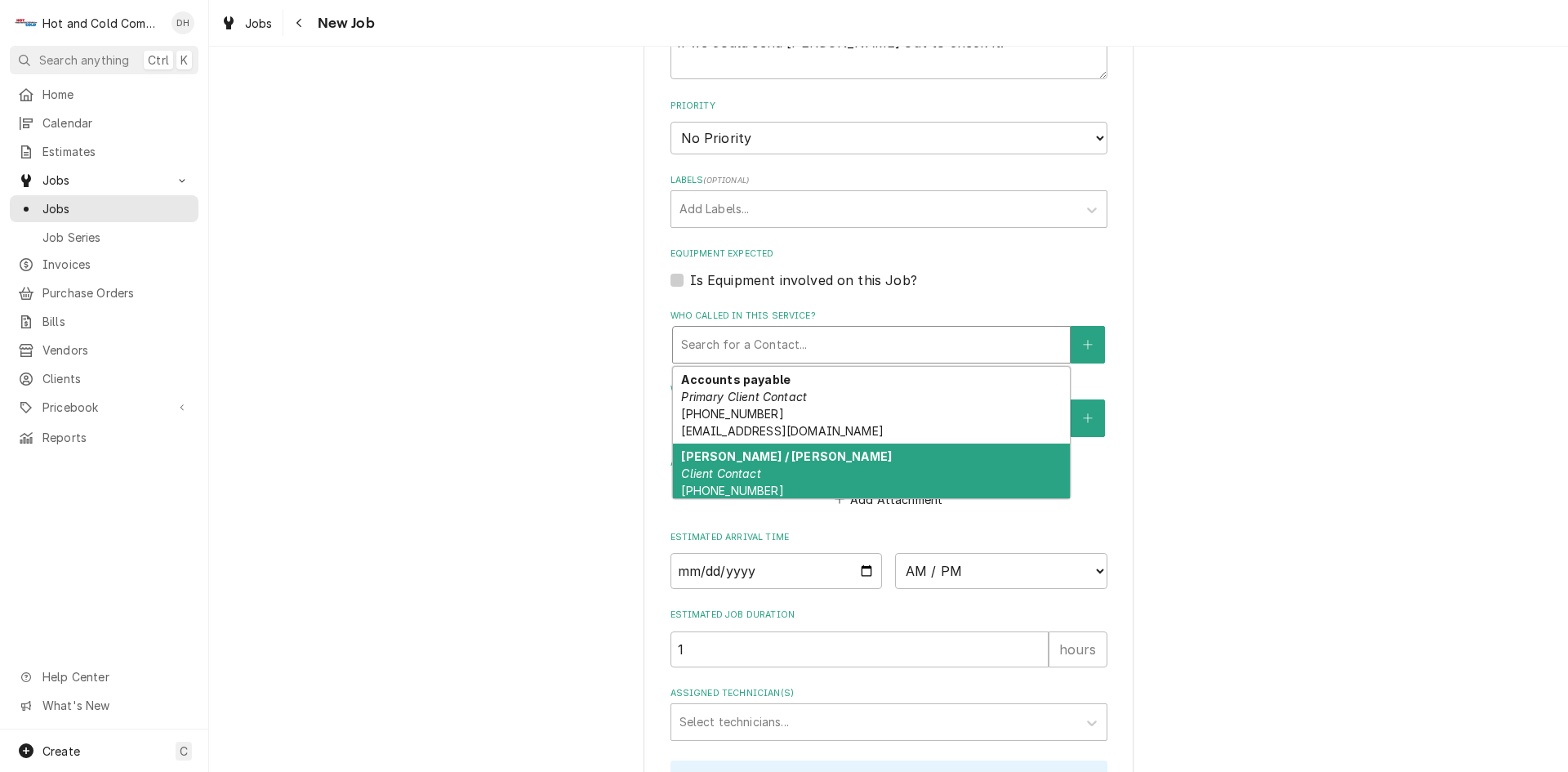
click at [780, 477] on div "Christina / Ellsworth Client Contact (678) 305-2887" at bounding box center [871, 473] width 397 height 60
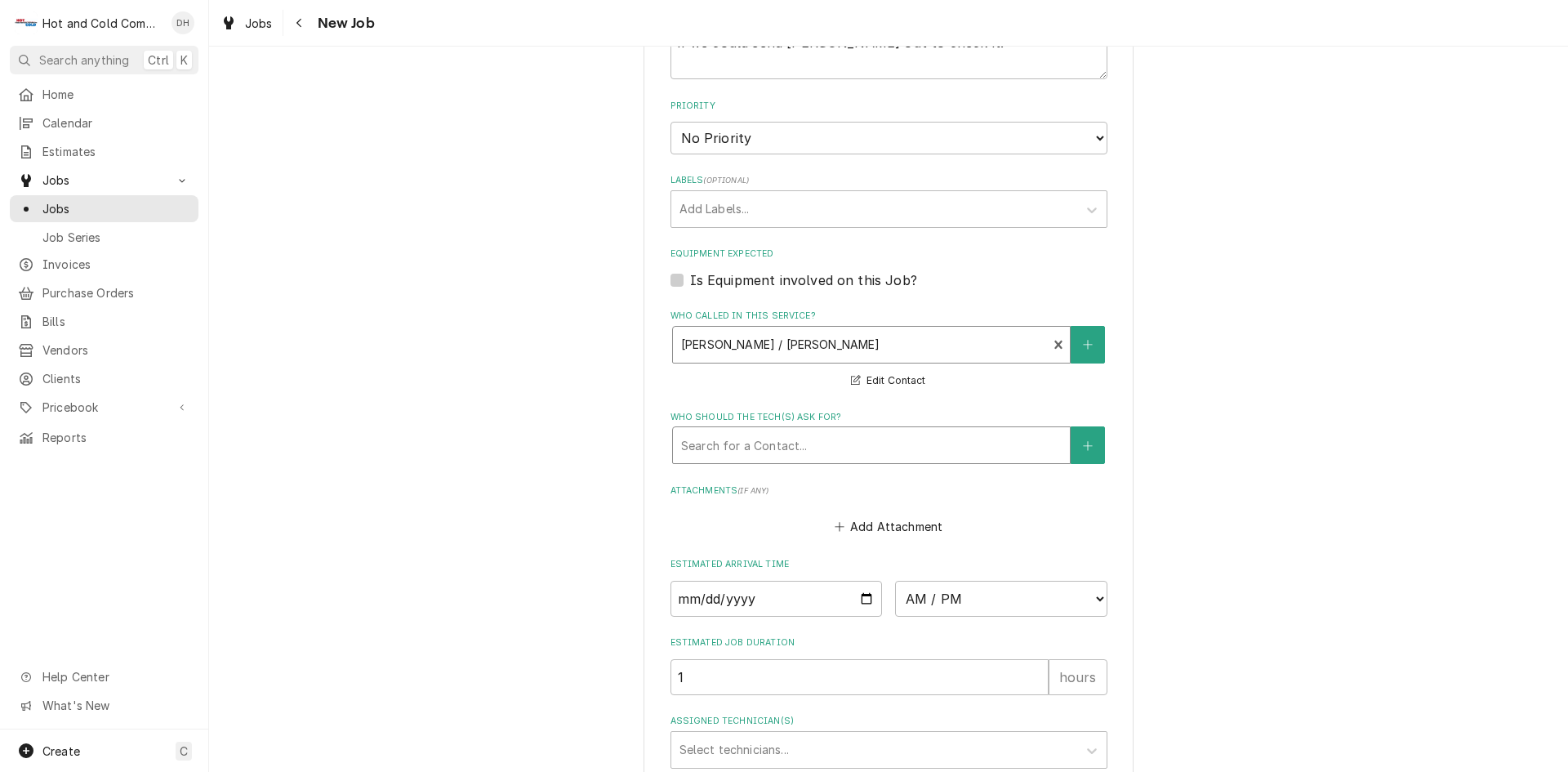
click at [810, 449] on div "Who should the tech(s) ask for?" at bounding box center [871, 445] width 381 height 29
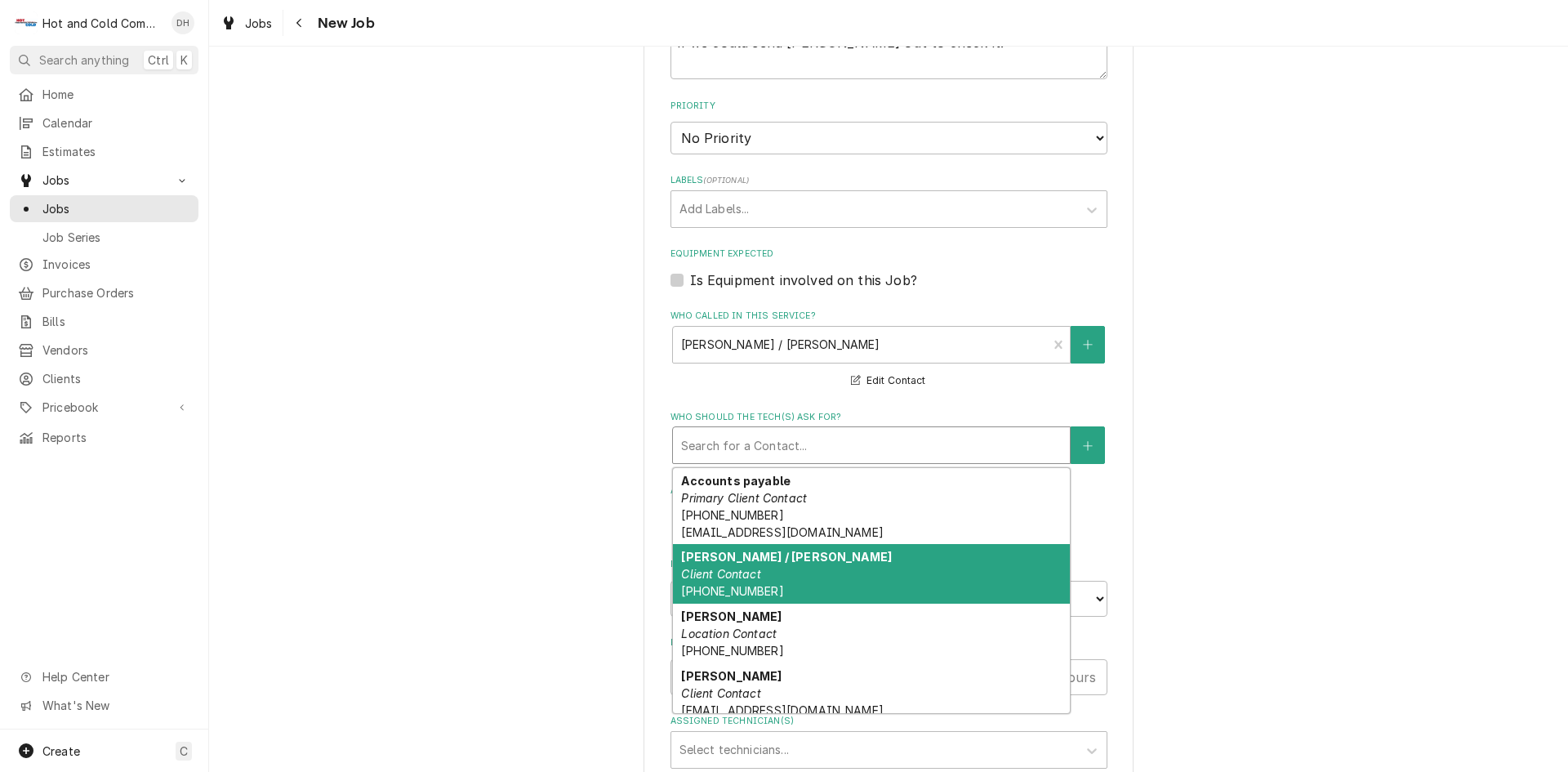
drag, startPoint x: 729, startPoint y: 573, endPoint x: 942, endPoint y: 518, distance: 220.0
click at [731, 573] on em "Client Contact" at bounding box center [720, 573] width 79 height 14
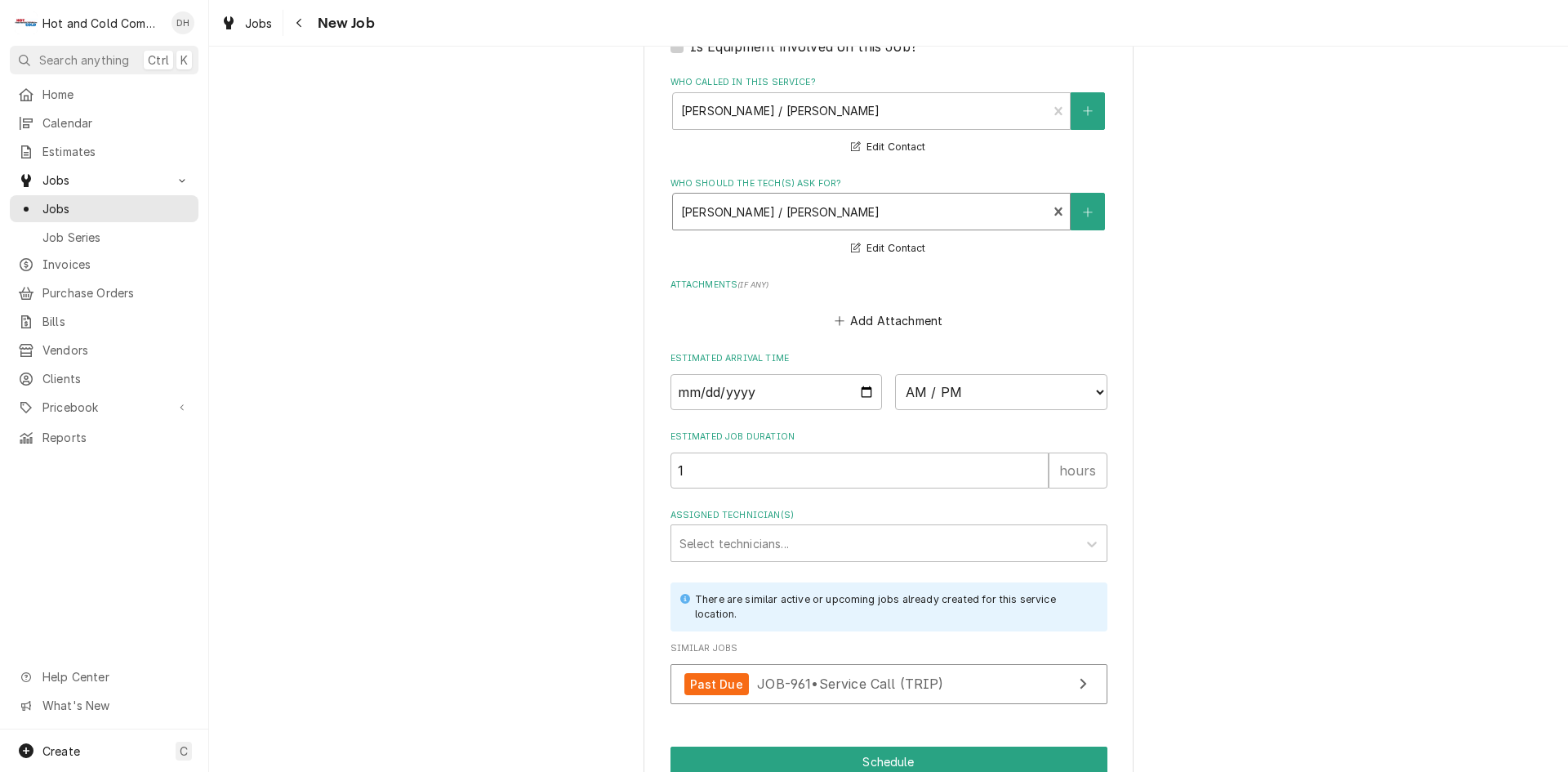
scroll to position [1089, 0]
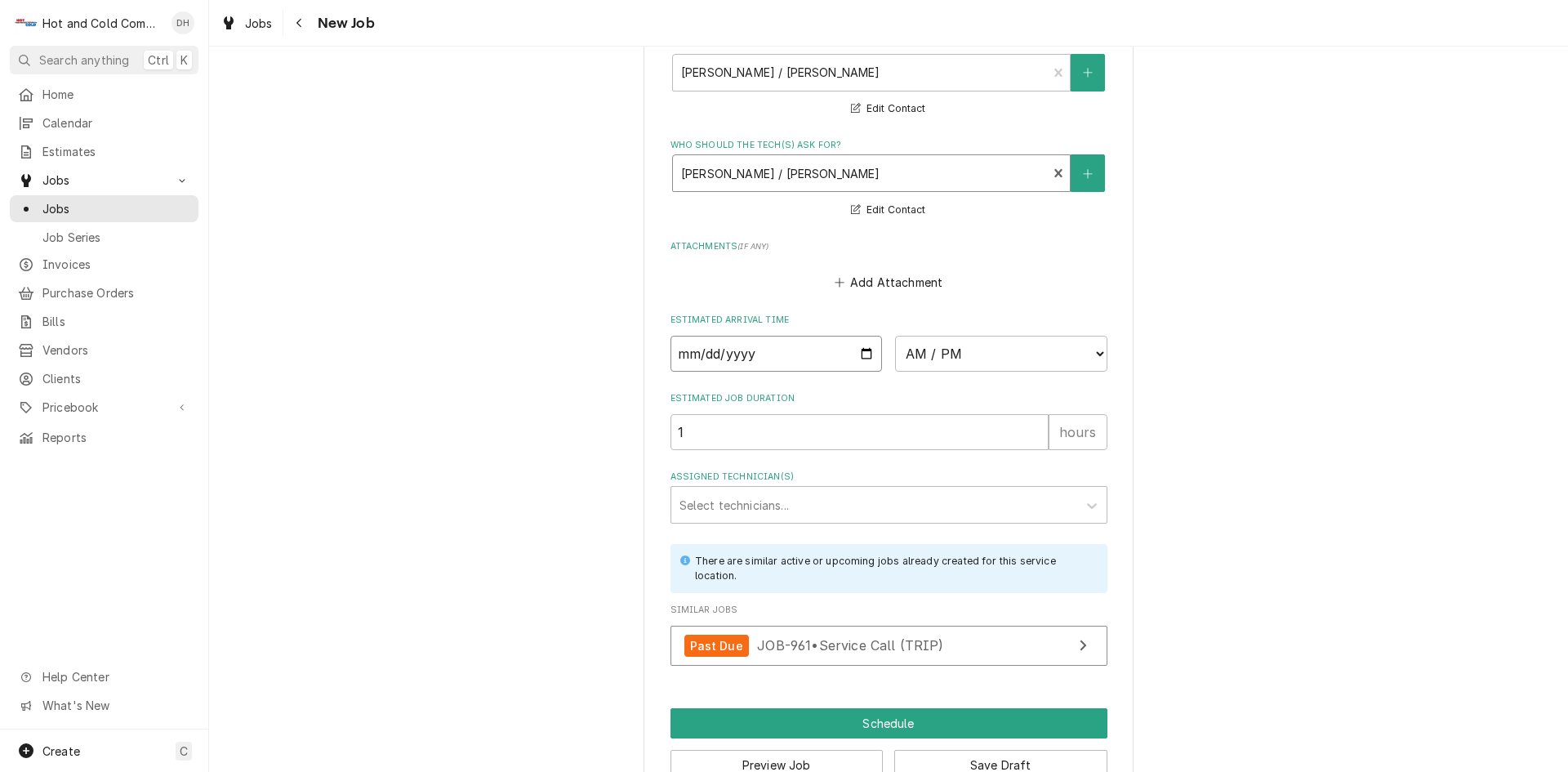
click at [861, 352] on input "Date" at bounding box center [777, 354] width 213 height 36
click at [1092, 352] on select "AM / PM 6:00 AM 6:15 AM 6:30 AM 6:45 AM 7:00 AM 7:15 AM 7:30 AM 7:45 AM 8:00 AM…" at bounding box center [1001, 354] width 213 height 36
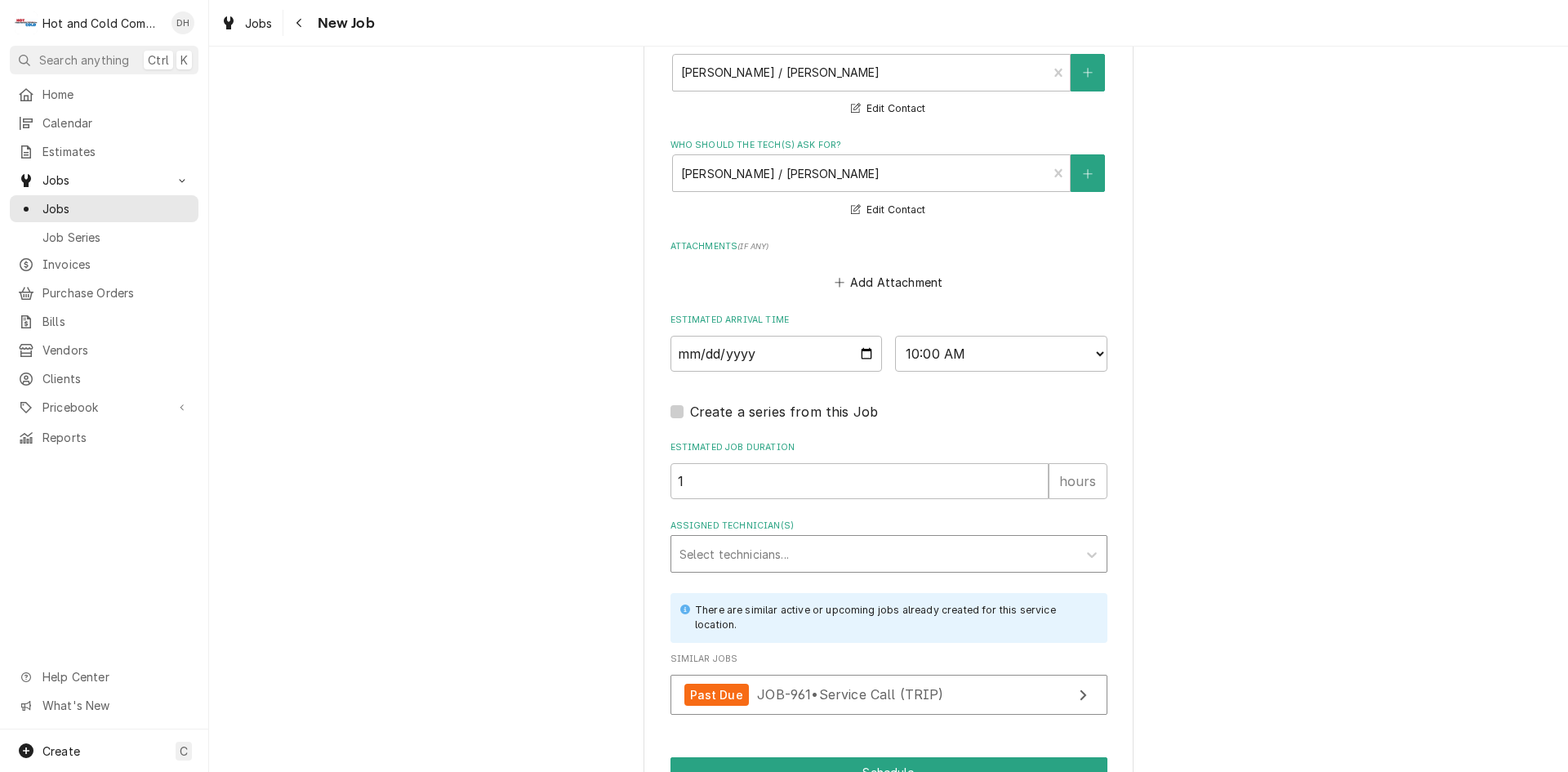
click at [846, 545] on div "Assigned Technician(s)" at bounding box center [874, 554] width 390 height 29
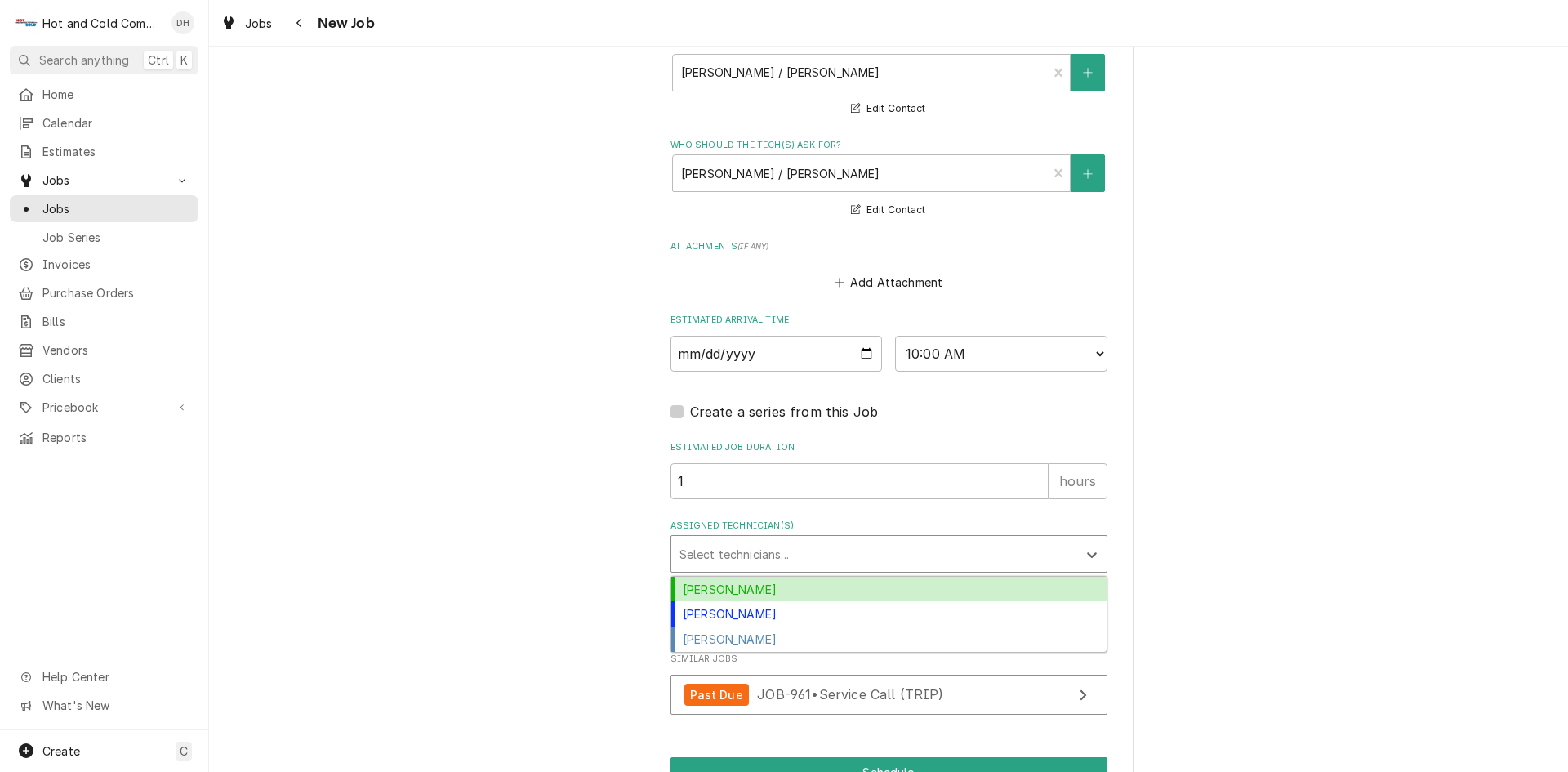
click at [754, 587] on div "[PERSON_NAME]" at bounding box center [889, 589] width 435 height 25
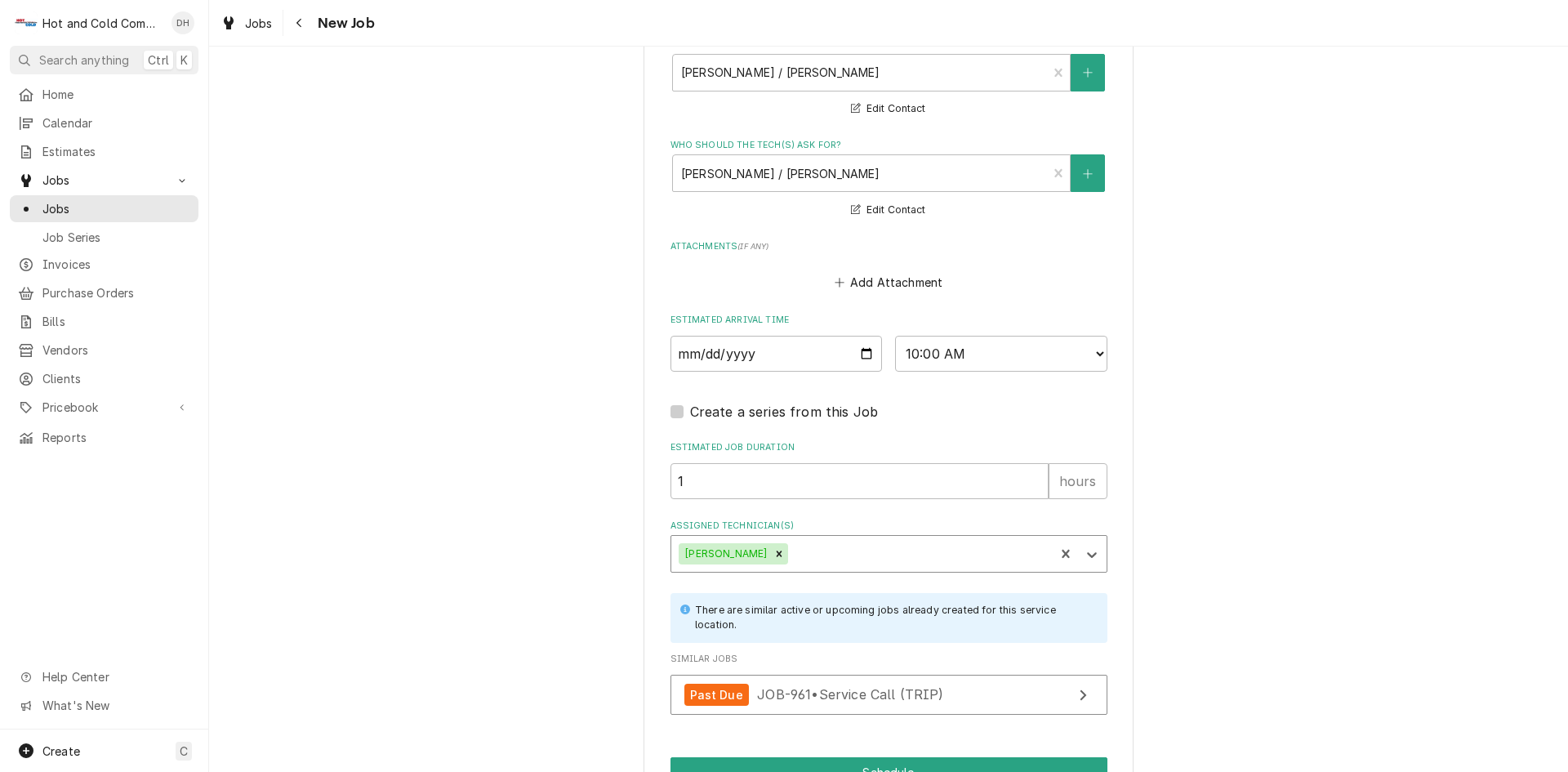
click at [858, 547] on div "Assigned Technician(s)" at bounding box center [919, 554] width 255 height 29
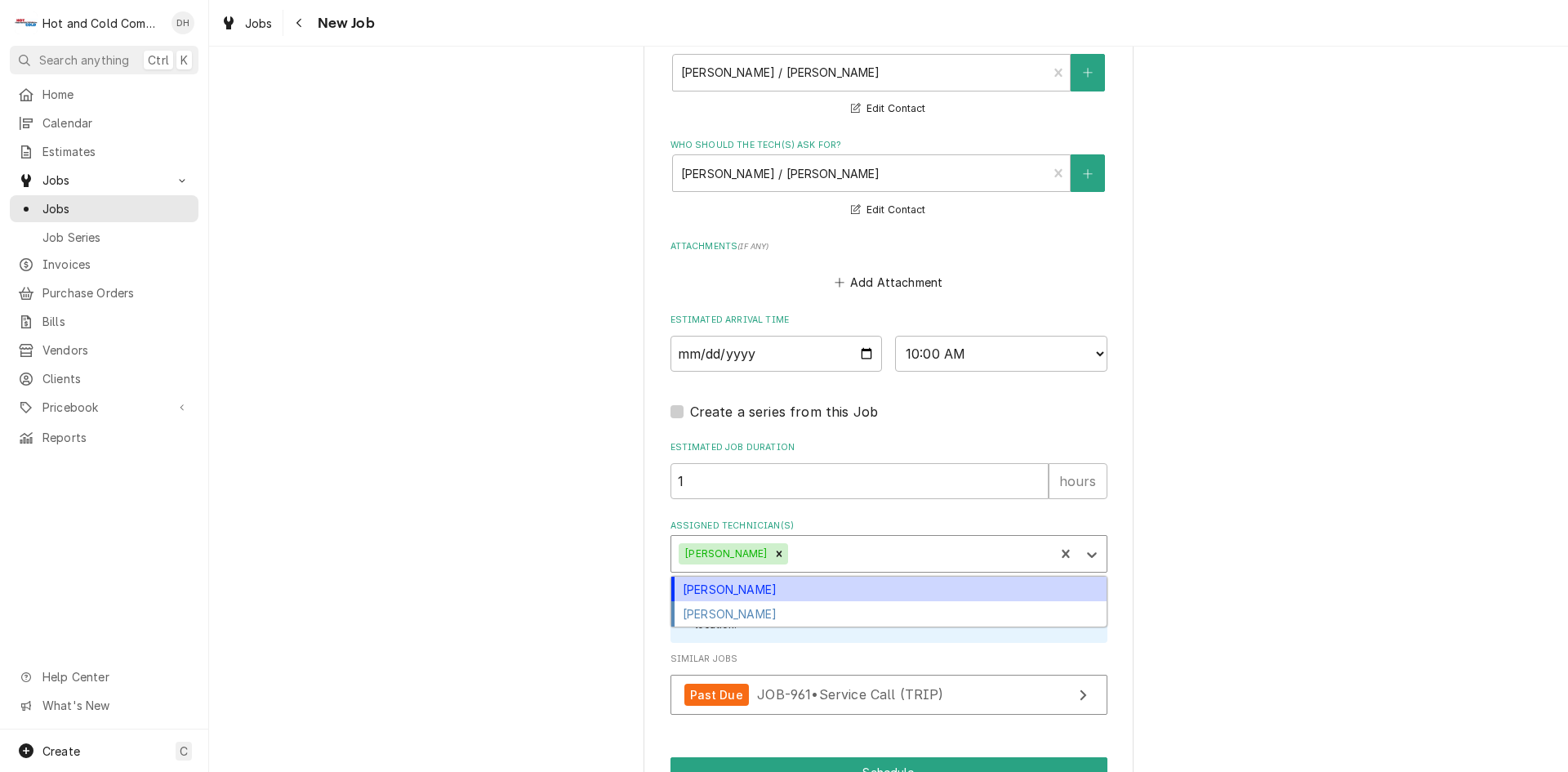
click at [800, 594] on div "[PERSON_NAME]" at bounding box center [889, 589] width 435 height 25
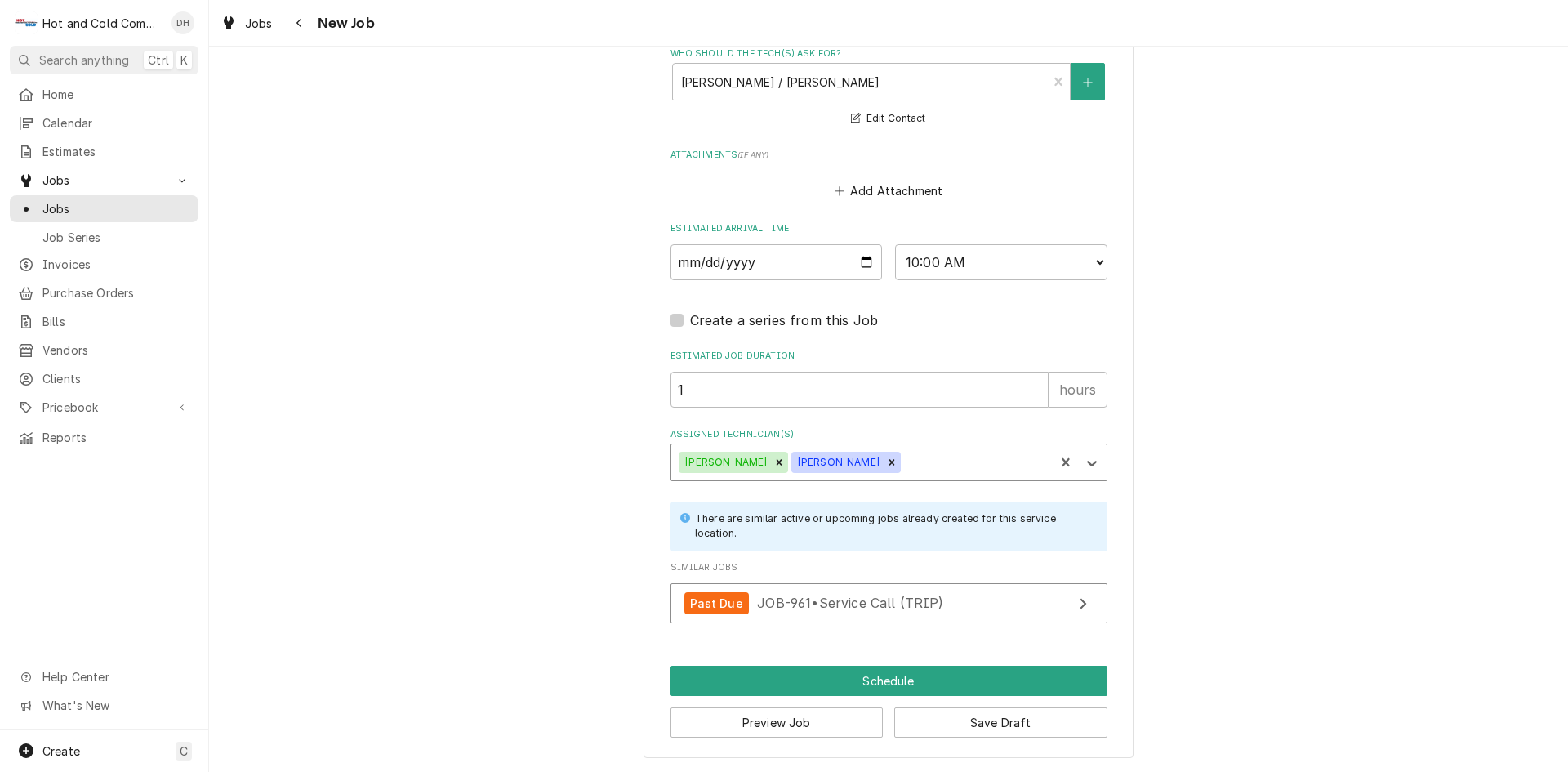
scroll to position [1182, 0]
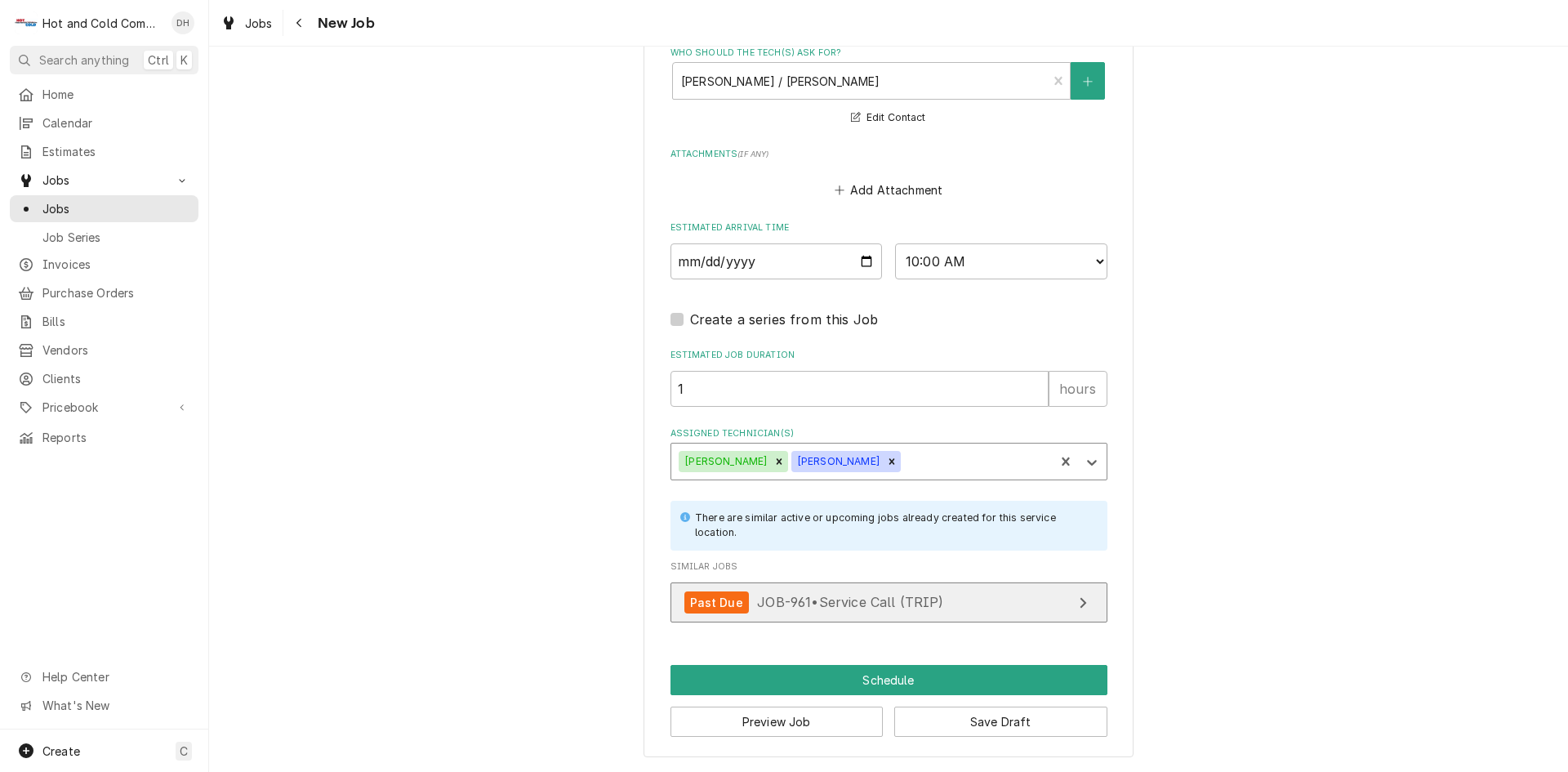
click at [872, 599] on span "JOB-961 • Service Call (TRIP)" at bounding box center [850, 602] width 186 height 16
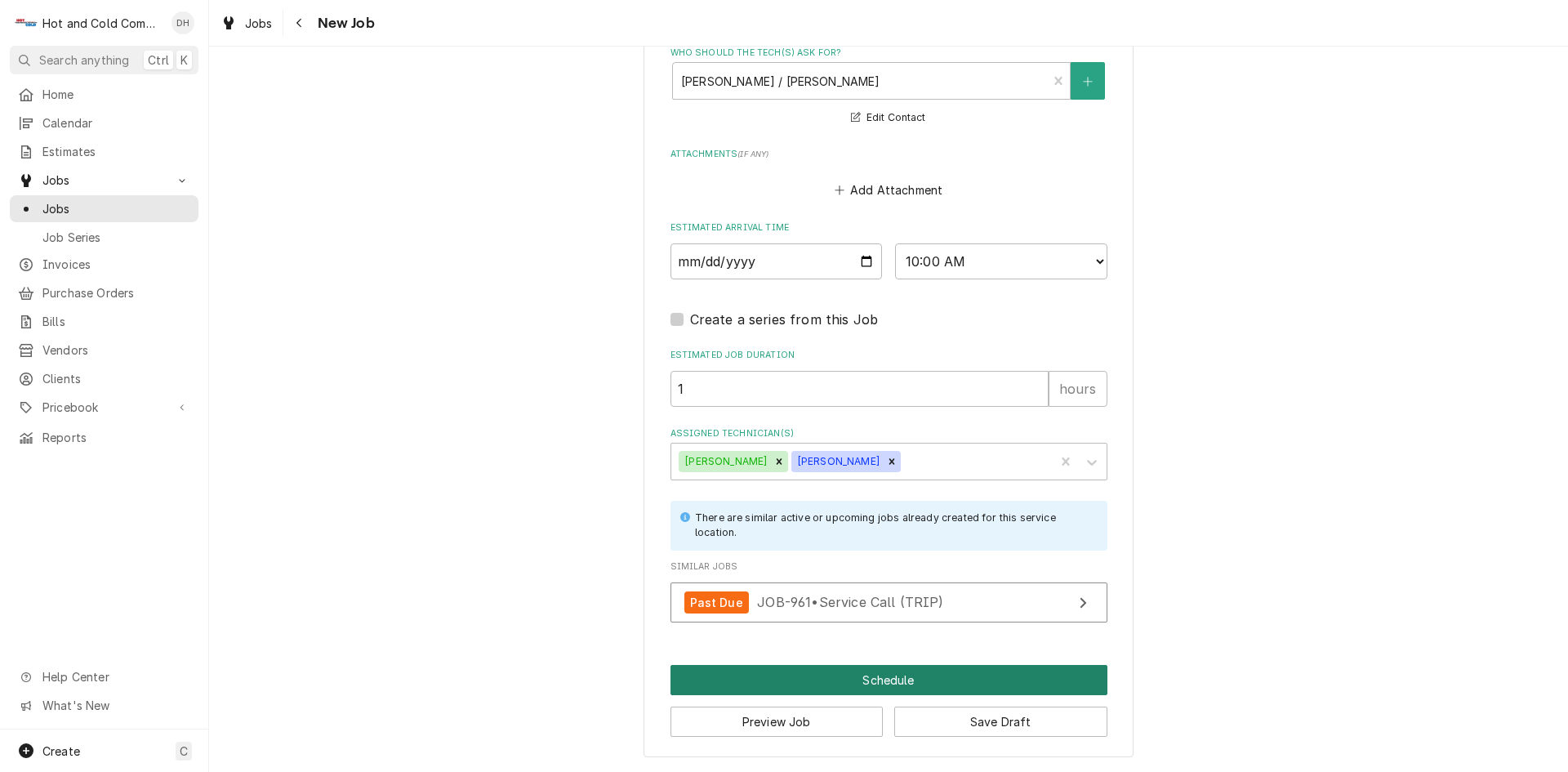
drag, startPoint x: 880, startPoint y: 681, endPoint x: 891, endPoint y: 680, distance: 11.0
click at [882, 681] on button "Schedule" at bounding box center [889, 680] width 437 height 30
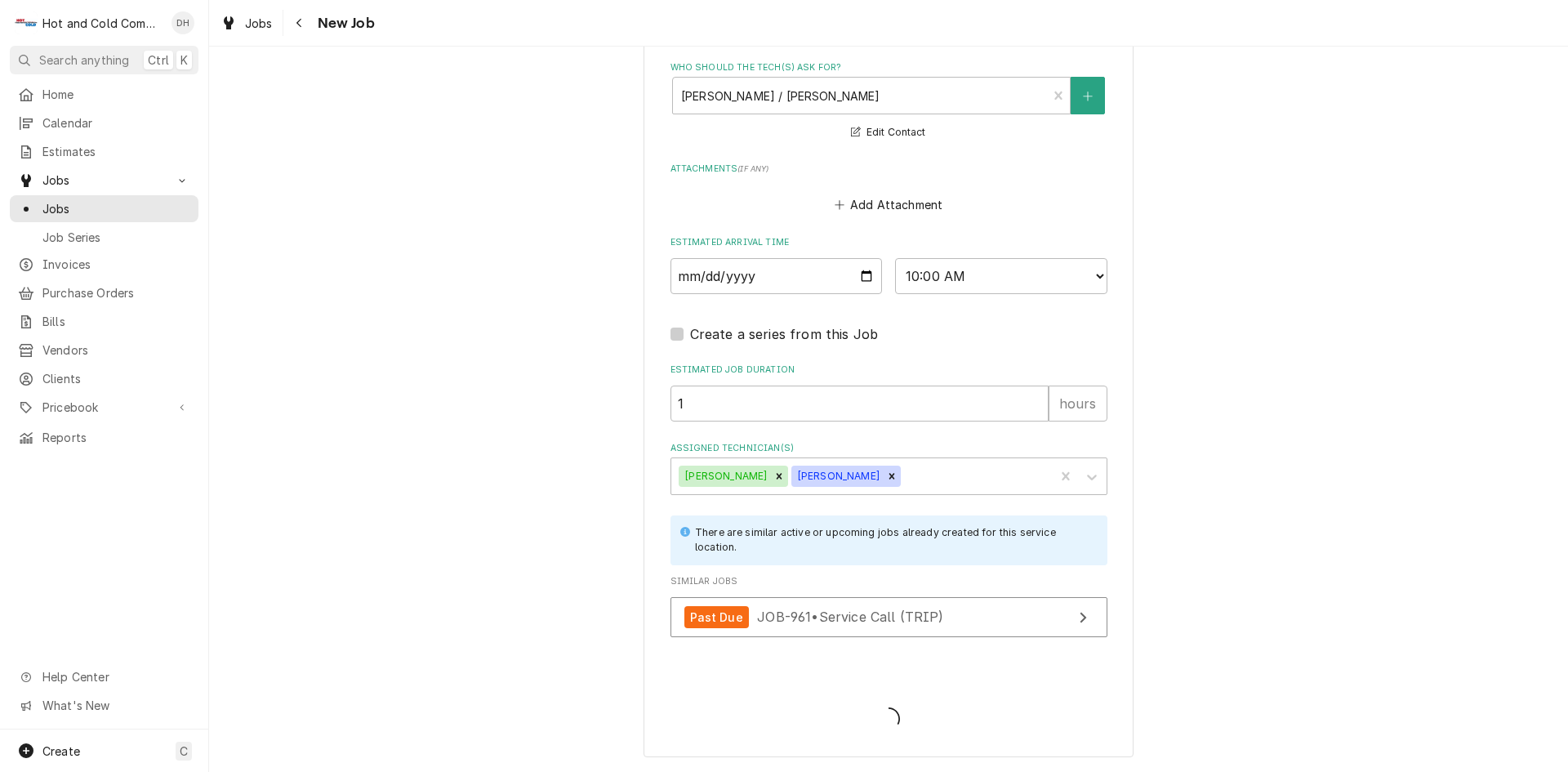
scroll to position [1167, 0]
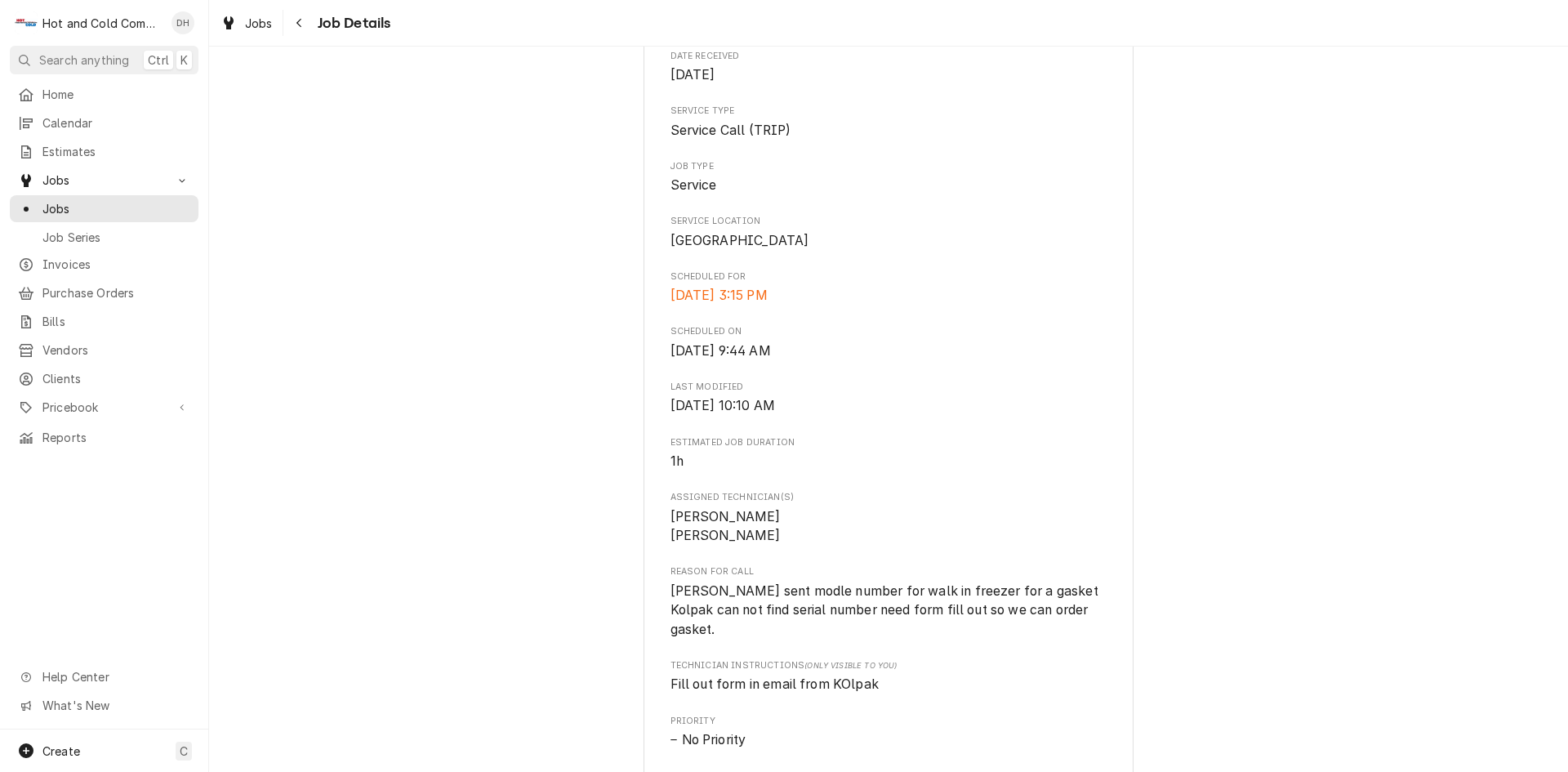
scroll to position [272, 0]
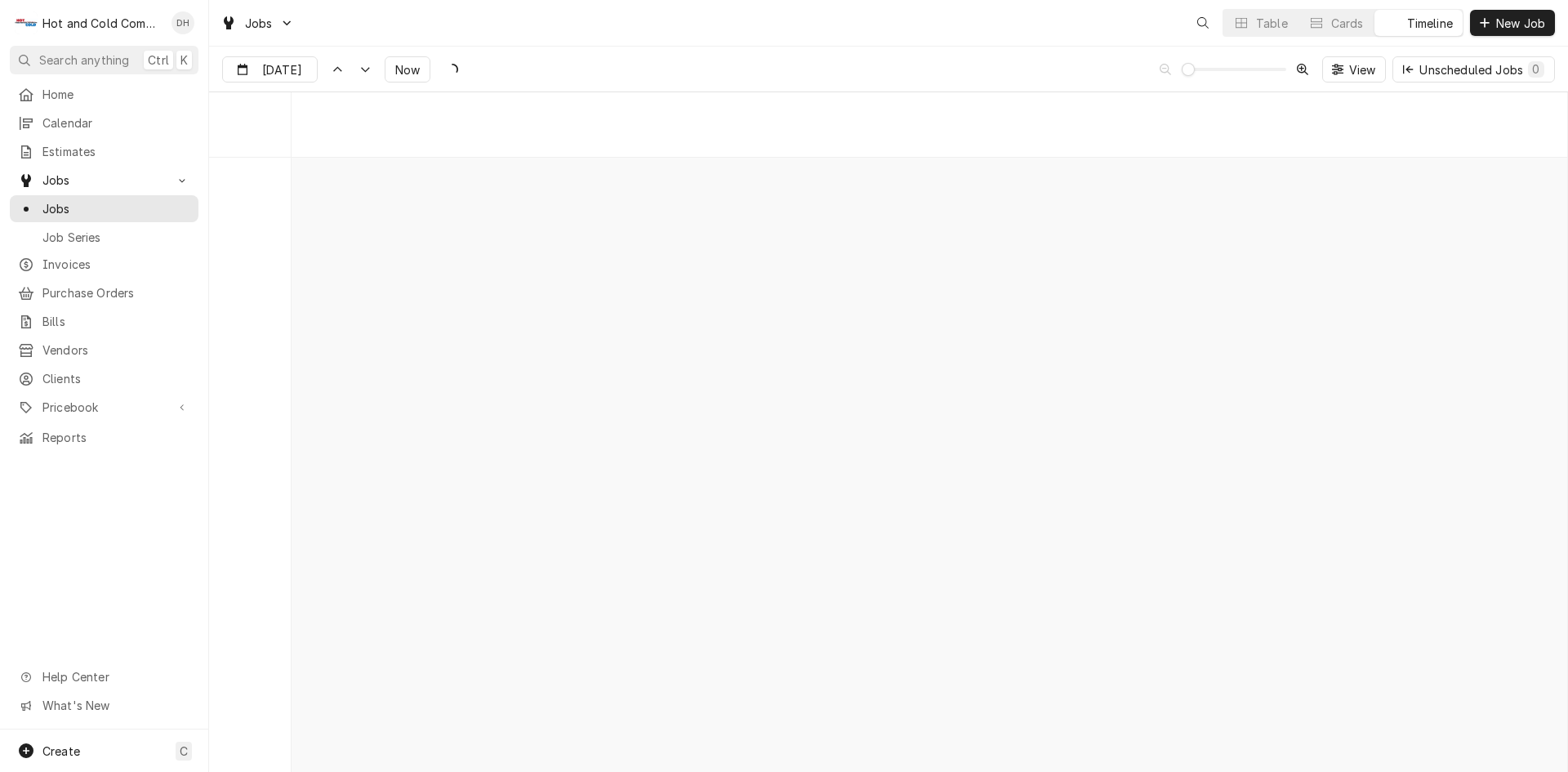
scroll to position [12799, 0]
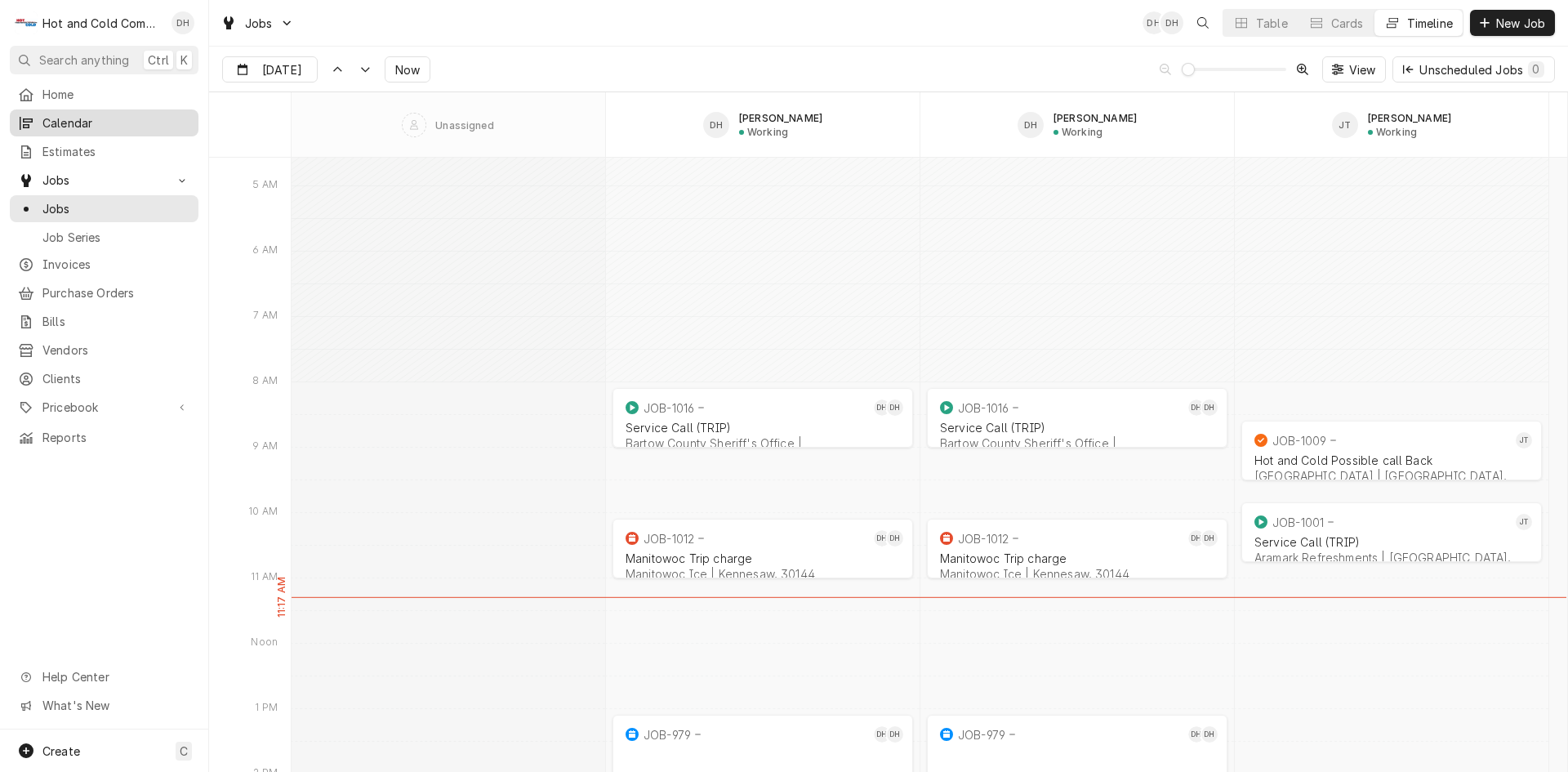
click at [61, 121] on span "Calendar" at bounding box center [116, 123] width 148 height 17
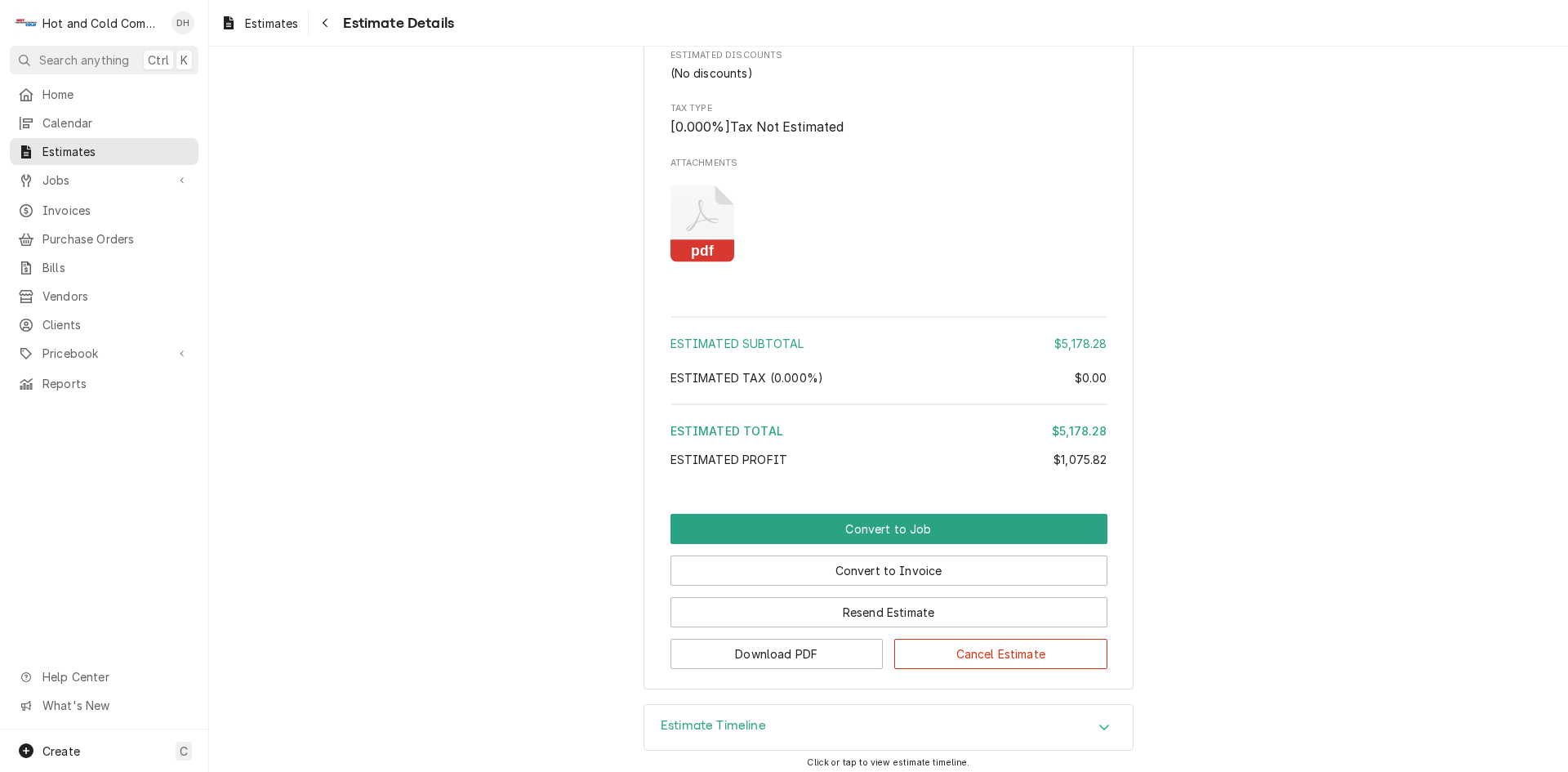
scroll to position [1935, 0]
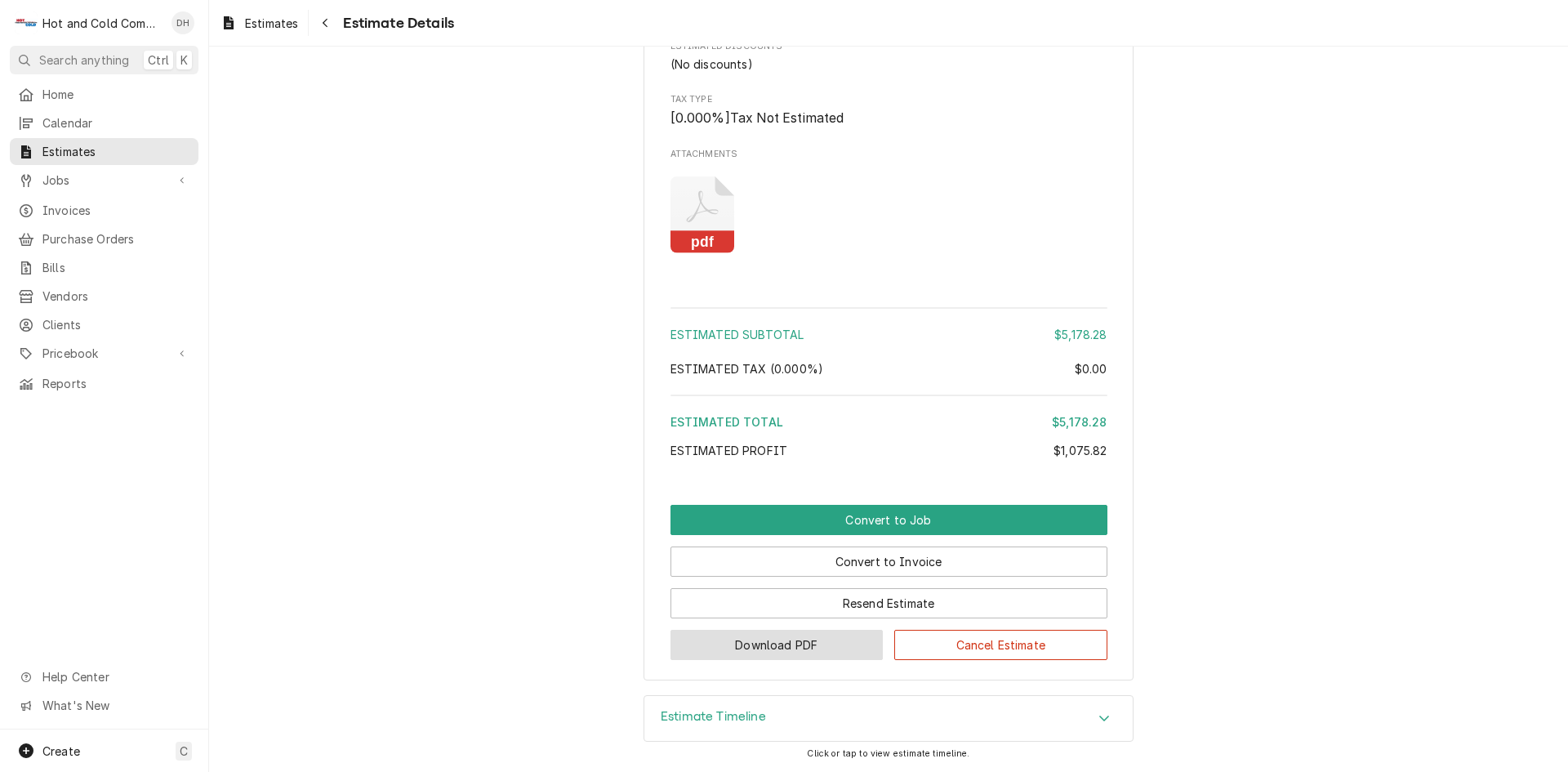
click at [751, 643] on button "Download PDF" at bounding box center [777, 644] width 213 height 30
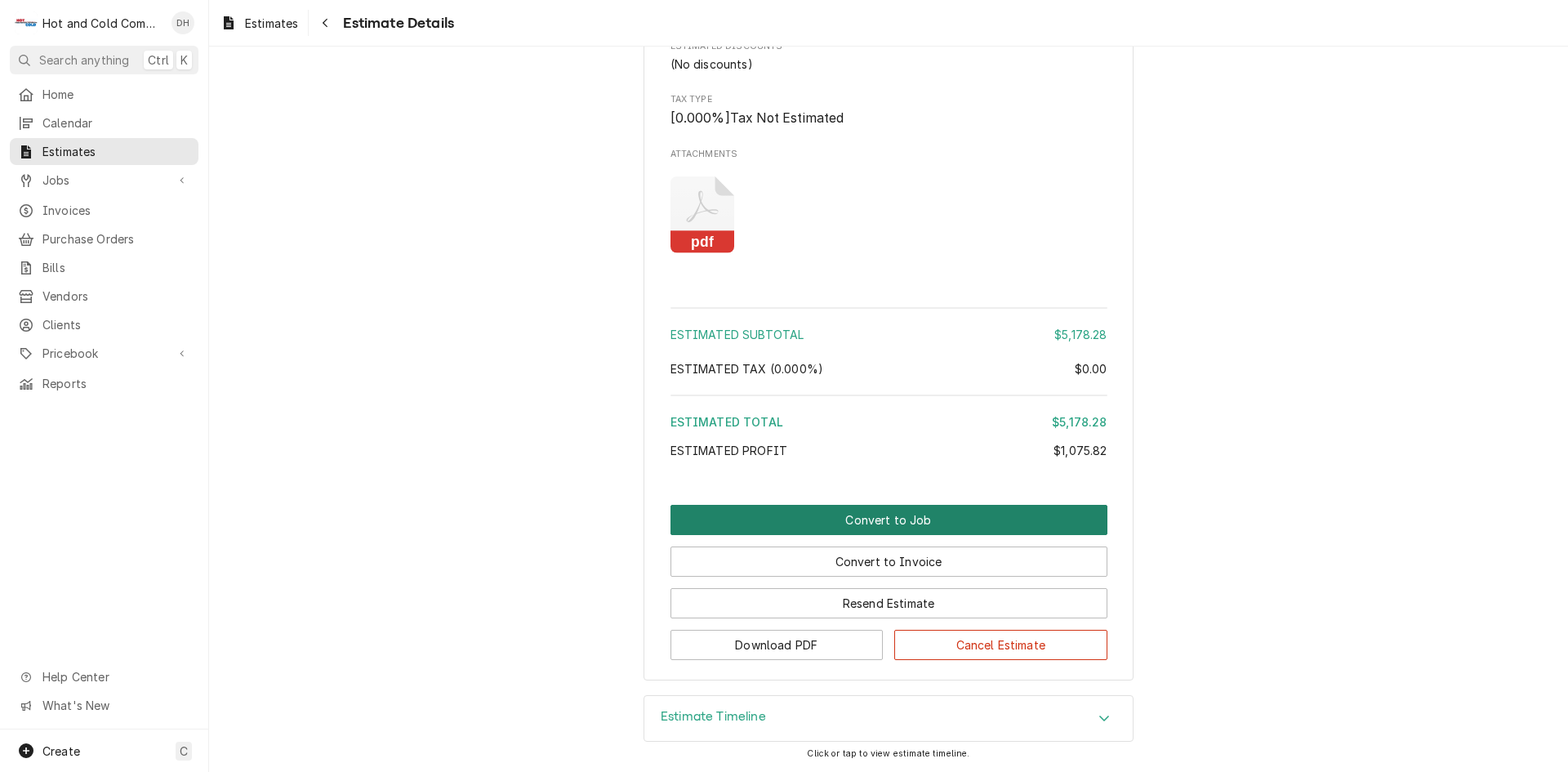
click at [848, 516] on button "Convert to Job" at bounding box center [889, 519] width 437 height 30
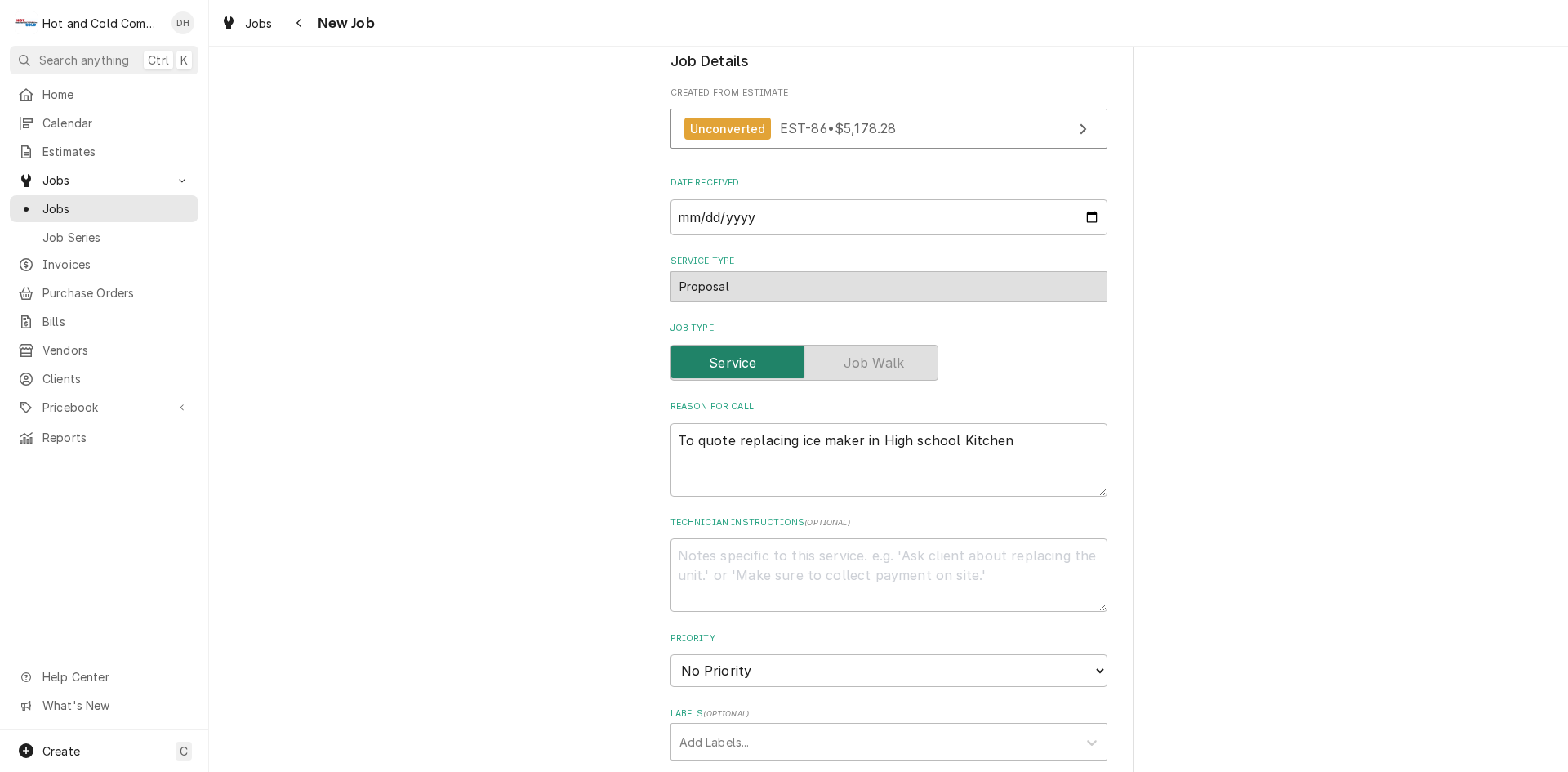
scroll to position [545, 0]
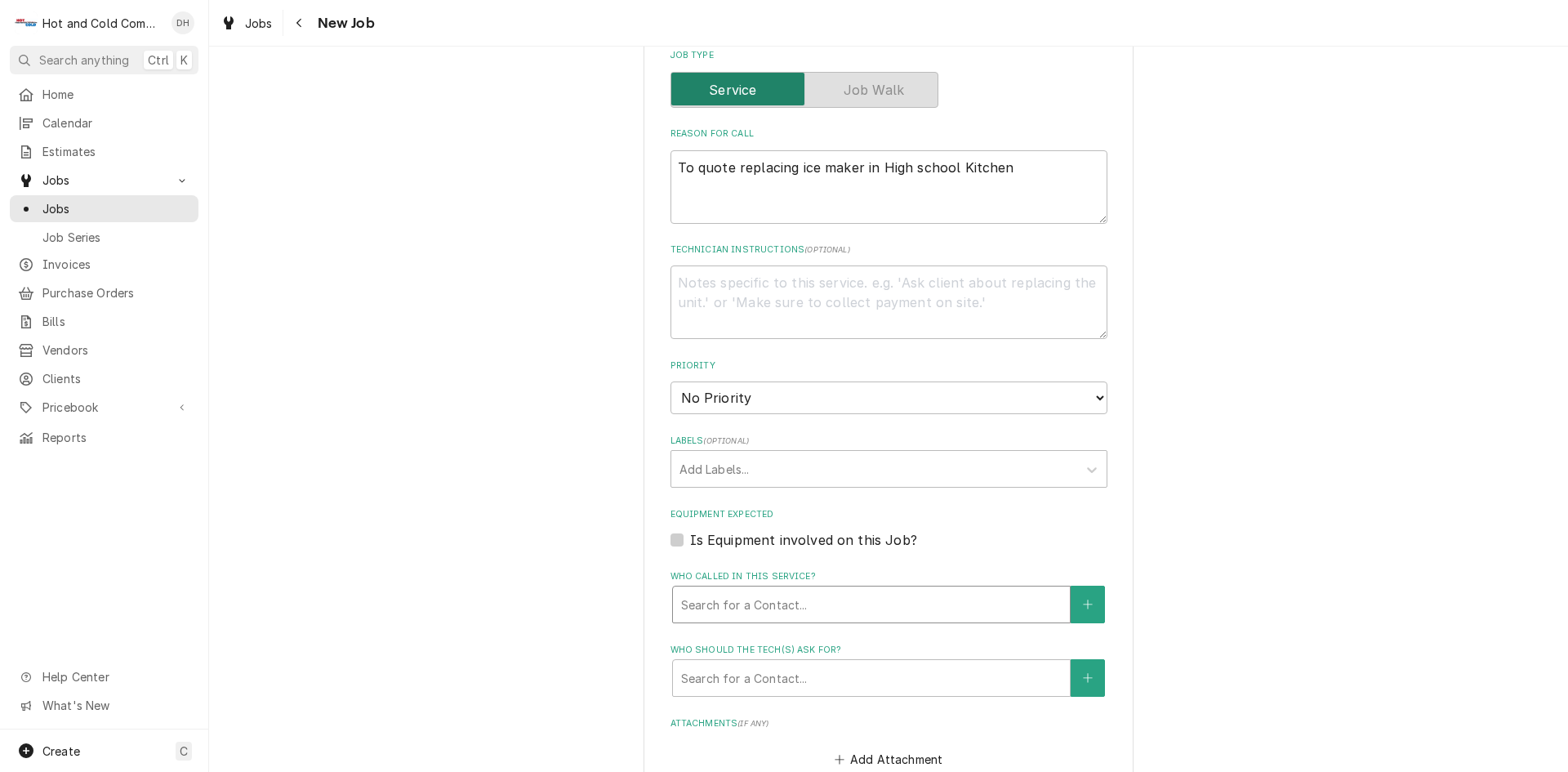
click at [853, 599] on div "Who called in this service?" at bounding box center [871, 604] width 381 height 29
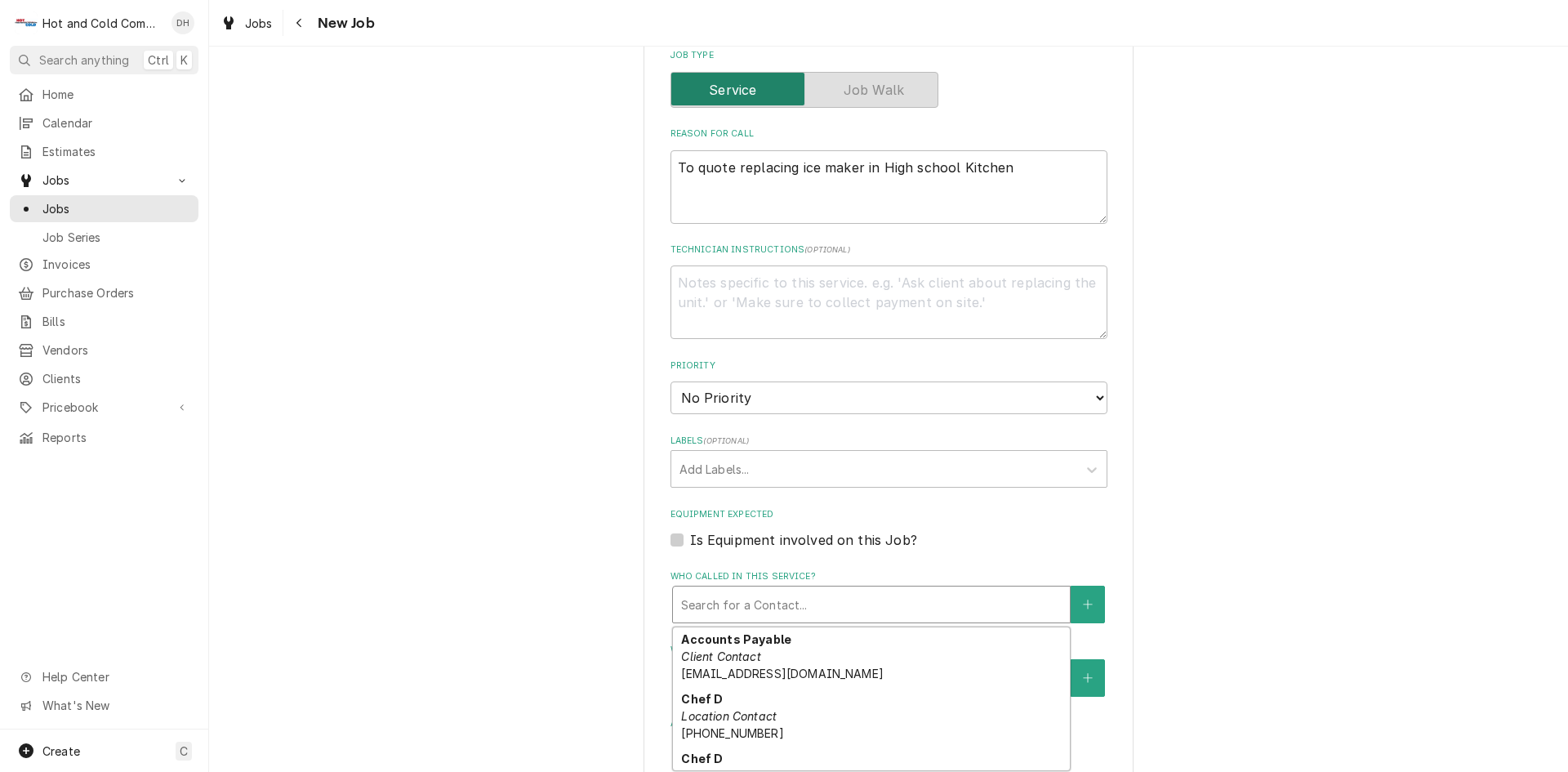
scroll to position [188, 0]
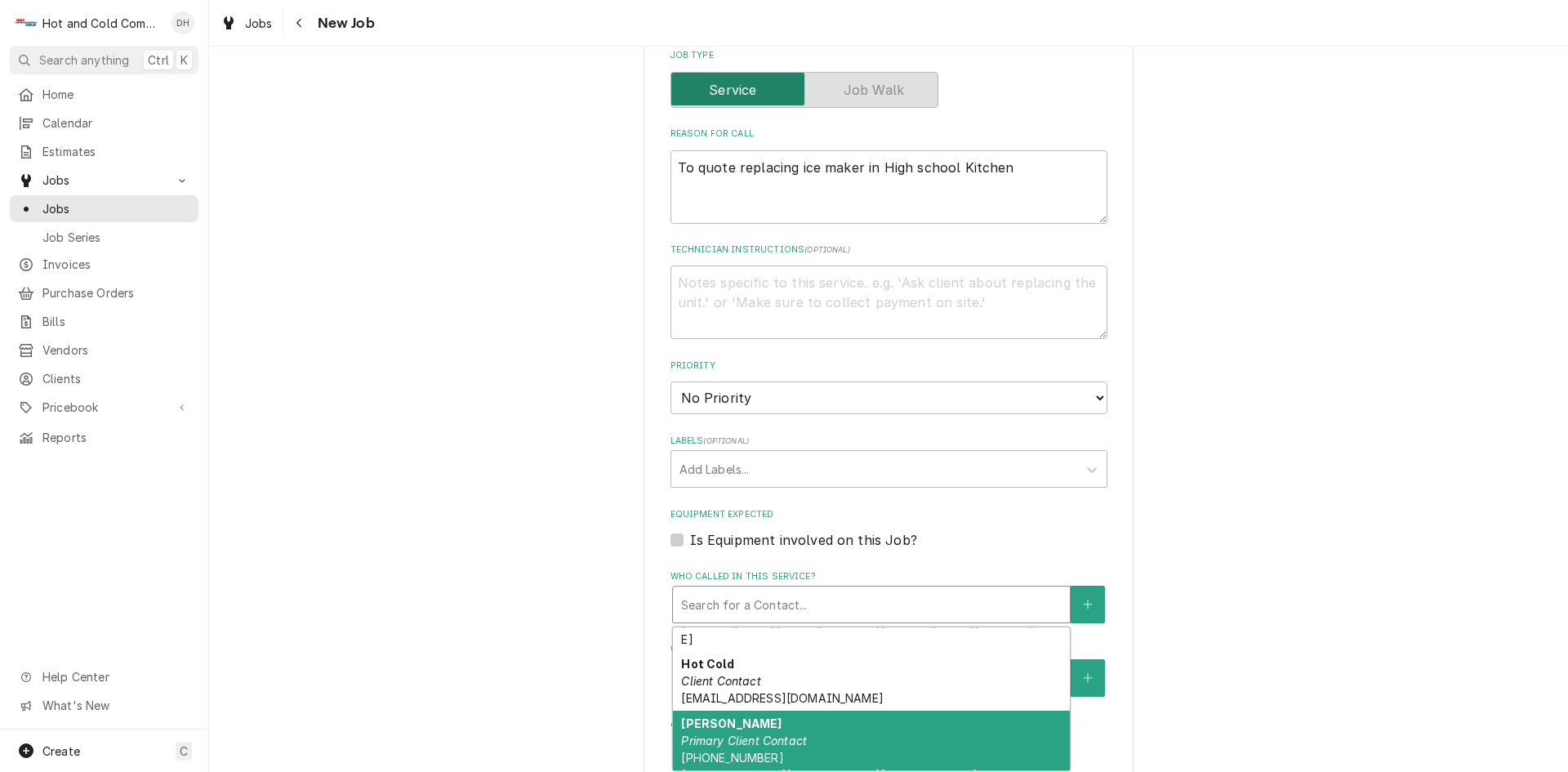
click at [775, 734] on em "Primary Client Contact" at bounding box center [744, 740] width 126 height 14
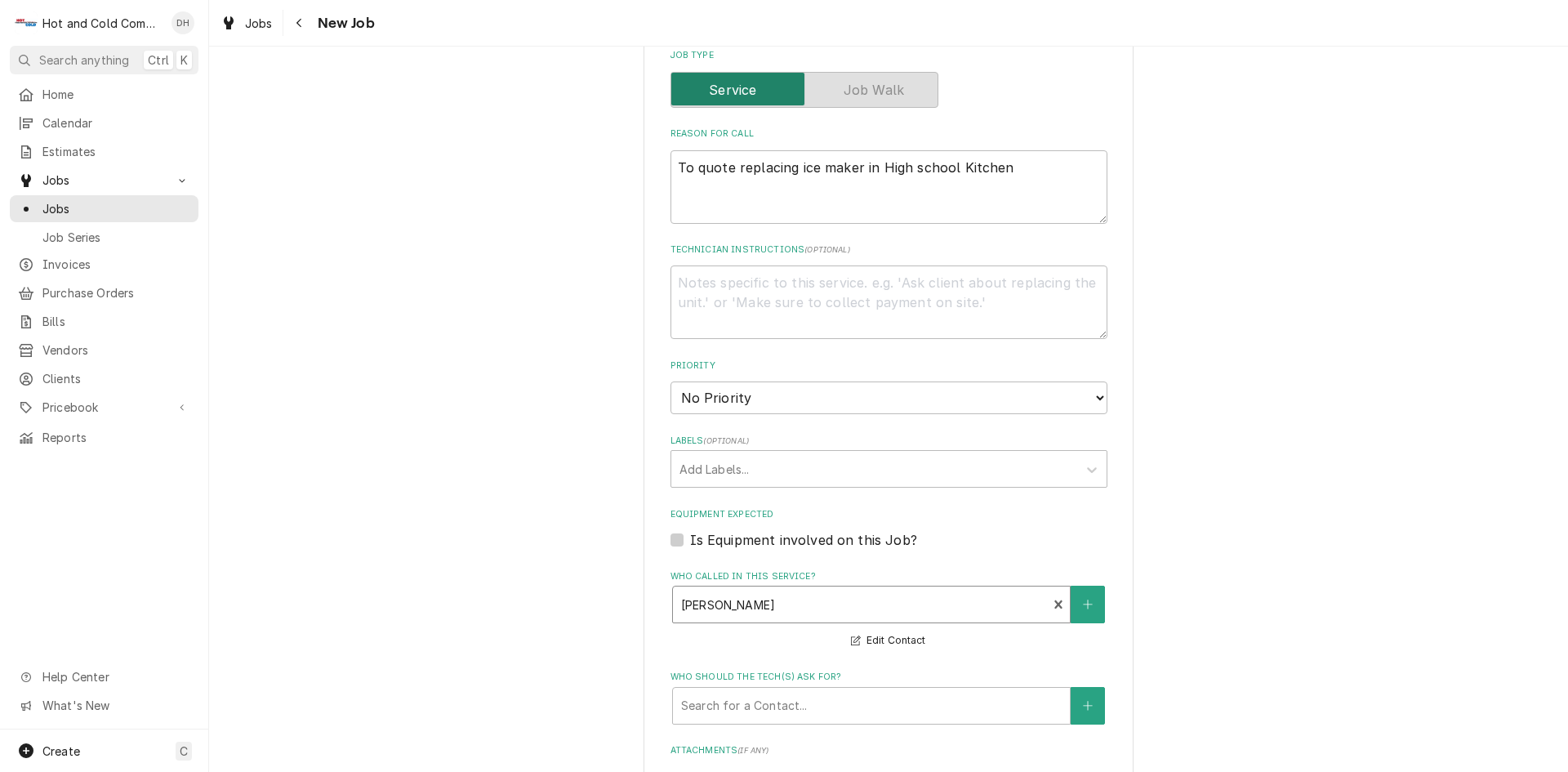
scroll to position [817, 0]
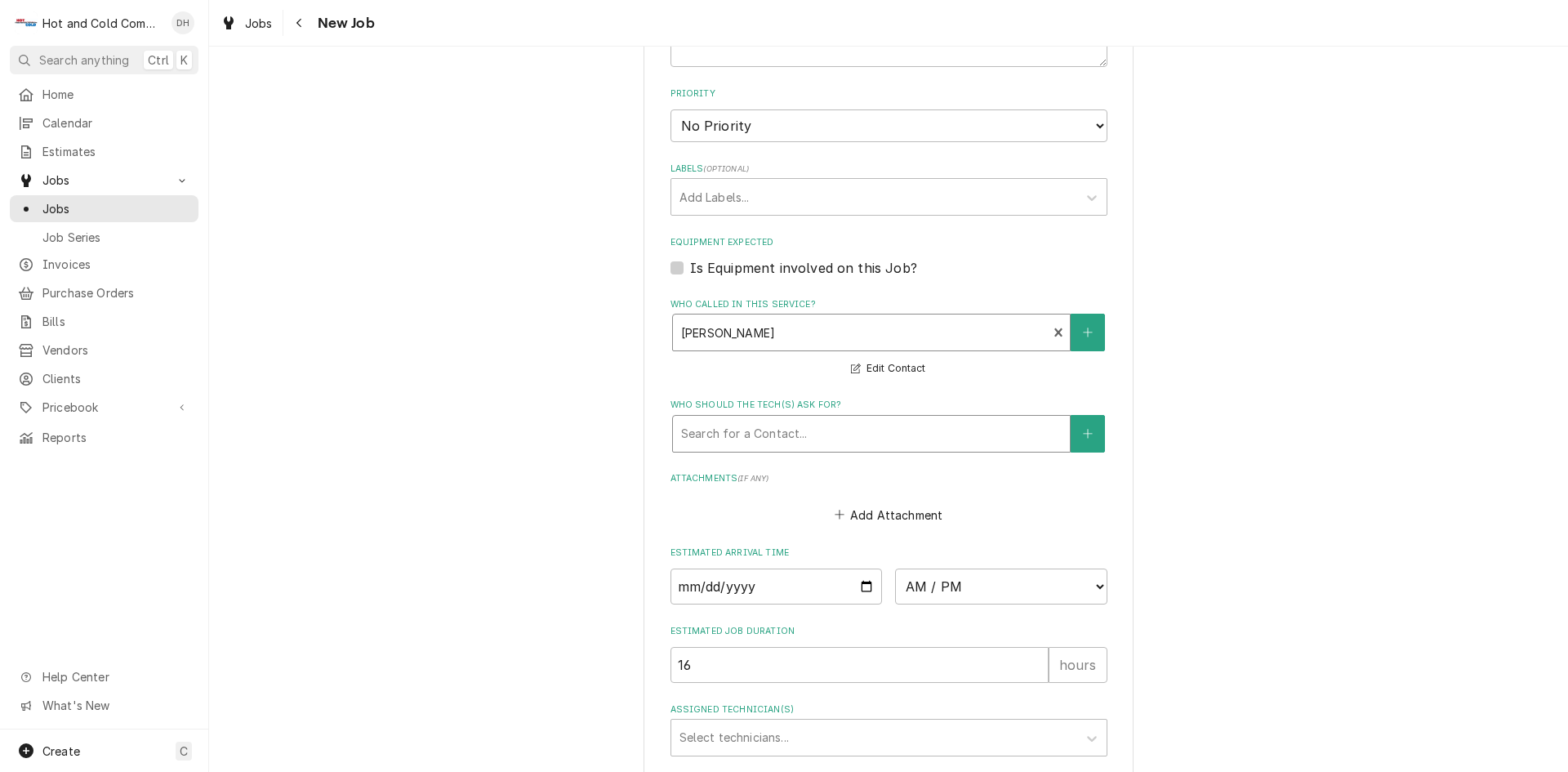
click at [805, 434] on div "Who should the tech(s) ask for?" at bounding box center [871, 434] width 381 height 29
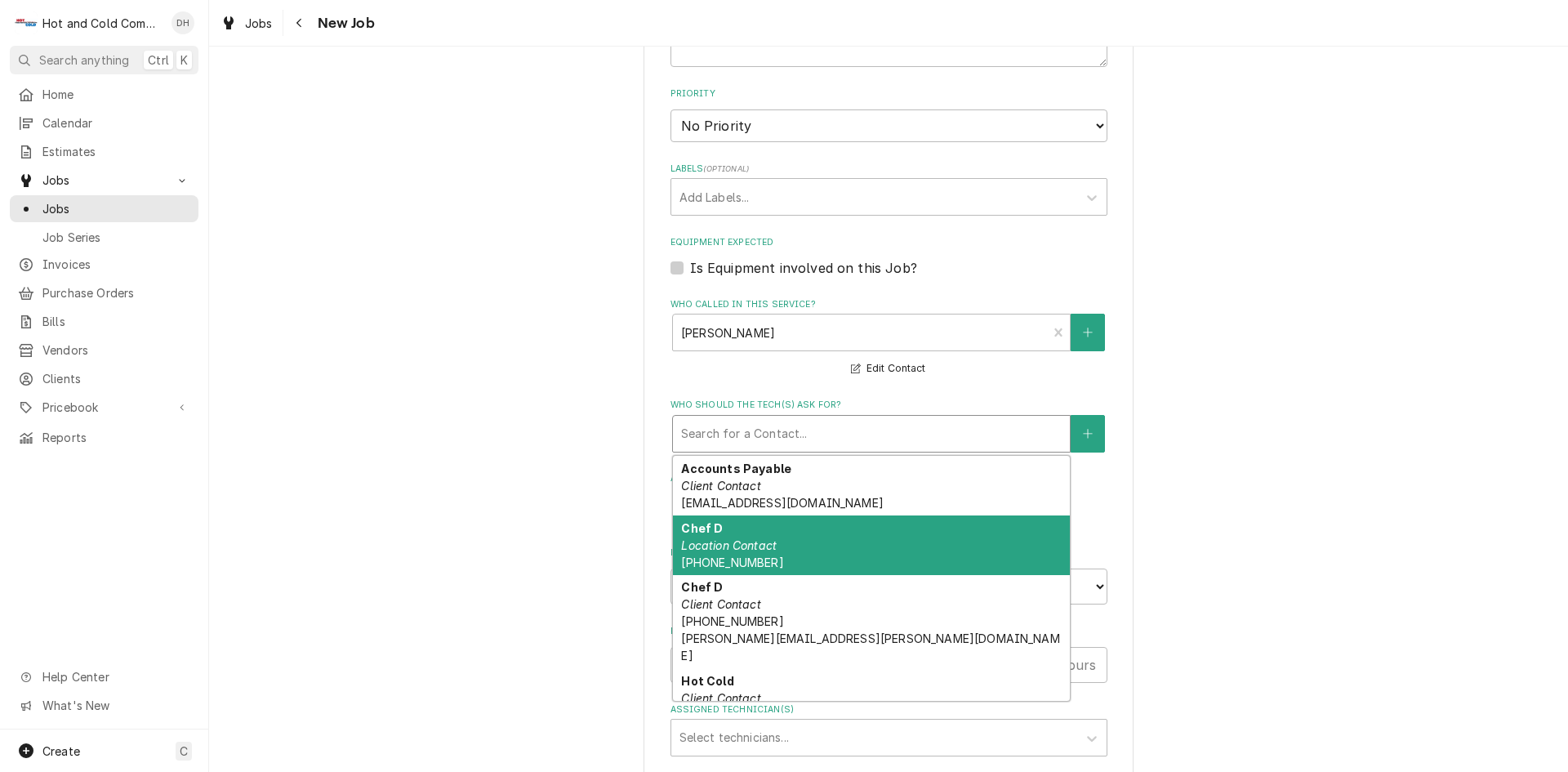
drag, startPoint x: 741, startPoint y: 540, endPoint x: 788, endPoint y: 536, distance: 47.2
click at [742, 540] on em "Location Contact" at bounding box center [728, 545] width 96 height 14
type textarea "x"
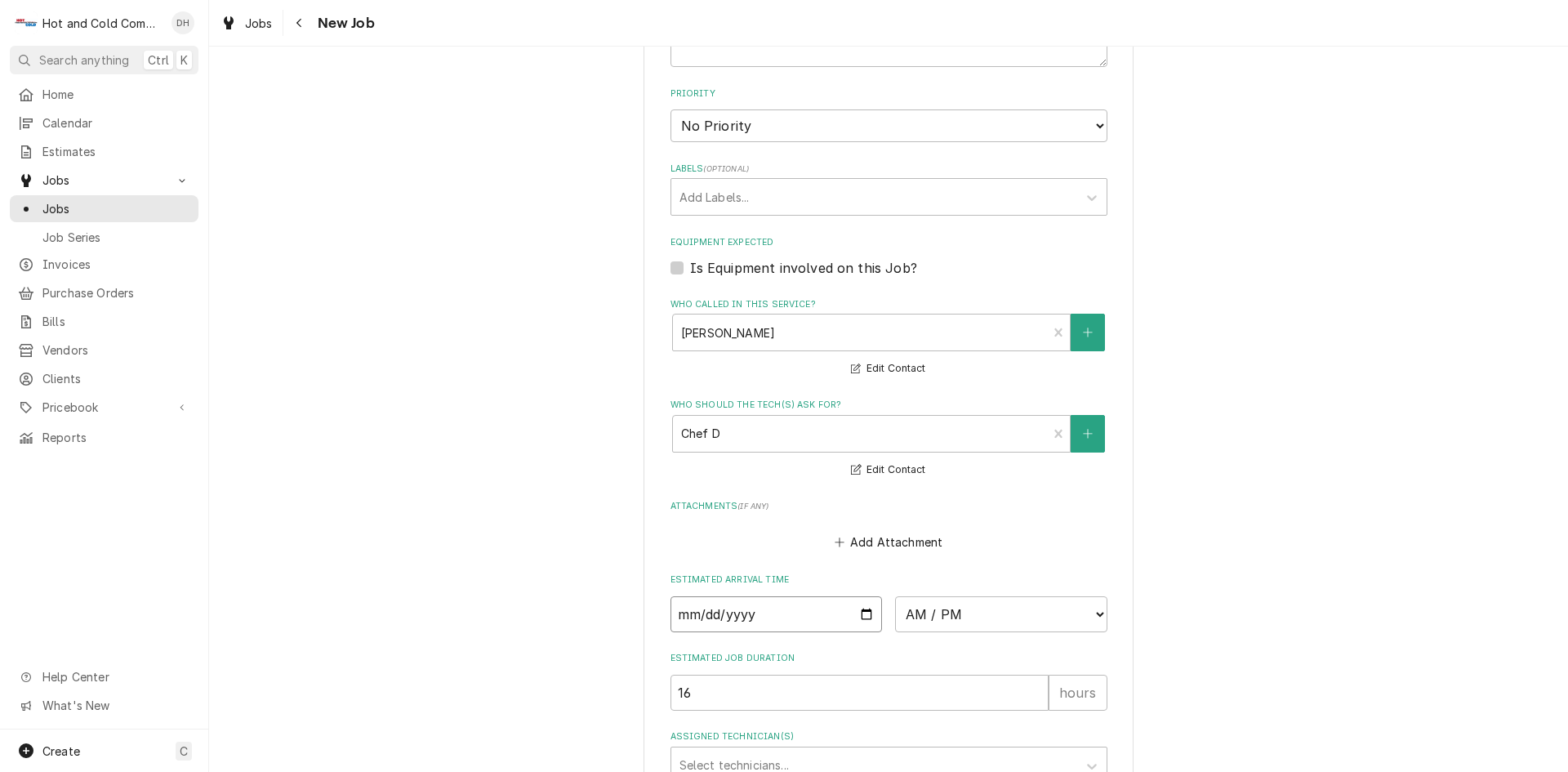
click at [862, 613] on input "Date" at bounding box center [777, 614] width 213 height 36
type input "2025-09-12"
type textarea "x"
click at [1099, 614] on select "AM / PM 6:00 AM 6:15 AM 6:30 AM 6:45 AM 7:00 AM 7:15 AM 7:30 AM 7:45 AM 8:00 AM…" at bounding box center [1001, 614] width 213 height 36
select select "08:00:00"
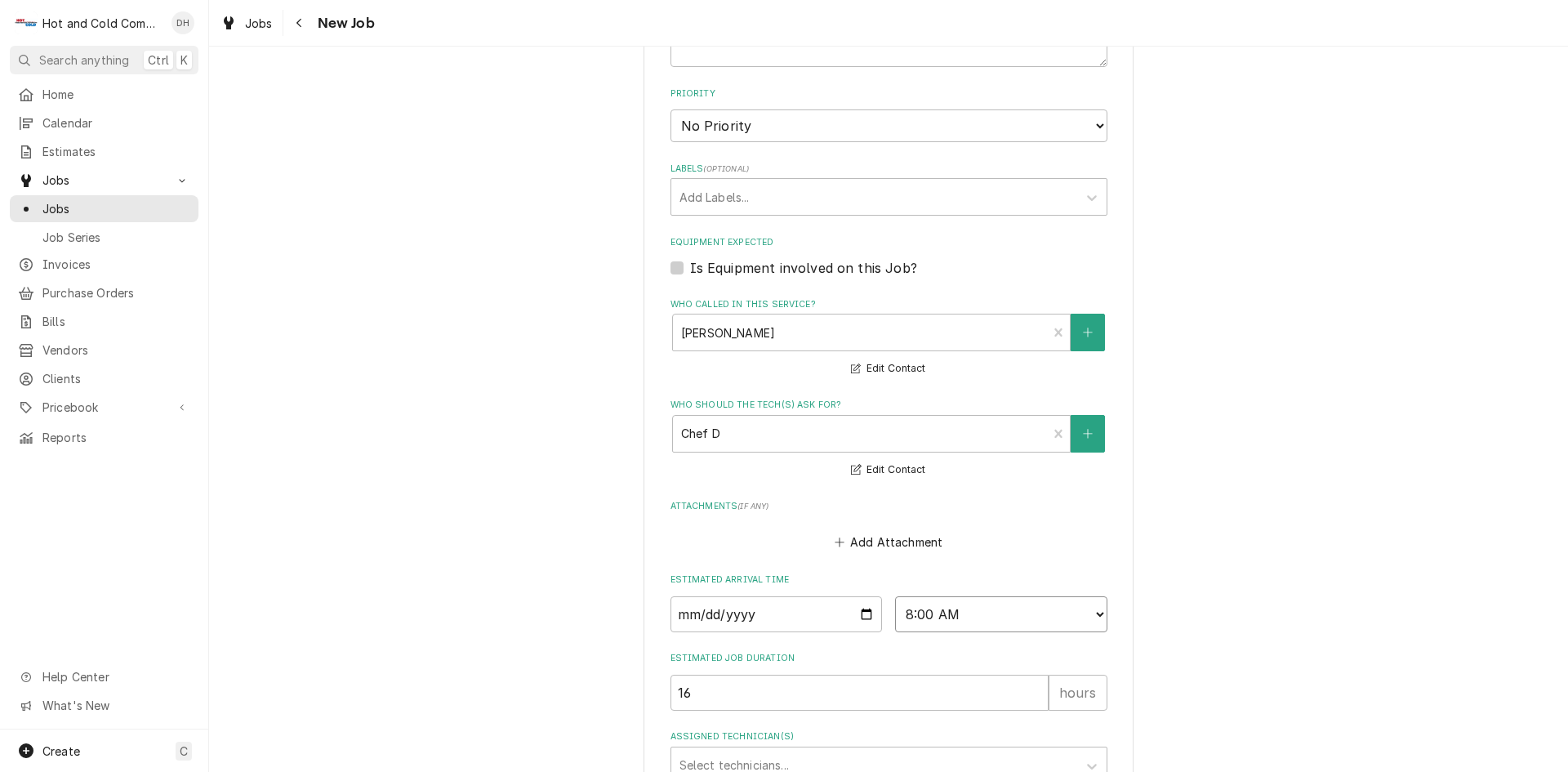
click at [895, 596] on select "AM / PM 6:00 AM 6:15 AM 6:30 AM 6:45 AM 7:00 AM 7:15 AM 7:30 AM 7:45 AM 8:00 AM…" at bounding box center [1001, 614] width 213 height 36
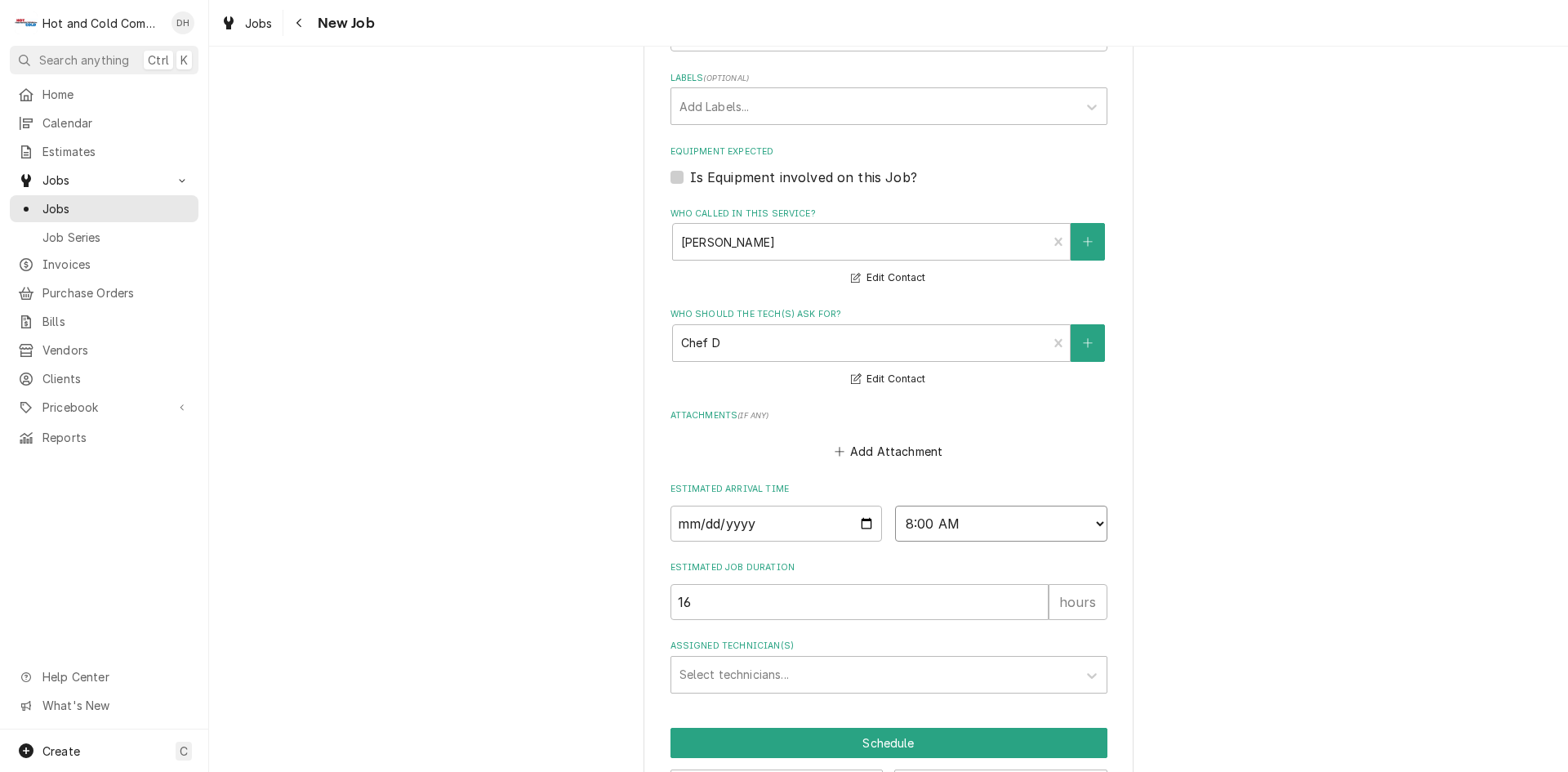
scroll to position [971, 0]
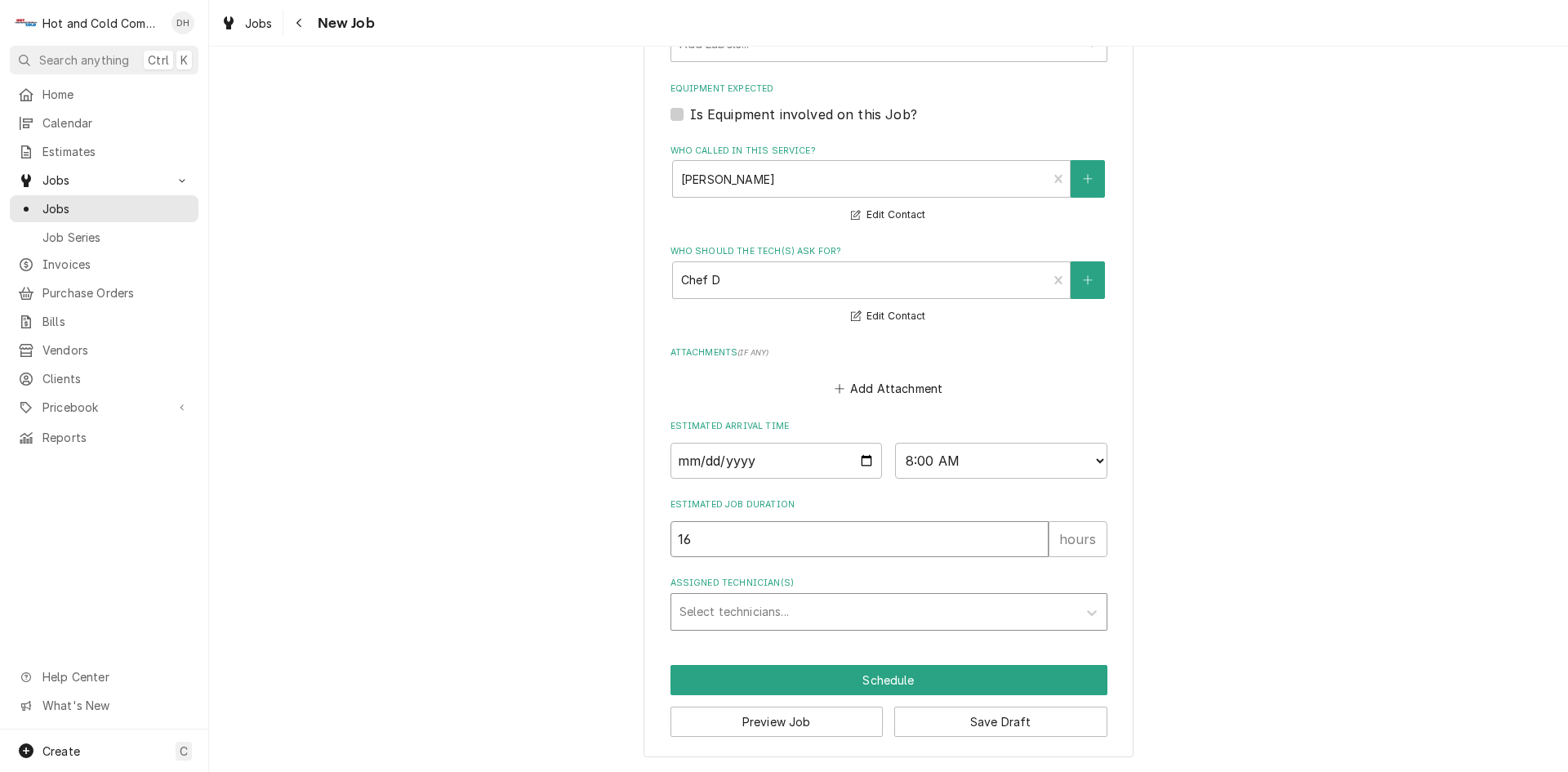
drag, startPoint x: 696, startPoint y: 537, endPoint x: 746, endPoint y: 593, distance: 75.1
click at [699, 543] on input "16" at bounding box center [859, 539] width 379 height 36
type textarea "x"
type input "1"
type textarea "x"
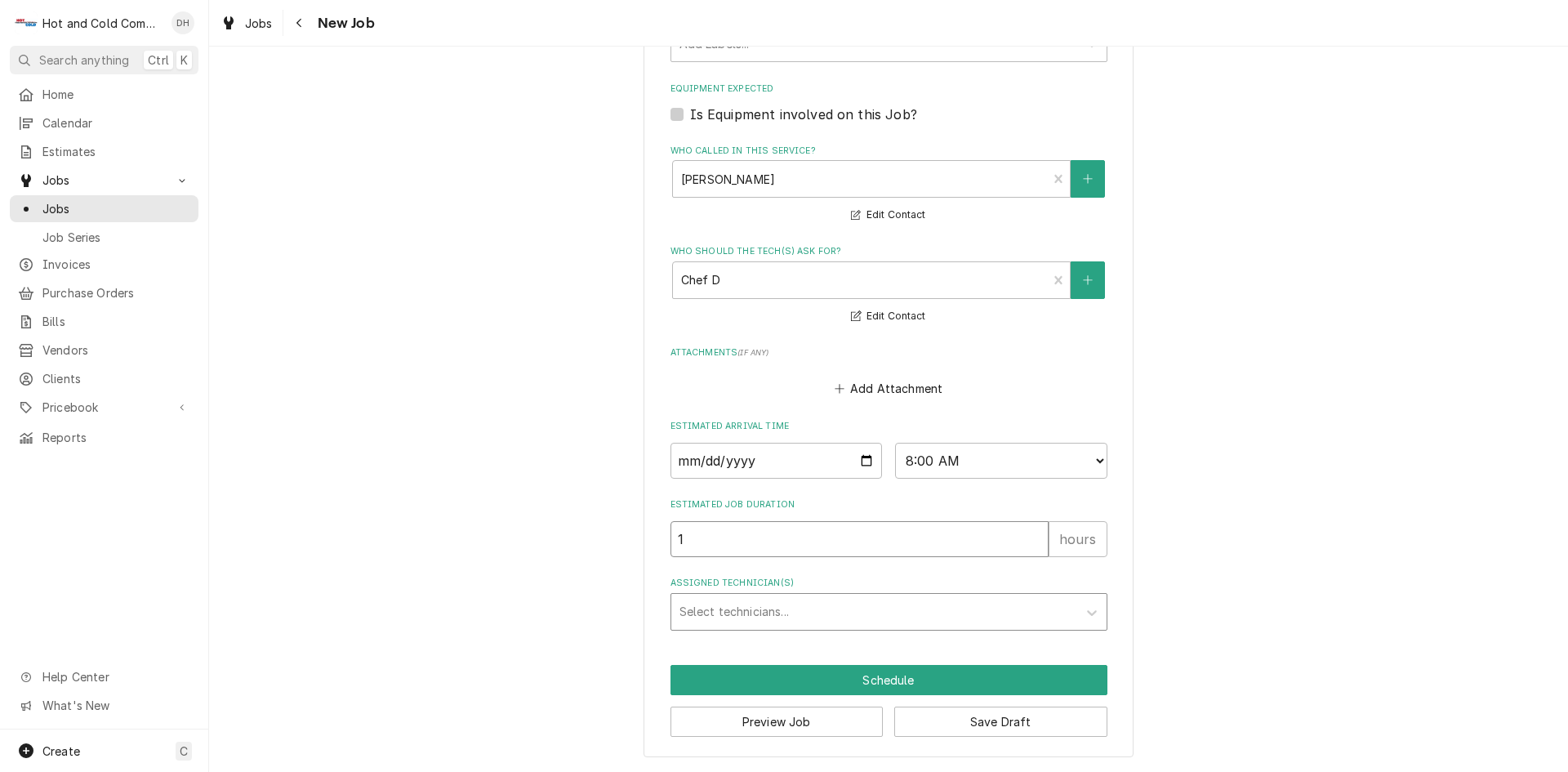
type input "1"
drag, startPoint x: 819, startPoint y: 613, endPoint x: 796, endPoint y: 606, distance: 24.0
click at [818, 613] on div "Assigned Technician(s)" at bounding box center [874, 612] width 390 height 29
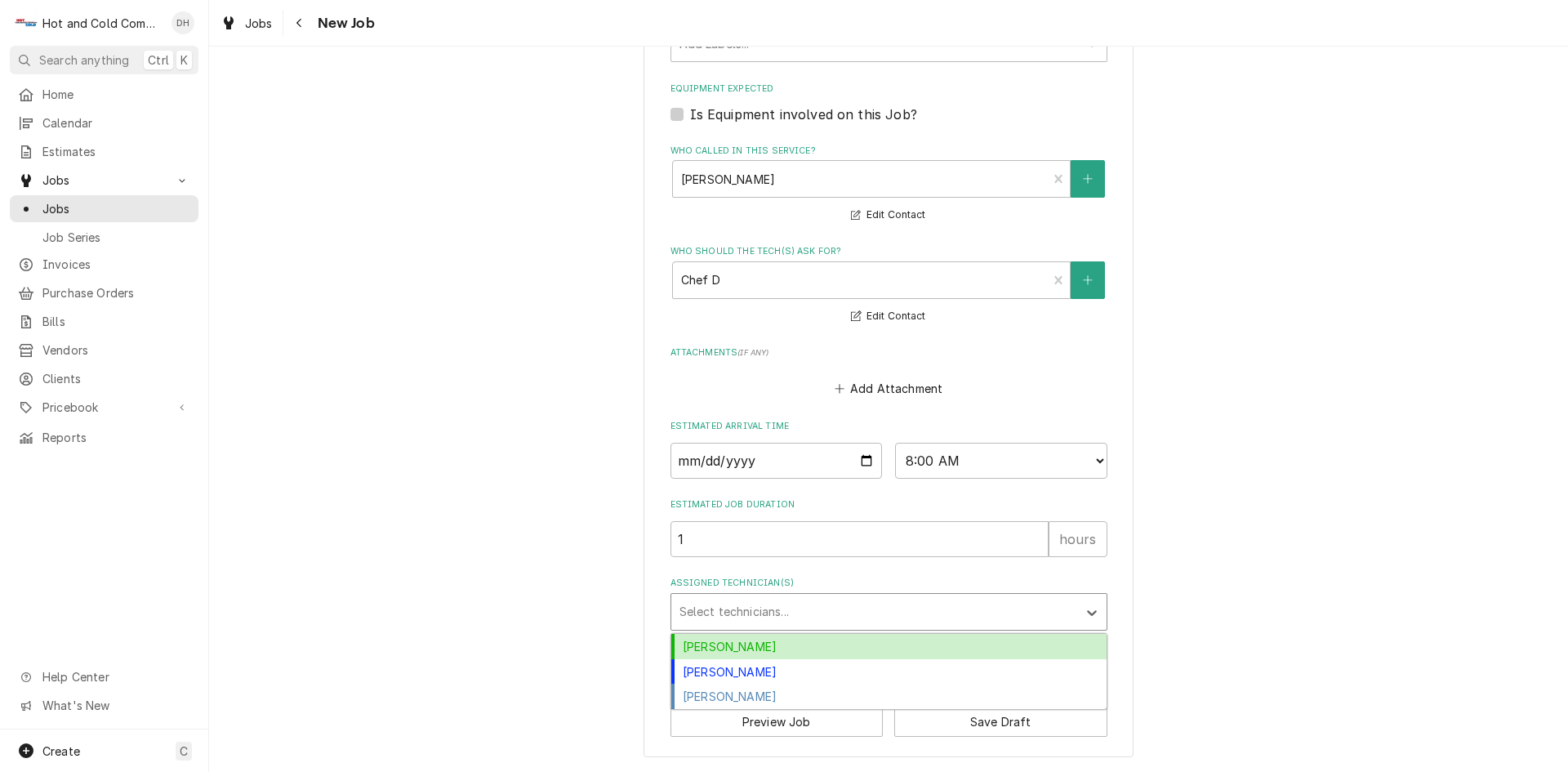
click at [767, 646] on div "[PERSON_NAME]" at bounding box center [889, 646] width 435 height 25
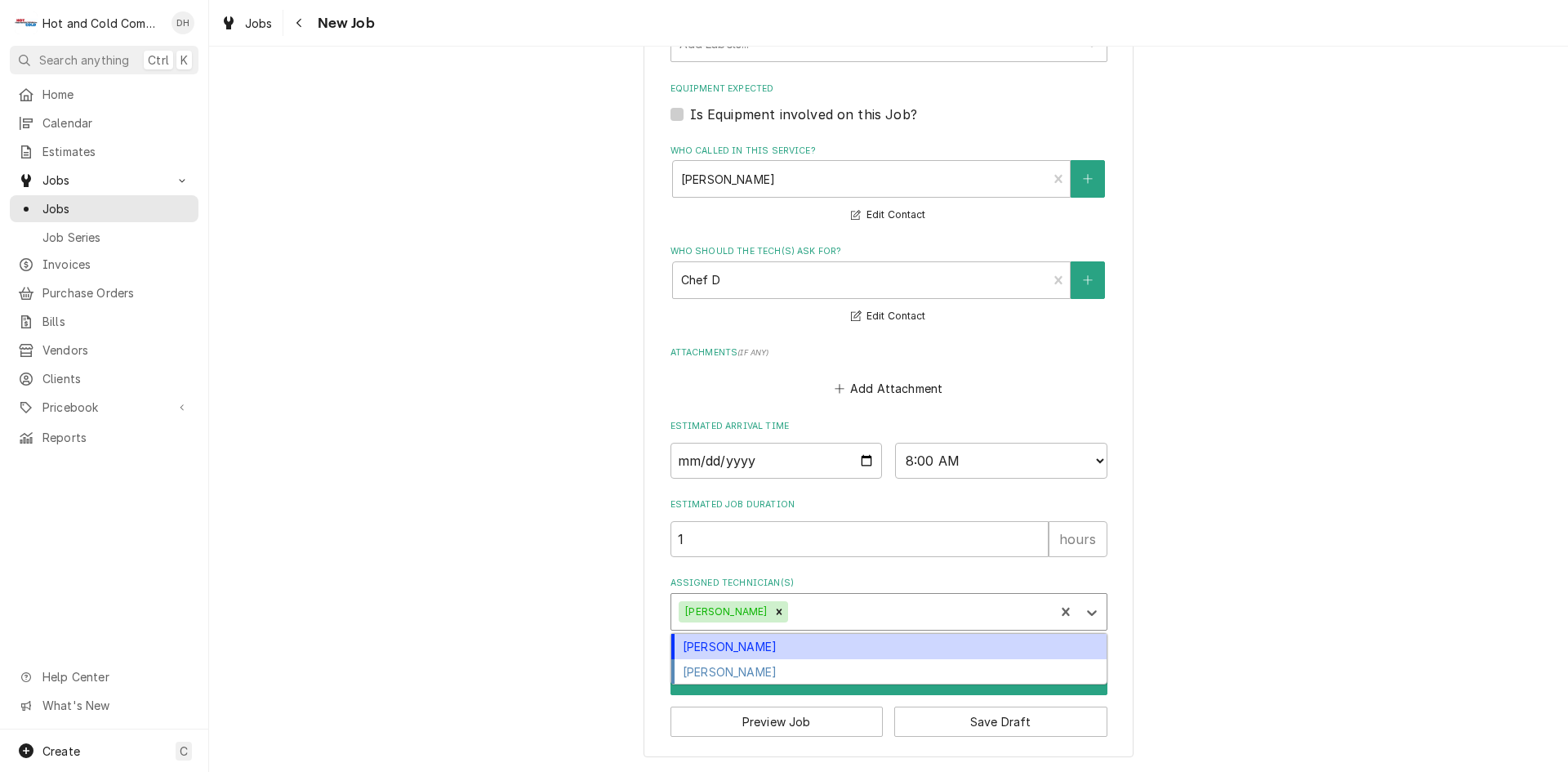
click at [858, 604] on div "Assigned Technician(s)" at bounding box center [919, 612] width 255 height 29
click at [757, 645] on div "[PERSON_NAME]" at bounding box center [889, 646] width 435 height 25
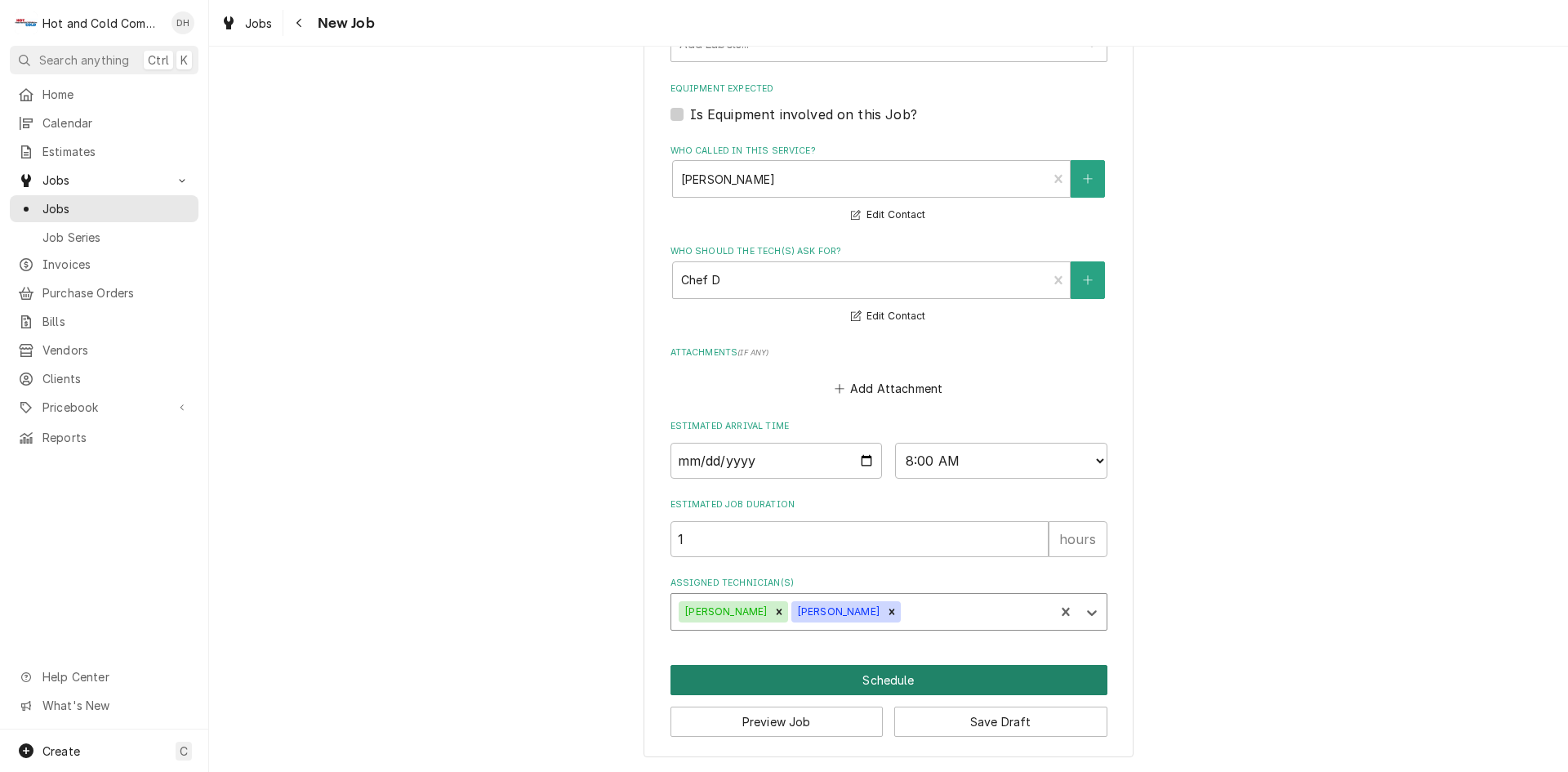
click at [885, 680] on button "Schedule" at bounding box center [889, 680] width 437 height 30
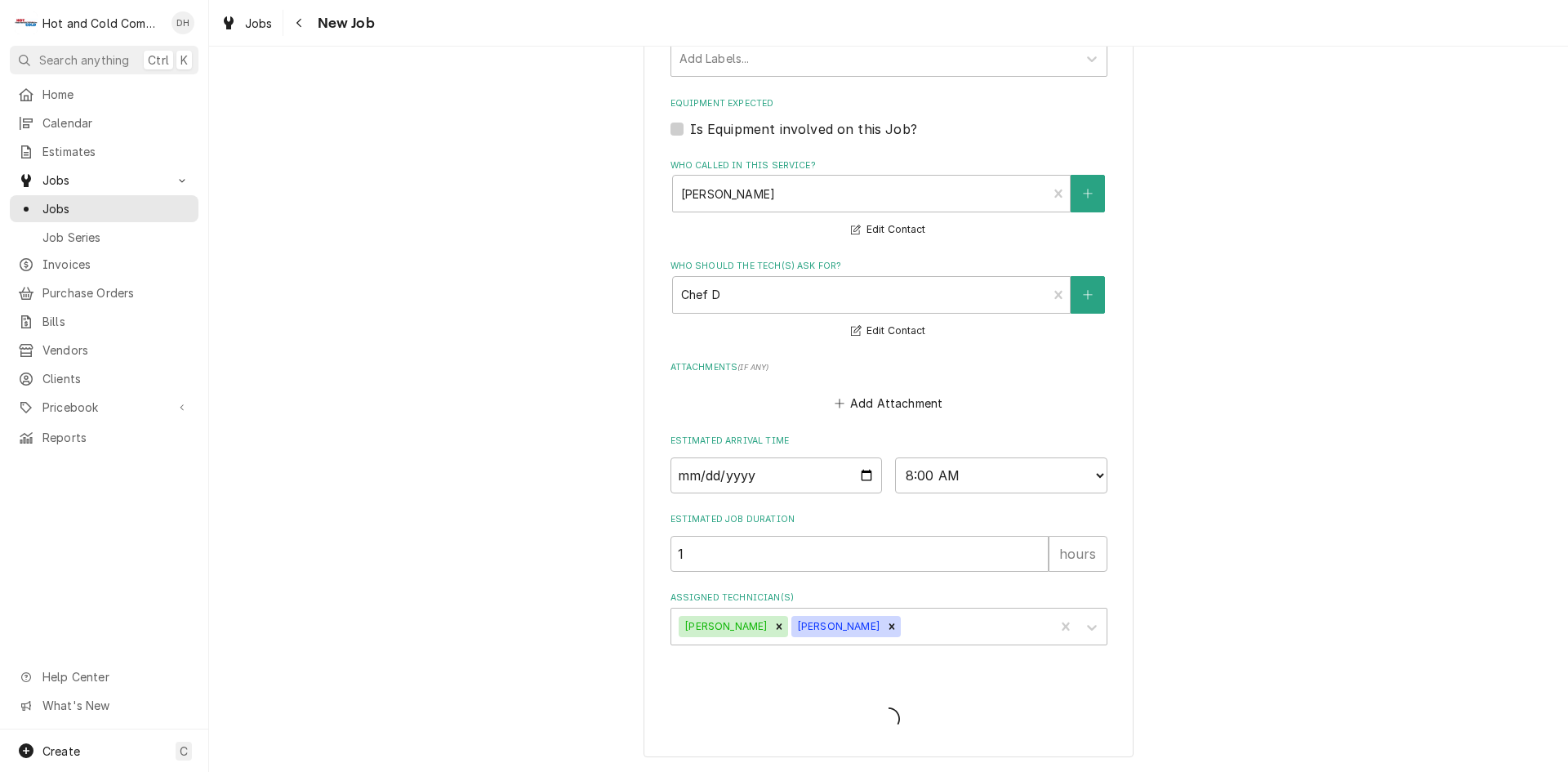
scroll to position [956, 0]
type textarea "x"
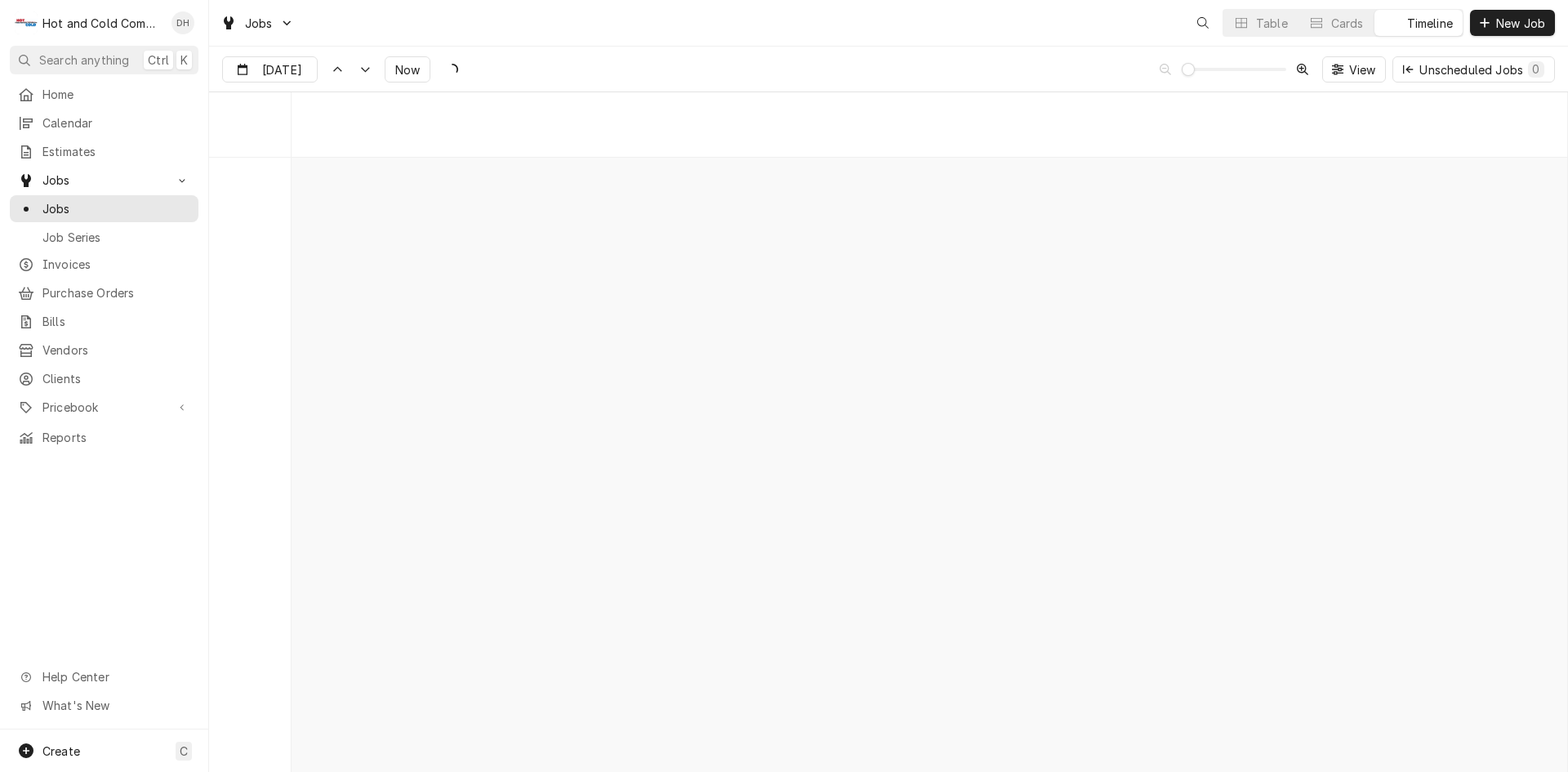
scroll to position [12799, 0]
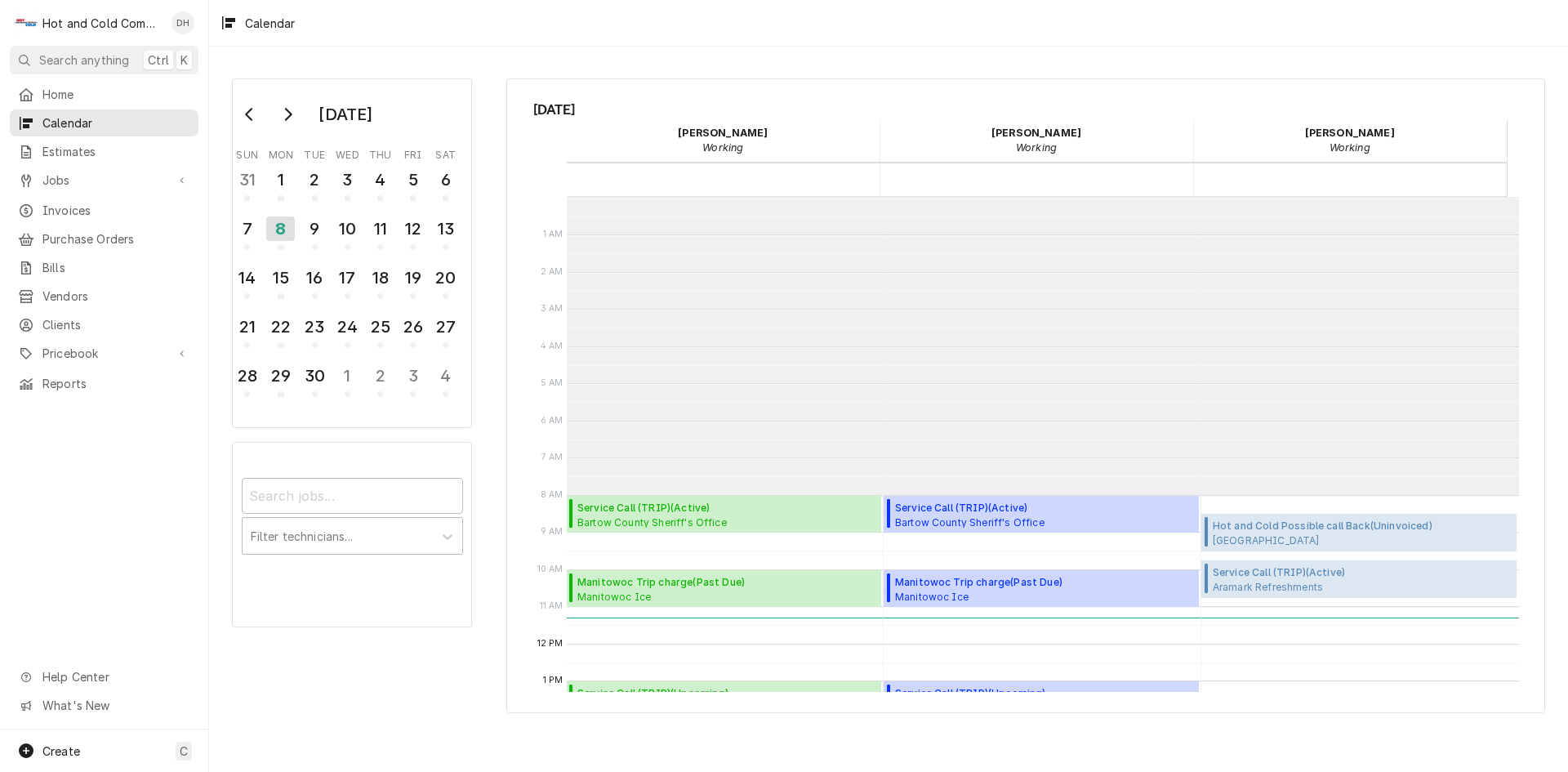
scroll to position [298, 0]
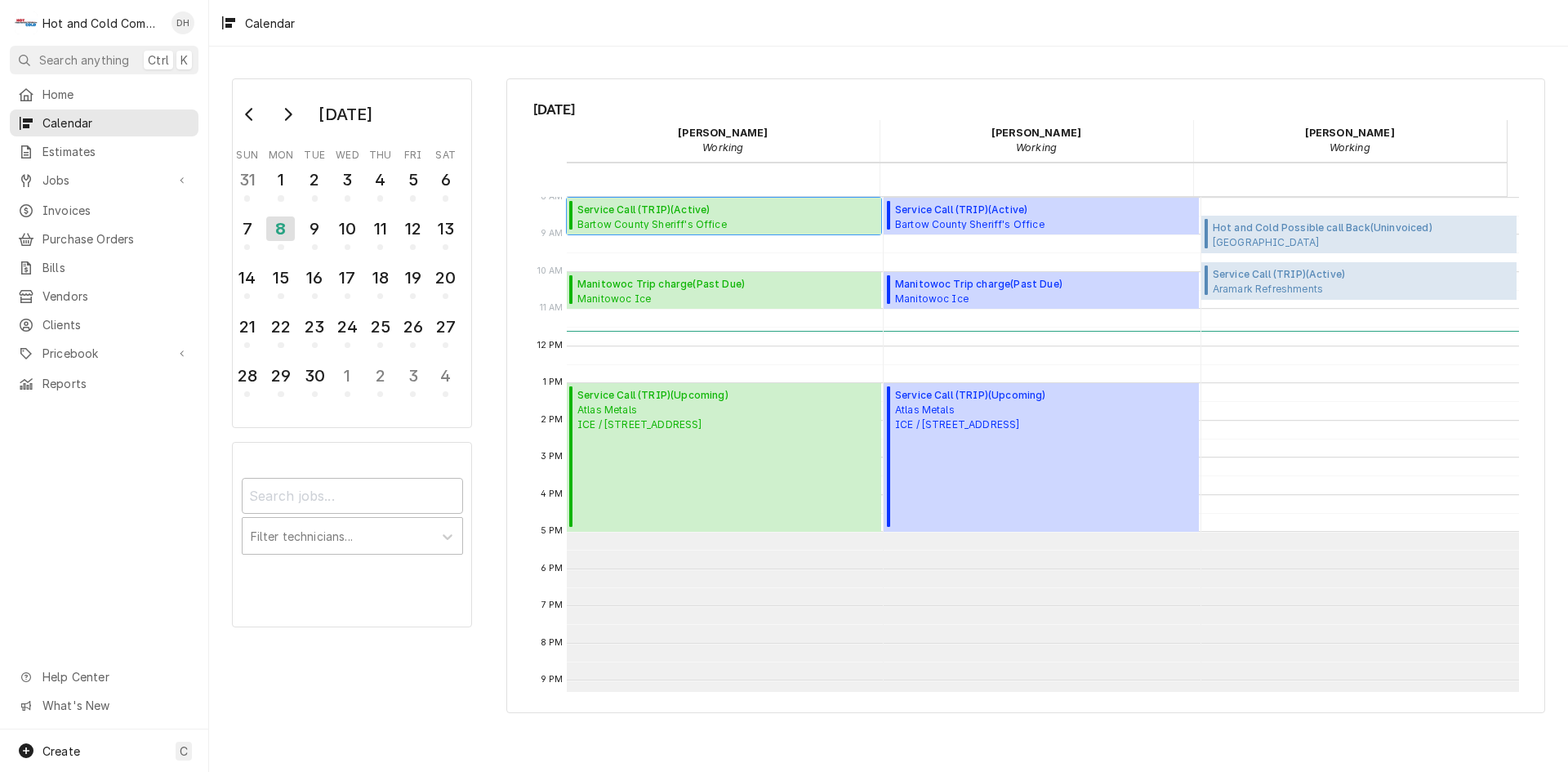
click at [607, 214] on span "Service Call (TRIP) ( Active )" at bounding box center [652, 210] width 150 height 15
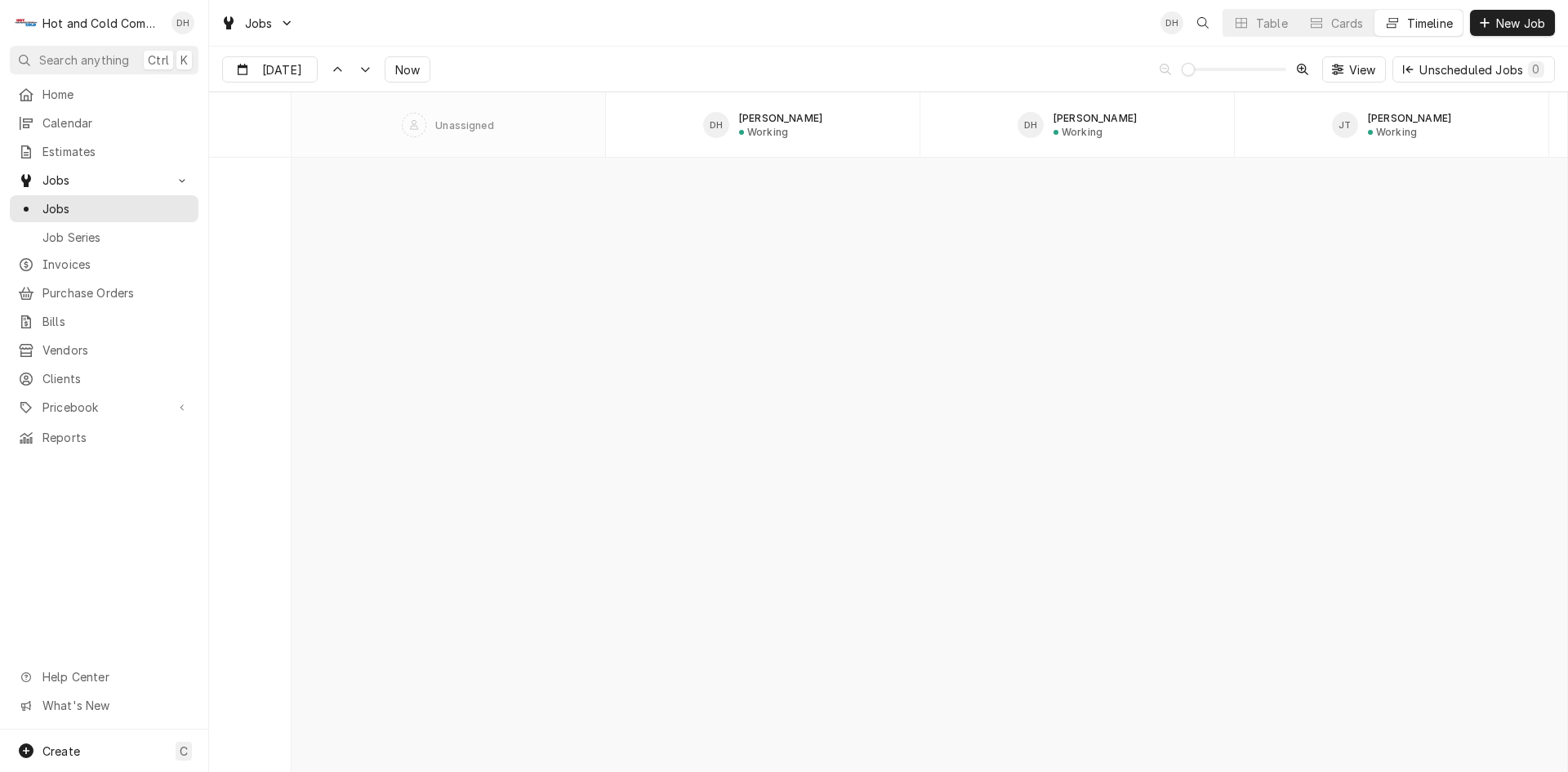
scroll to position [12799, 0]
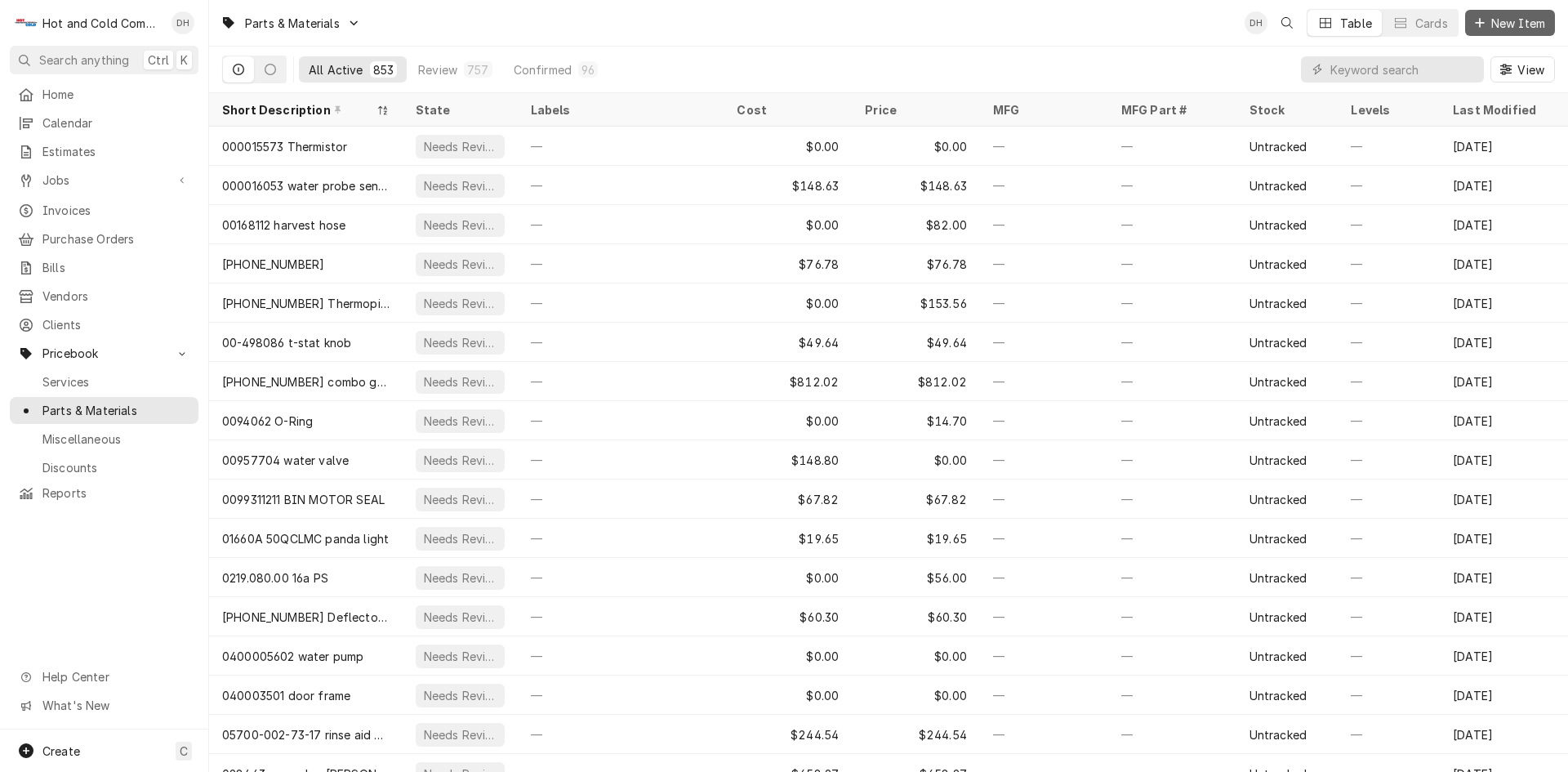
click at [1513, 17] on span "New Item" at bounding box center [1518, 23] width 60 height 17
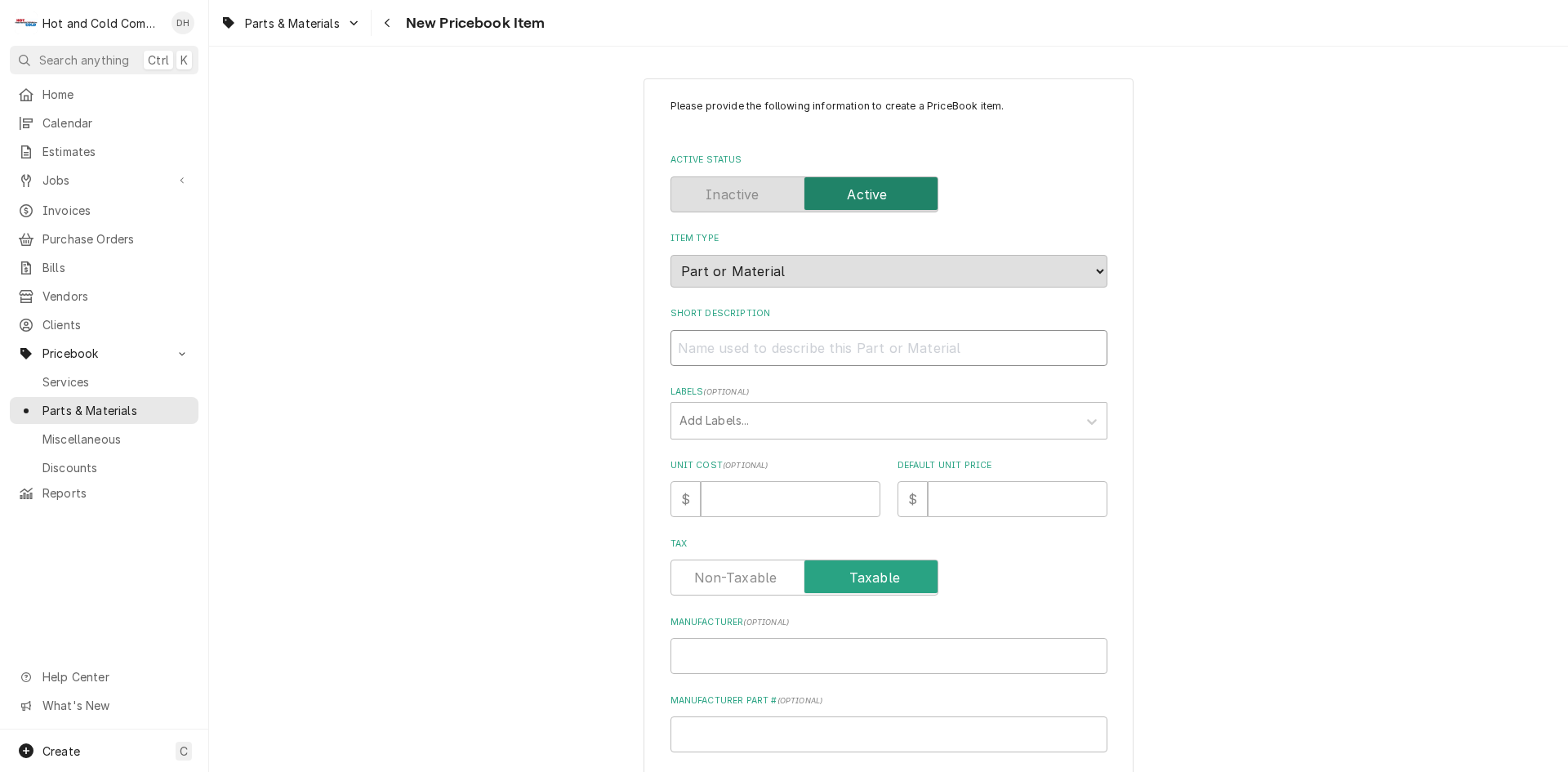
drag, startPoint x: 692, startPoint y: 343, endPoint x: 696, endPoint y: 352, distance: 9.8
click at [696, 352] on input "Short Description" at bounding box center [889, 348] width 437 height 36
paste input "Groen 174851 RTD Probe, Gas Braising Pan"
type textarea "x"
type input "Groen 174851 RTD Probe, Gas Braising Pan"
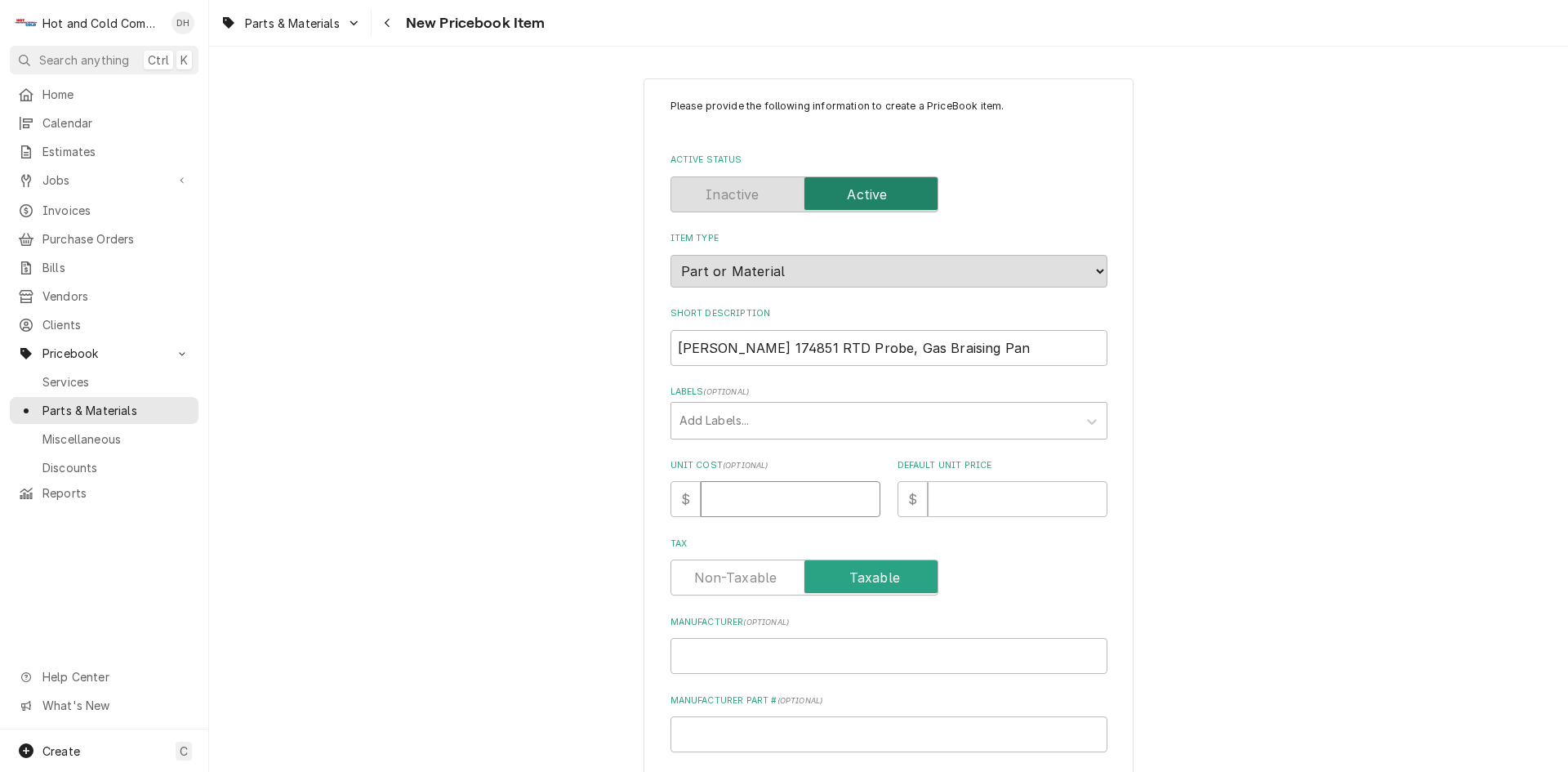
click at [724, 506] on input "Unit Cost ( optional )" at bounding box center [791, 499] width 180 height 36
type textarea "x"
type input "1"
type textarea "x"
type input "14"
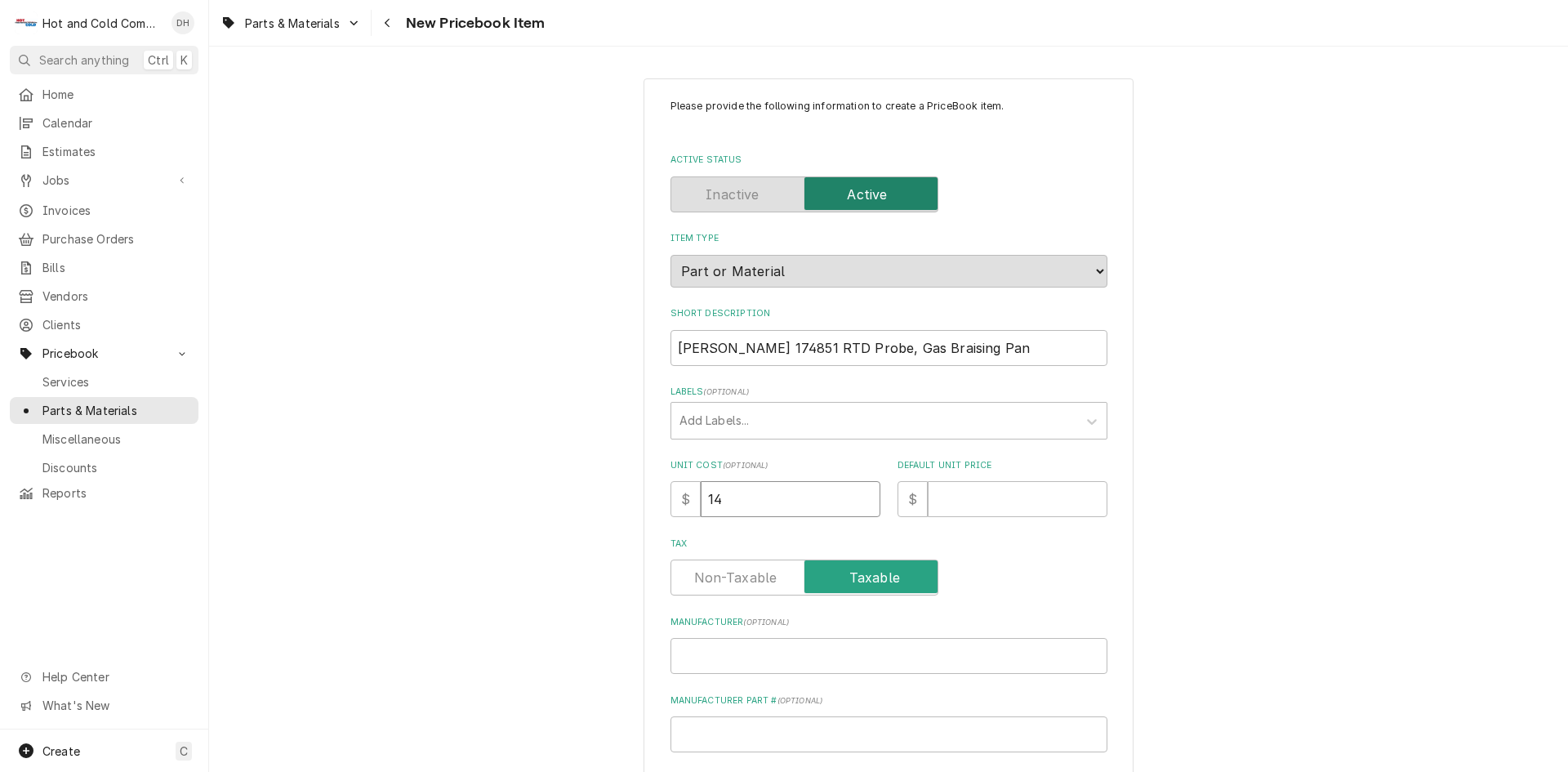
type textarea "x"
type input "145"
type textarea "x"
type input "145.6"
type textarea "x"
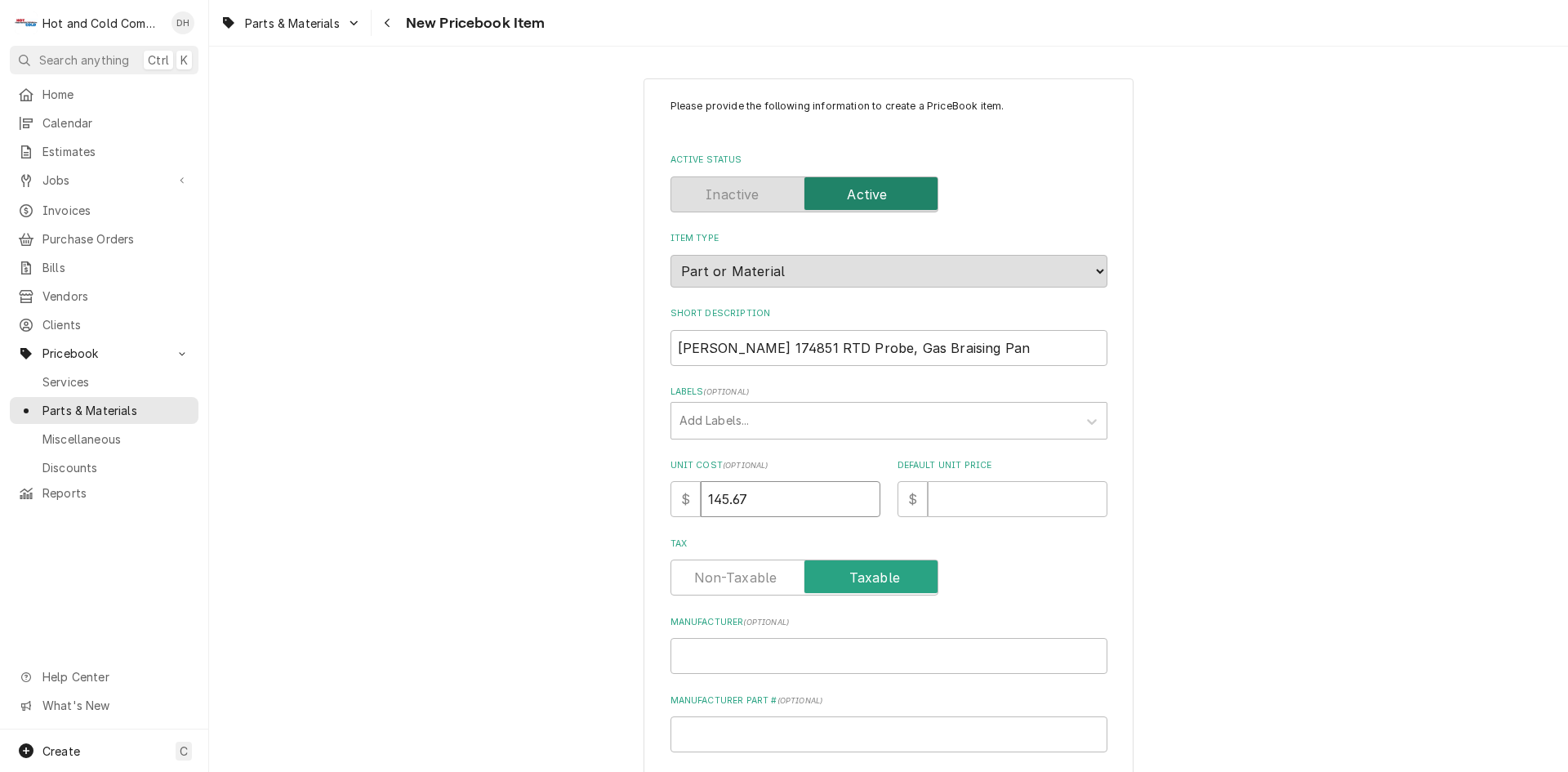
type input "145.67"
drag, startPoint x: 755, startPoint y: 347, endPoint x: 715, endPoint y: 351, distance: 40.2
click at [715, 351] on input "Groen 174851 RTD Probe, Gas Braising Pan" at bounding box center [889, 348] width 437 height 36
click at [775, 730] on input "Manufacturer Part # ( optional )" at bounding box center [889, 734] width 437 height 36
paste input "174851"
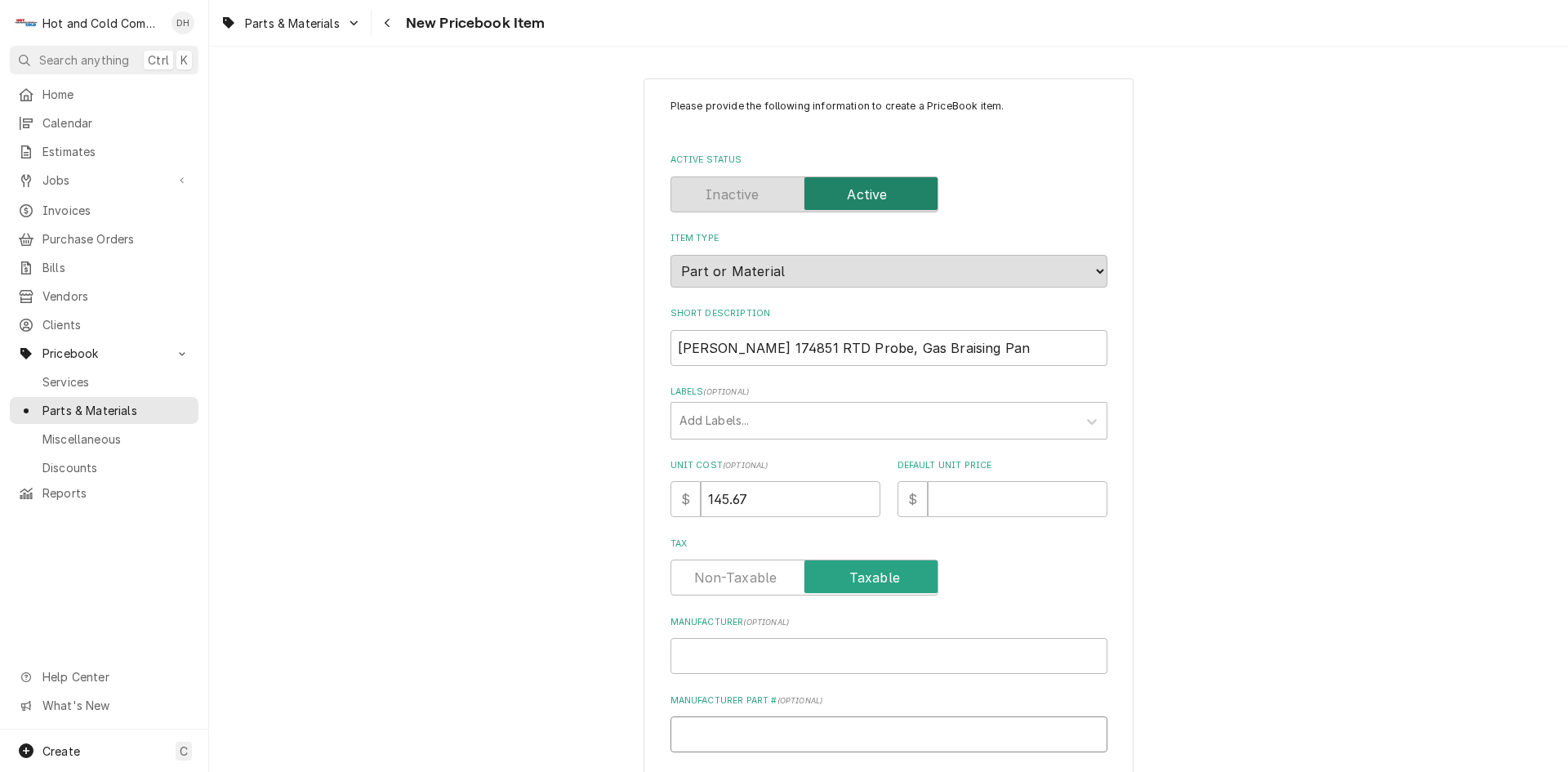
type textarea "x"
type input "174851"
drag, startPoint x: 746, startPoint y: 653, endPoint x: 768, endPoint y: 649, distance: 22.4
click at [759, 656] on input "Manufacturer ( optional )" at bounding box center [889, 656] width 437 height 36
type textarea "x"
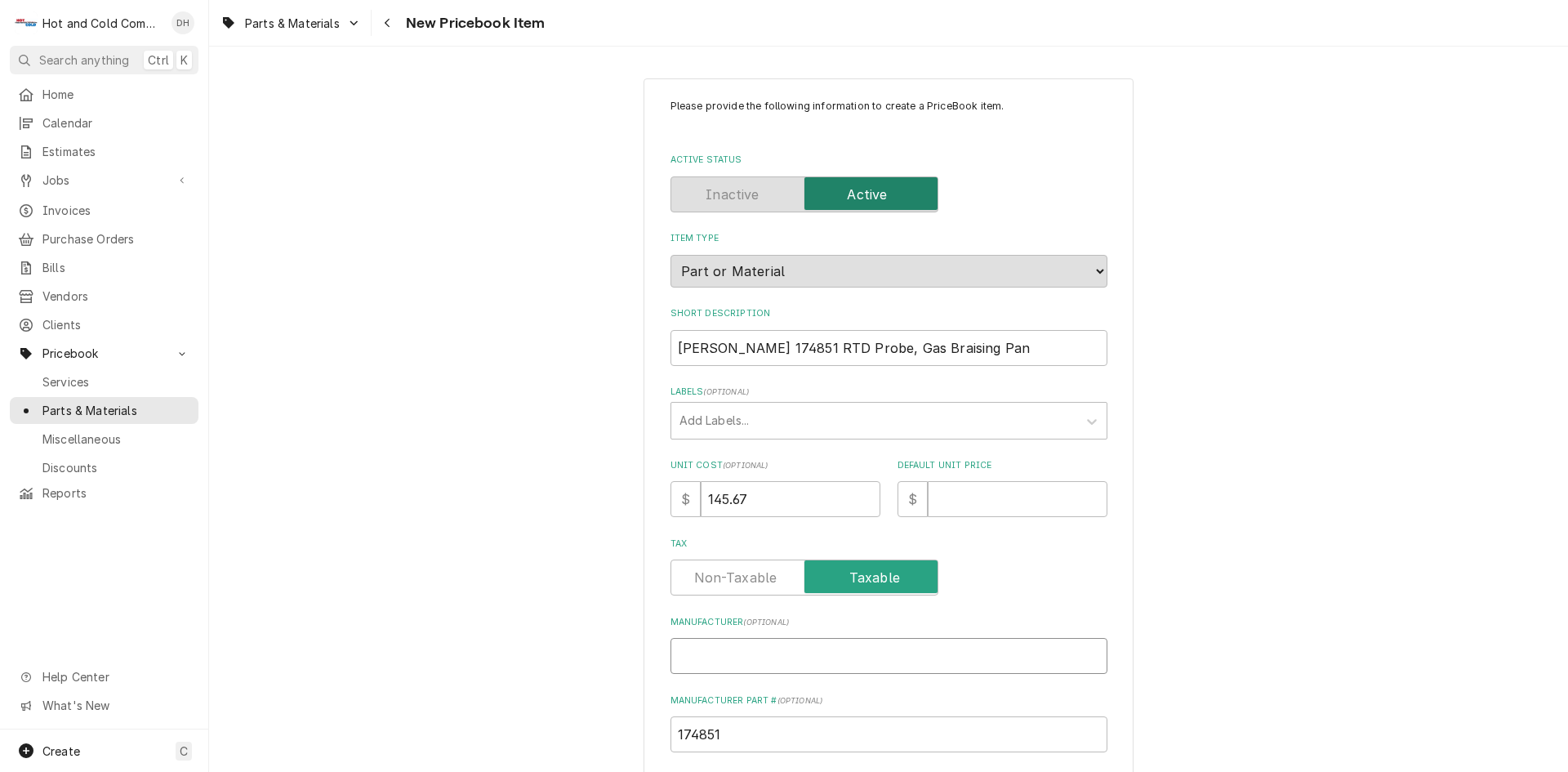
type input "G"
type textarea "x"
type input "Gr"
type textarea "x"
type input "Gro"
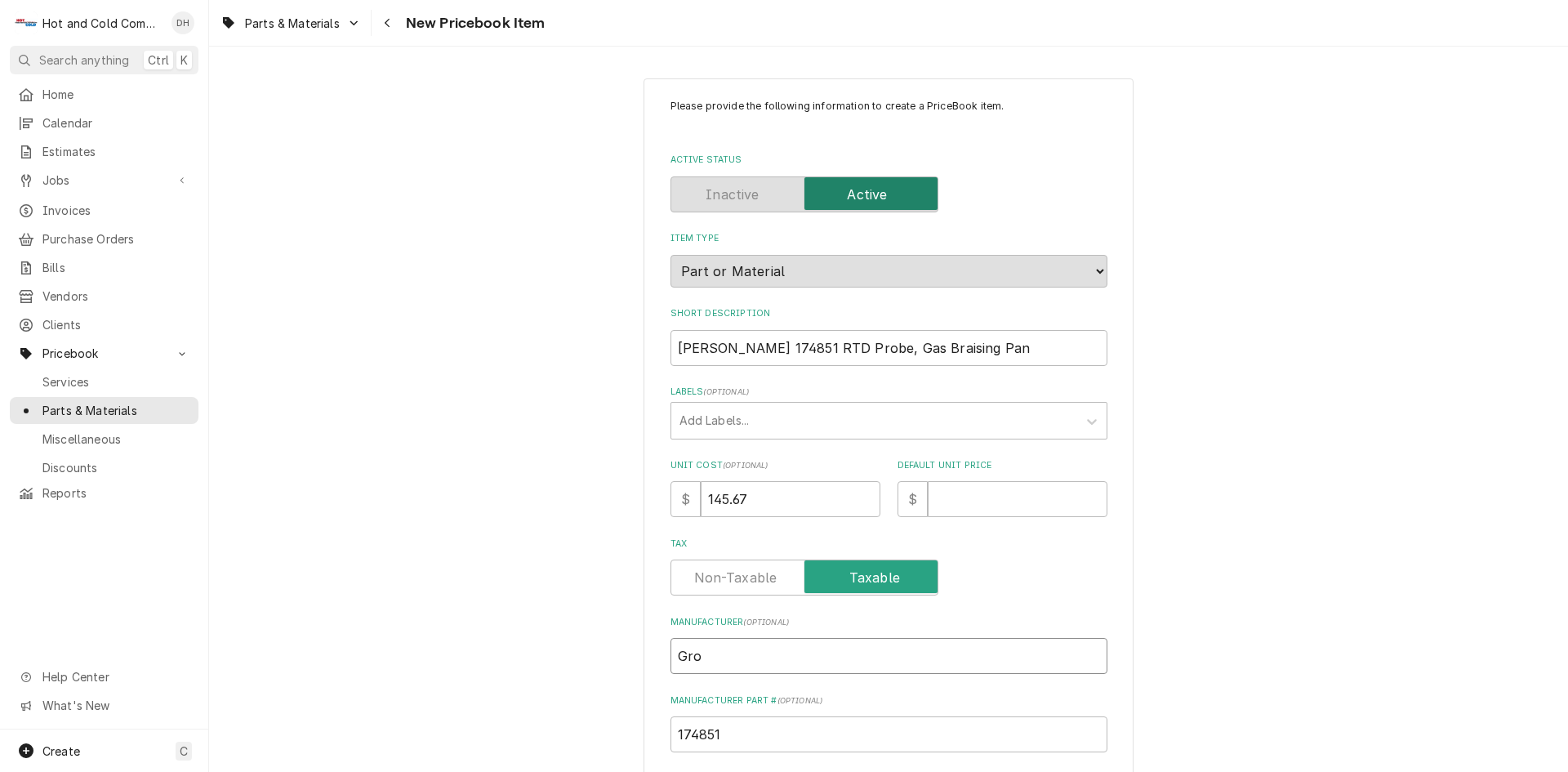
type textarea "x"
type input "Groe"
type textarea "x"
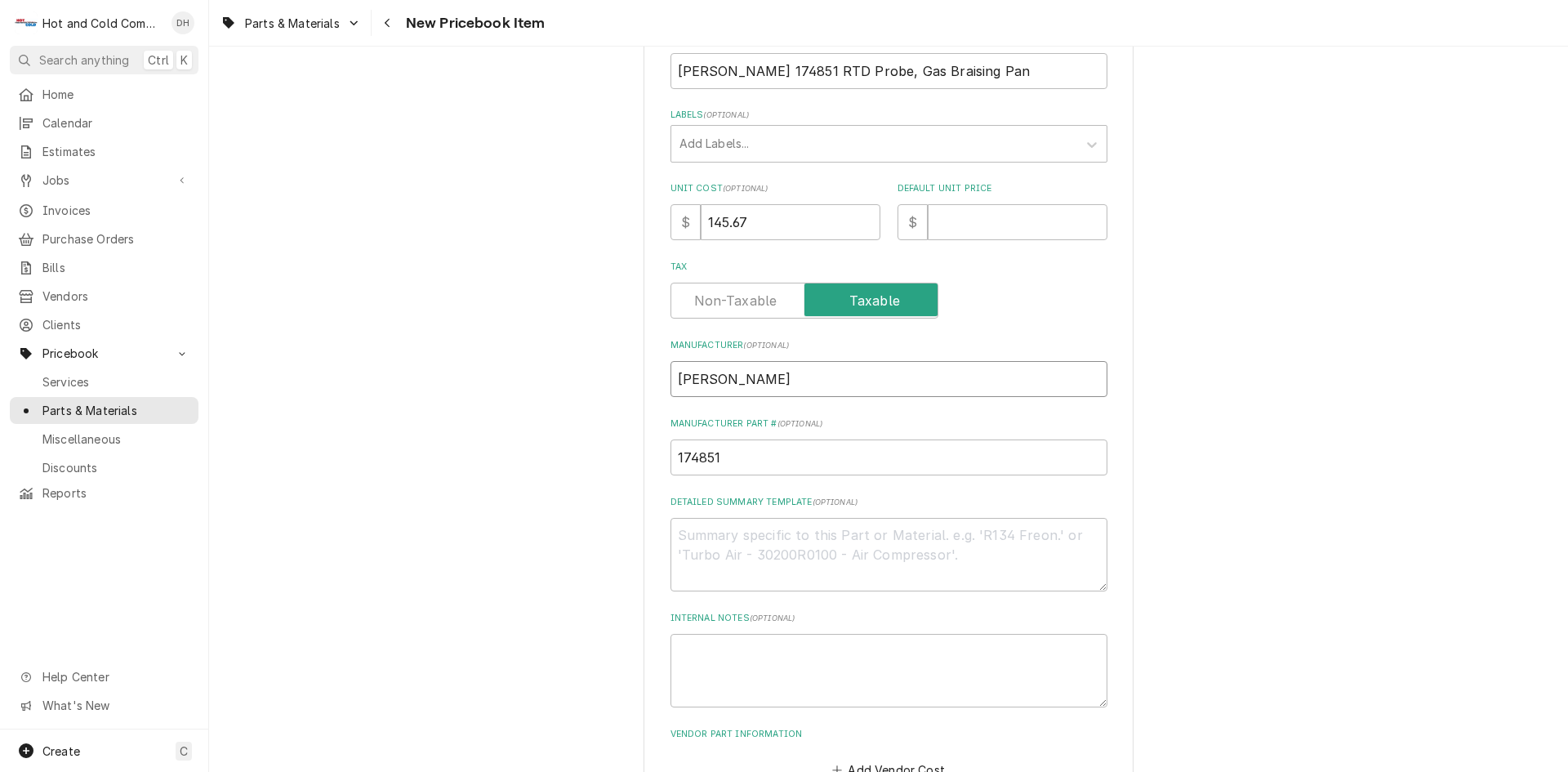
scroll to position [387, 0]
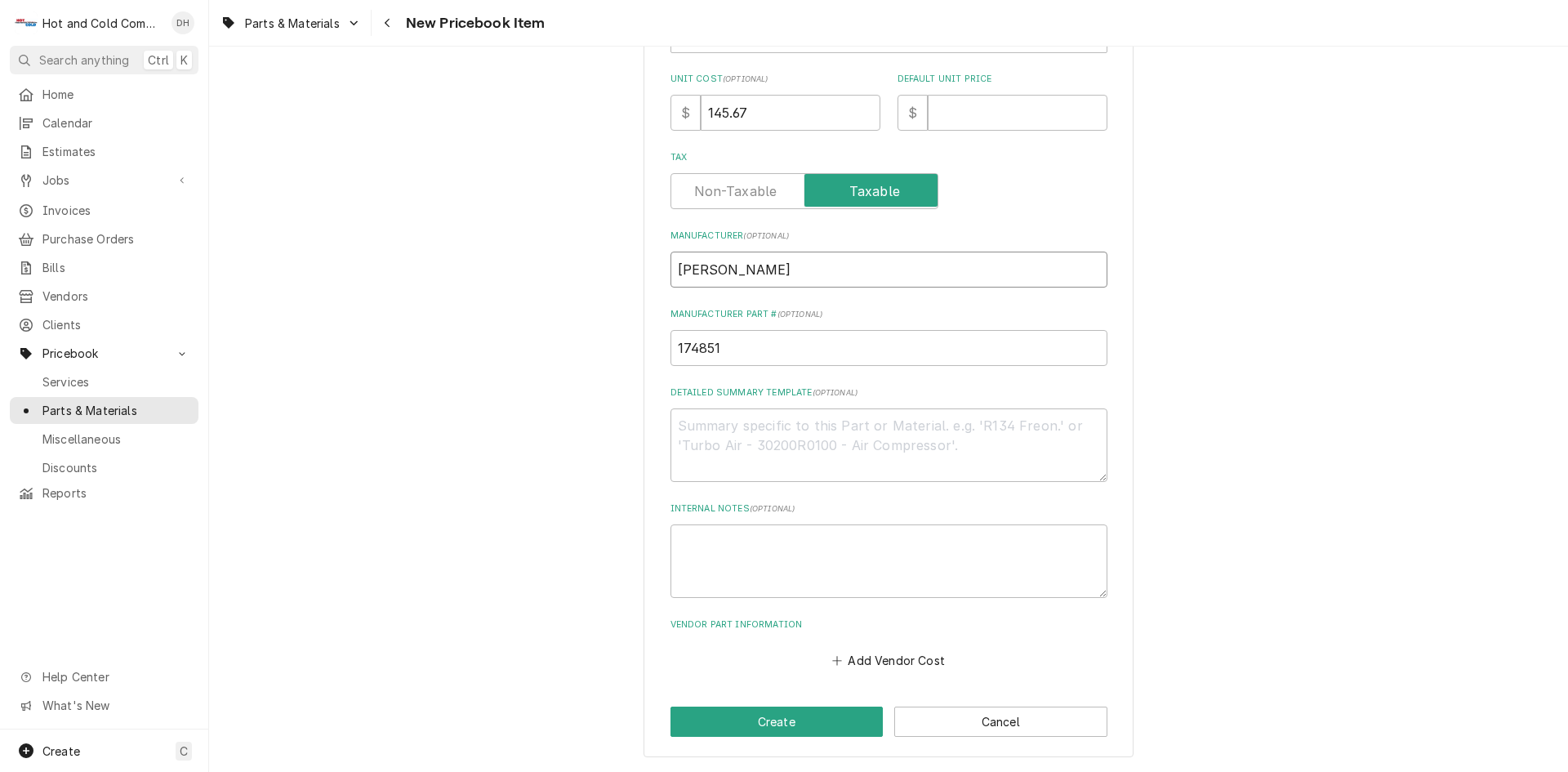
type input "Groen"
click at [905, 559] on textarea "Internal Notes ( optional )" at bounding box center [889, 561] width 437 height 74
type textarea "x"
type textarea "B"
type textarea "x"
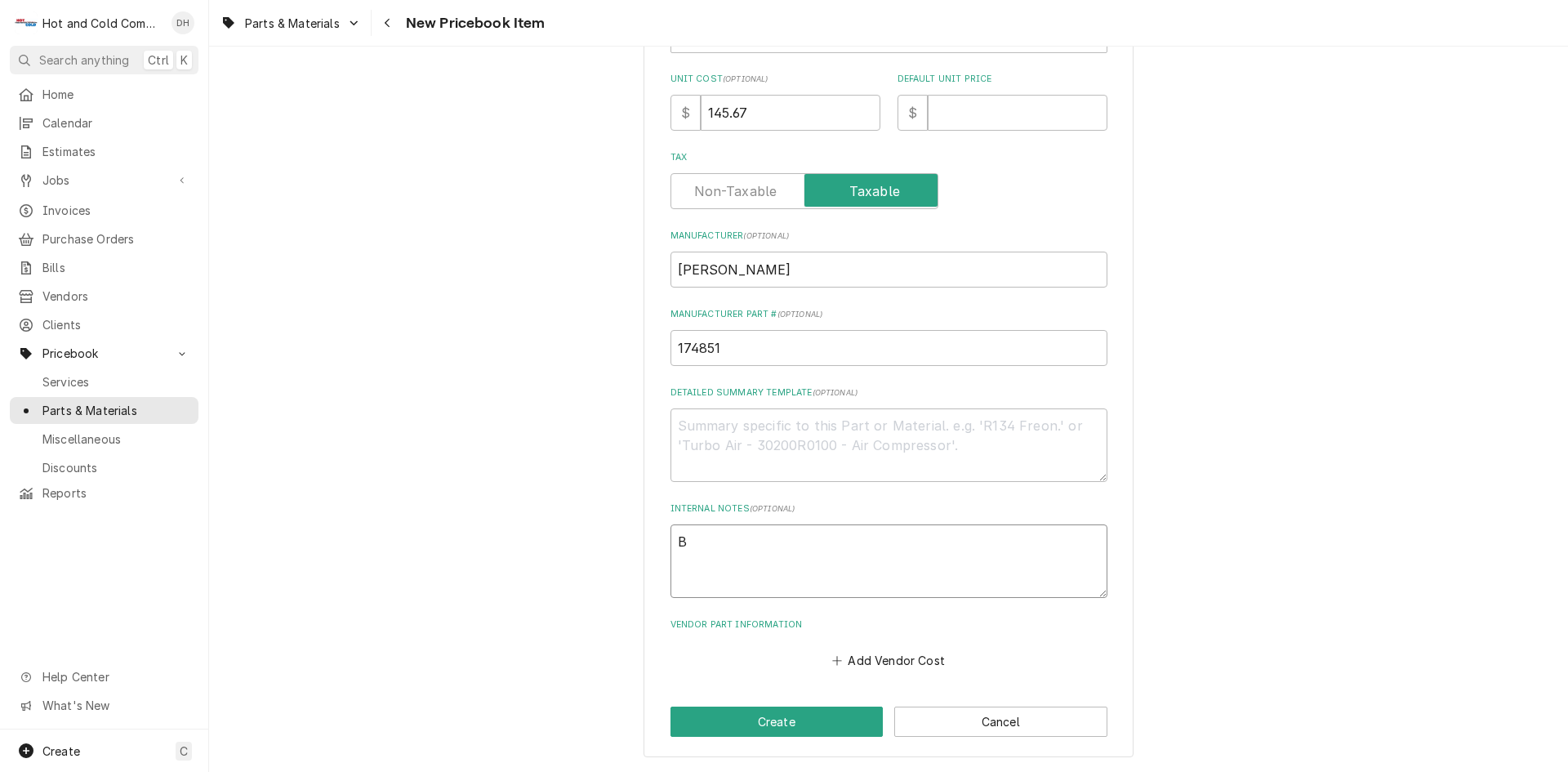
type textarea "Ba"
type textarea "x"
type textarea "Bar"
type textarea "x"
type textarea "Bart"
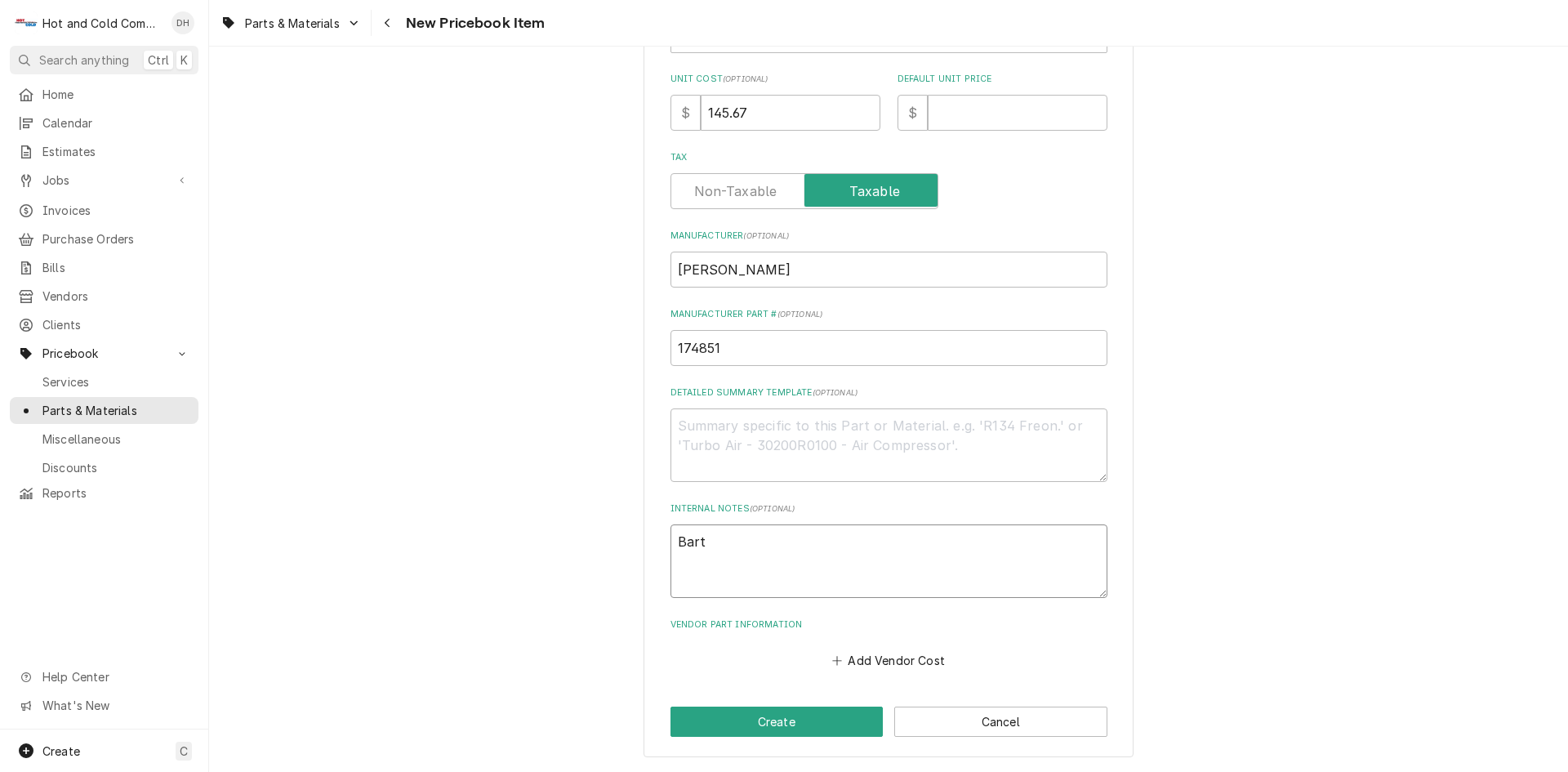
type textarea "x"
type textarea "Barto"
type textarea "x"
type textarea "Bartow"
type textarea "x"
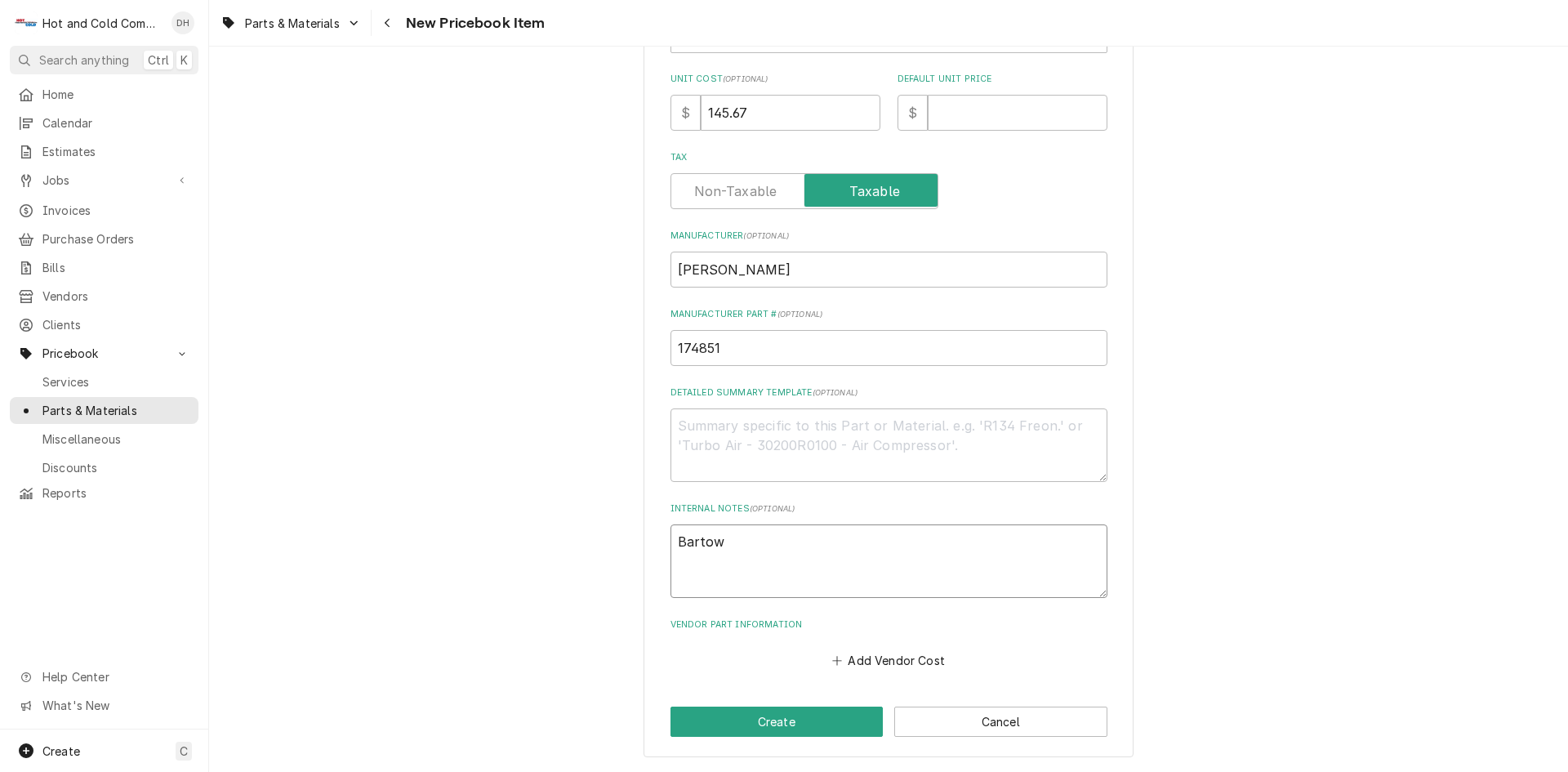
type textarea "Bartow"
type textarea "x"
type textarea "Bartow K"
type textarea "x"
type textarea "Bartow Ki"
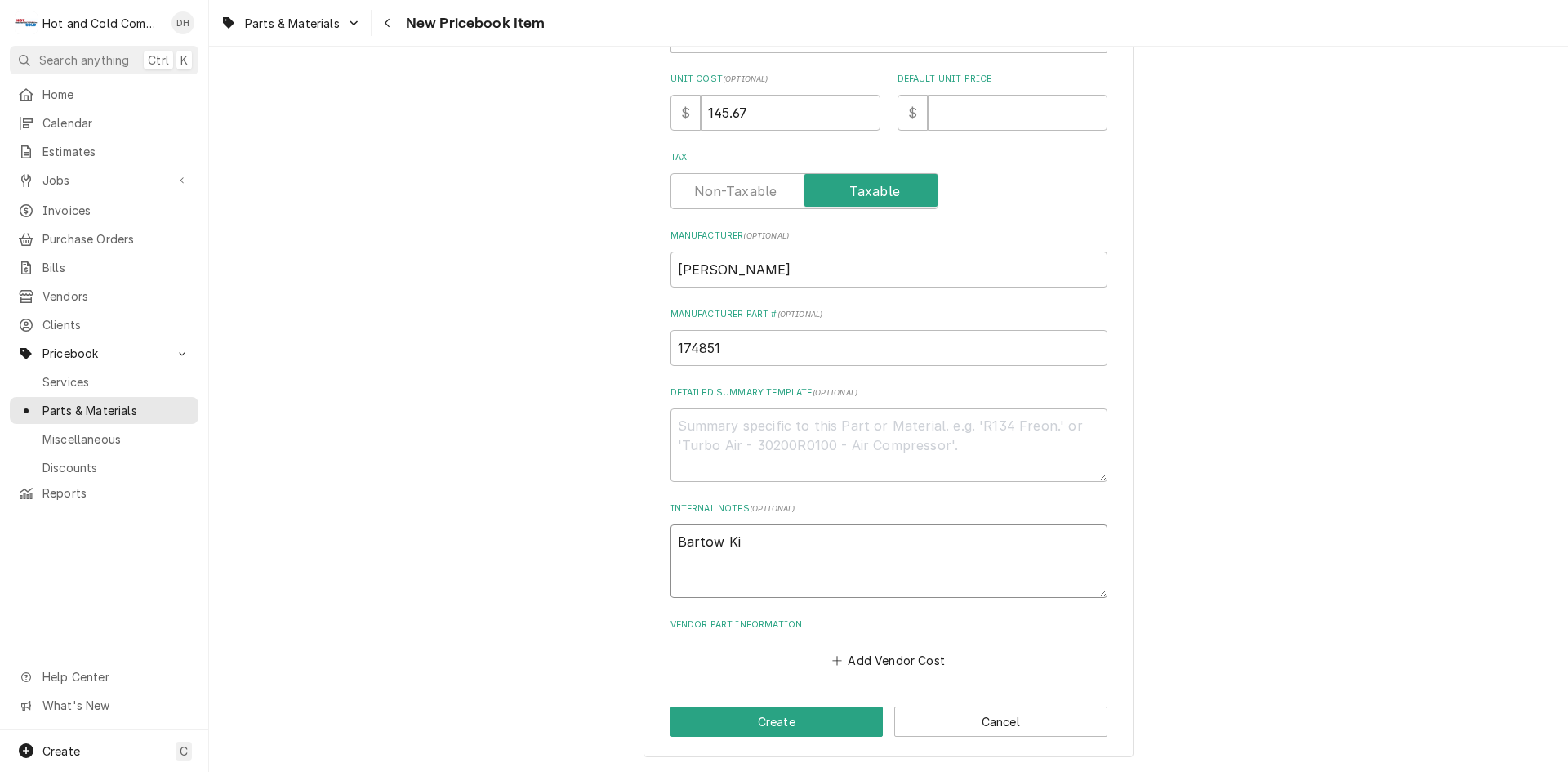
type textarea "x"
type textarea "Bartow Kit"
type textarea "x"
type textarea "Bartow Kitc"
type textarea "x"
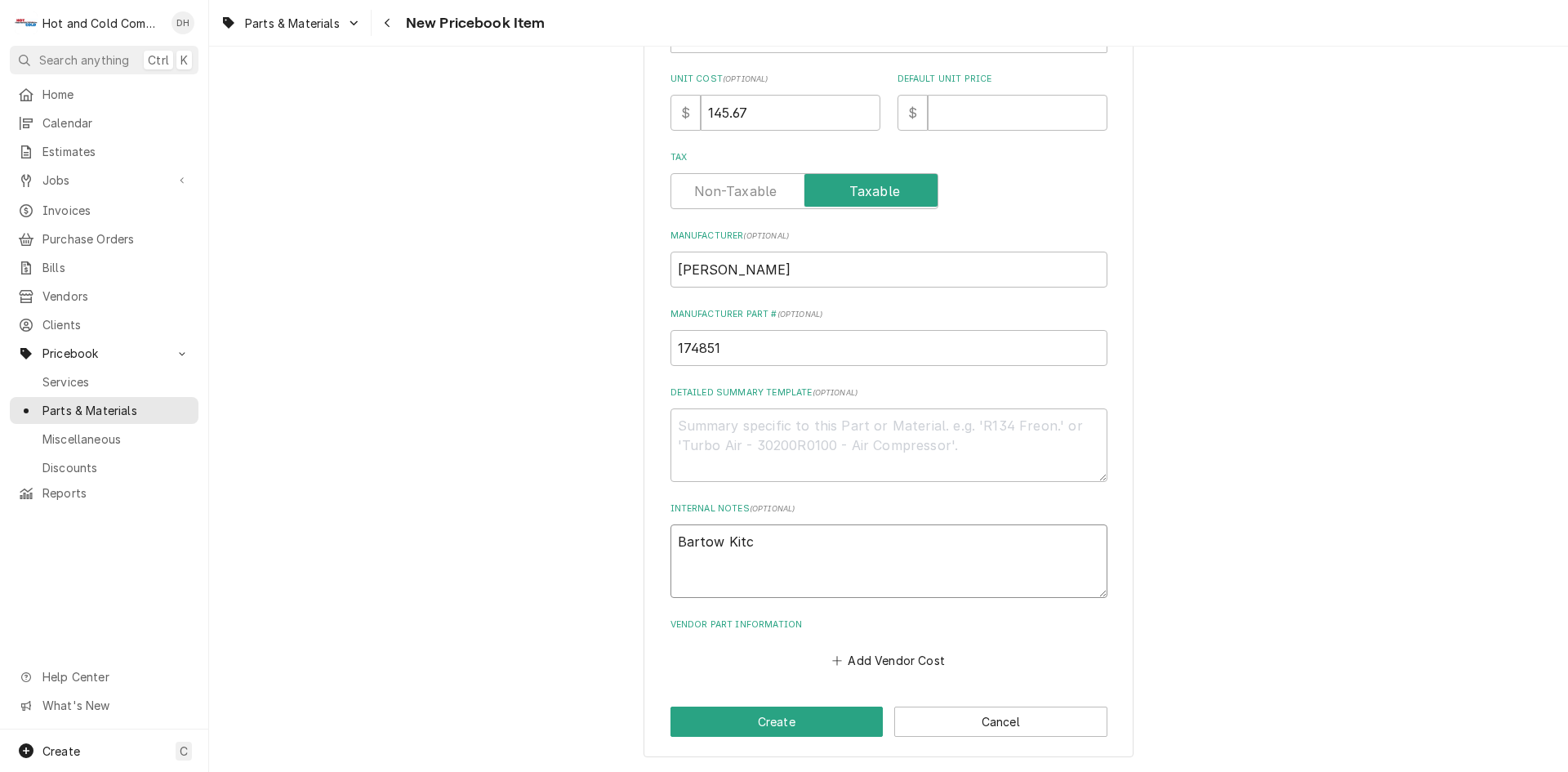
type textarea "Bartow Kitch"
type textarea "x"
type textarea "Bartow Kitche"
type textarea "x"
type textarea "Bartow Kitchen"
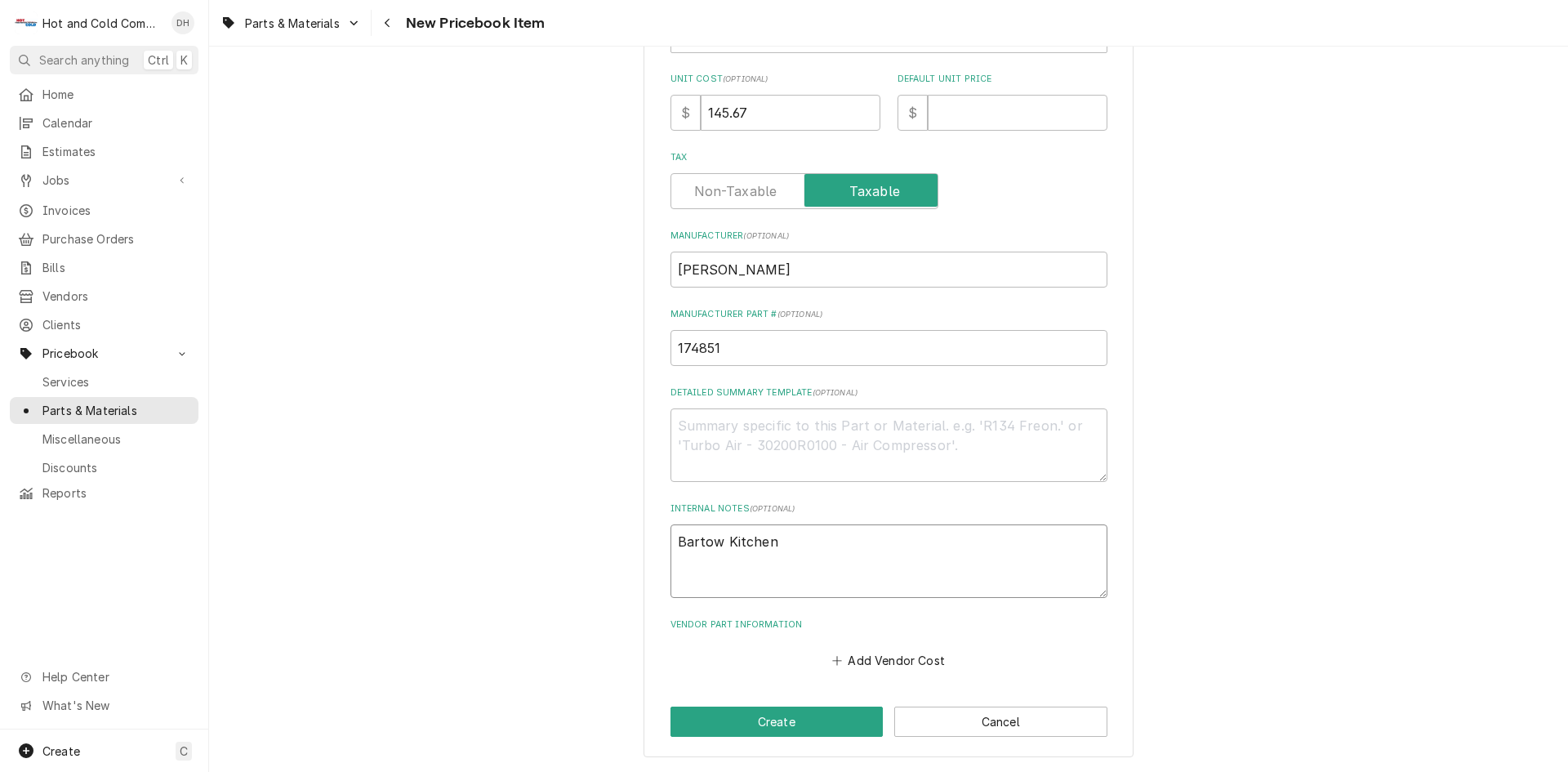
type textarea "x"
type textarea "Bartow Kitchen"
type textarea "x"
type textarea "Bartow Kitchen t"
type textarea "x"
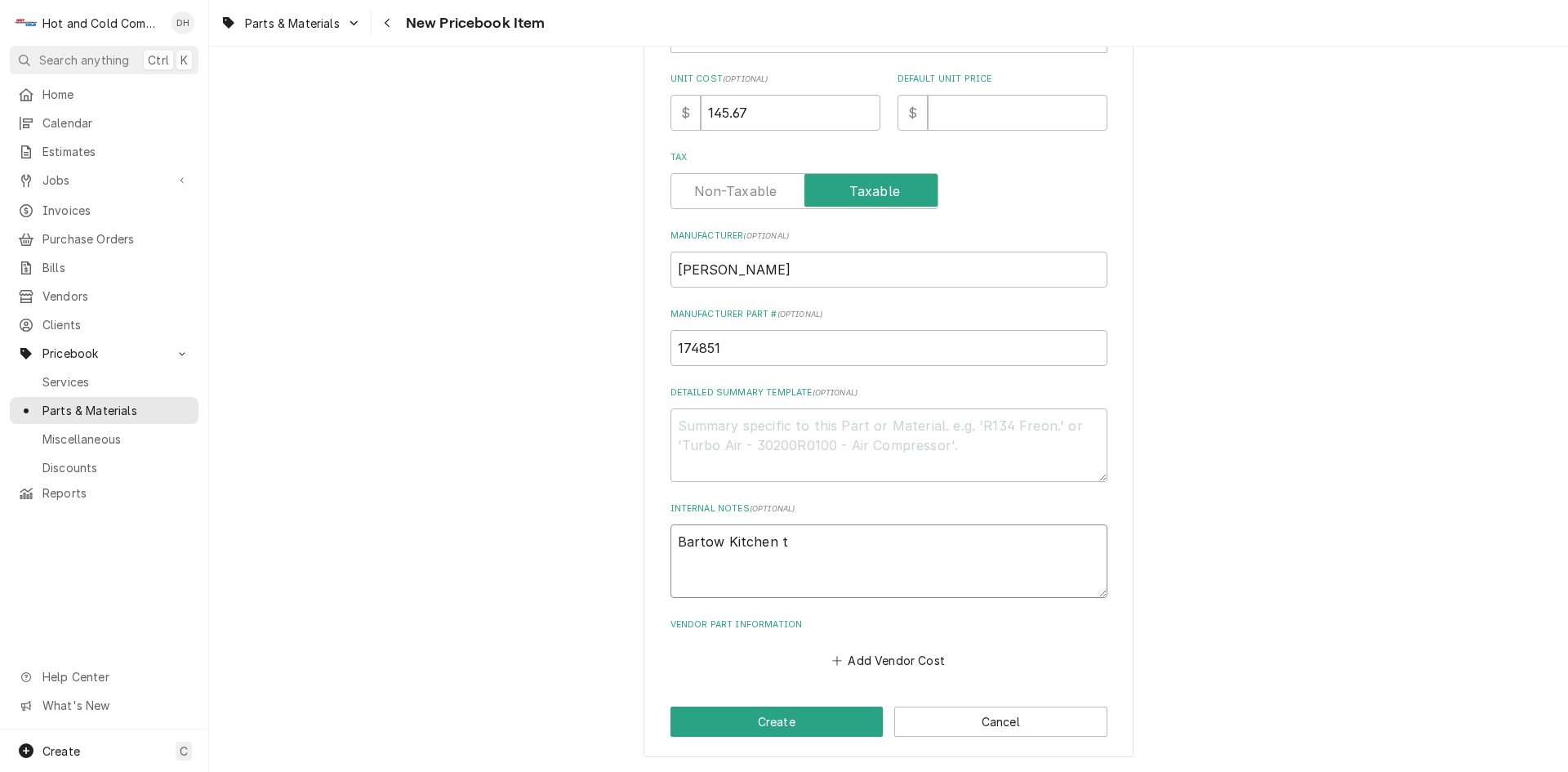
type textarea "Bartow Kitchen ti"
type textarea "x"
type textarea "Bartow Kitchen til"
type textarea "x"
type textarea "Bartow Kitchen tilt"
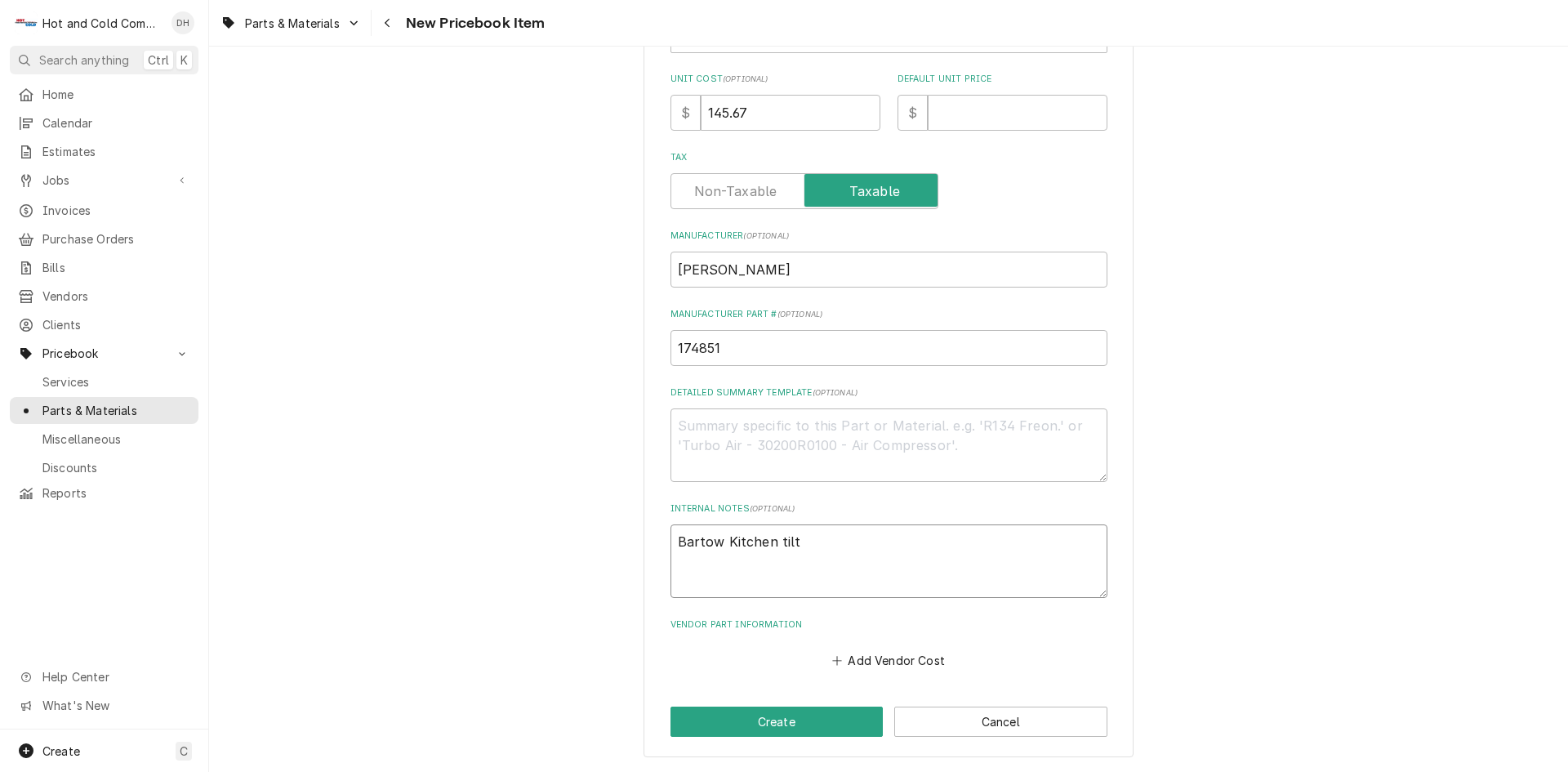
type textarea "x"
type textarea "Bartow Kitchen tilt"
type textarea "x"
type textarea "Bartow Kitchen tilt s"
type textarea "x"
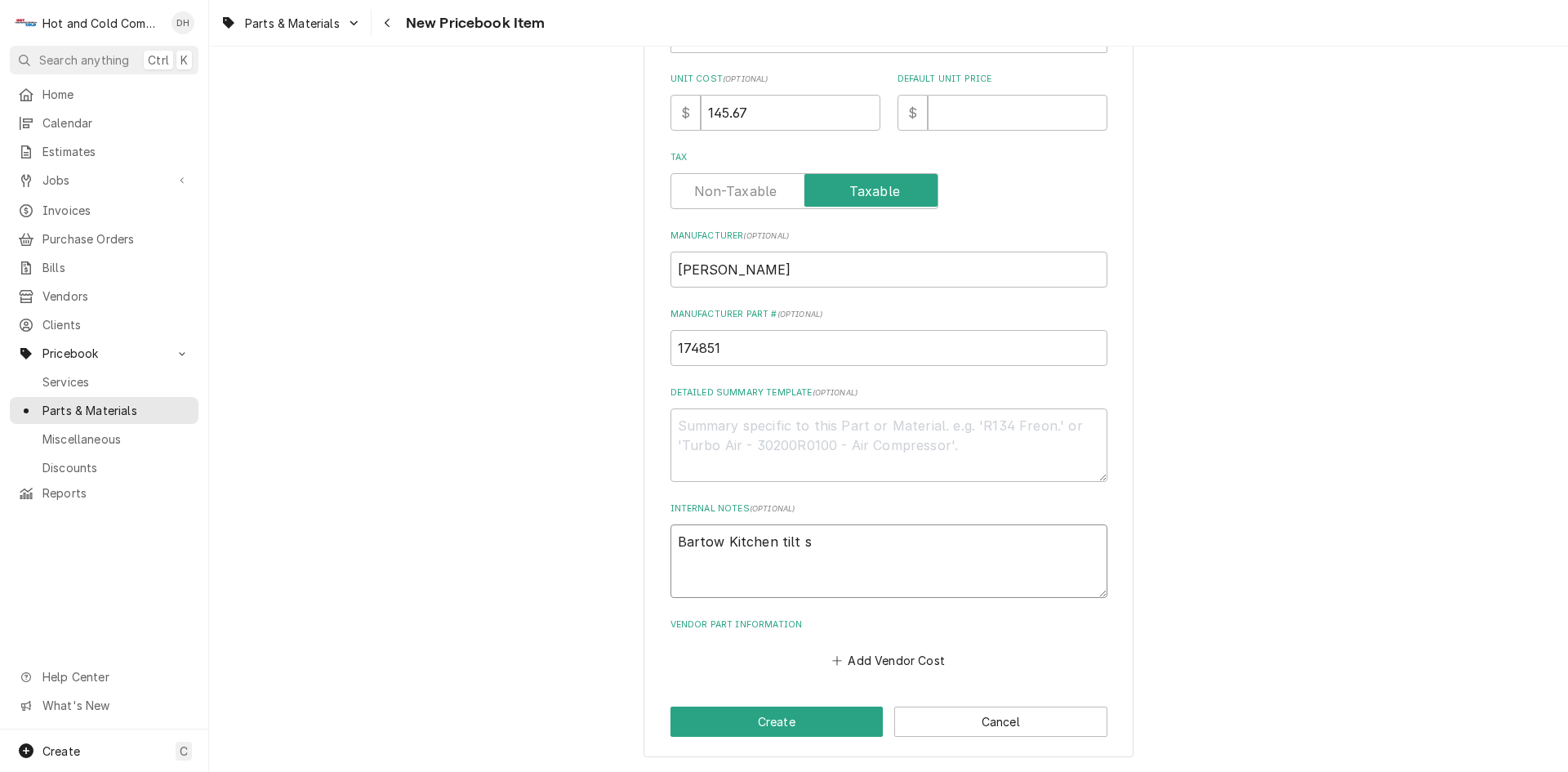
type textarea "Bartow Kitchen tilt sw"
type textarea "x"
type textarea "Bartow Kitchen tilt swi"
type textarea "x"
type textarea "Bartow Kitchen tilt swit"
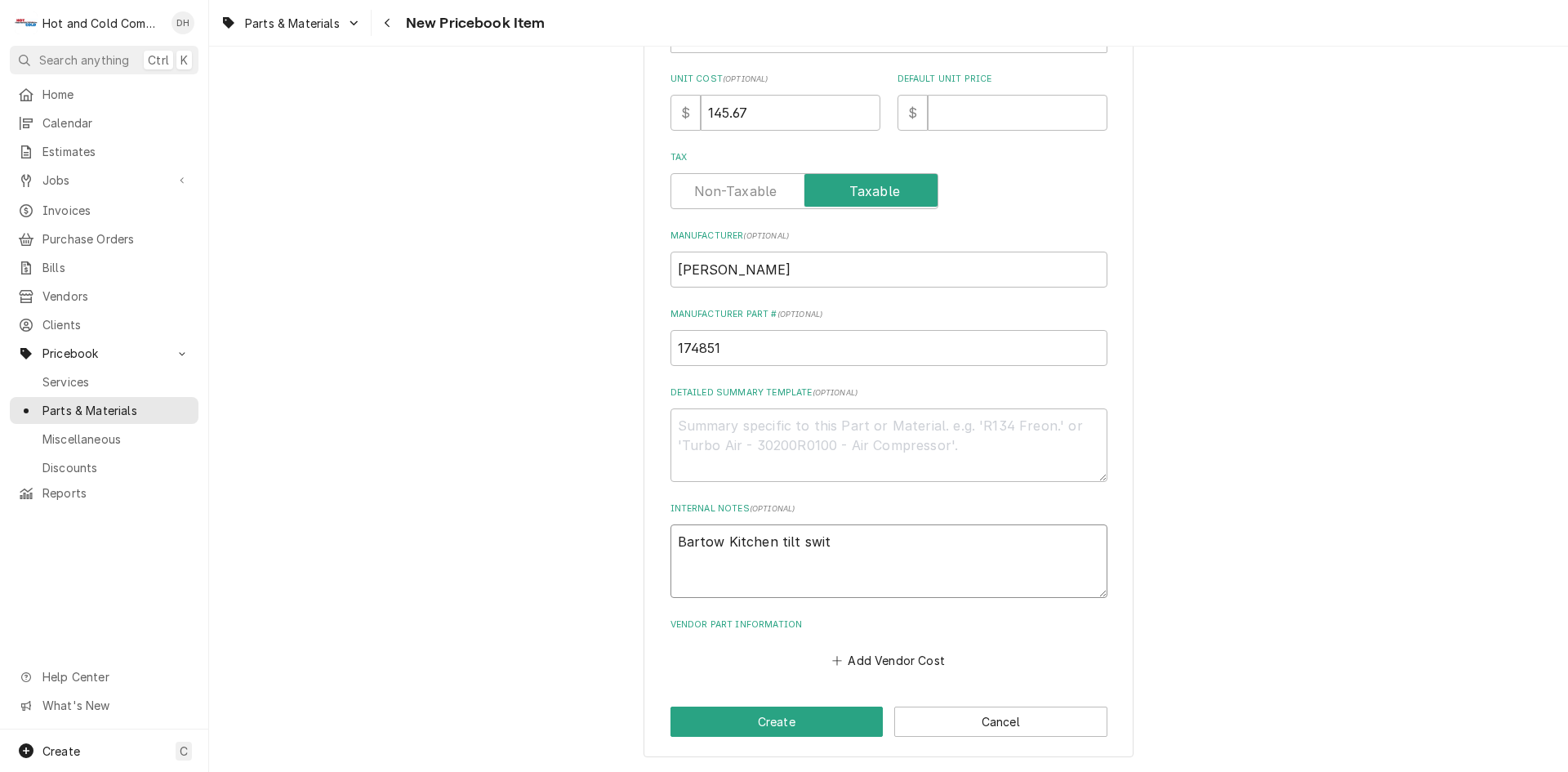
type textarea "x"
type textarea "Bartow Kitchen tilt swi"
type textarea "x"
type textarea "Bartow Kitchen tilt sw"
type textarea "x"
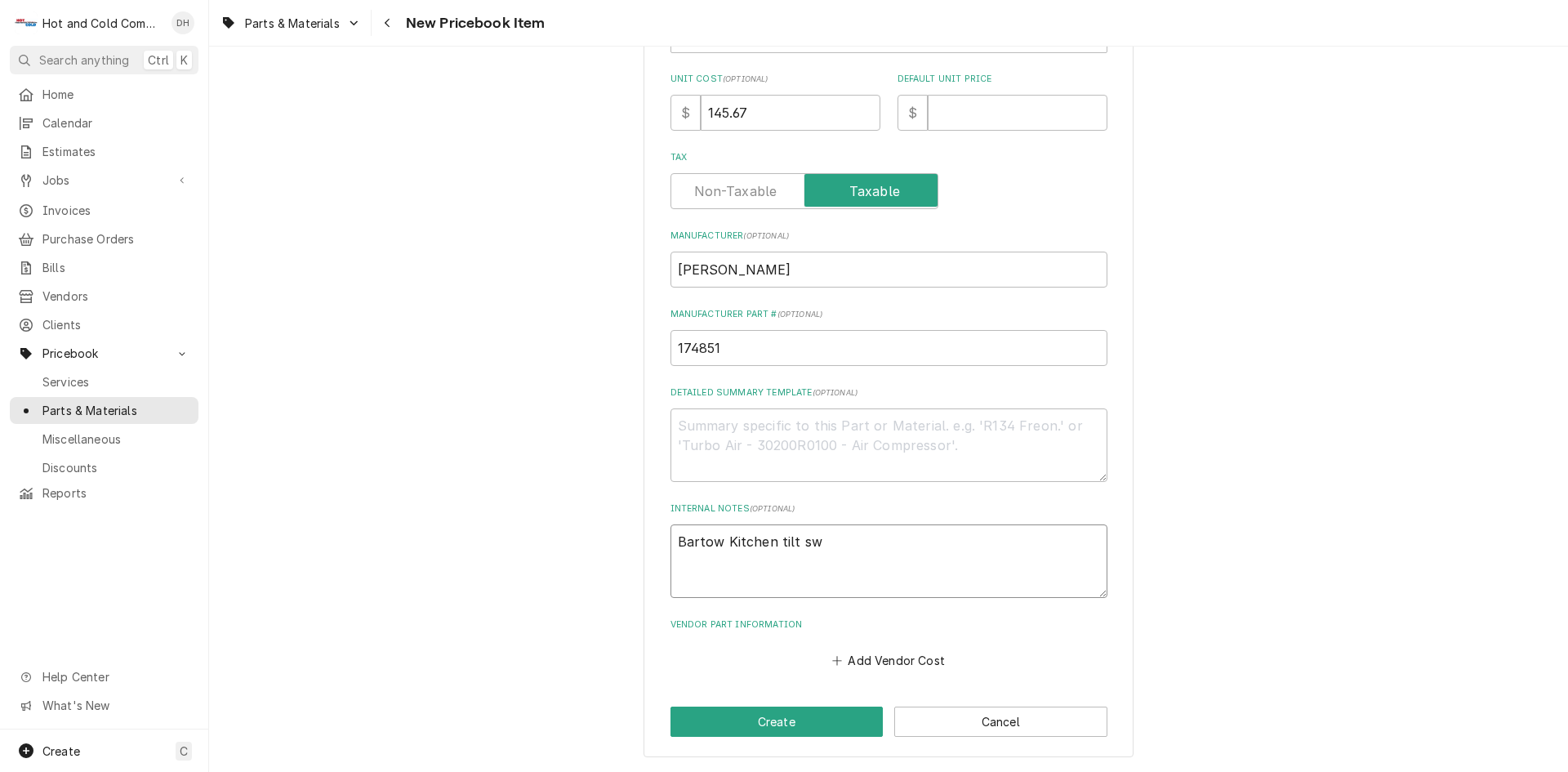
type textarea "Bartow Kitchen tilt s"
type textarea "x"
type textarea "Bartow Kitchen tilt sk"
type textarea "x"
type textarea "Bartow Kitchen tilt ski"
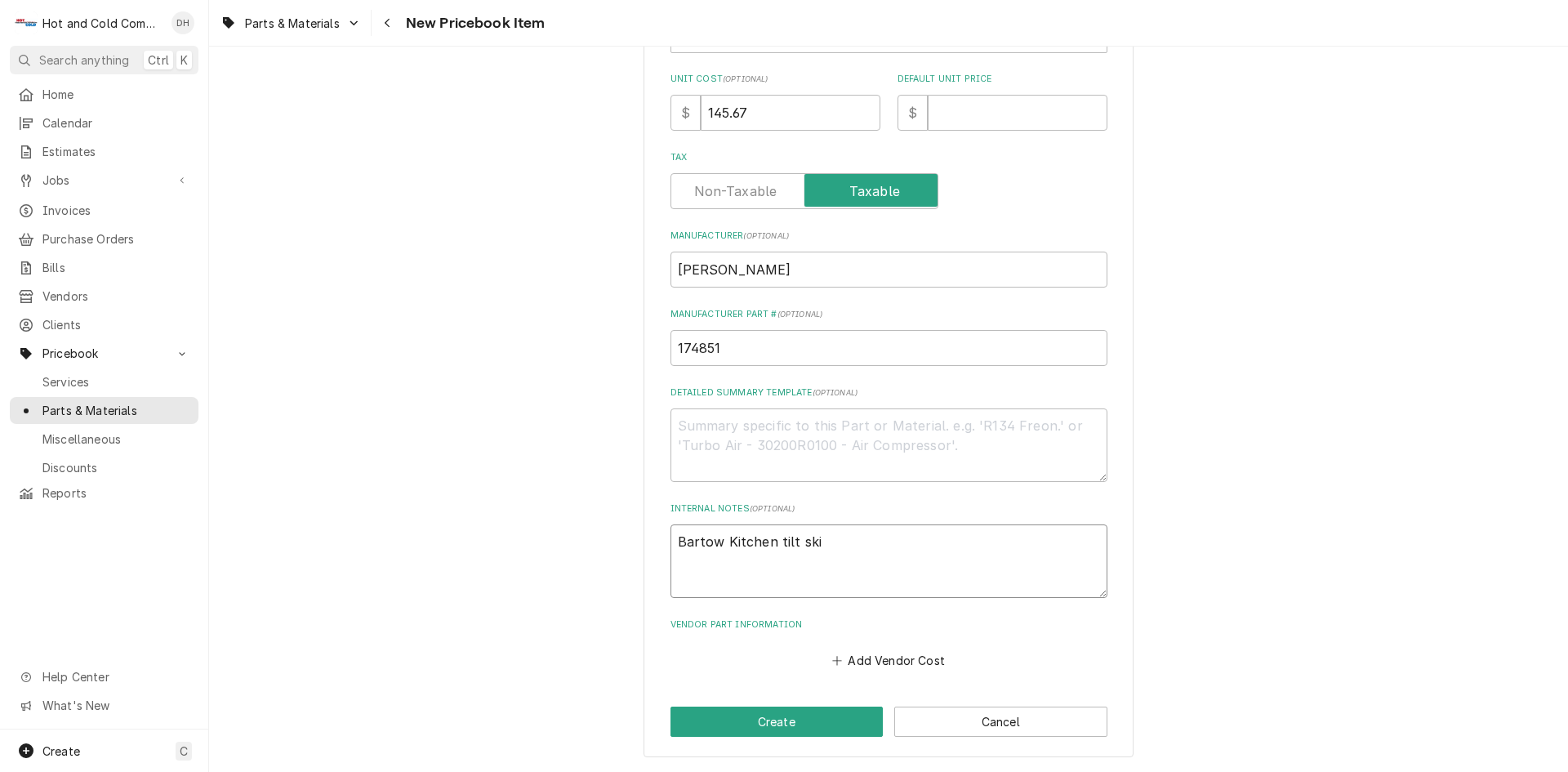
type textarea "x"
type textarea "Bartow Kitchen tilt skil"
type textarea "x"
type textarea "Bartow Kitchen tilt skill"
type textarea "x"
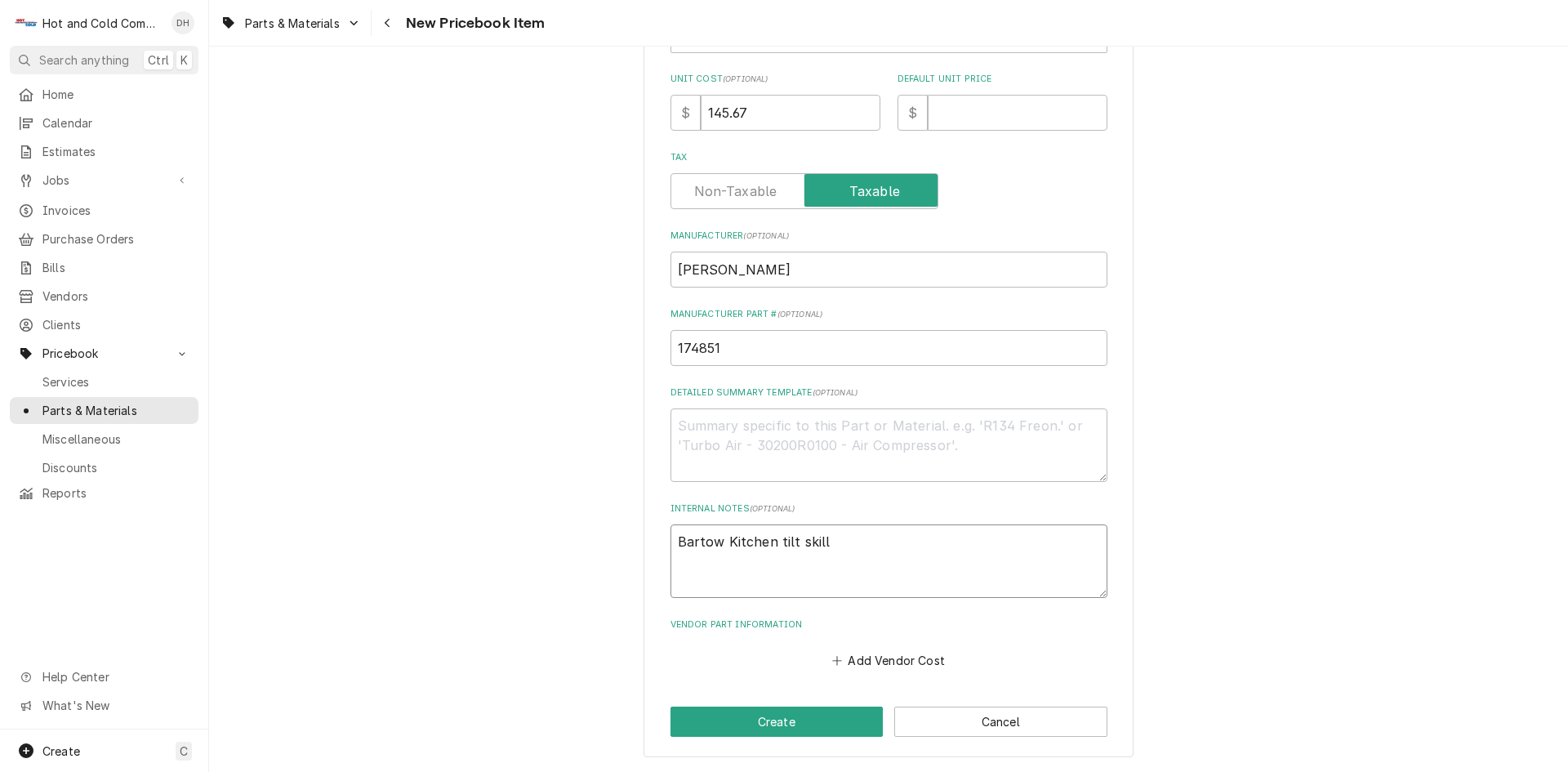
type textarea "Bartow Kitchen tilt skille"
type textarea "x"
type textarea "Bartow Kitchen tilt skillet"
click at [800, 729] on button "Create" at bounding box center [777, 721] width 213 height 30
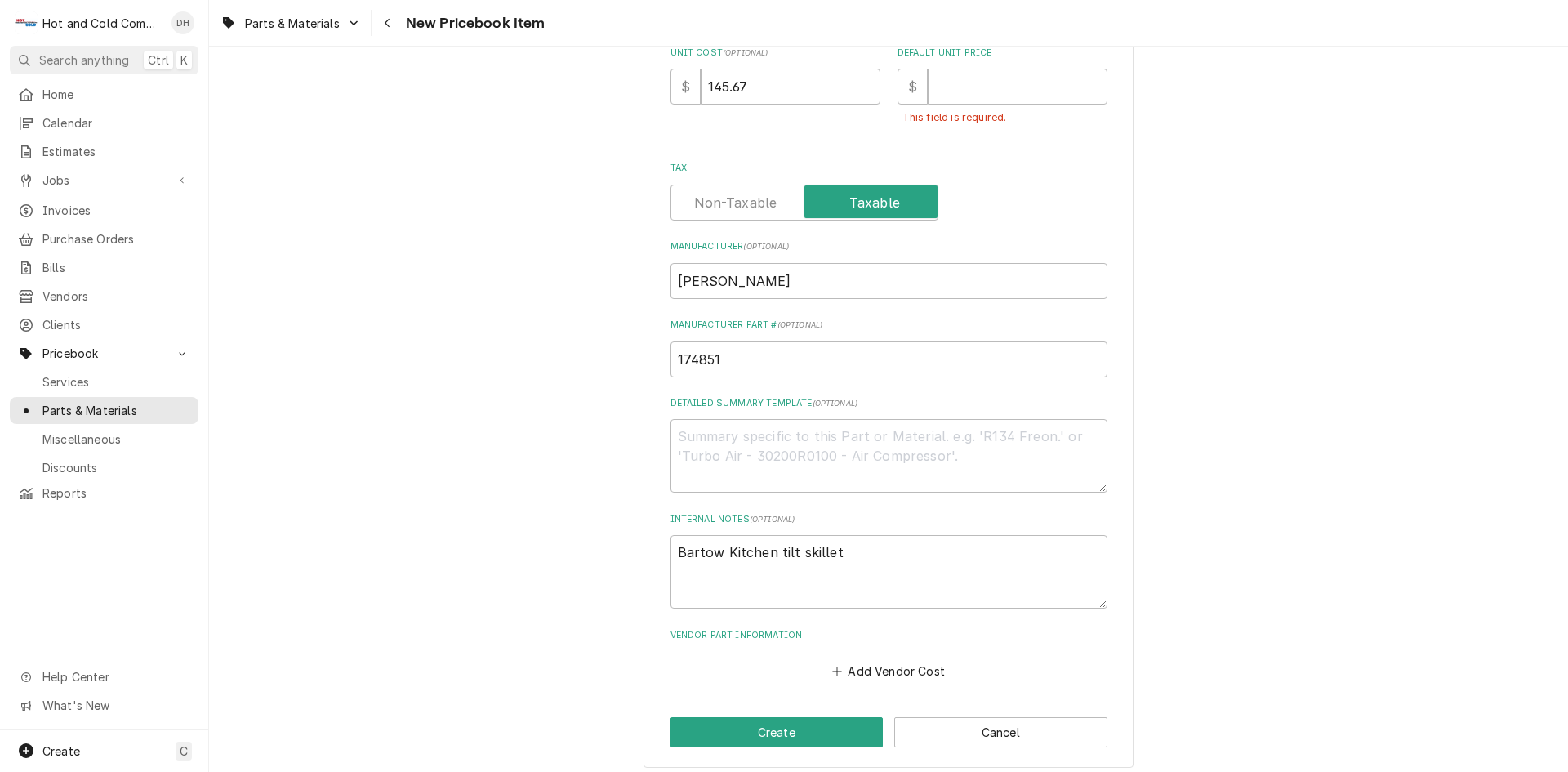
scroll to position [141, 0]
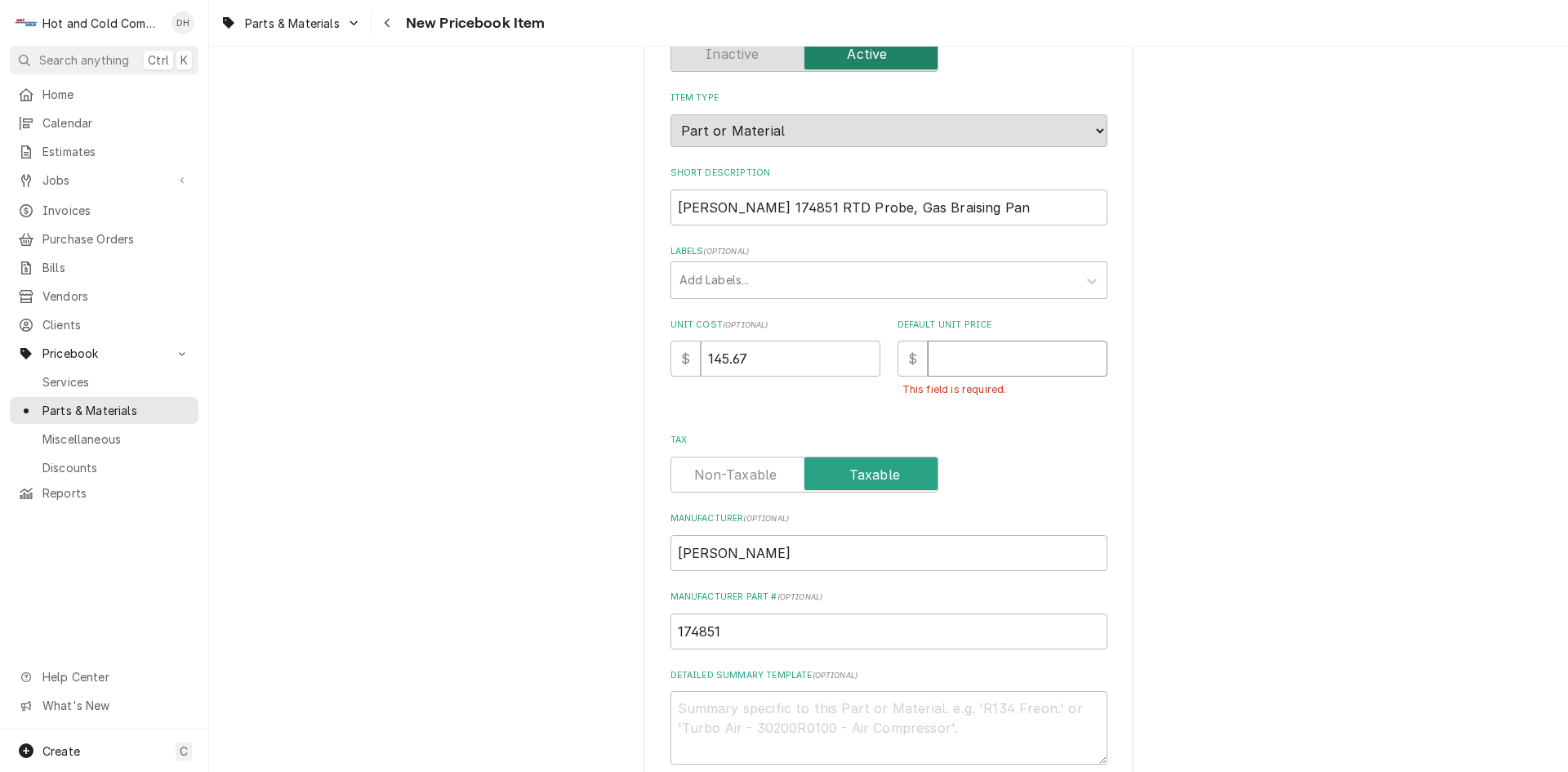
drag, startPoint x: 984, startPoint y: 348, endPoint x: 1567, endPoint y: 621, distance: 643.8
click at [986, 348] on input "Default Unit Price" at bounding box center [1018, 359] width 180 height 36
type textarea "x"
type input "2"
type textarea "x"
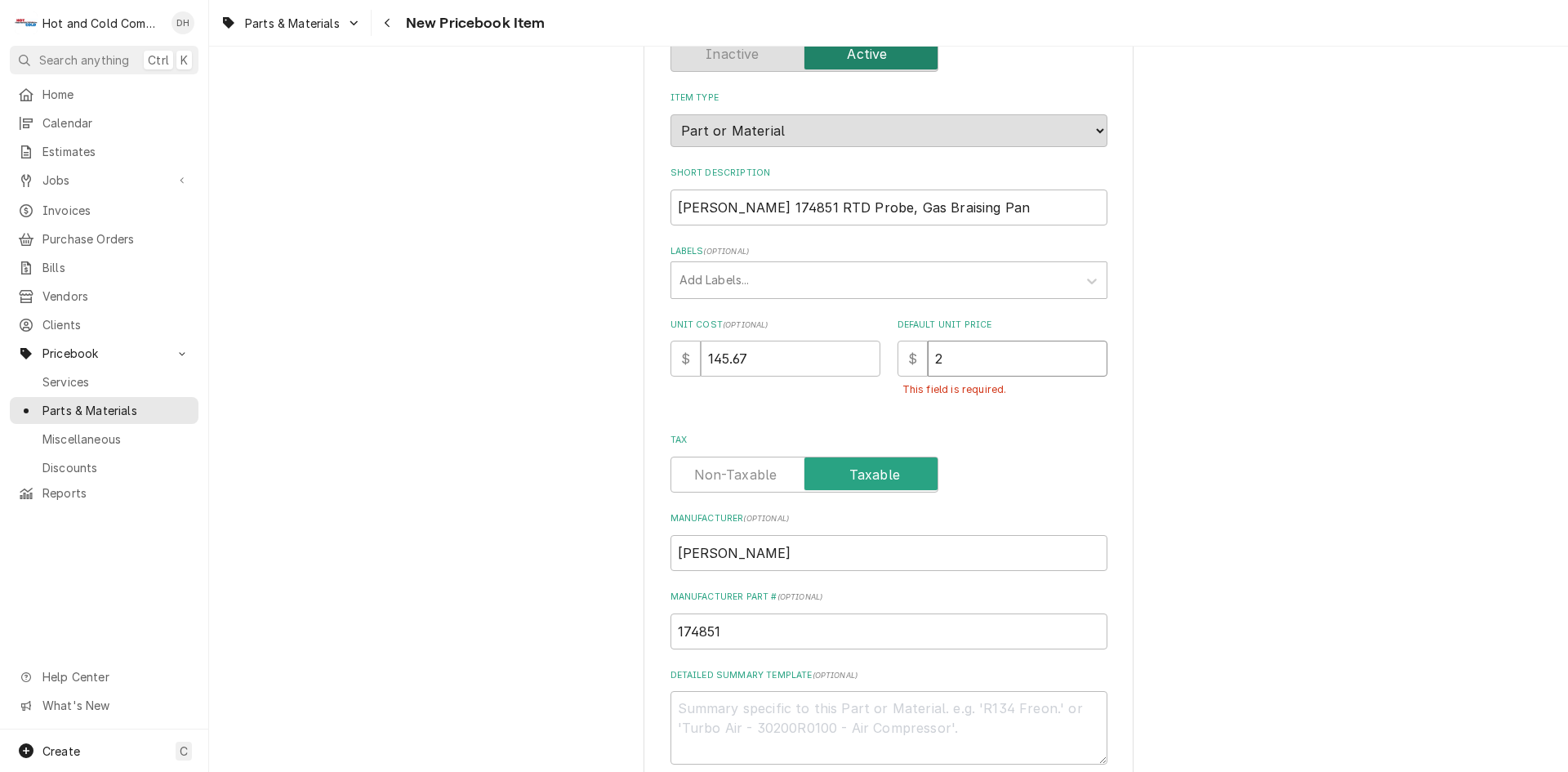
type input "24"
type textarea "x"
type input "243"
type textarea "x"
type input "243.2"
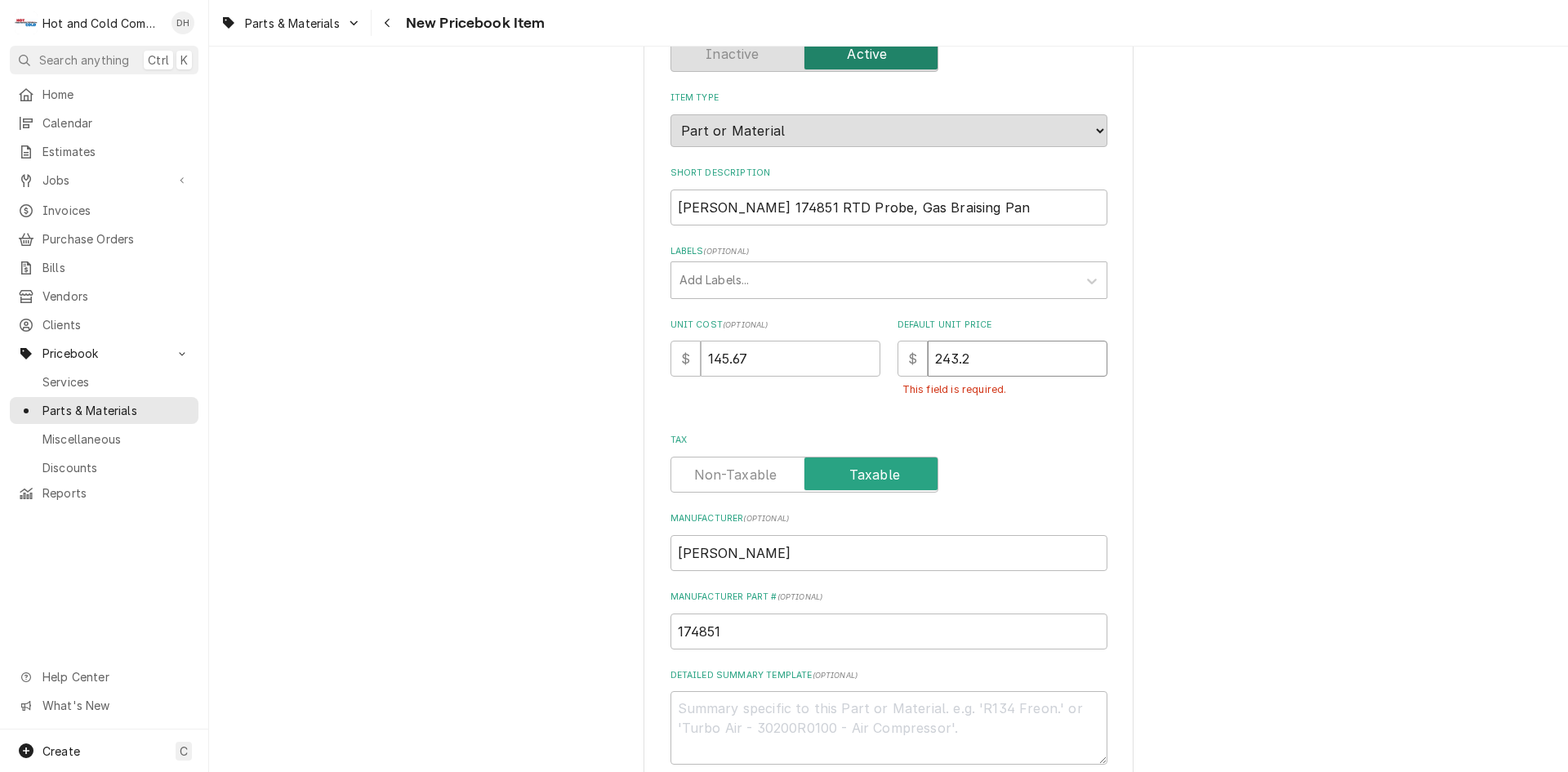
type textarea "x"
type input "243.27"
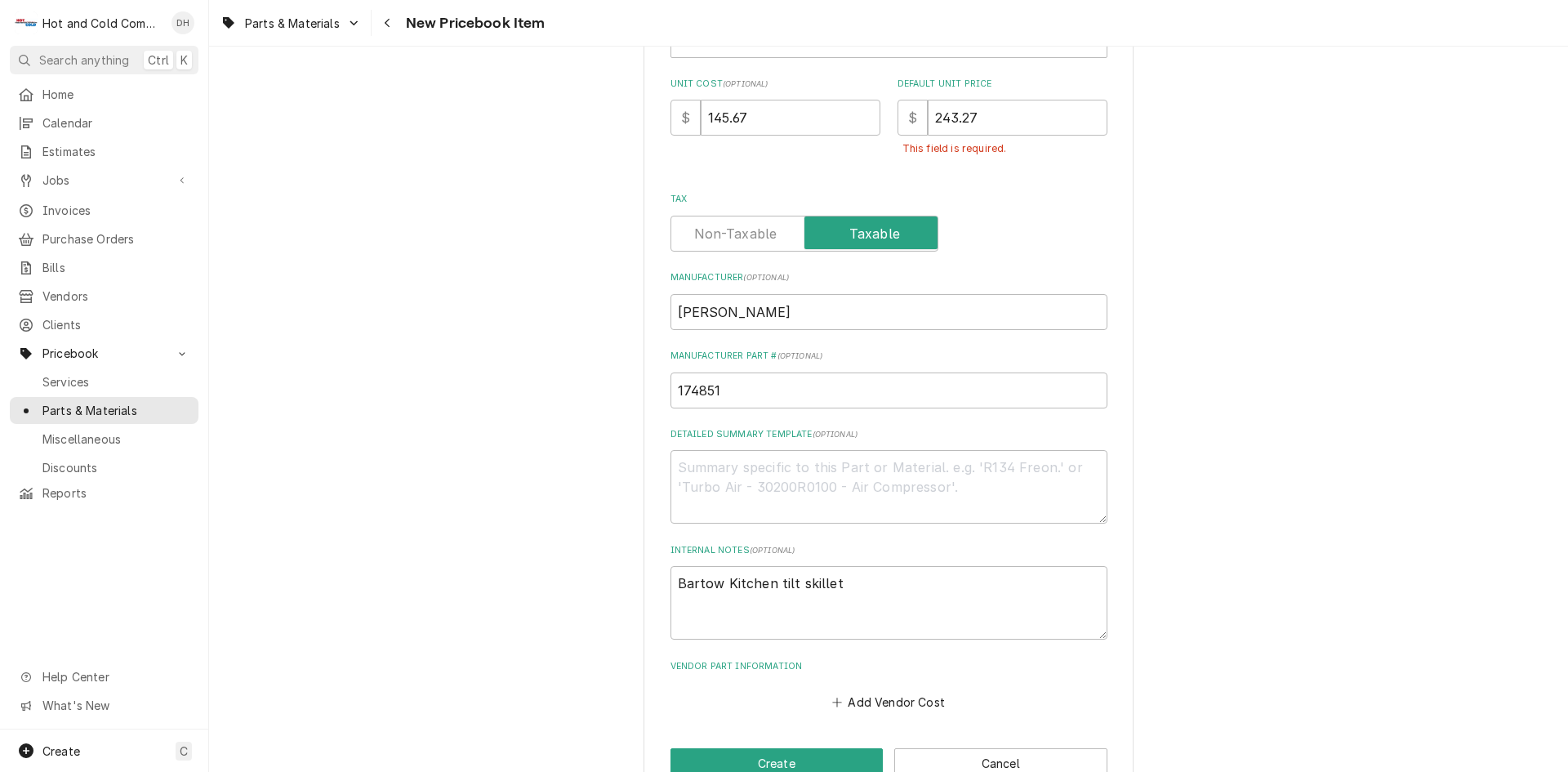
scroll to position [413, 0]
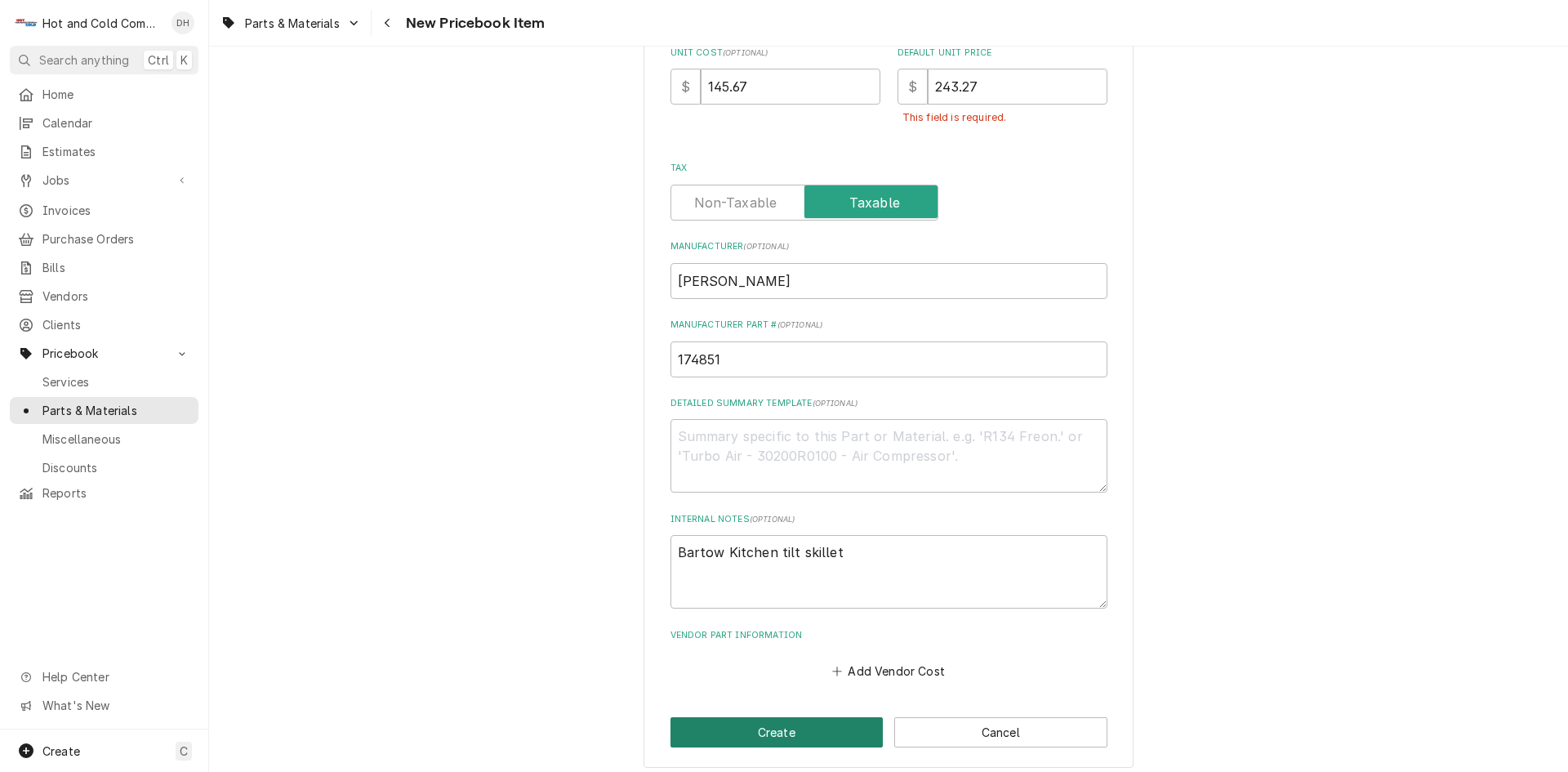
click at [788, 734] on button "Create" at bounding box center [777, 732] width 213 height 30
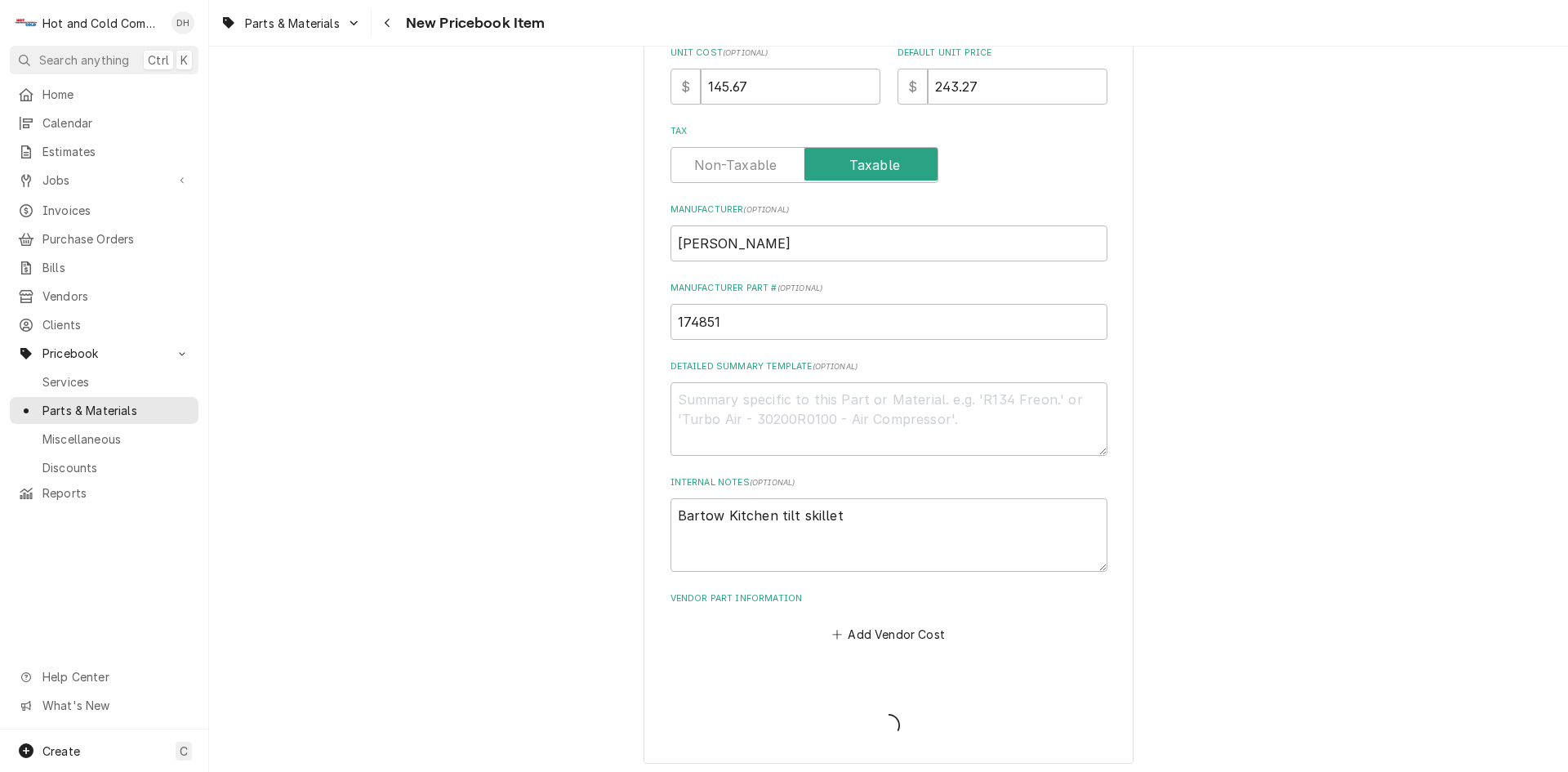
type textarea "x"
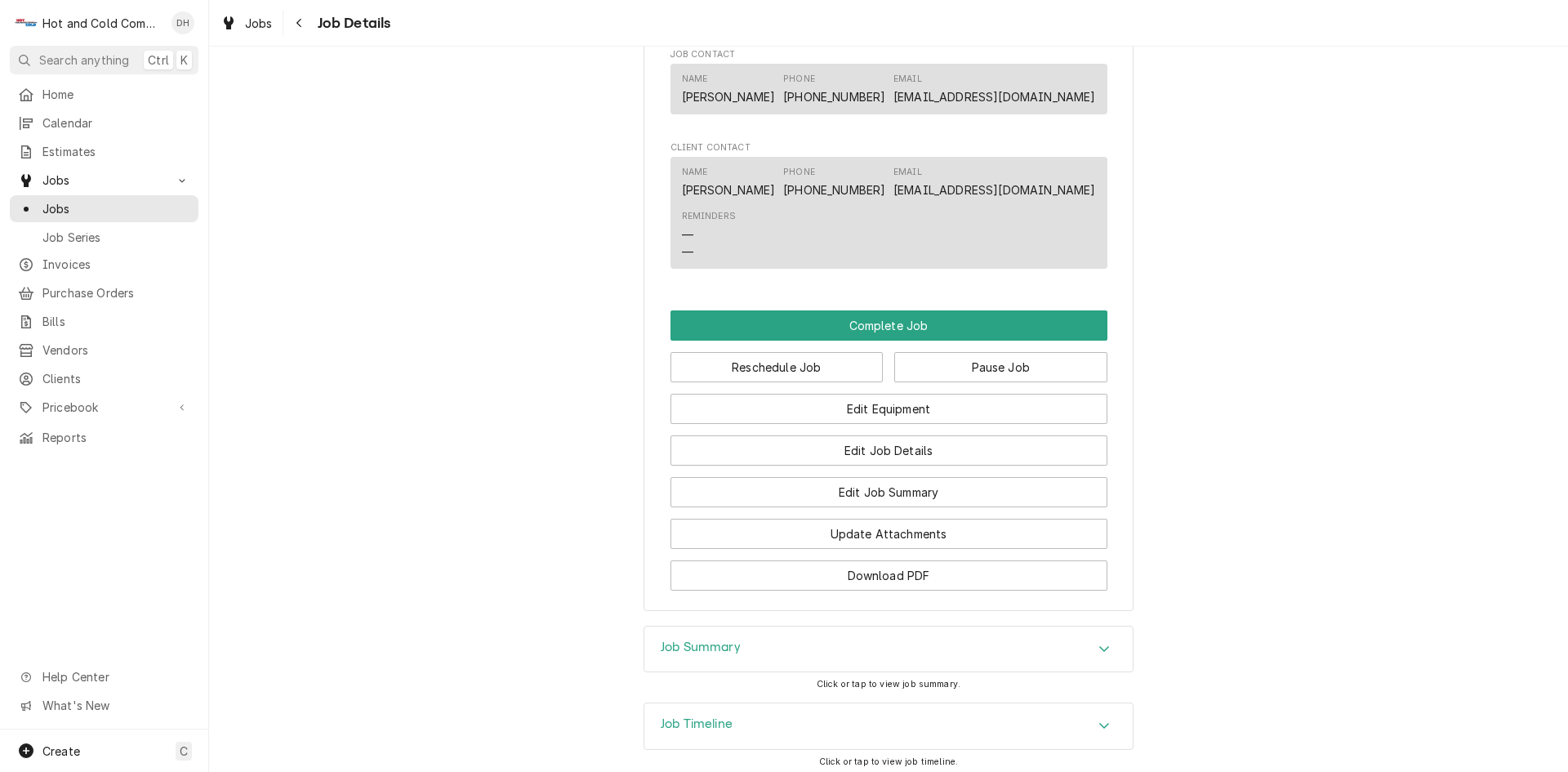
scroll to position [1237, 0]
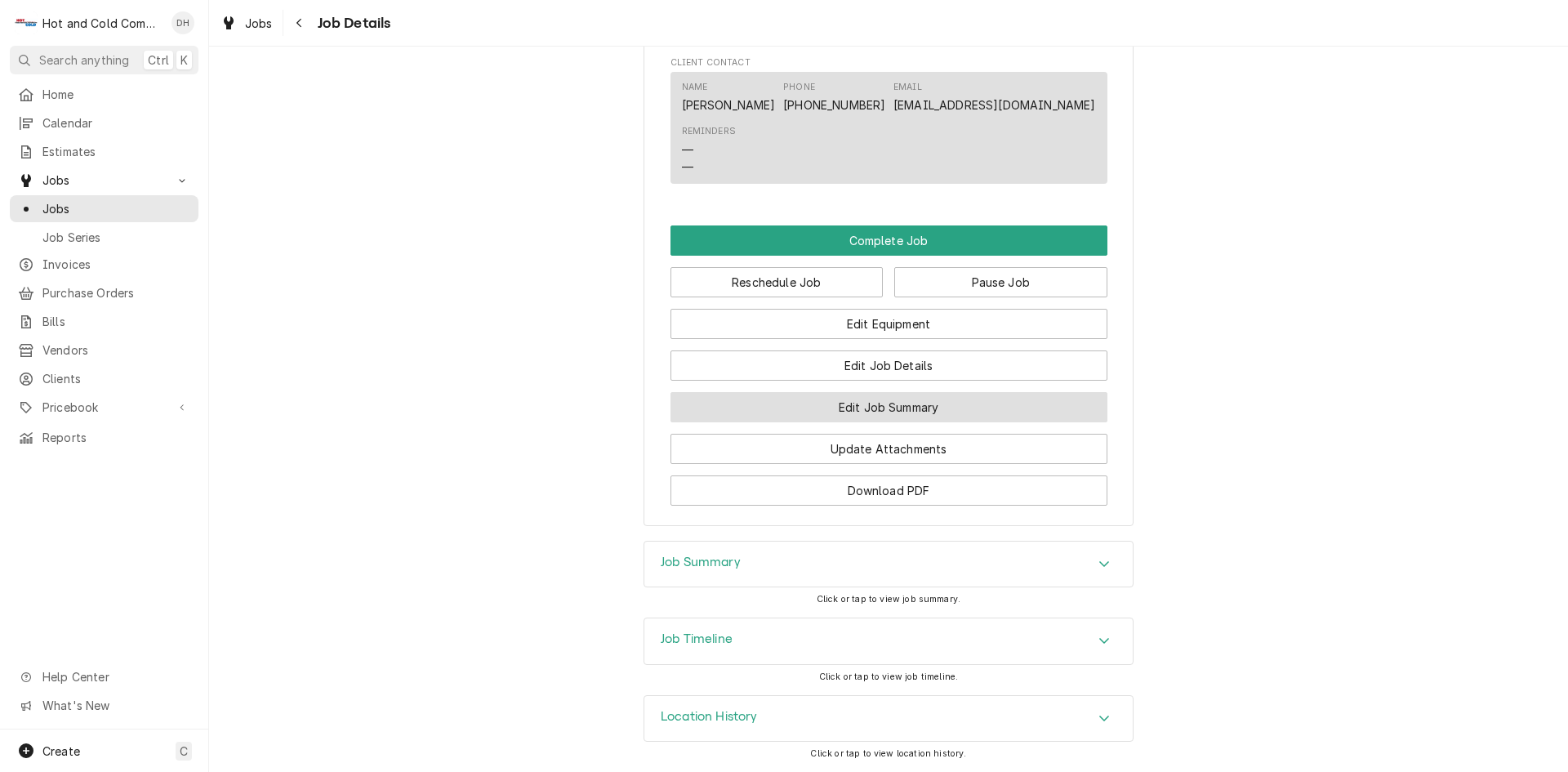
drag, startPoint x: 934, startPoint y: 408, endPoint x: 1310, endPoint y: 381, distance: 377.0
click at [936, 408] on button "Edit Job Summary" at bounding box center [889, 407] width 437 height 30
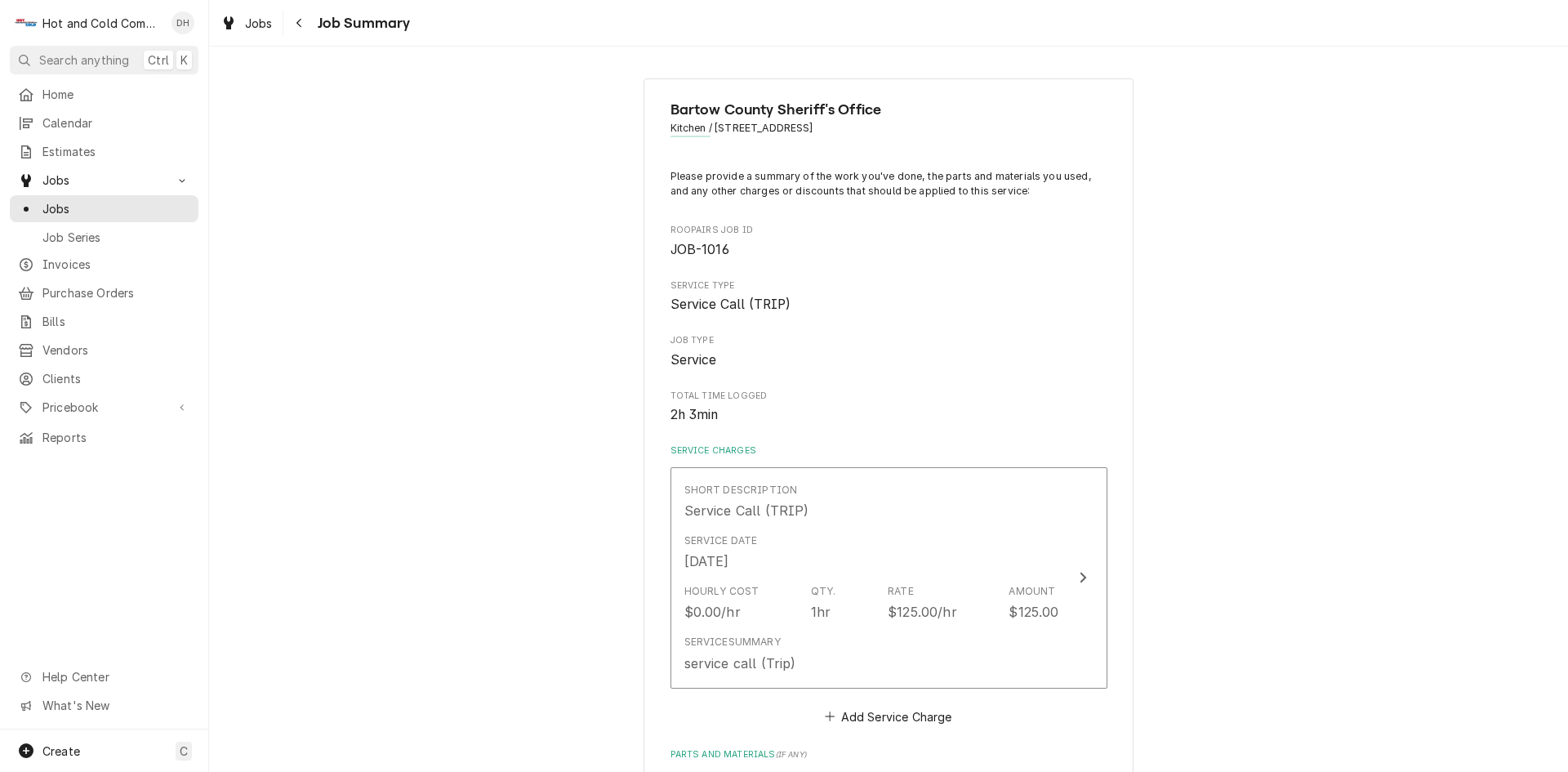
scroll to position [599, 0]
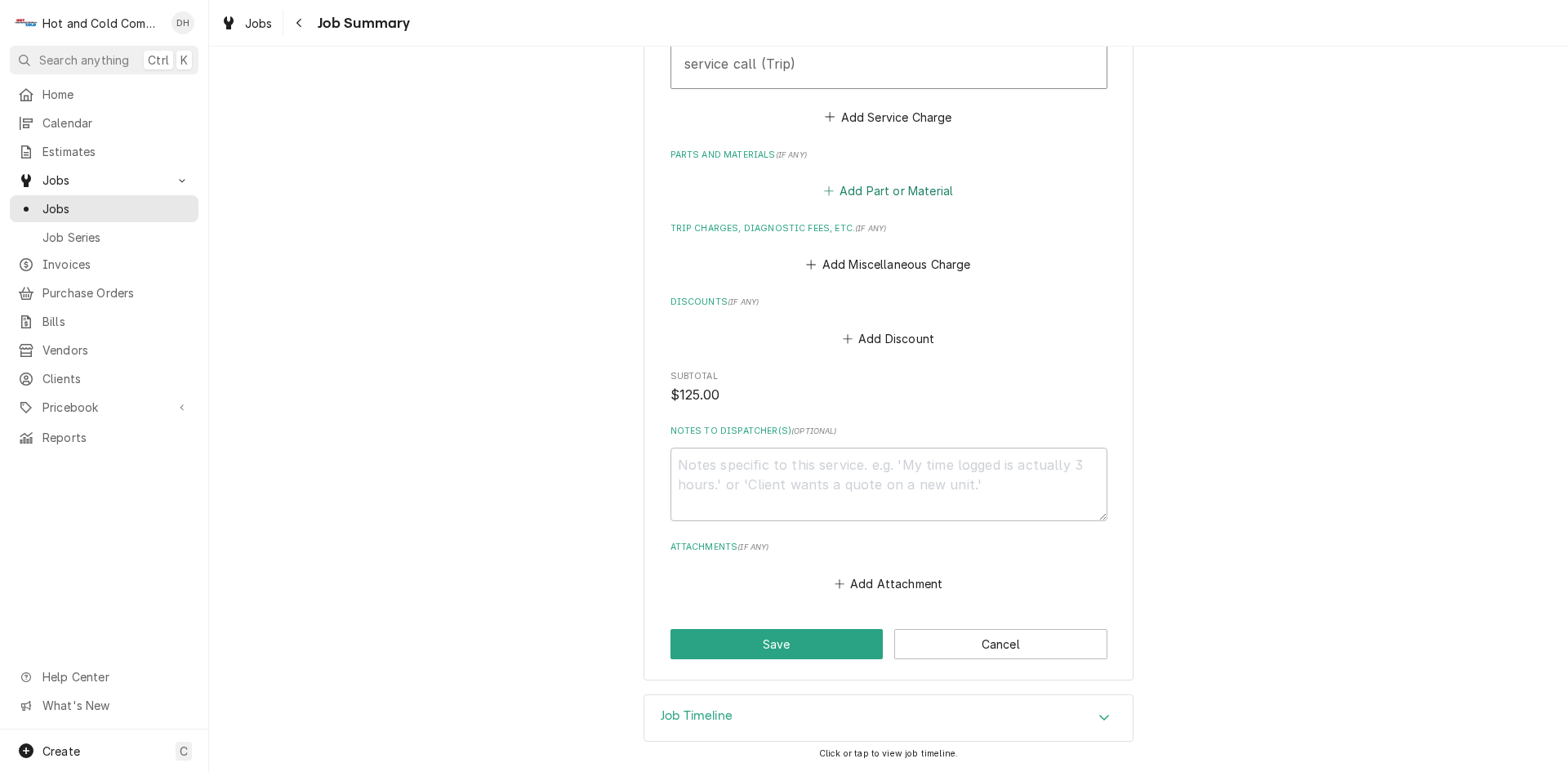
click at [918, 192] on button "Add Part or Material" at bounding box center [888, 191] width 135 height 23
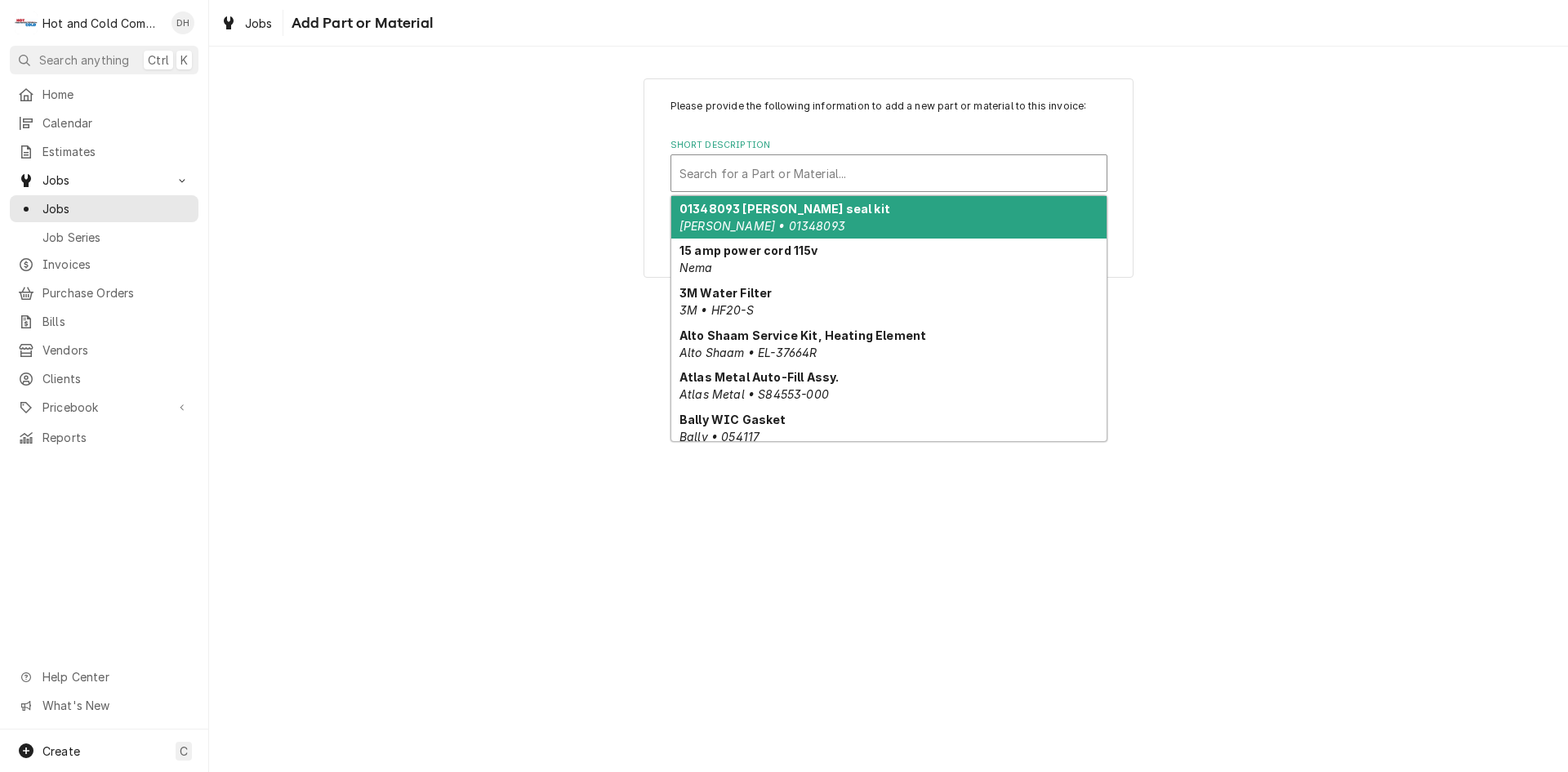
click at [858, 172] on div "Short Description" at bounding box center [889, 173] width 419 height 29
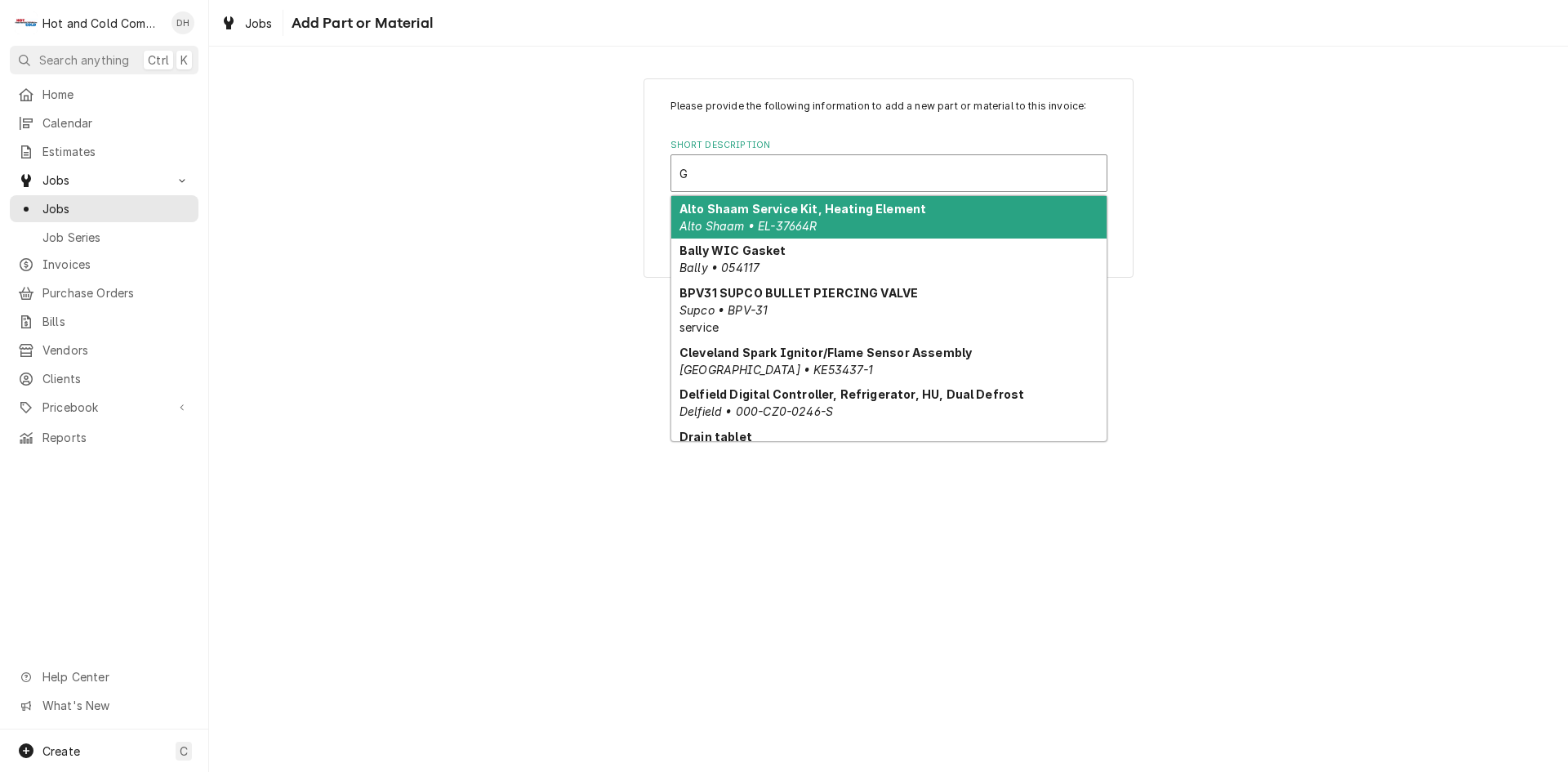
type input "Gr"
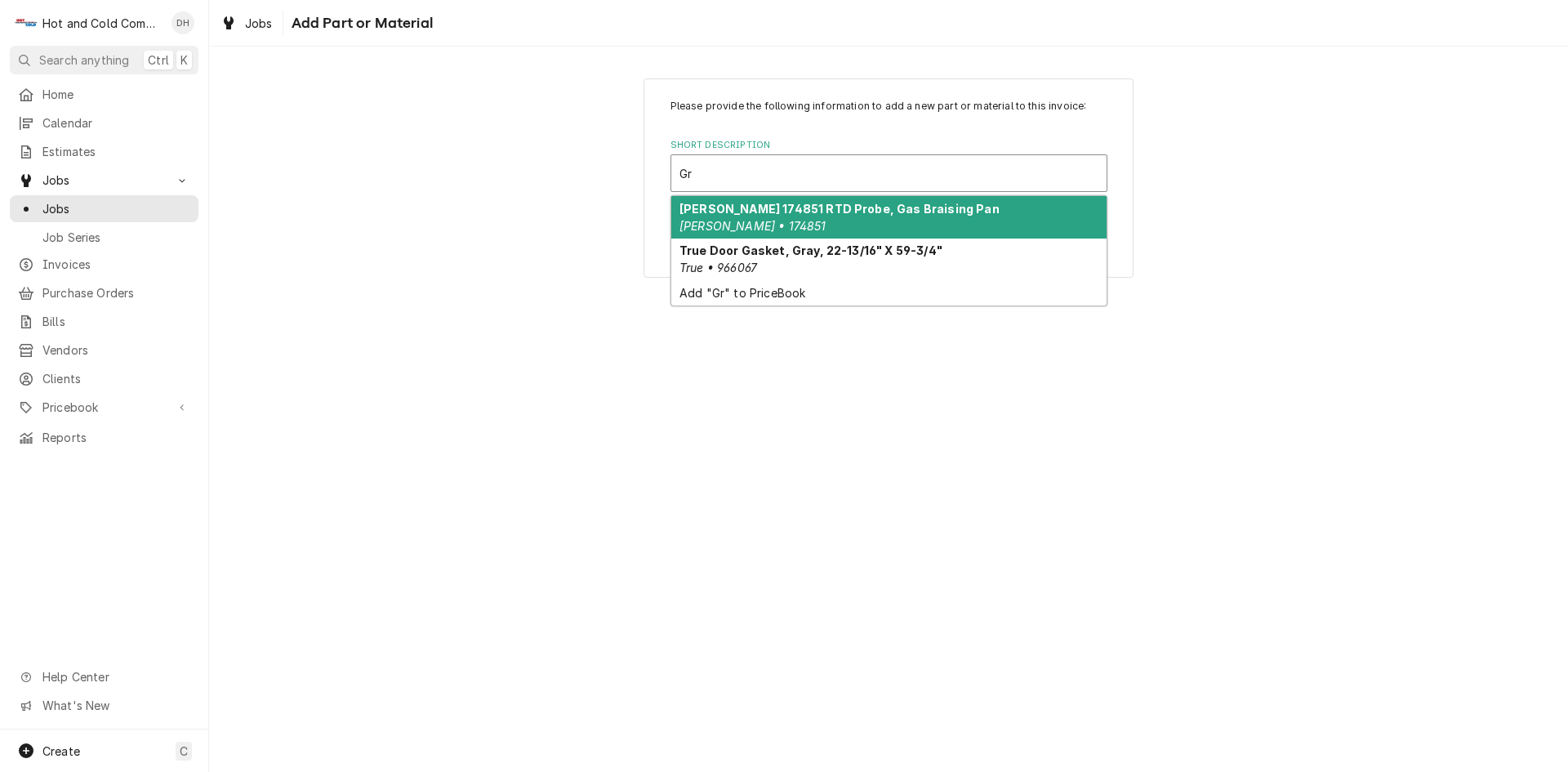
click at [803, 218] on div "Groen 174851 RTD Probe, Gas Braising Pan Groen • 174851" at bounding box center [889, 218] width 435 height 43
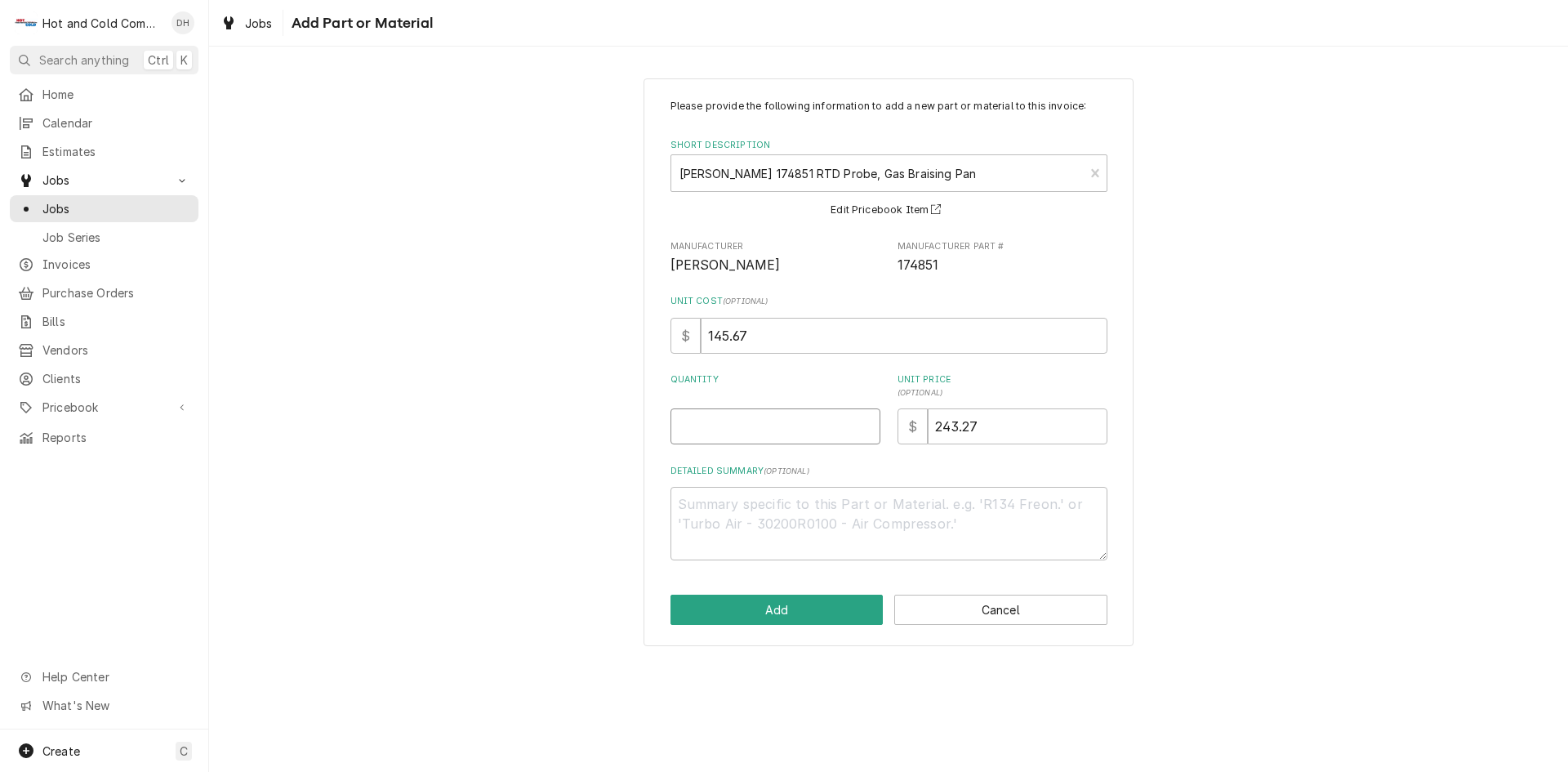
click at [754, 429] on input "Quantity" at bounding box center [775, 427] width 210 height 36
type textarea "x"
type input "1"
click at [800, 604] on button "Add" at bounding box center [777, 609] width 213 height 30
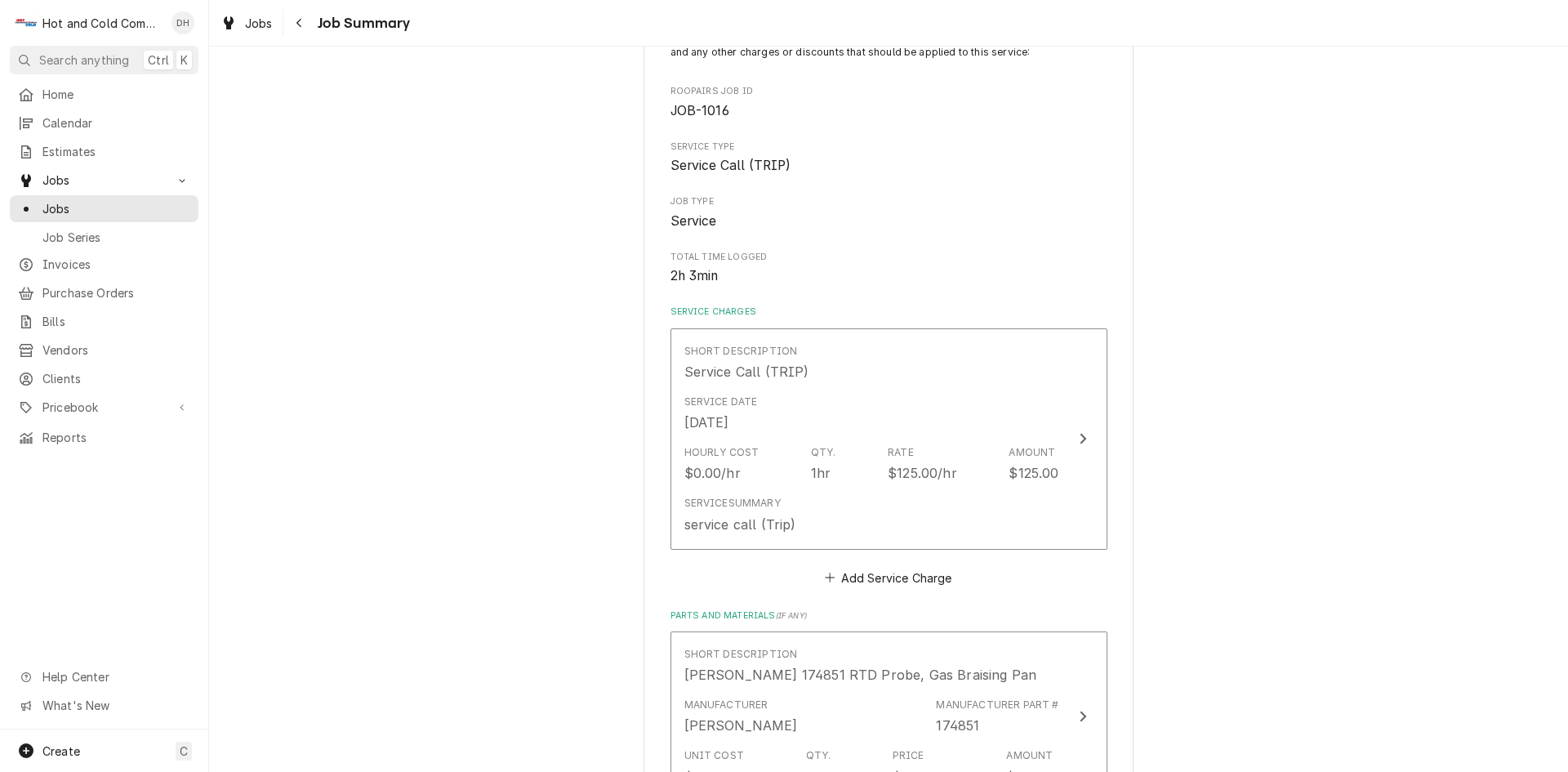
scroll to position [55, 0]
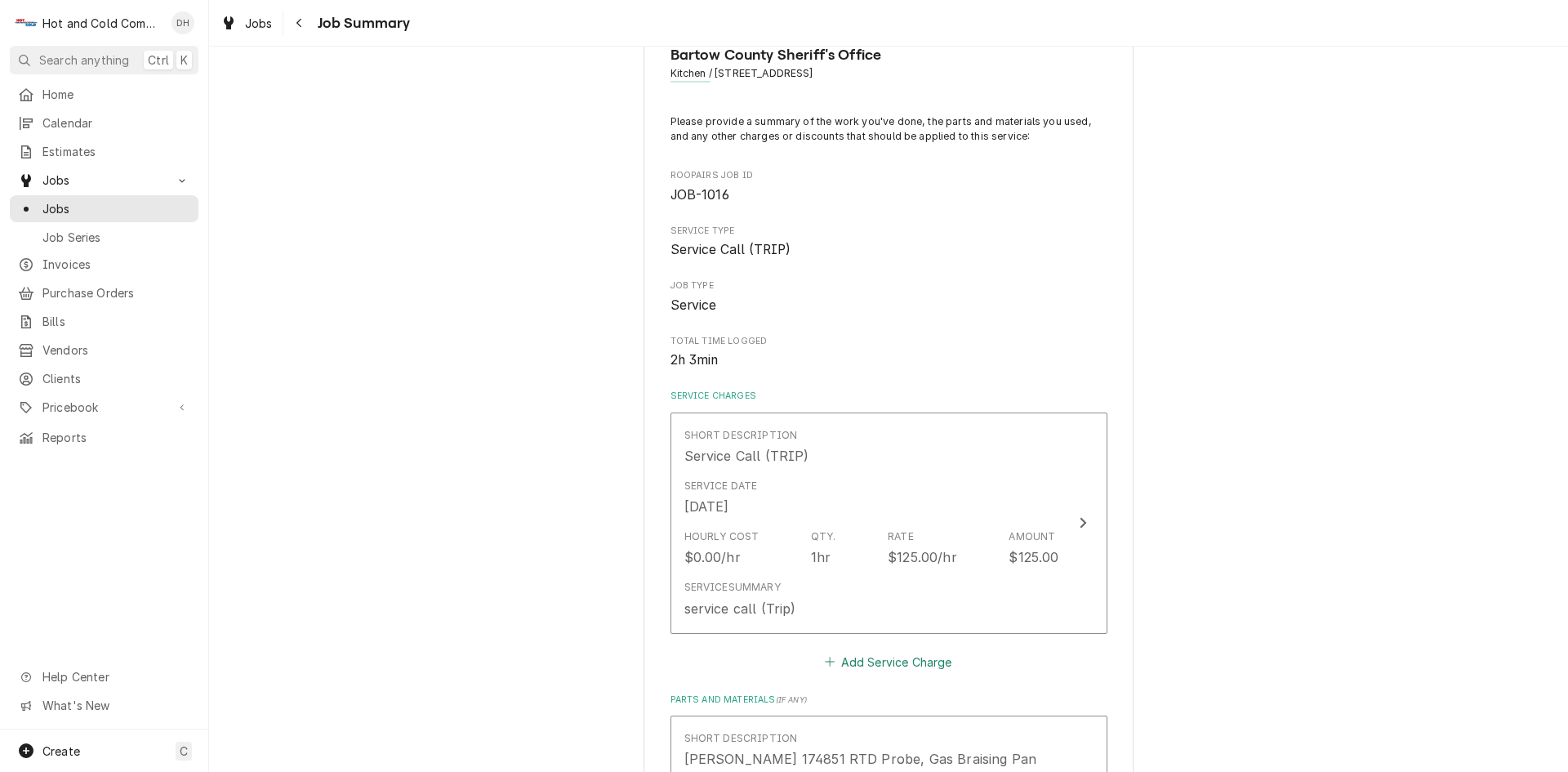
click at [867, 663] on button "Add Service Charge" at bounding box center [889, 662] width 132 height 23
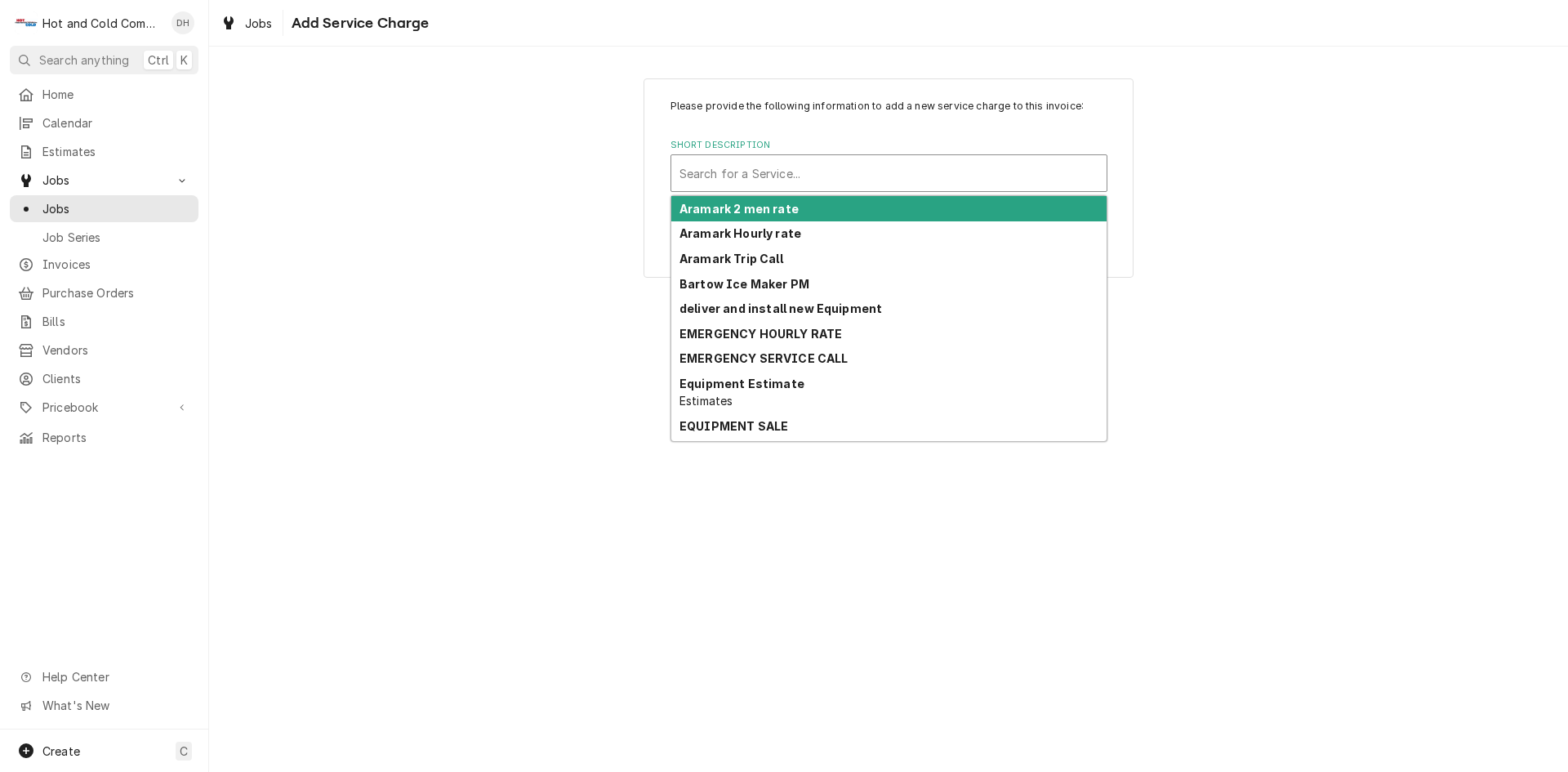
click at [756, 165] on div "Short Description" at bounding box center [889, 173] width 419 height 29
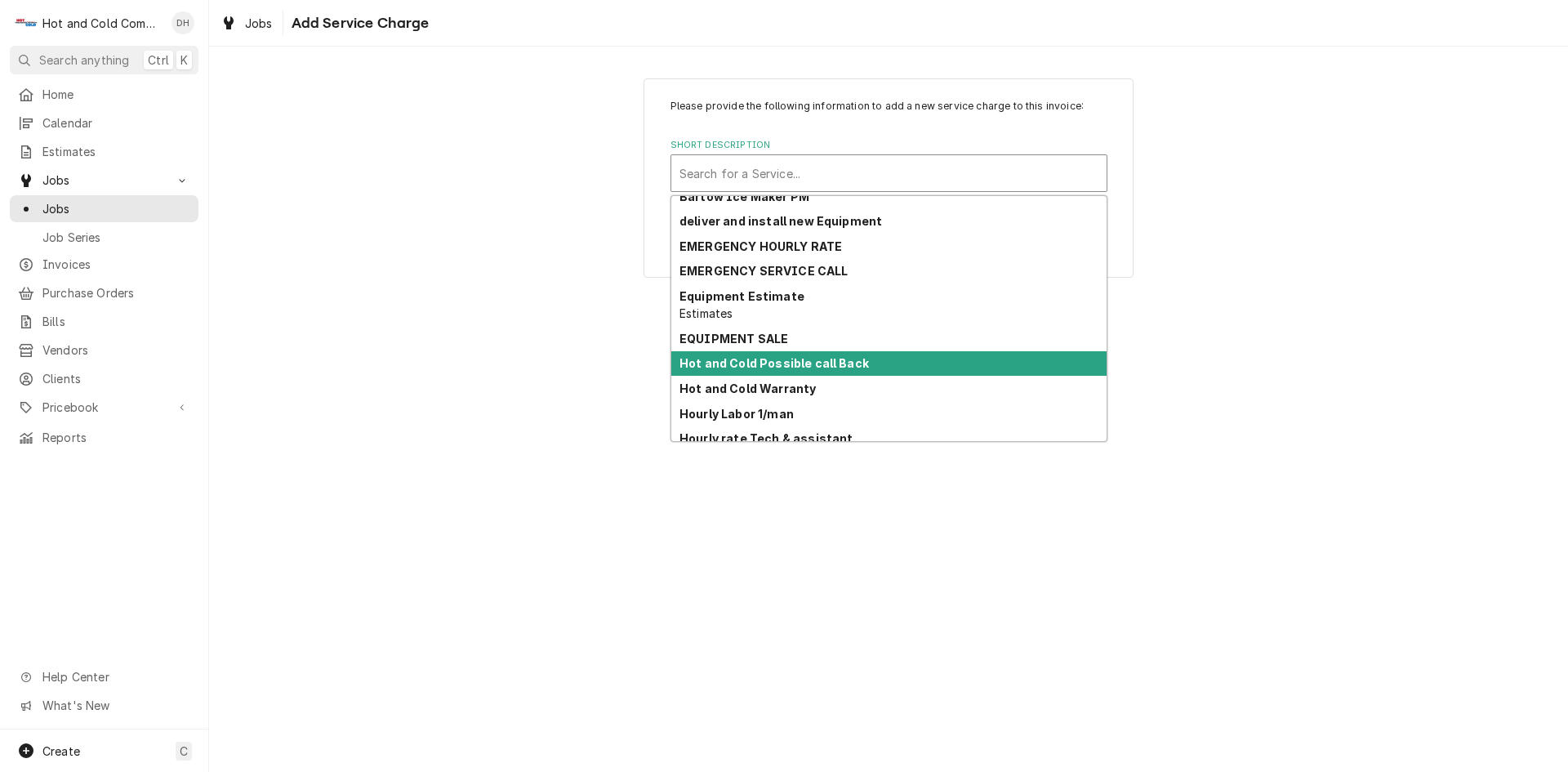
scroll to position [120, 0]
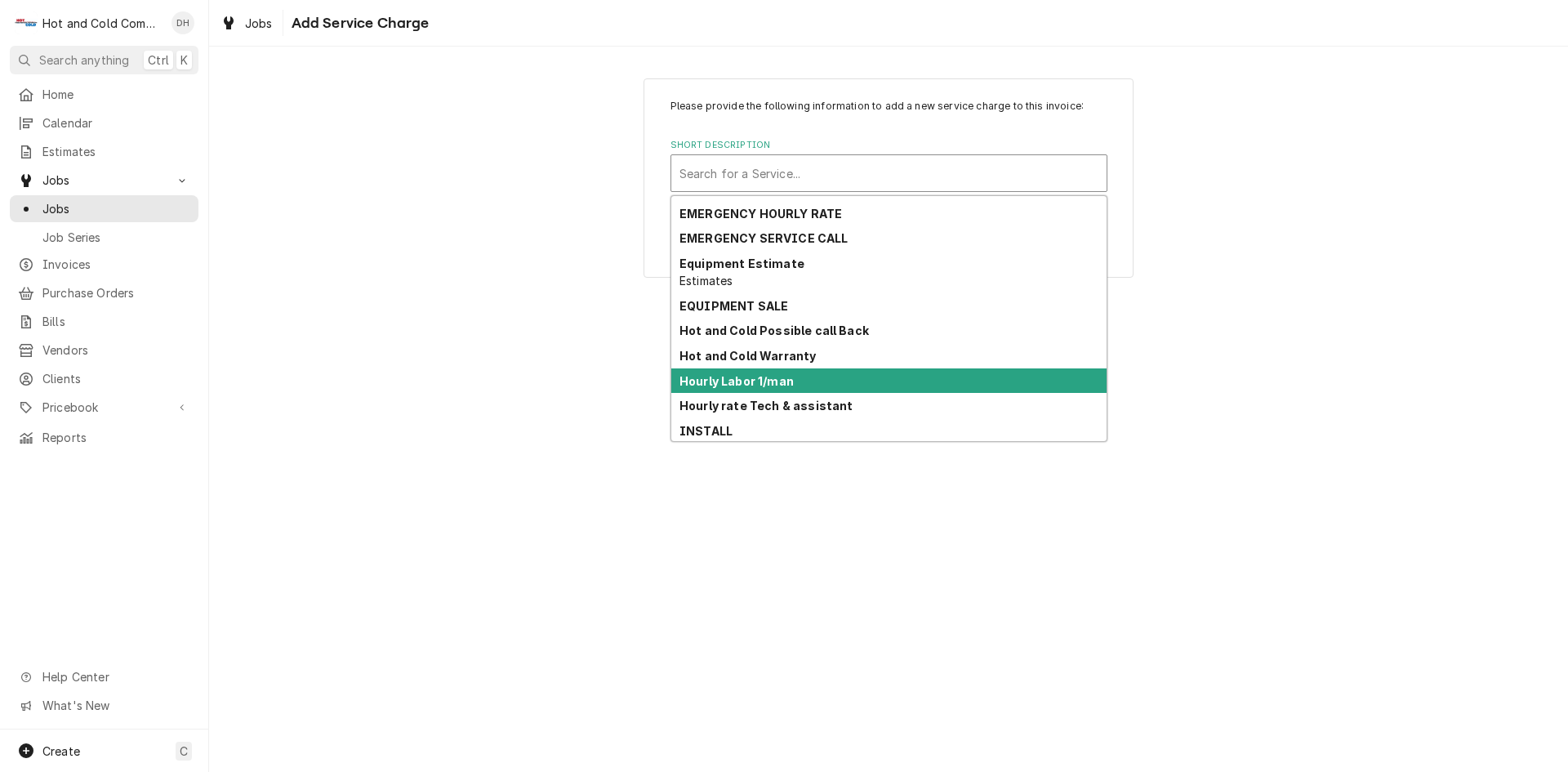
click at [833, 379] on div "Hourly Labor 1/man" at bounding box center [889, 381] width 435 height 25
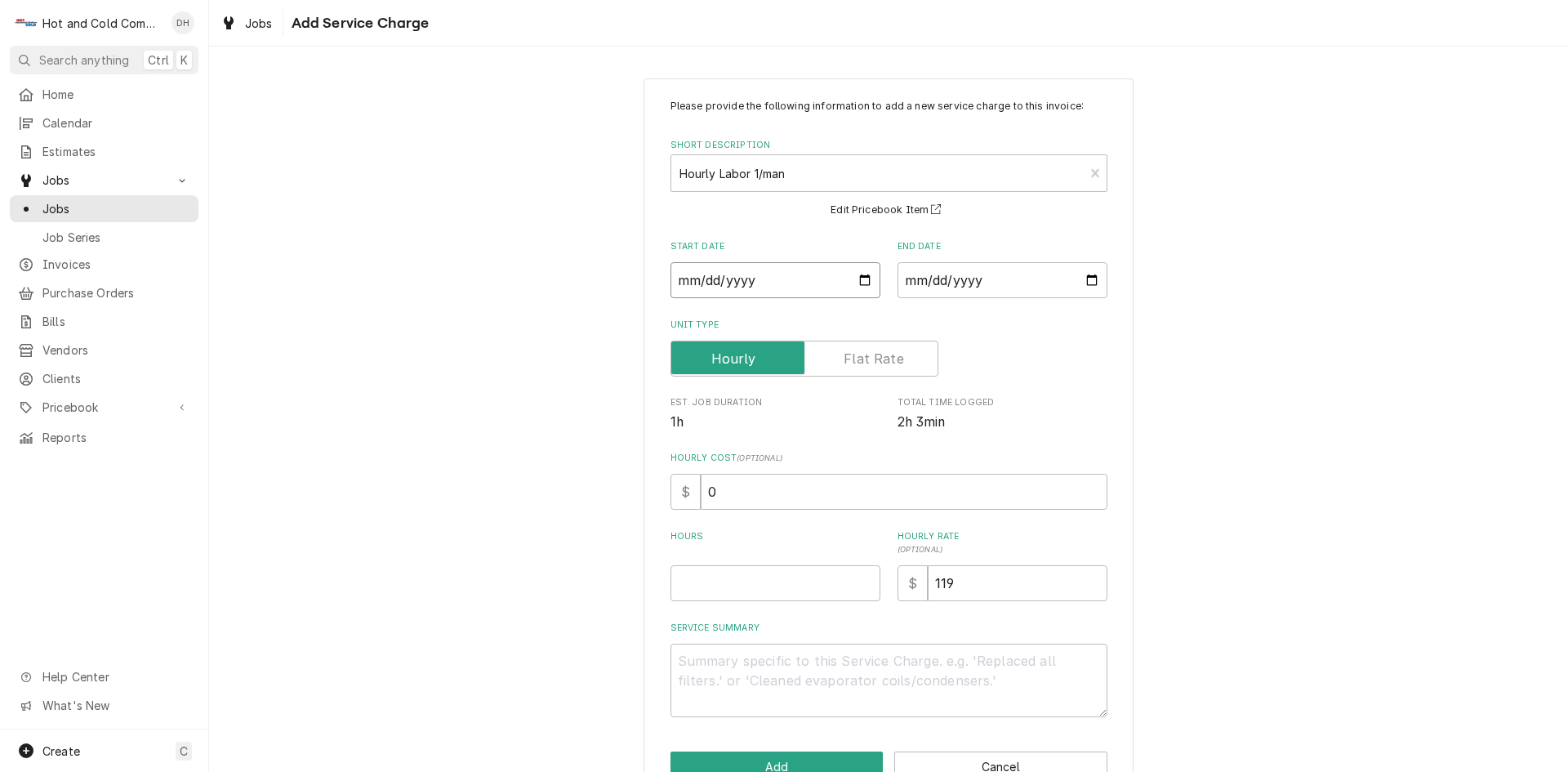
drag, startPoint x: 857, startPoint y: 276, endPoint x: 835, endPoint y: 229, distance: 51.9
click at [855, 276] on input "Start Date" at bounding box center [775, 281] width 210 height 36
type textarea "x"
type input "2025-09-08"
click at [1091, 277] on input "End Date" at bounding box center [1002, 281] width 210 height 36
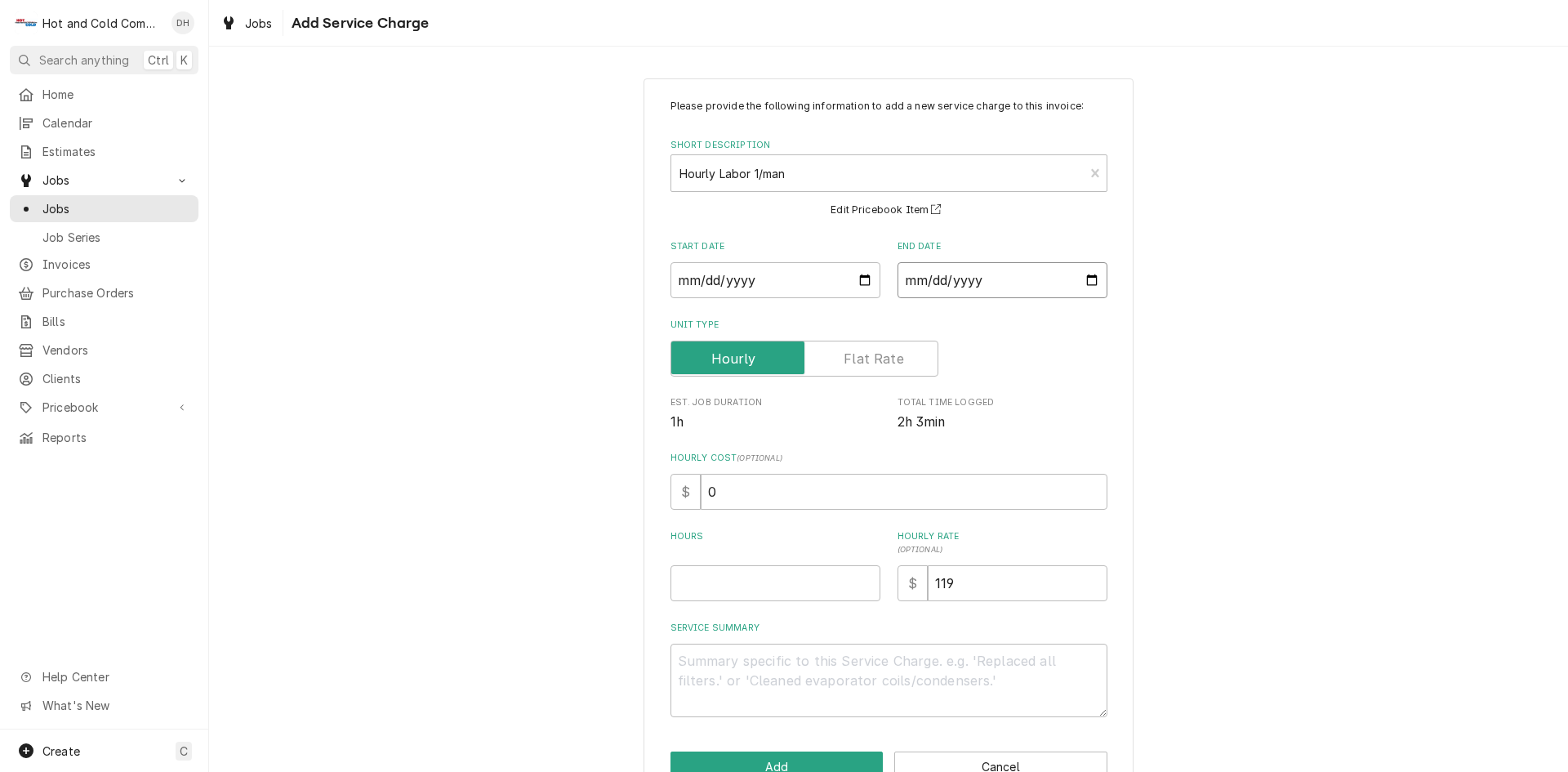
type input "2025-09-08"
click at [760, 595] on input "Hours" at bounding box center [775, 583] width 210 height 36
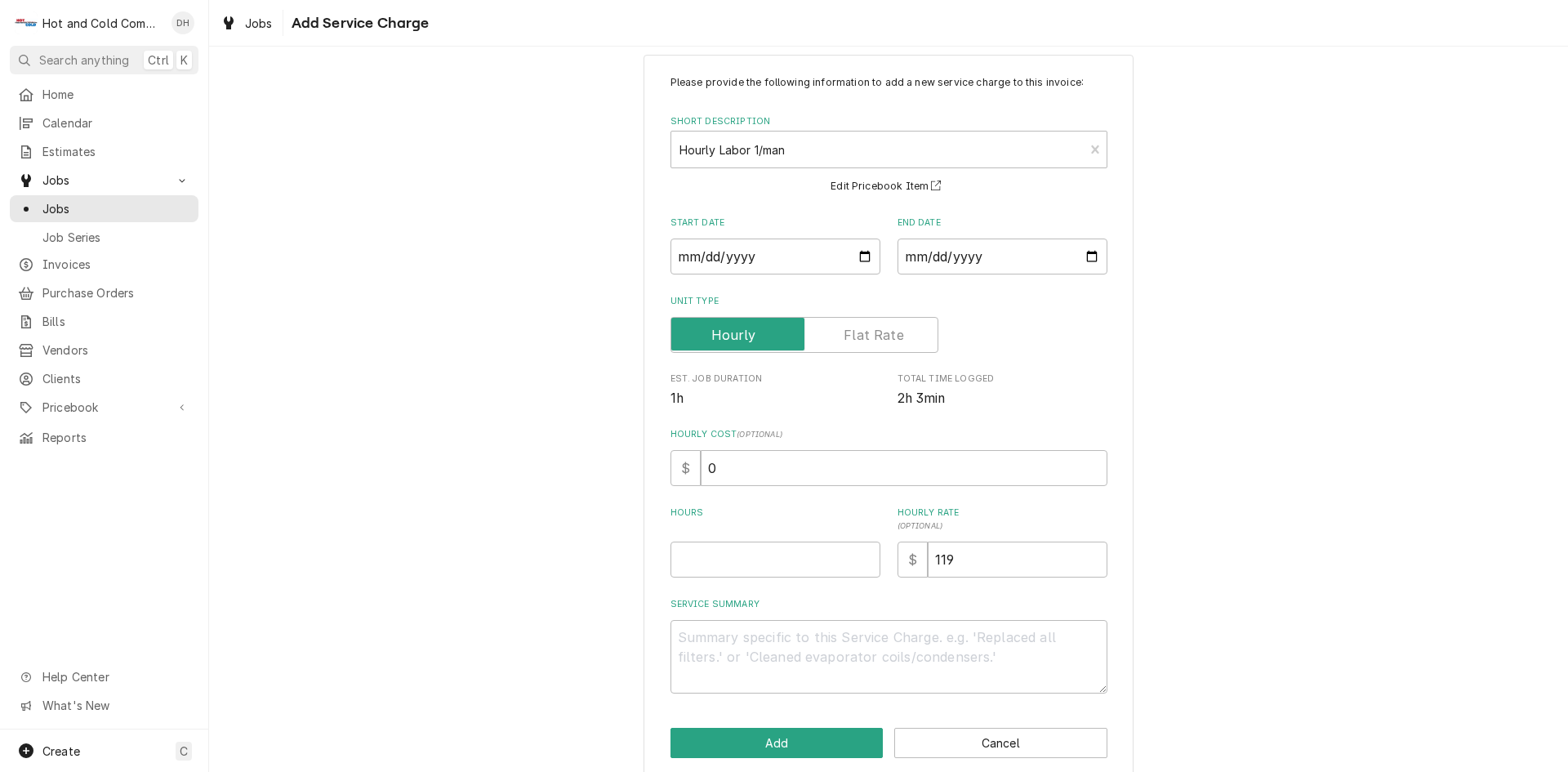
scroll to position [45, 0]
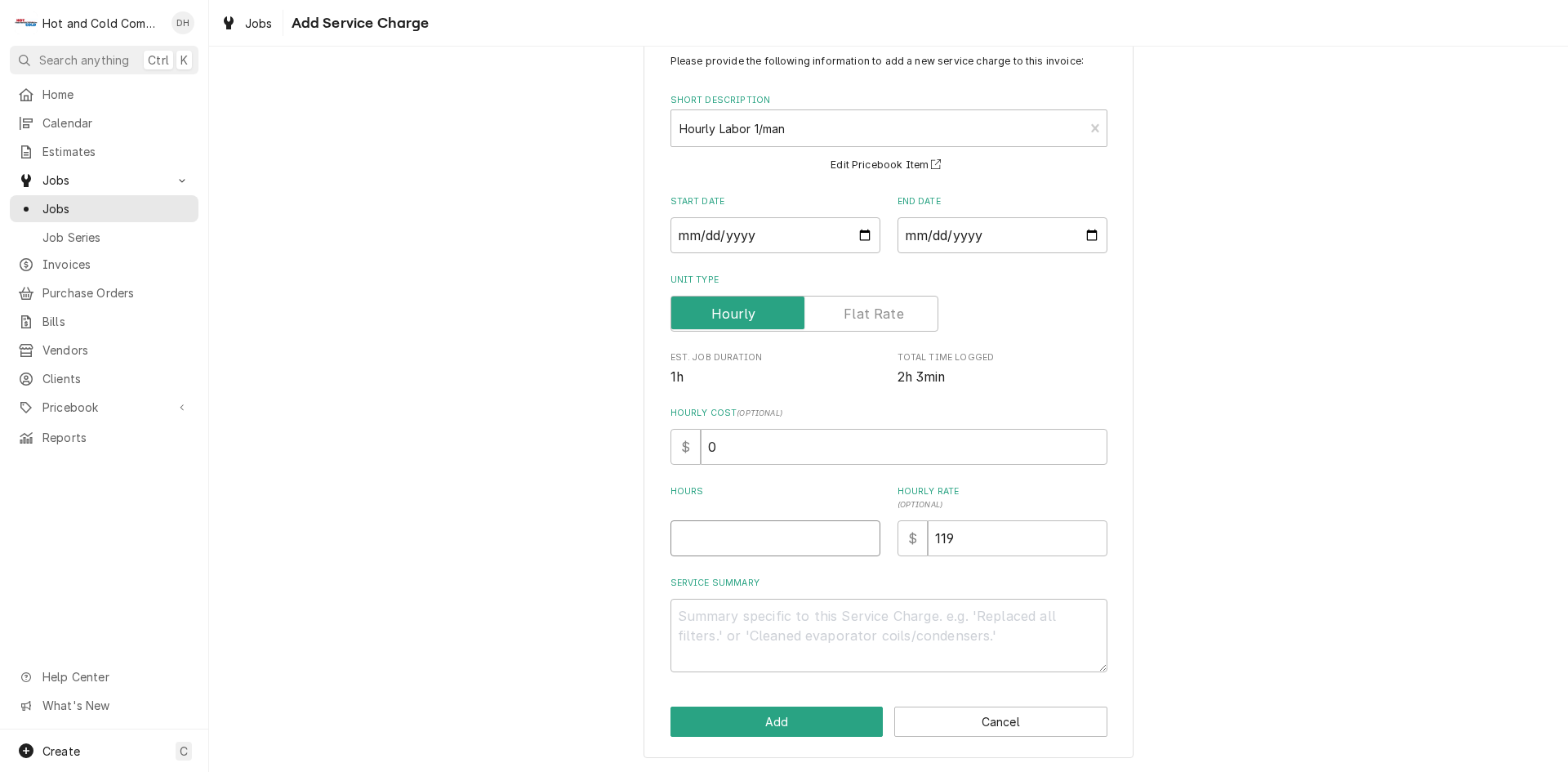
click at [676, 554] on input "Hours" at bounding box center [775, 538] width 210 height 36
type textarea "x"
type input "1"
drag, startPoint x: 710, startPoint y: 618, endPoint x: 1051, endPoint y: 653, distance: 342.8
click at [715, 618] on textarea "Service Summary" at bounding box center [889, 635] width 437 height 74
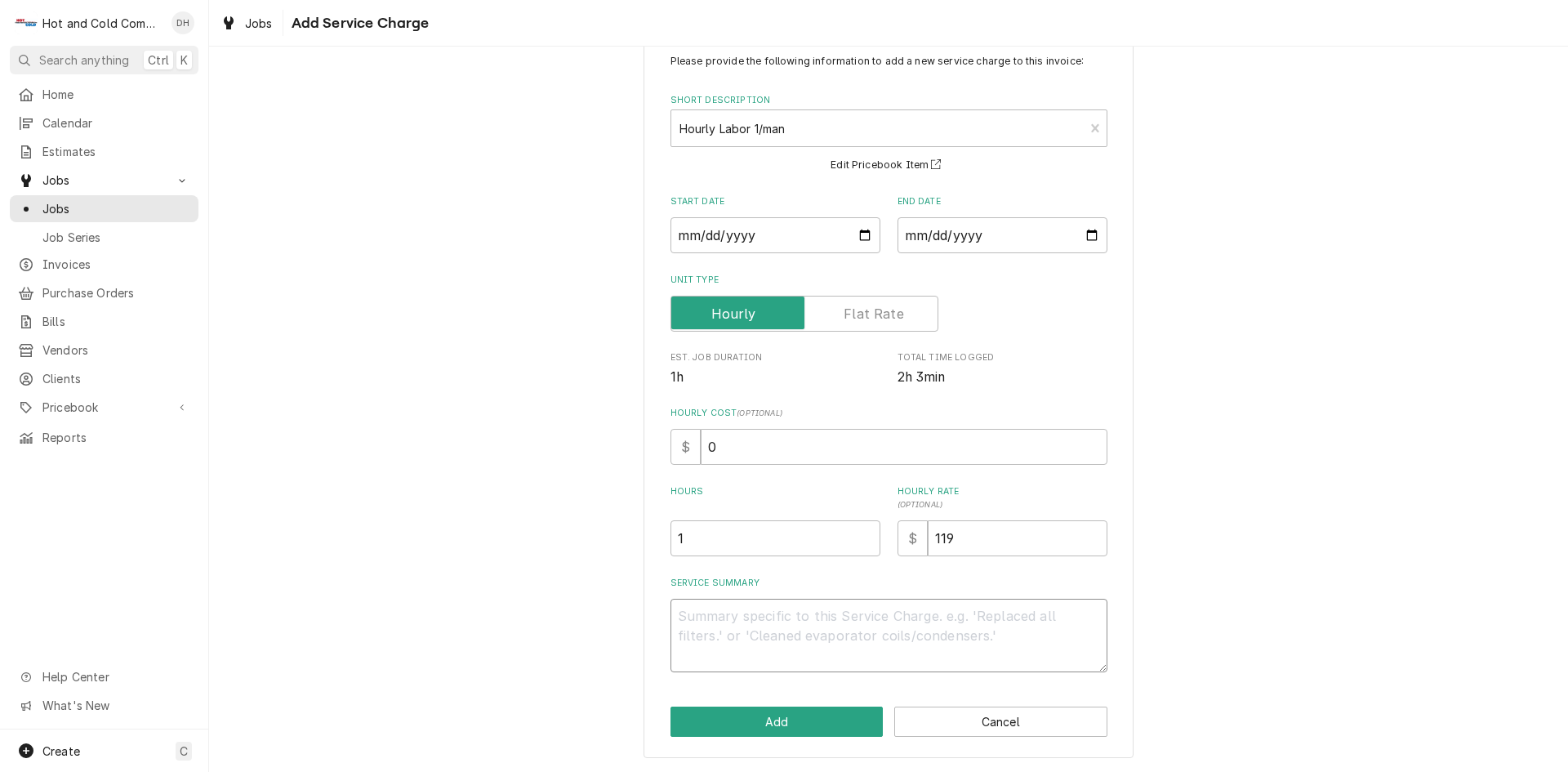
type textarea "x"
type textarea "9"
type textarea "x"
type textarea "9/"
type textarea "x"
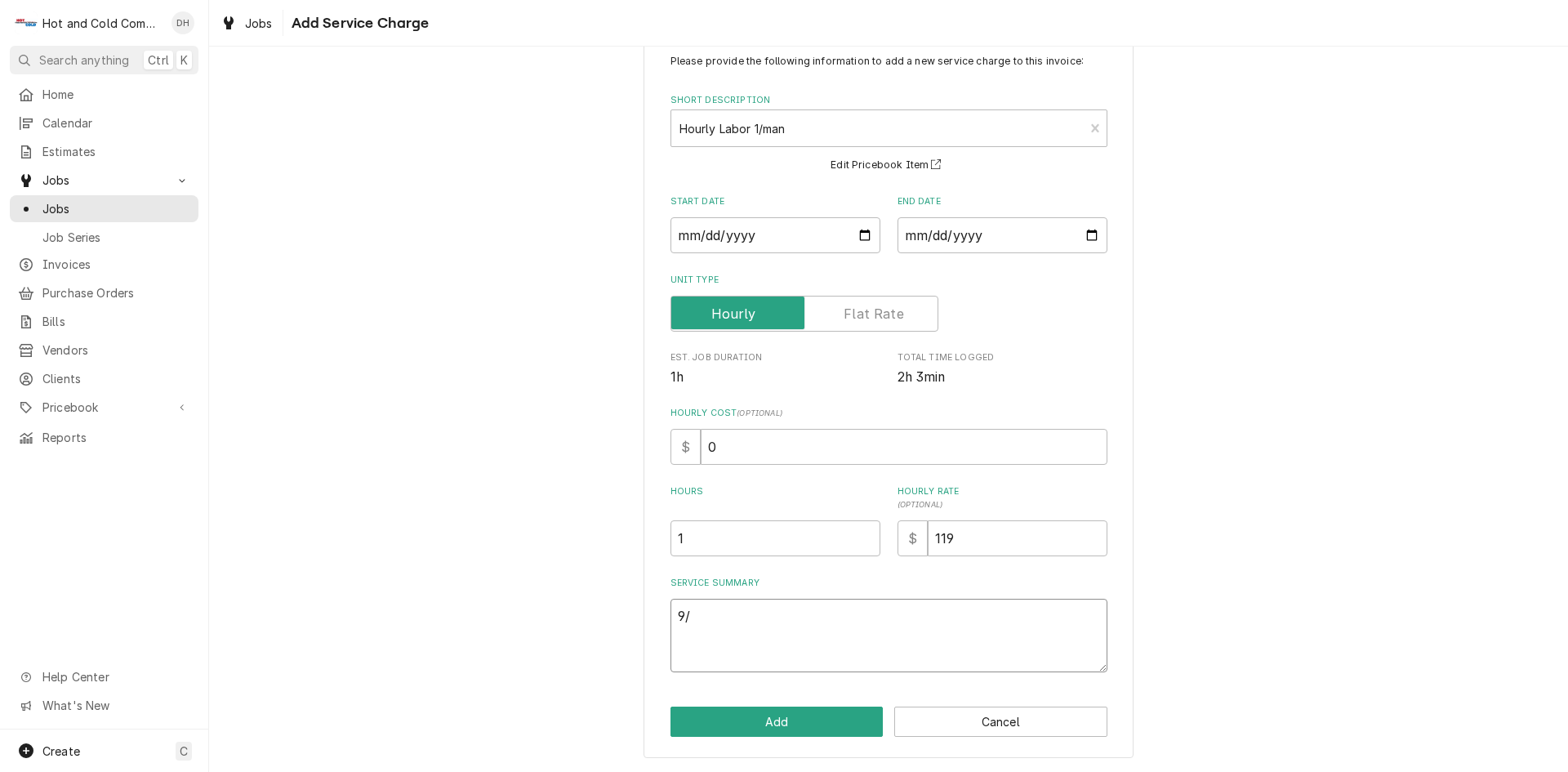
type textarea "9/8"
type textarea "x"
type textarea "9/8/"
type textarea "x"
type textarea "9/8/2"
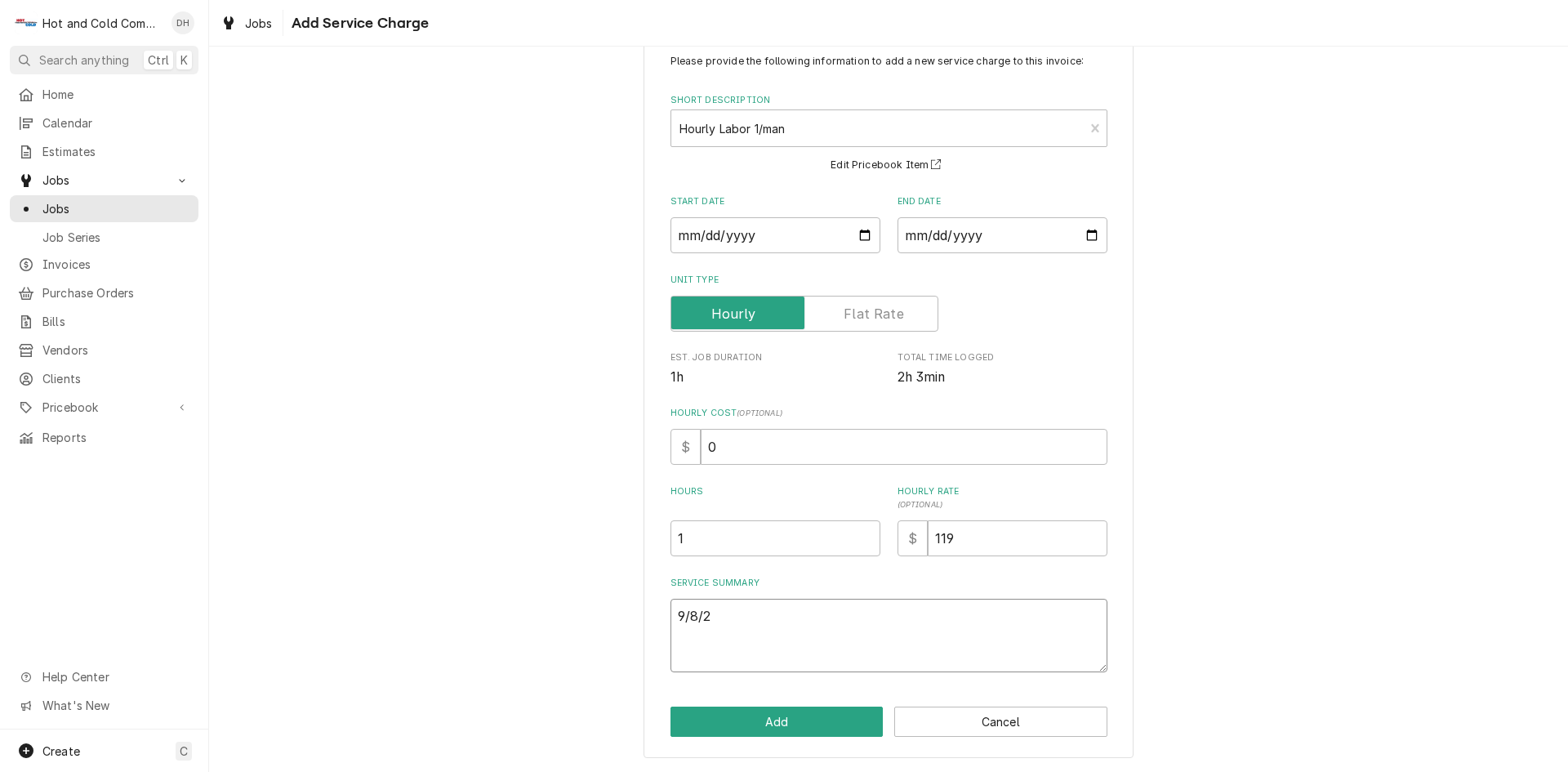
type textarea "x"
type textarea "9/8/25"
type textarea "x"
type textarea "9/8/25"
type textarea "x"
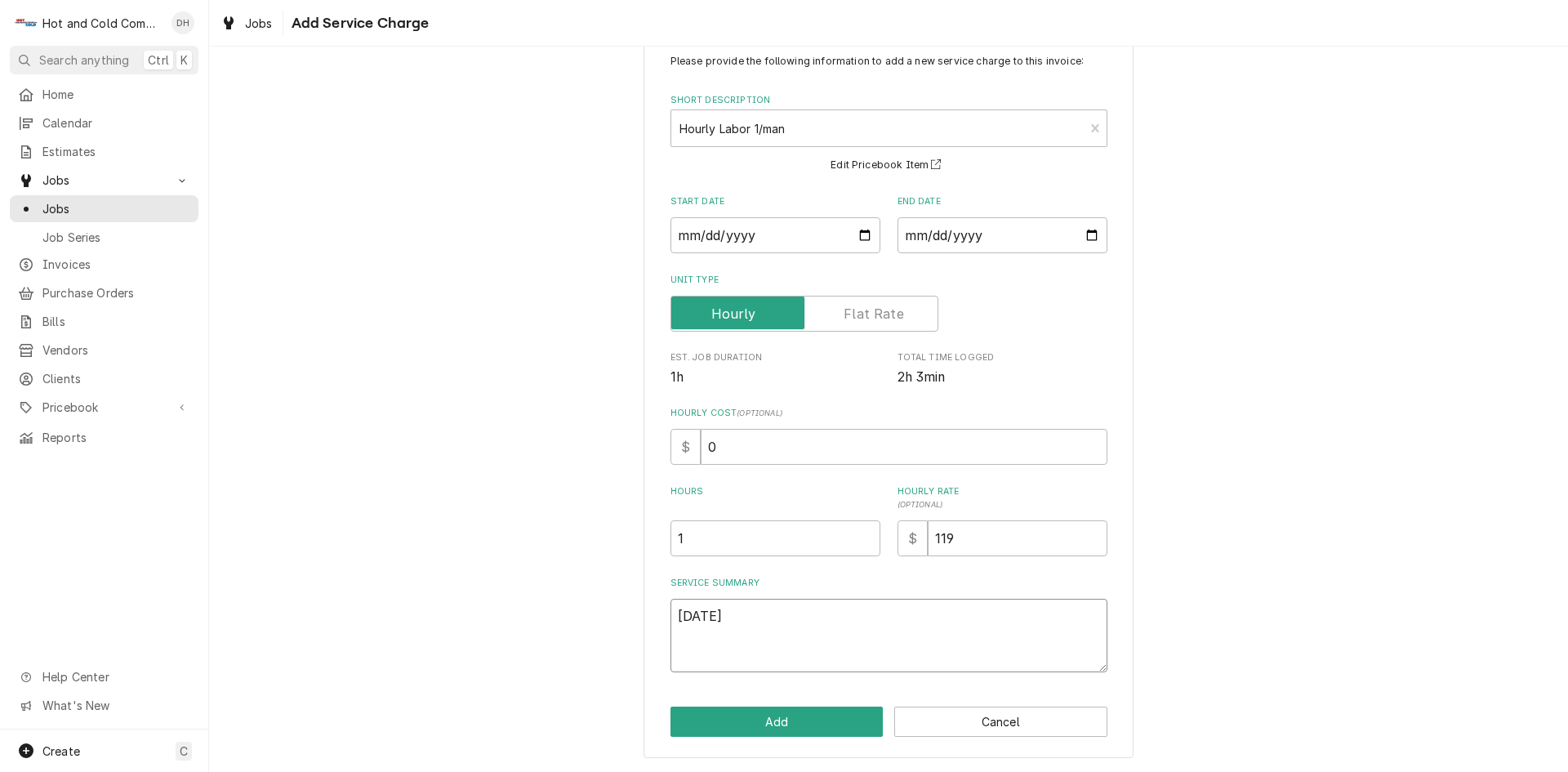
type textarea "9/8/25 c"
type textarea "x"
type textarea "9/8/25 ch"
type textarea "x"
type textarea "9/8/25 che"
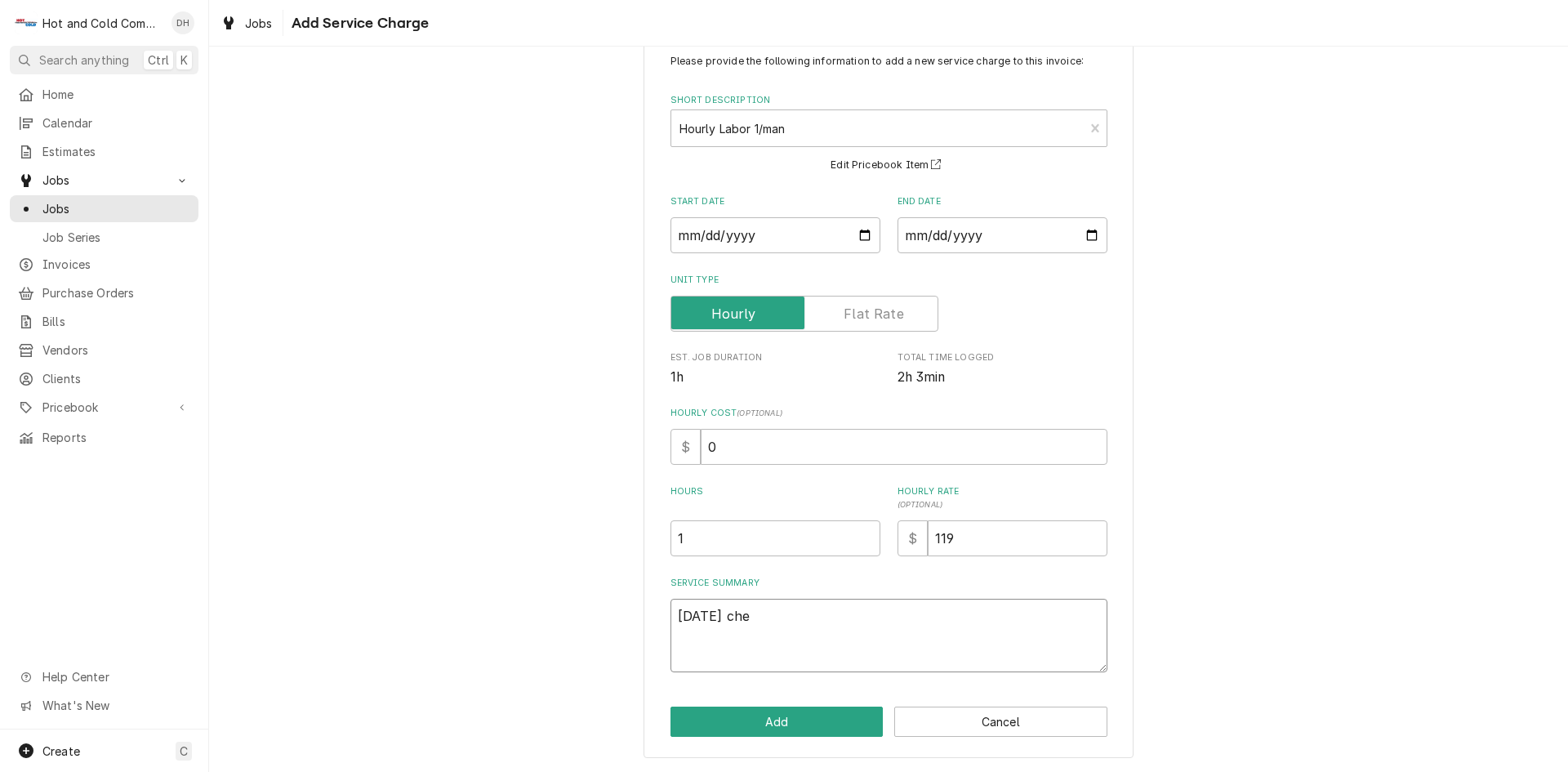
type textarea "x"
type textarea "9/8/25 chec"
type textarea "x"
type textarea "9/8/25 check"
type textarea "x"
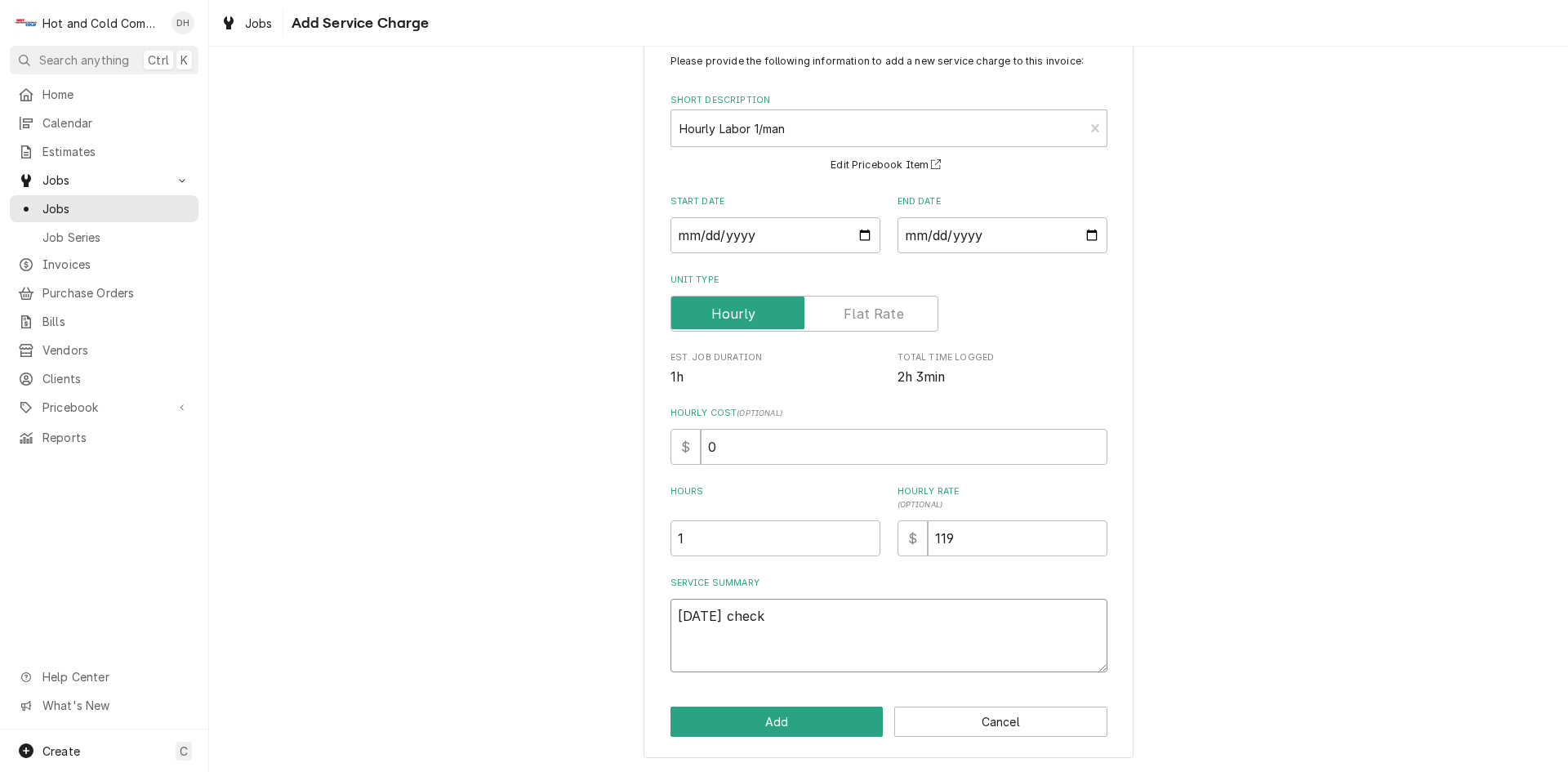
type textarea "9/8/25 checke"
type textarea "x"
type textarea "9/8/25 checked"
type textarea "x"
type textarea "9/8/25 checked"
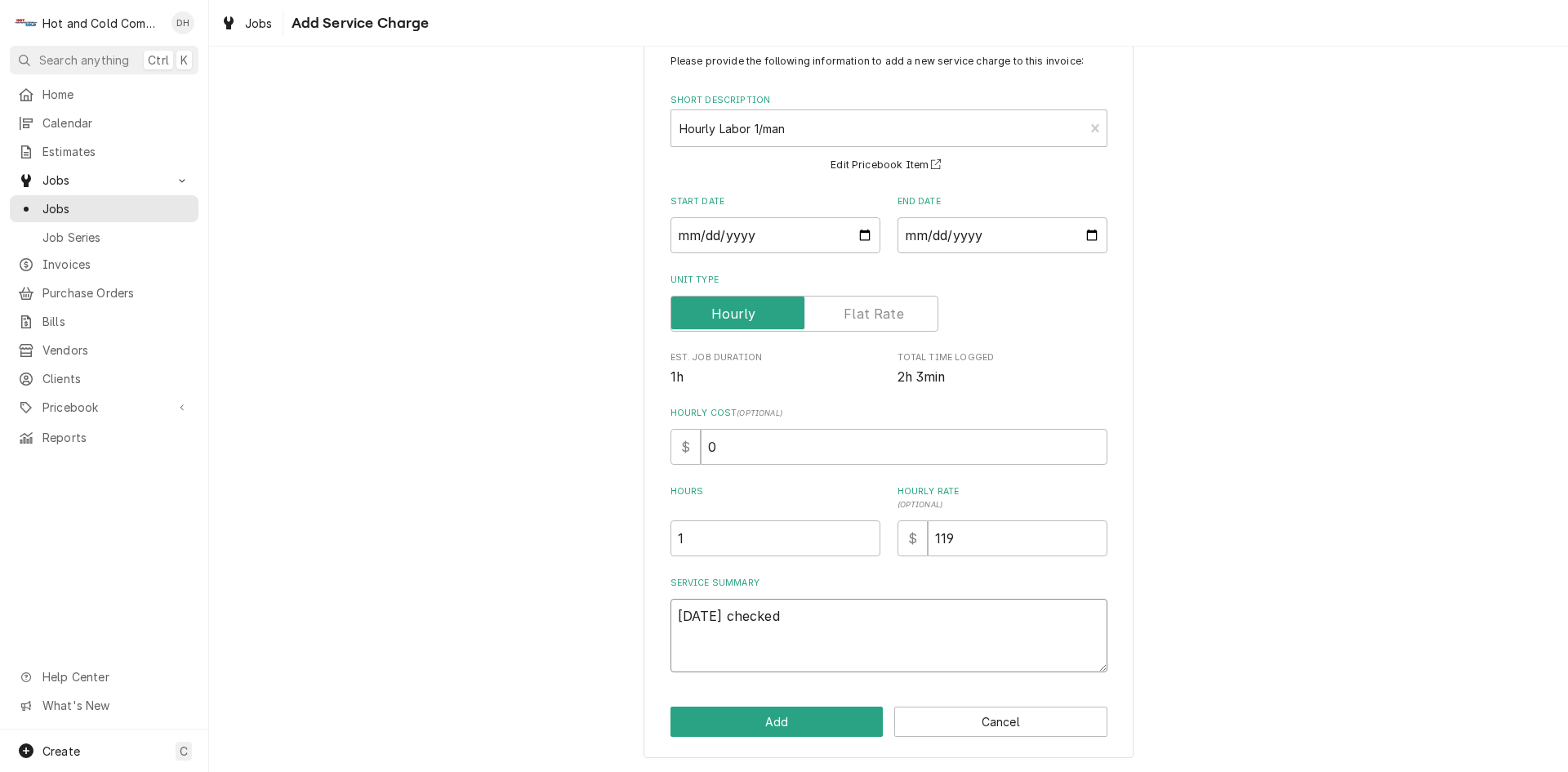
type textarea "x"
type textarea "9/8/25 checked o"
type textarea "x"
type textarea "9/8/25 checked ou"
type textarea "x"
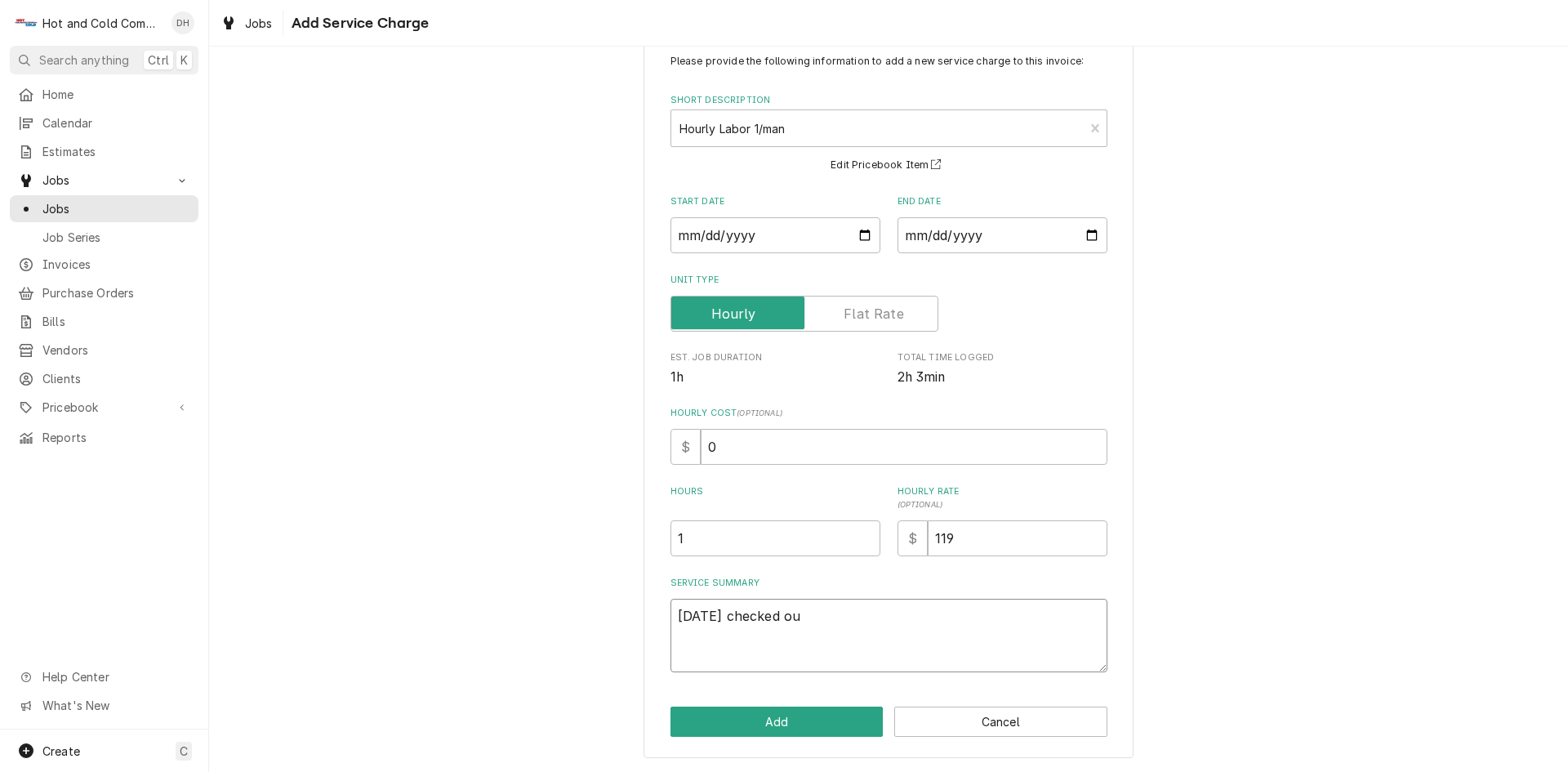
type textarea "9/8/25 checked out"
type textarea "x"
type textarea "9/8/25 checked out"
type textarea "x"
type textarea "9/8/25 checked out c"
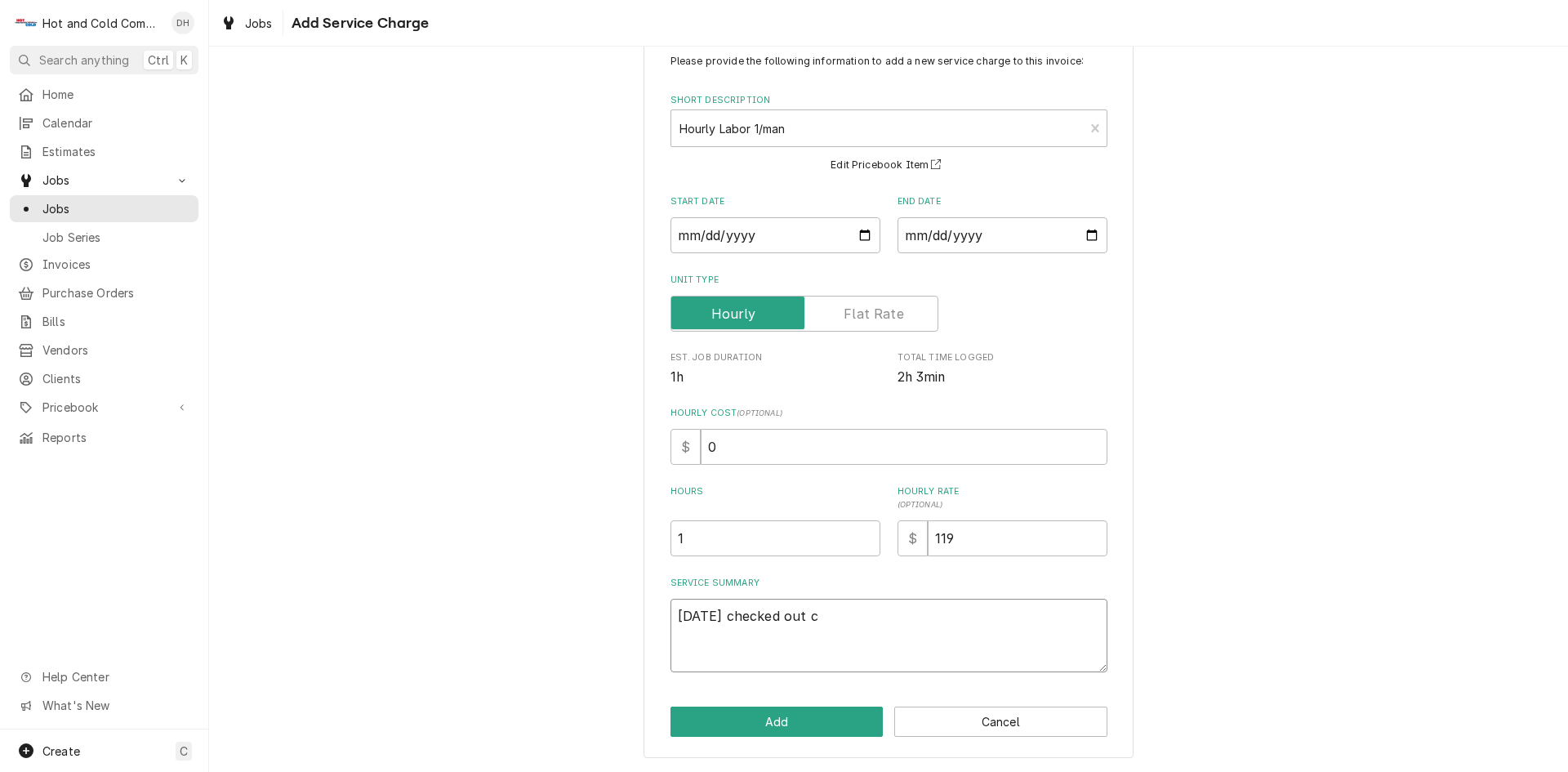
type textarea "x"
type textarea "9/8/25 checked out ch"
type textarea "x"
type textarea "9/8/25 checked out cho"
type textarea "x"
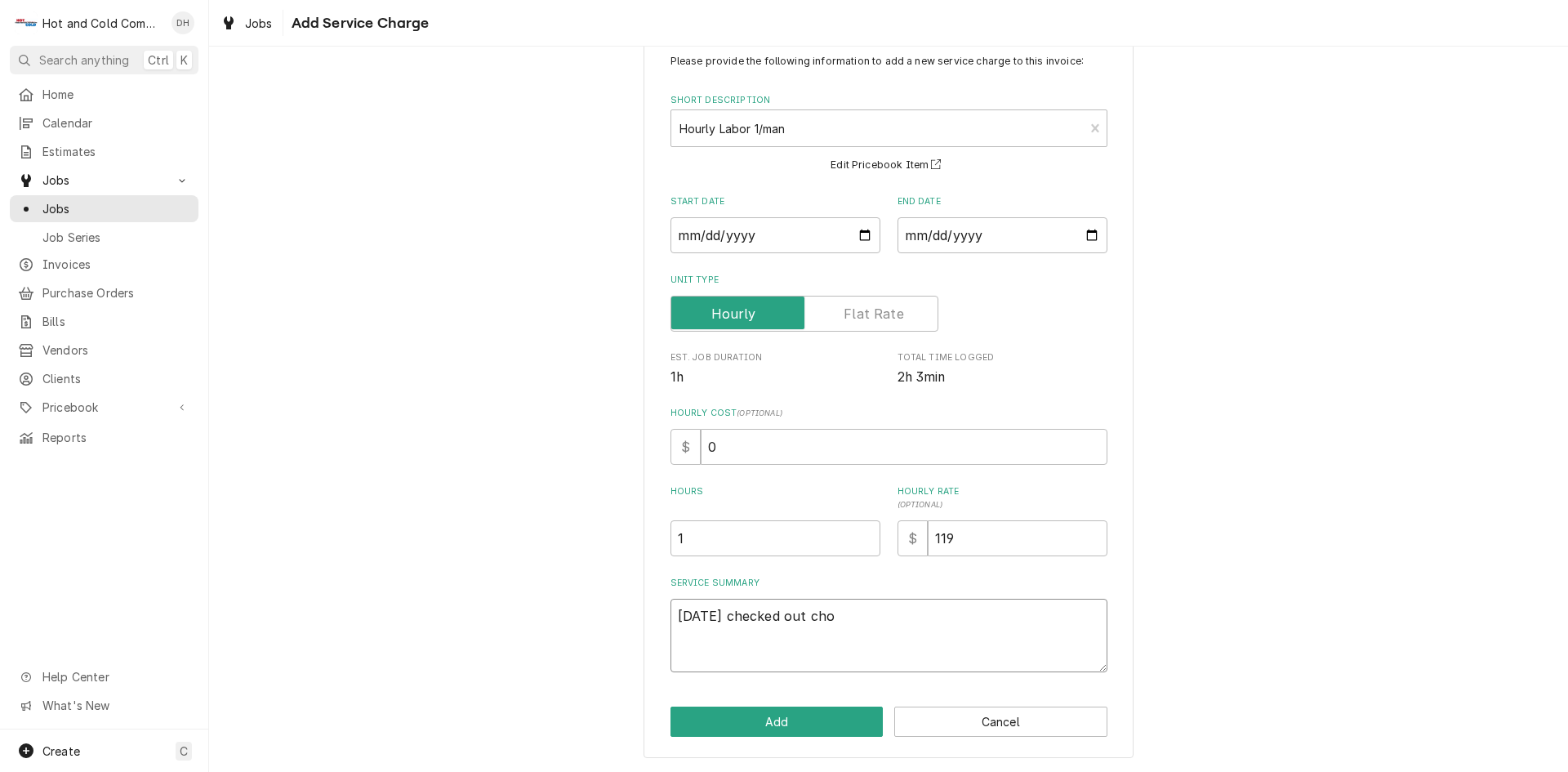
type textarea "9/8/25 checked out chop"
type textarea "x"
type textarea "9/8/25 checked out chopp"
type textarea "x"
type textarea "9/8/25 checked out choppe"
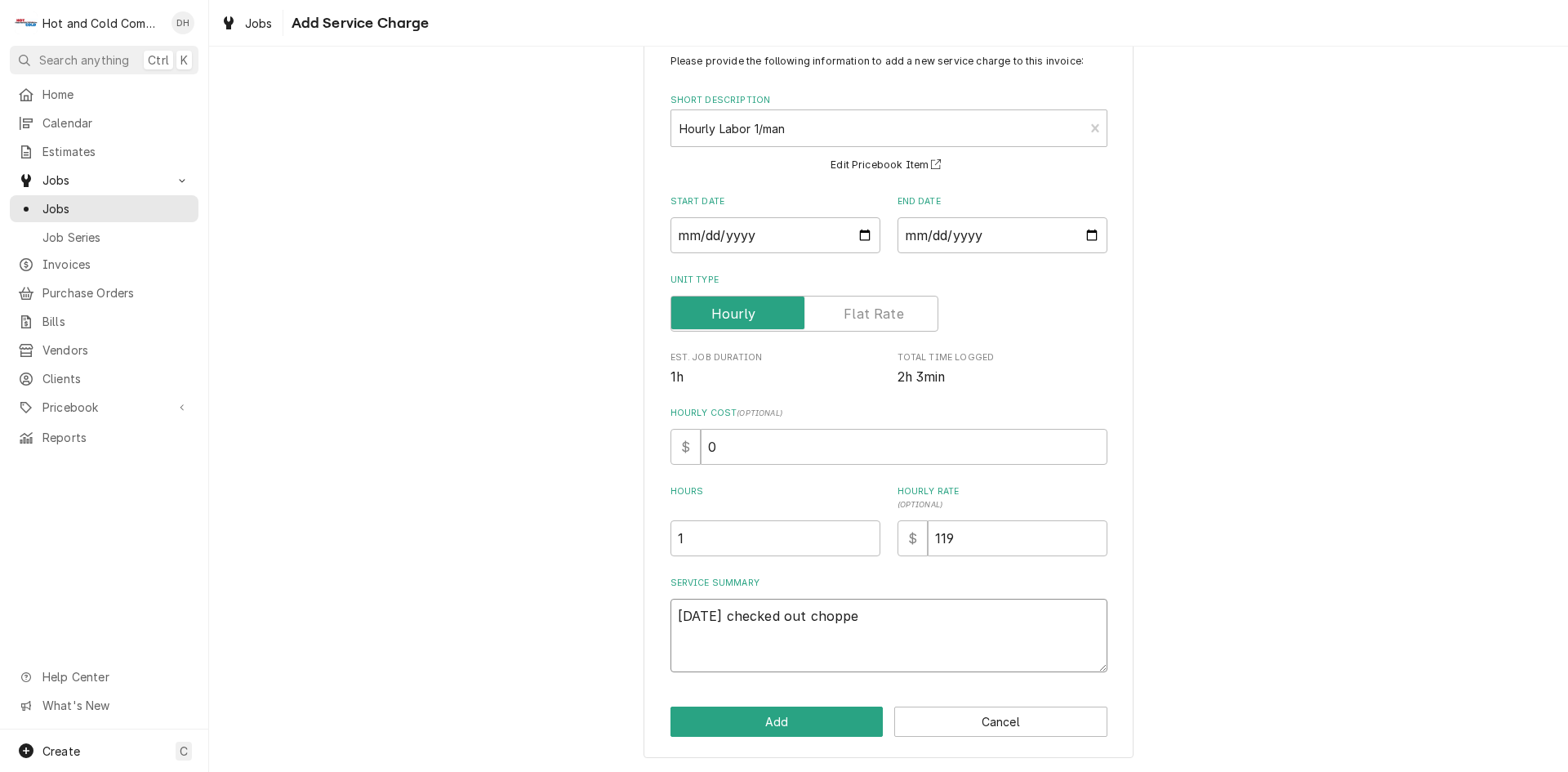
type textarea "x"
type textarea "9/8/25 checked out chopper"
type textarea "x"
type textarea "9/8/25 checked out chopper"
type textarea "x"
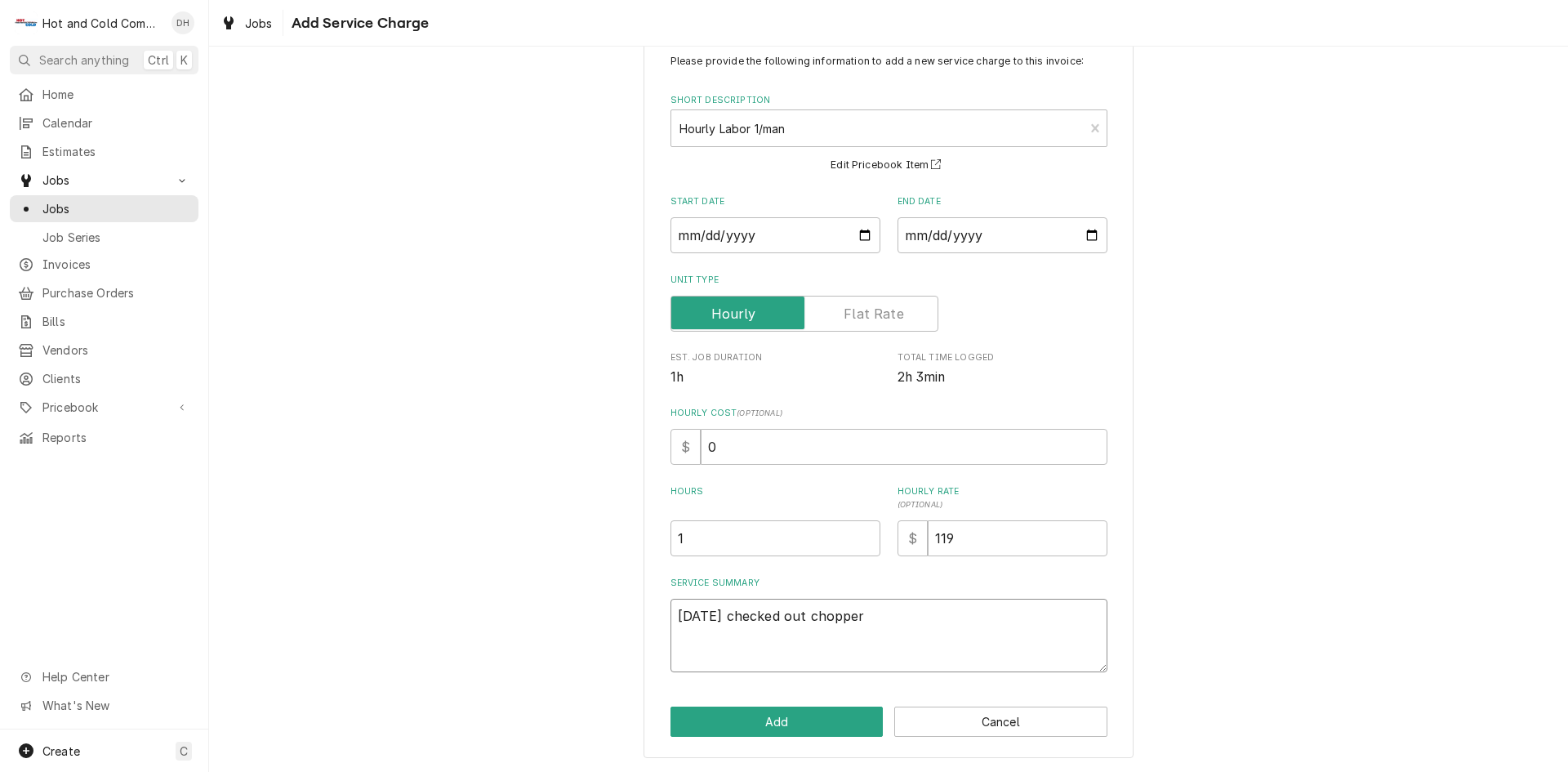
type textarea "9/8/25 checked out chopper f"
type textarea "x"
type textarea "9/8/25 checked out chopper fo"
type textarea "x"
type textarea "9/8/25 checked out chopper fou"
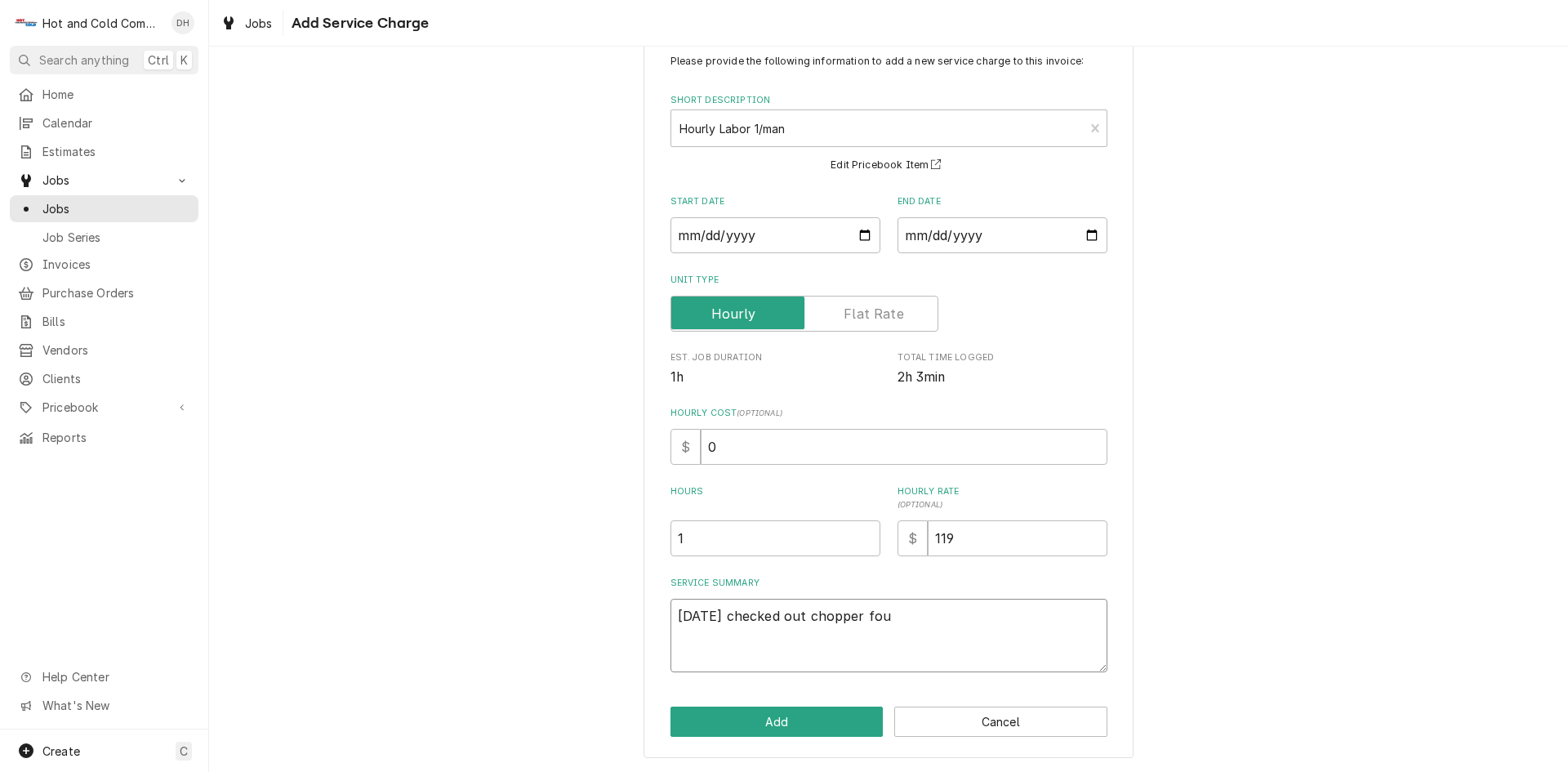
type textarea "x"
type textarea "9/8/25 checked out chopper foun"
type textarea "x"
type textarea "9/8/25 checked out chopper found"
type textarea "x"
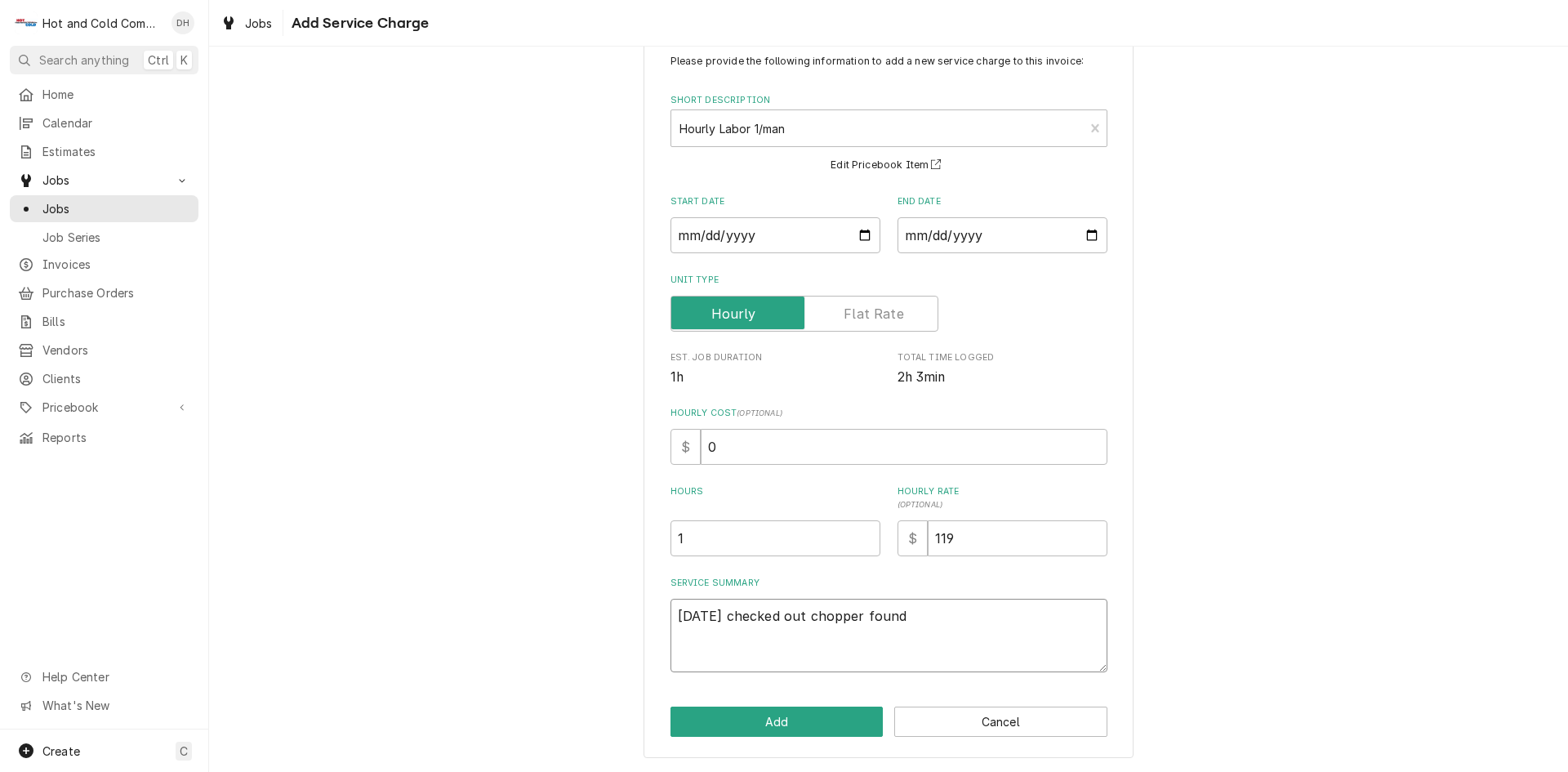
type textarea "9/8/25 checked out chopper found"
drag, startPoint x: 907, startPoint y: 619, endPoint x: 607, endPoint y: 639, distance: 300.7
click at [620, 638] on div "Please provide the following information to add a new service charge to this in…" at bounding box center [889, 395] width 1359 height 753
type textarea "x"
click at [999, 719] on button "Cancel" at bounding box center [1001, 721] width 213 height 30
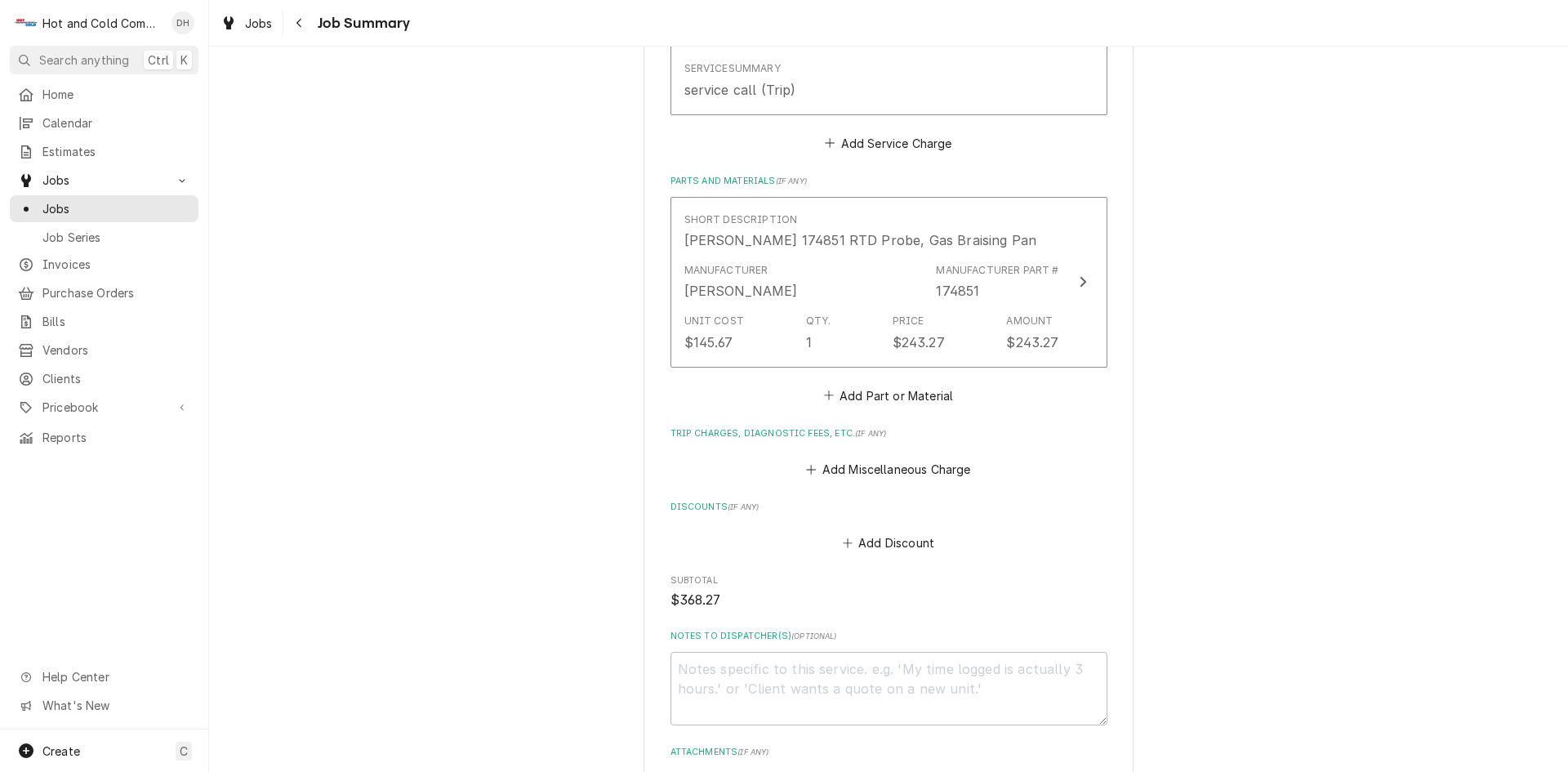
scroll to position [778, 0]
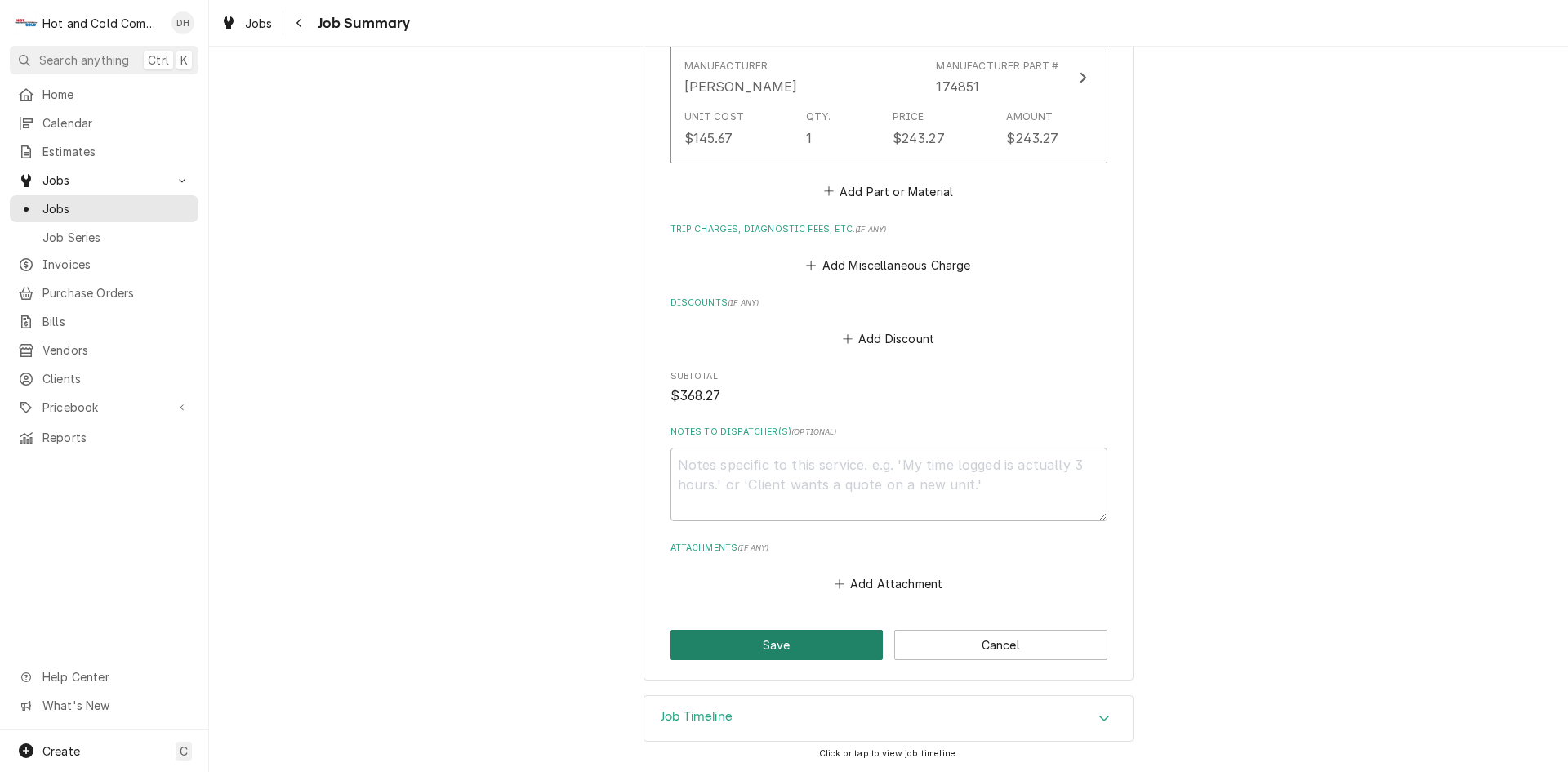
click at [784, 648] on button "Save" at bounding box center [777, 644] width 213 height 30
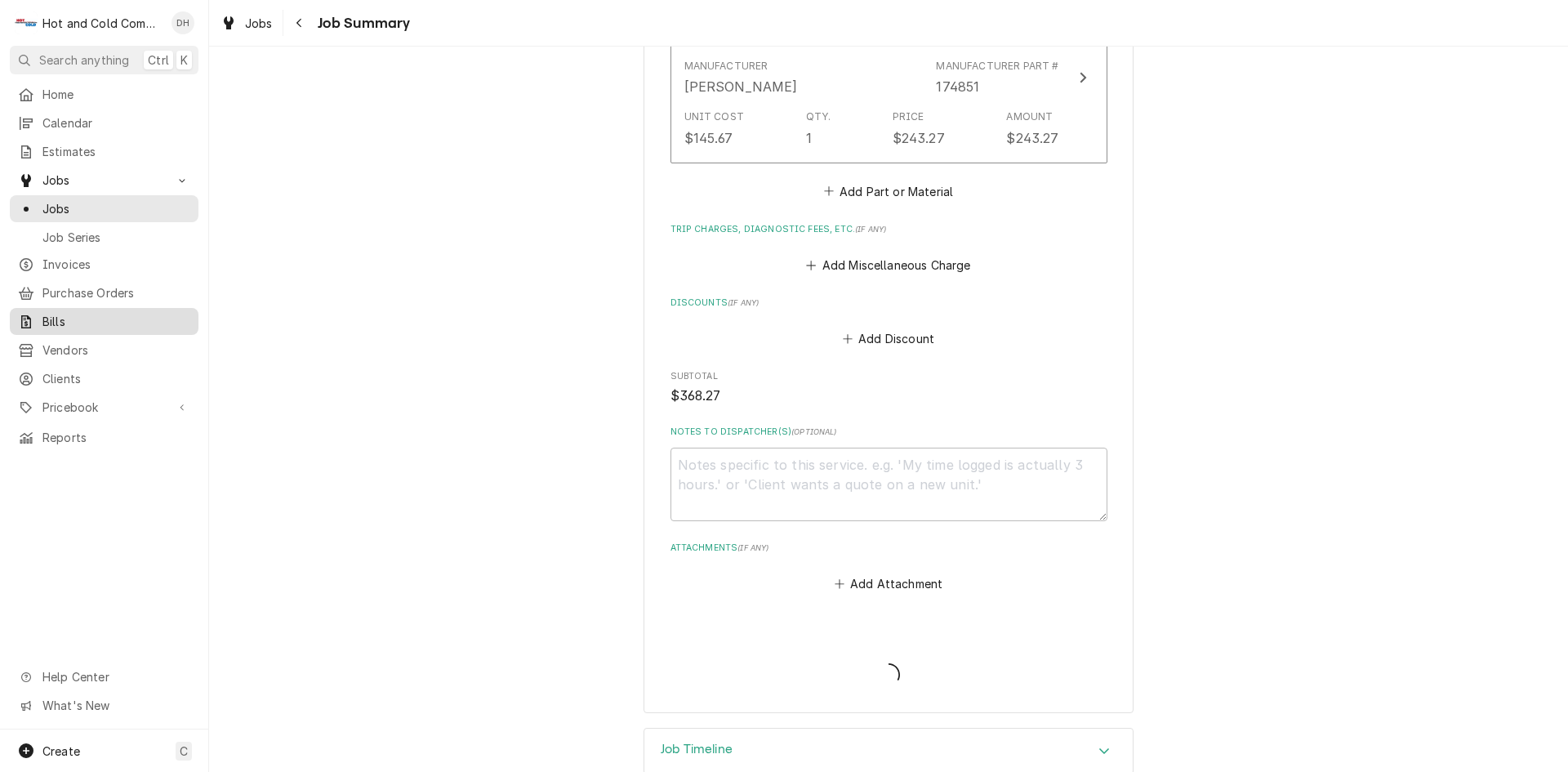
type textarea "x"
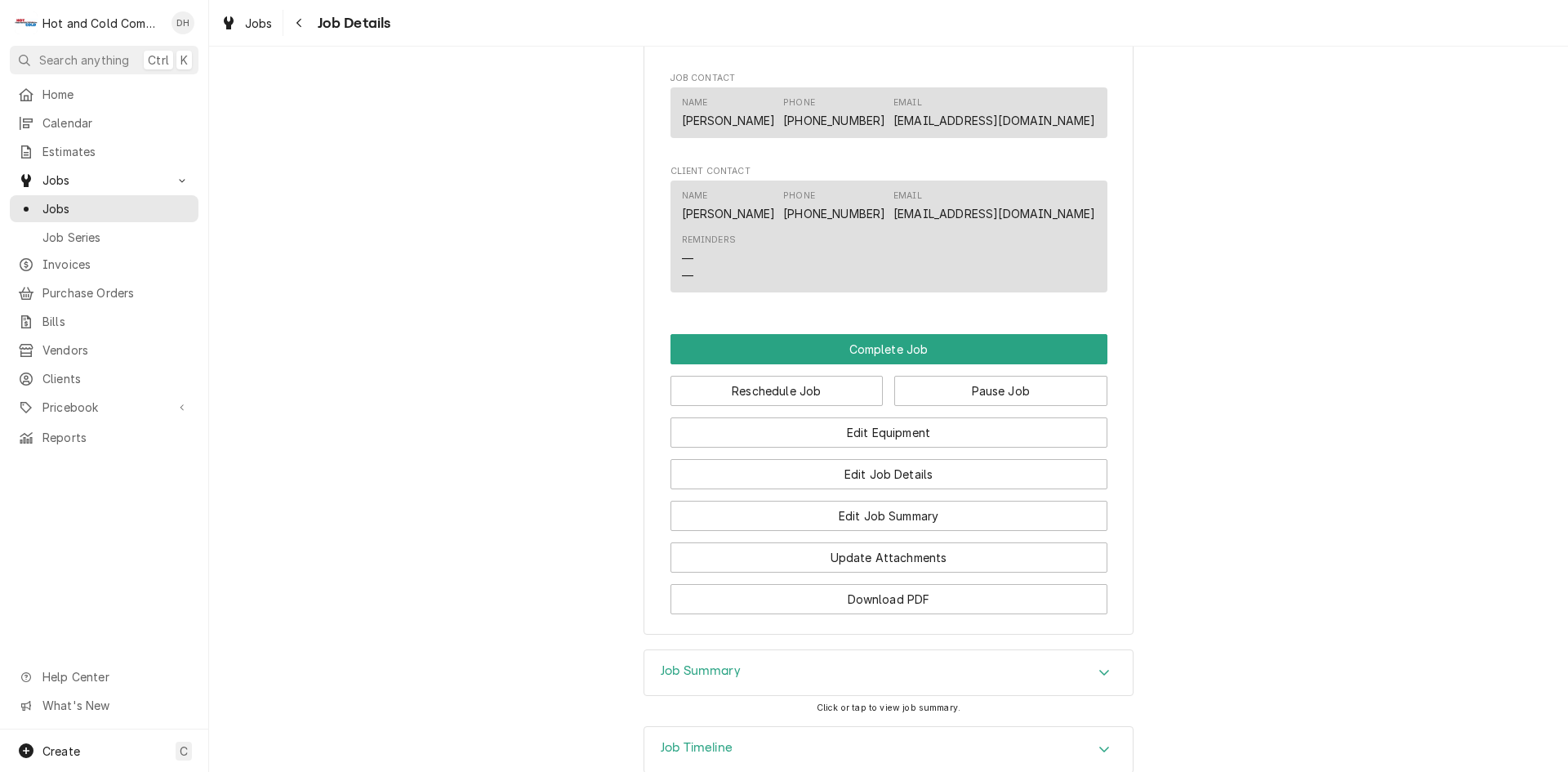
scroll to position [1089, 0]
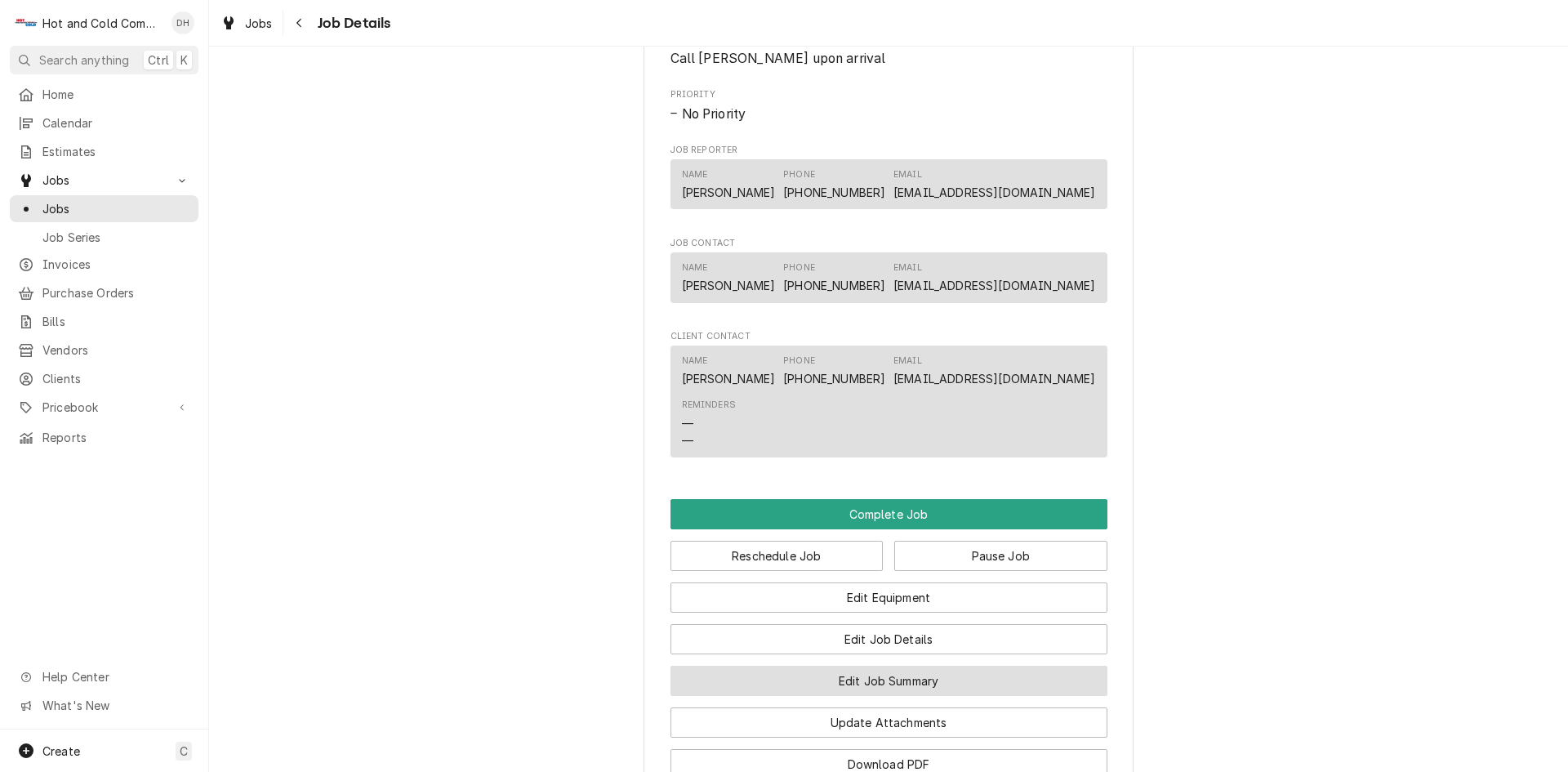
click at [867, 696] on button "Edit Job Summary" at bounding box center [889, 680] width 437 height 30
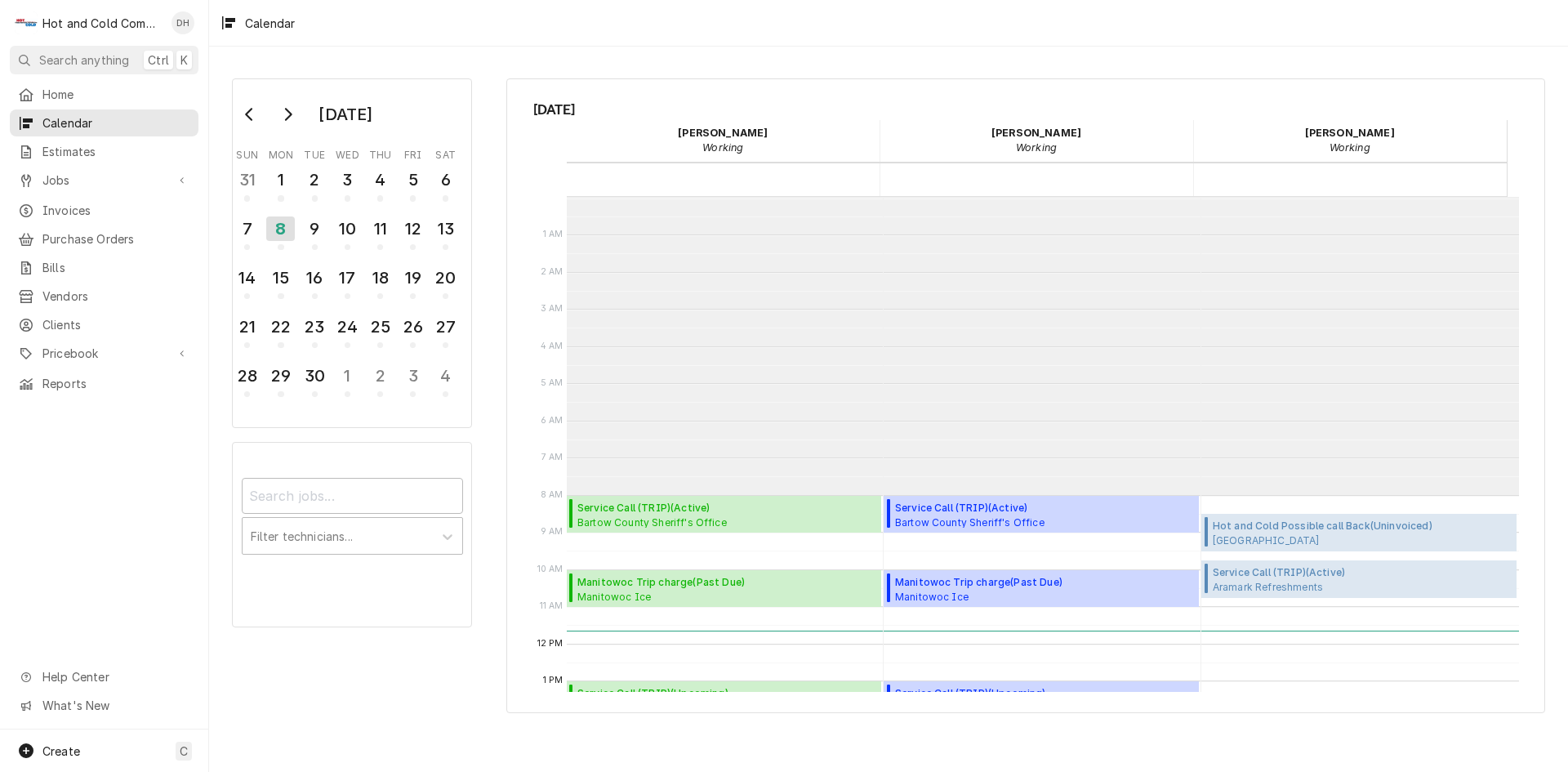
scroll to position [298, 0]
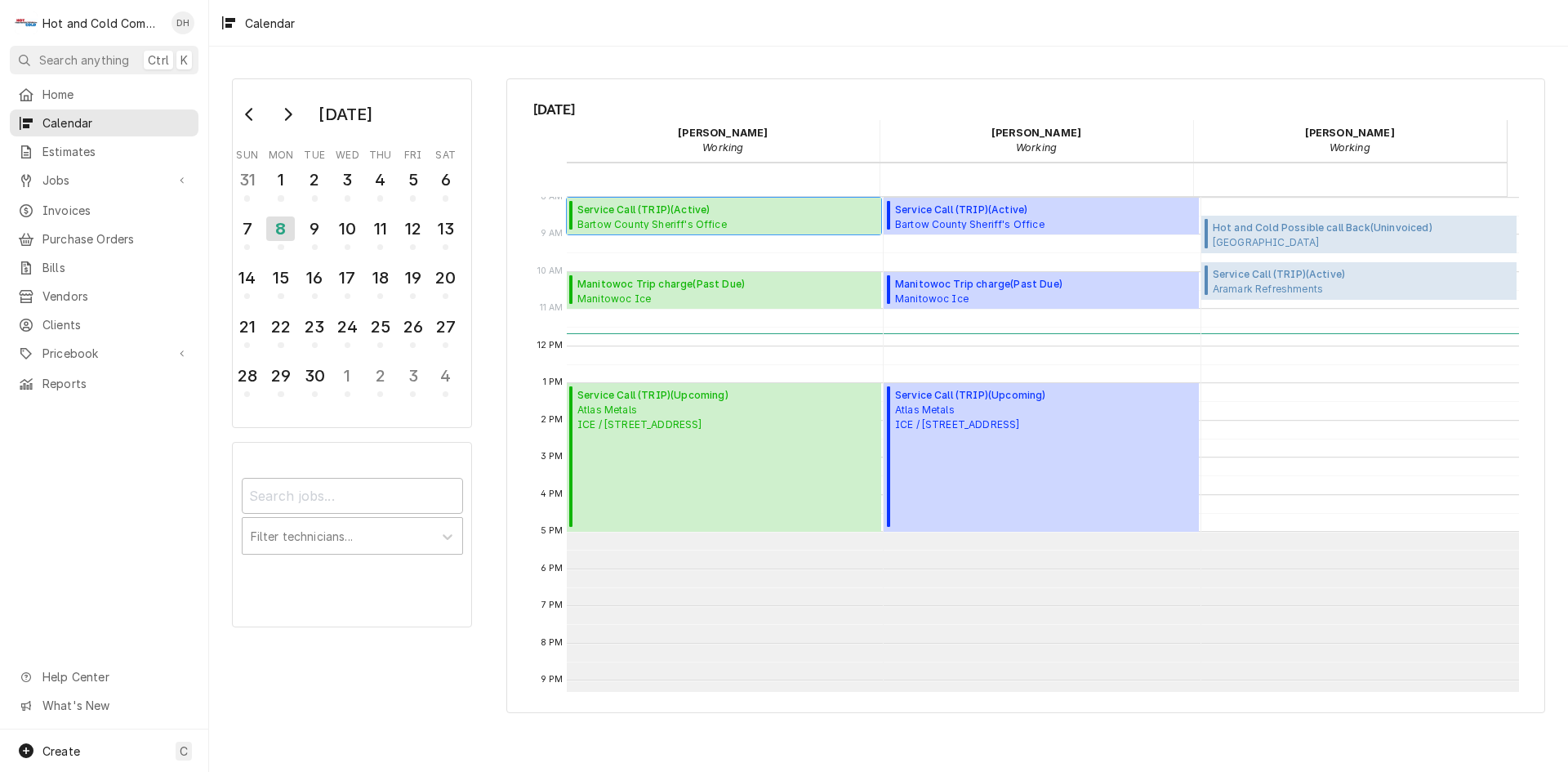
click at [712, 213] on span "Service Call (TRIP) ( Active )" at bounding box center [652, 210] width 150 height 15
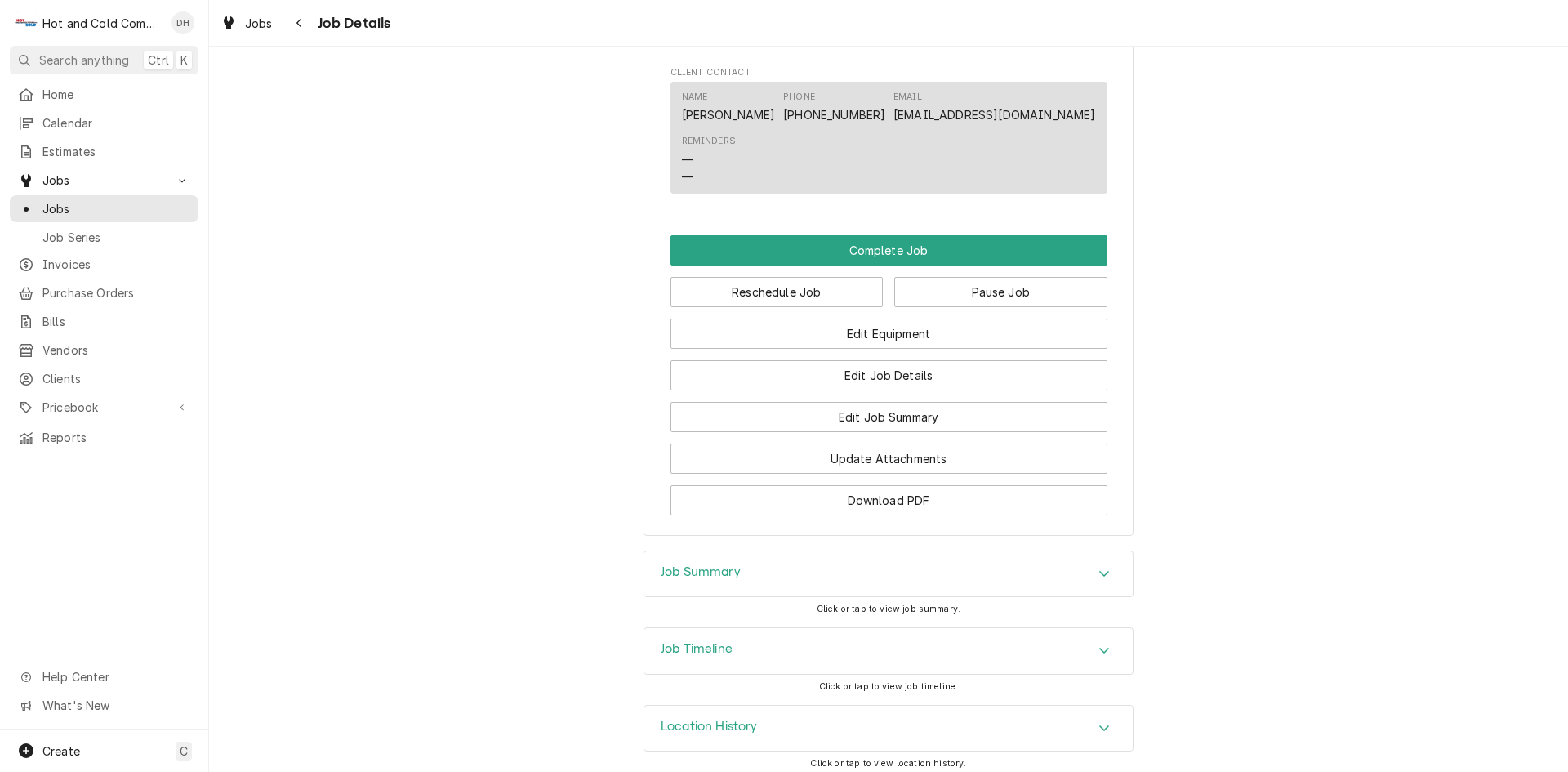
scroll to position [1362, 0]
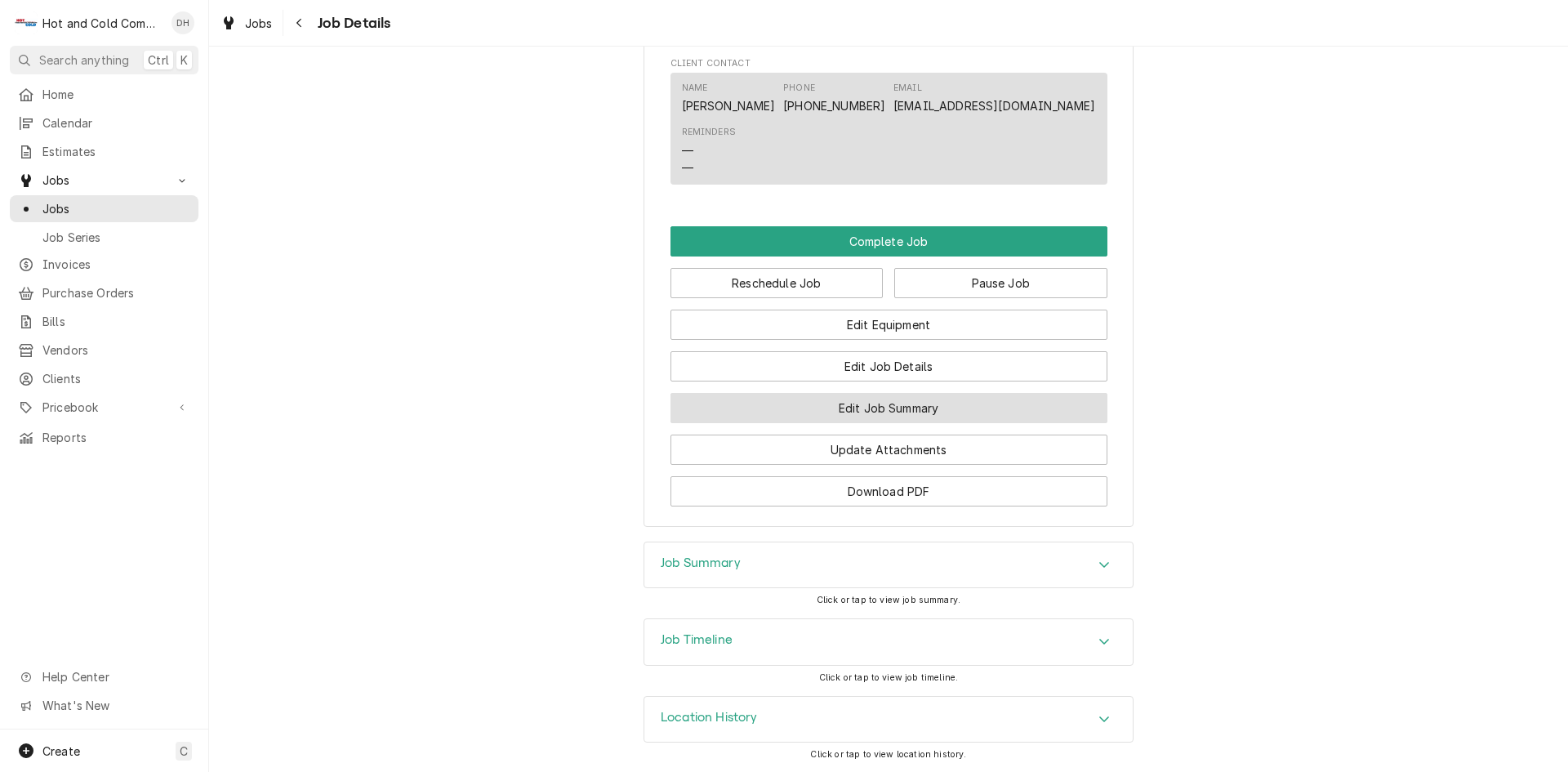
click at [871, 422] on button "Edit Job Summary" at bounding box center [889, 408] width 437 height 30
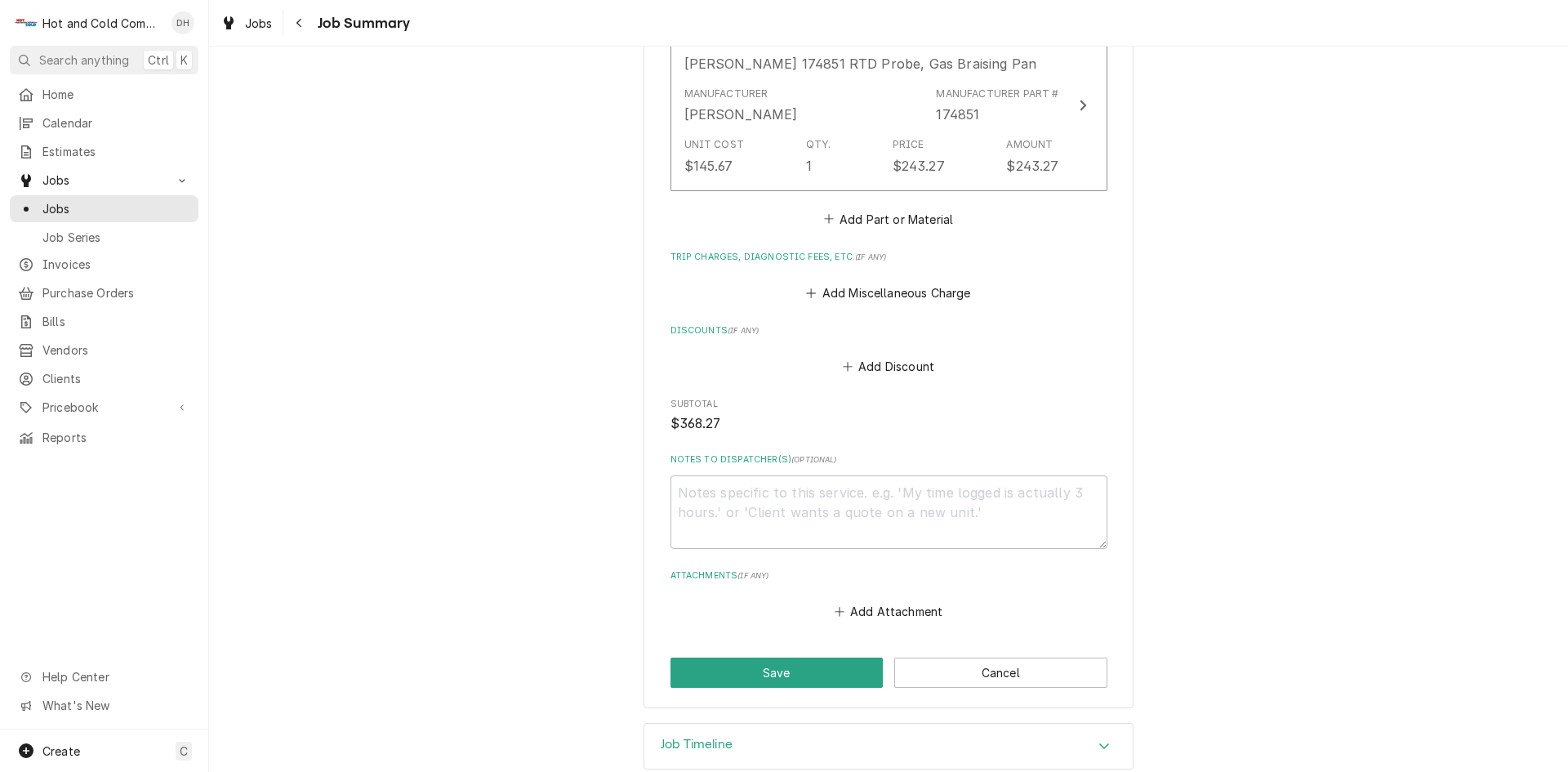
scroll to position [778, 0]
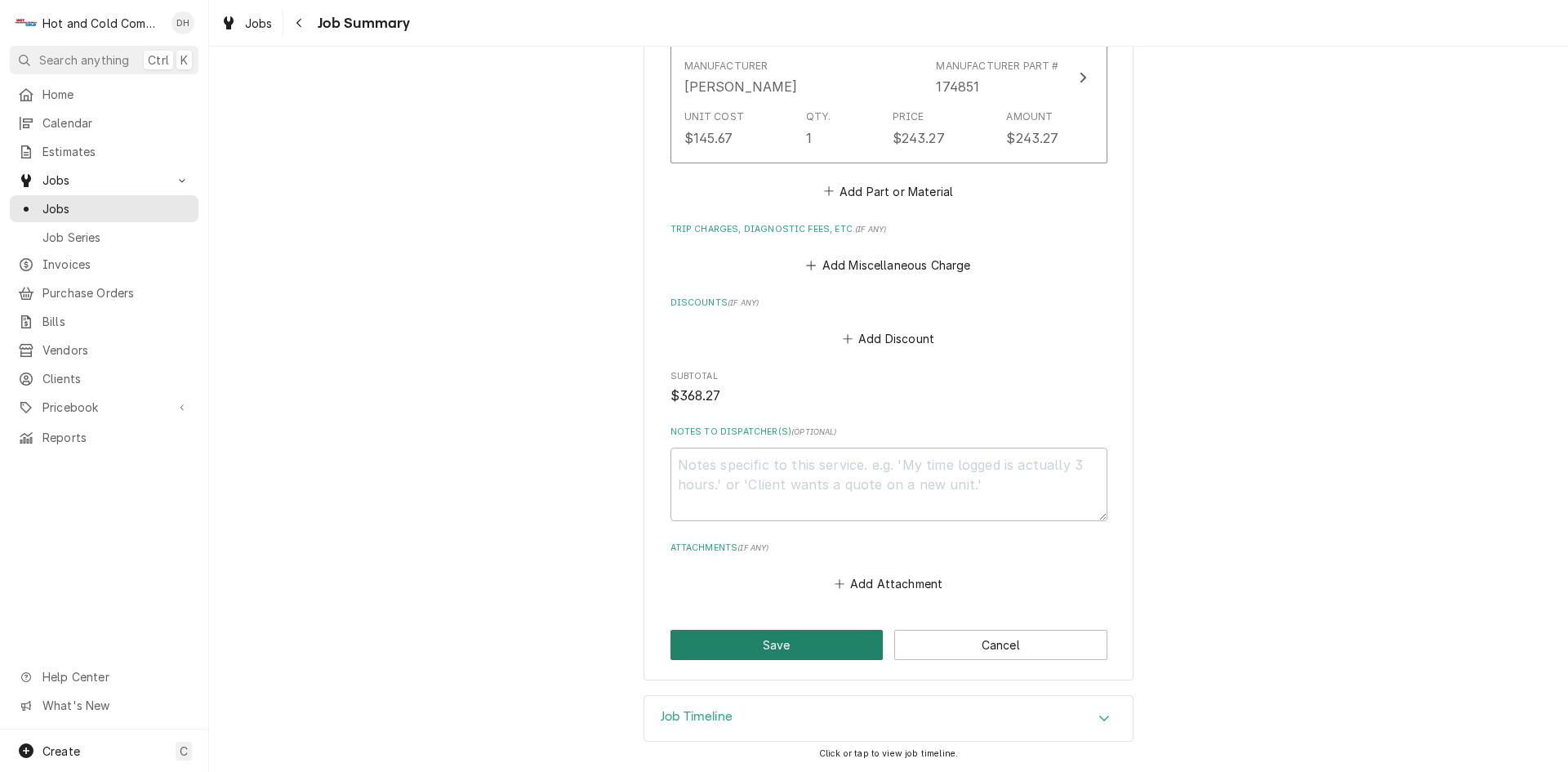
click at [757, 651] on button "Save" at bounding box center [777, 644] width 213 height 30
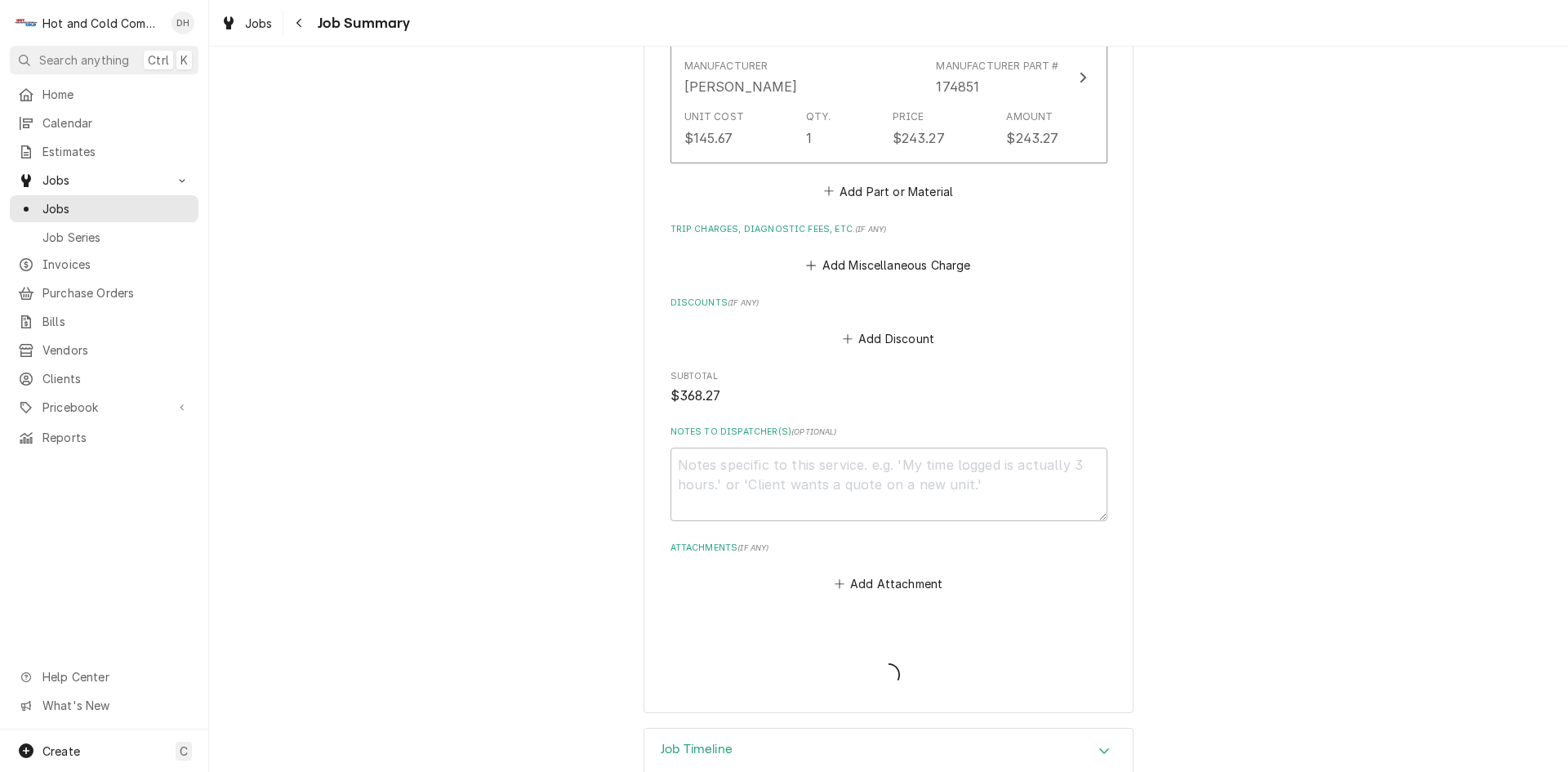
type textarea "x"
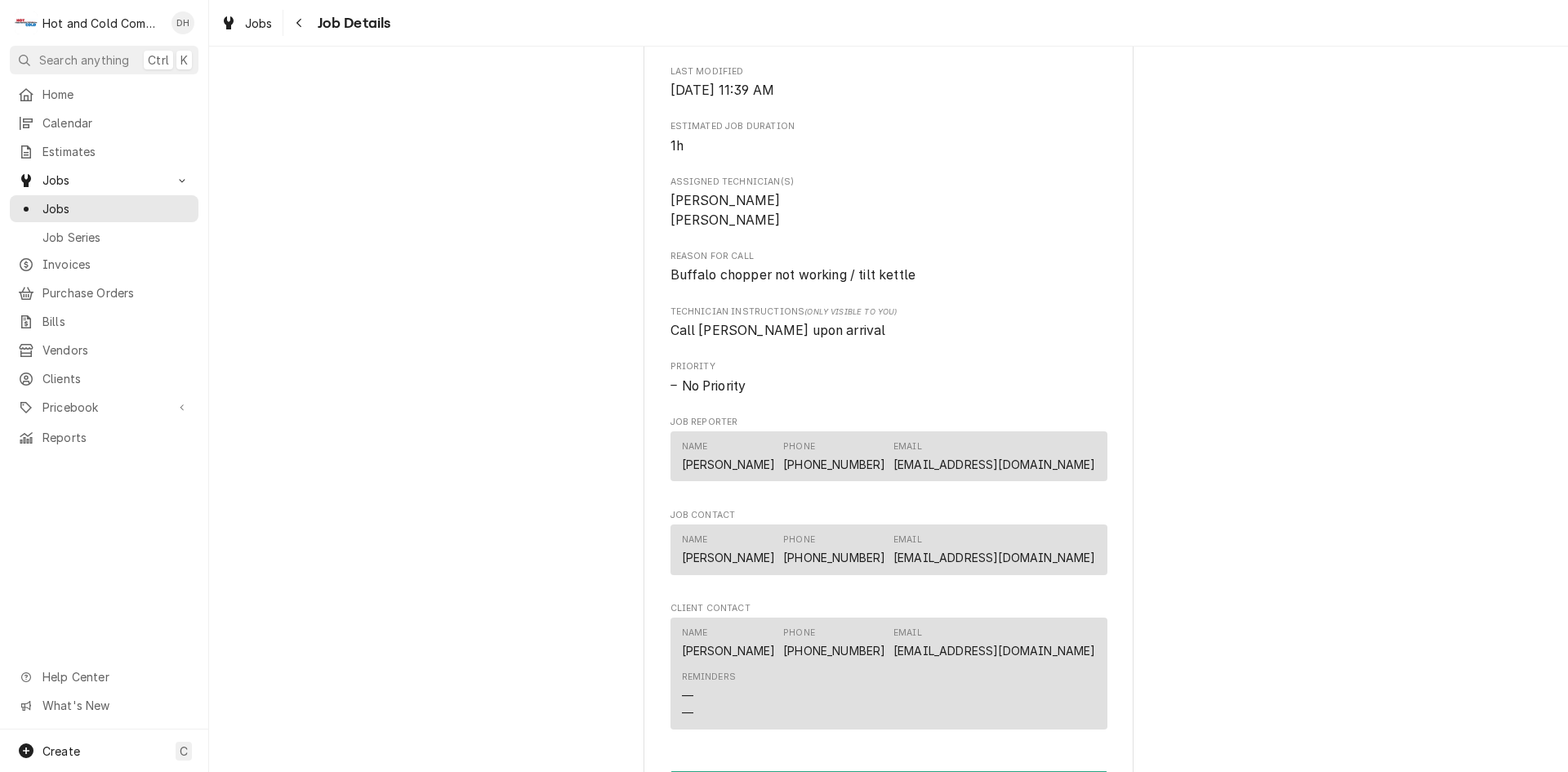
scroll to position [1362, 0]
